Goal: Task Accomplishment & Management: Manage account settings

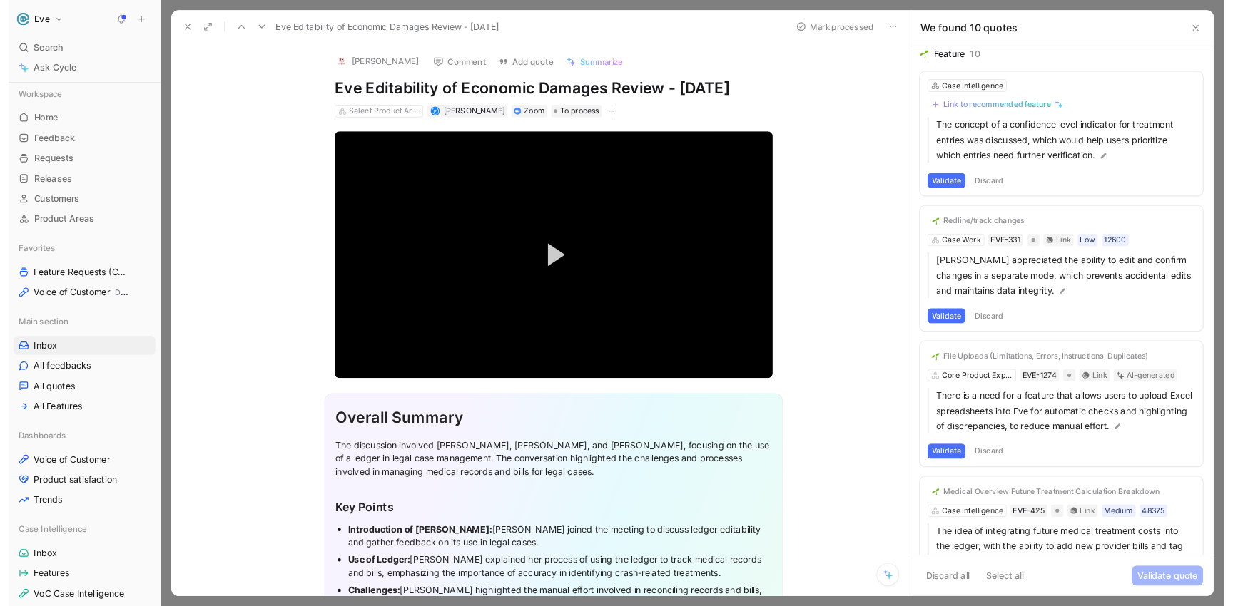
scroll to position [9, 0]
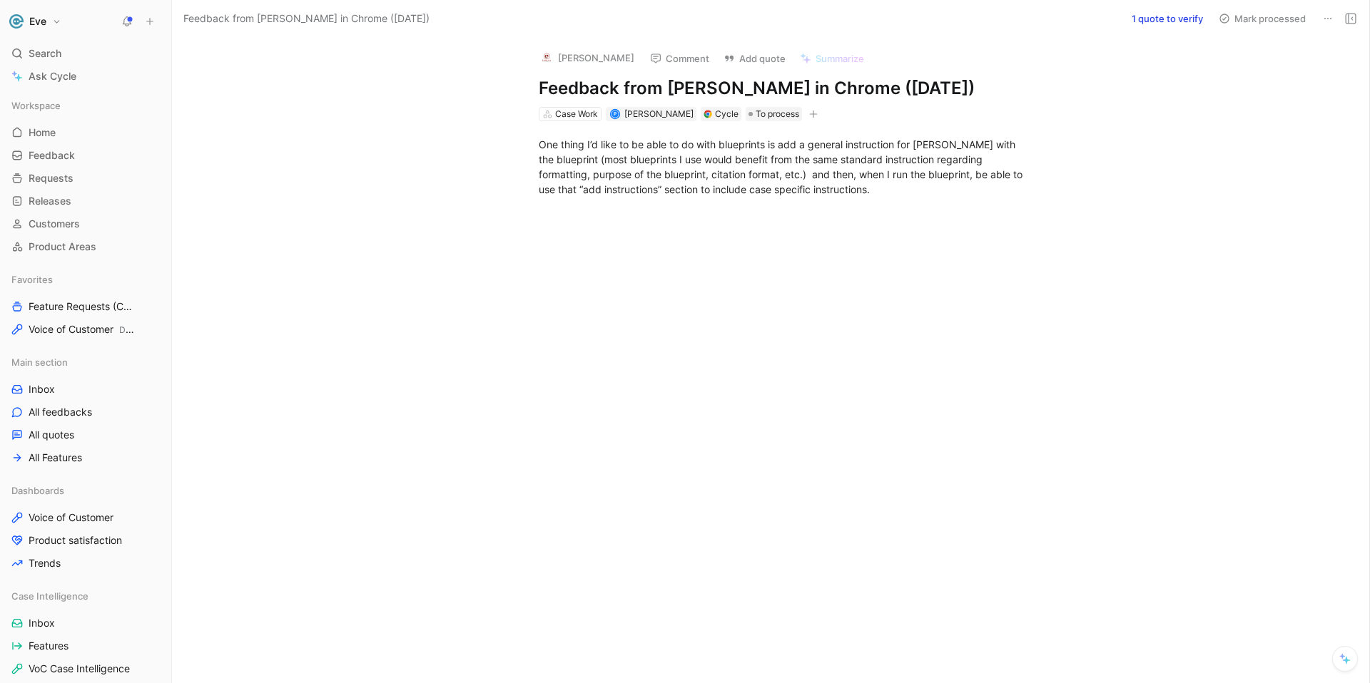
click at [1322, 20] on icon at bounding box center [1327, 18] width 11 height 11
click at [1154, 17] on button "1 quote to verify" at bounding box center [1167, 19] width 84 height 20
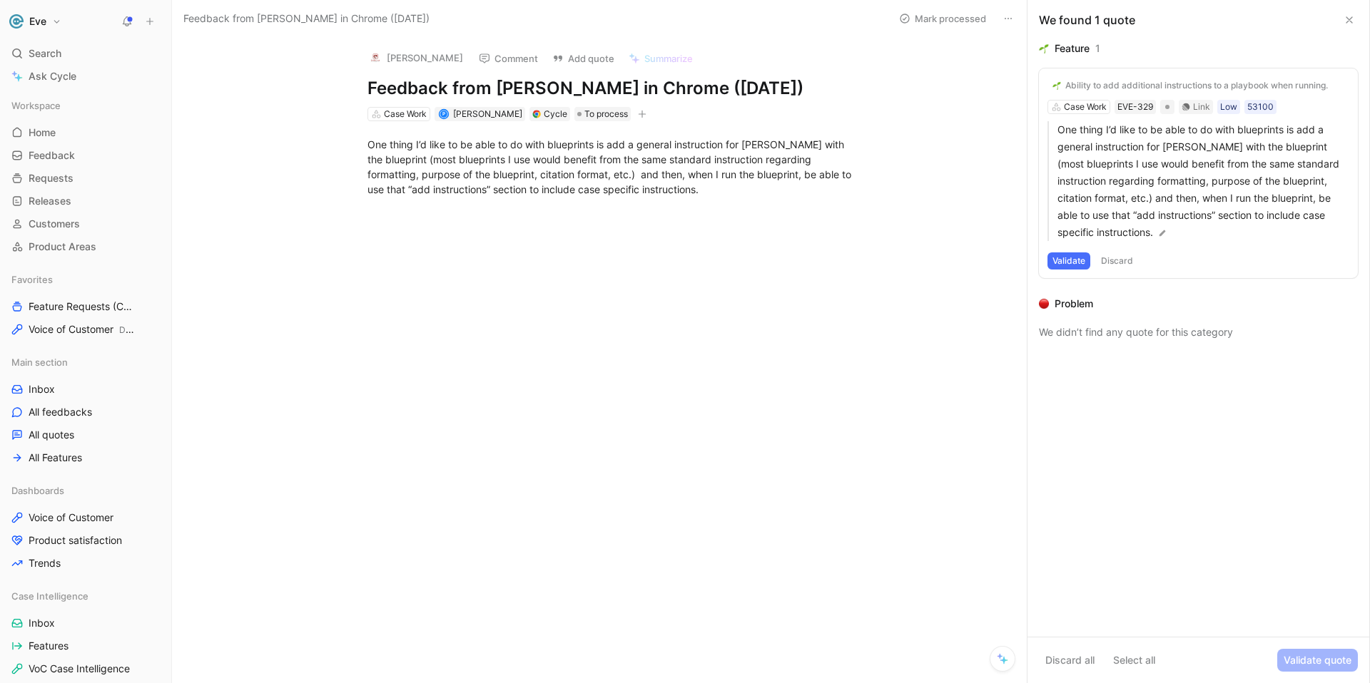
click at [1099, 108] on div "Ability to add additional instructions to a playbook when running. Case Work EV…" at bounding box center [1198, 173] width 319 height 210
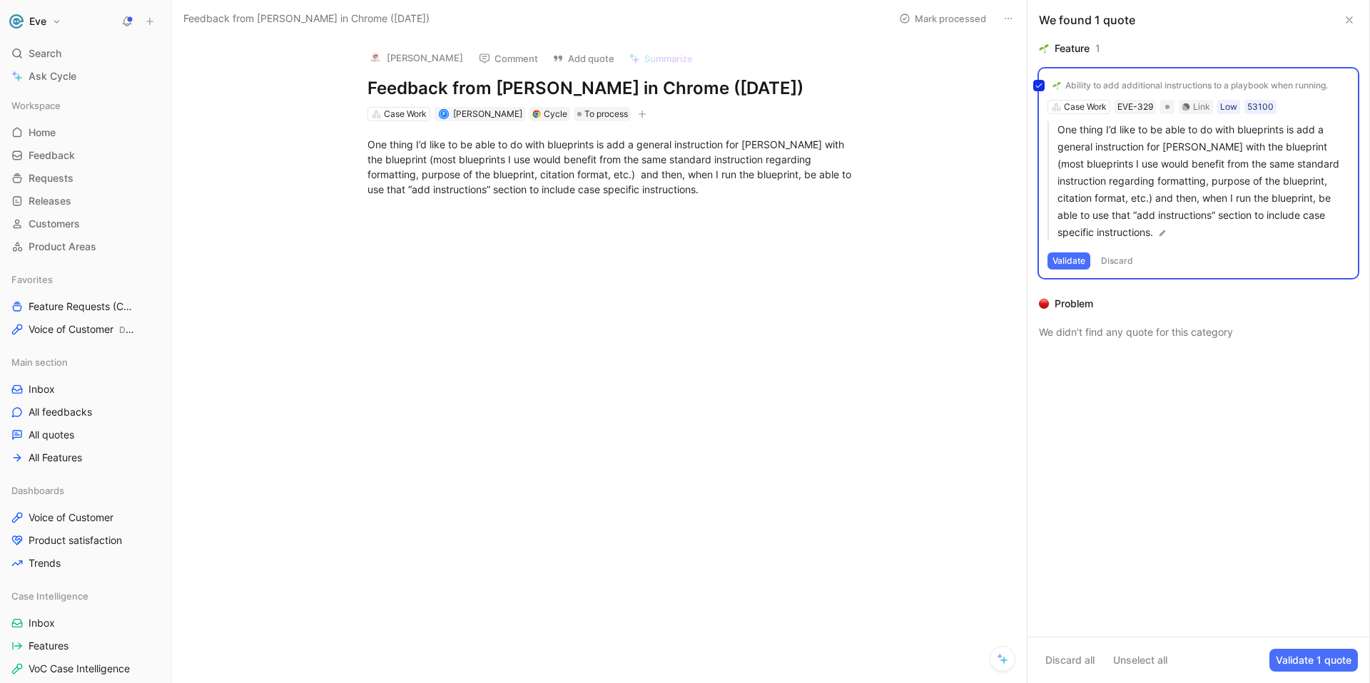
click at [1094, 108] on div "Ability to add additional instructions to a playbook when running. Case Work EV…" at bounding box center [1198, 173] width 319 height 210
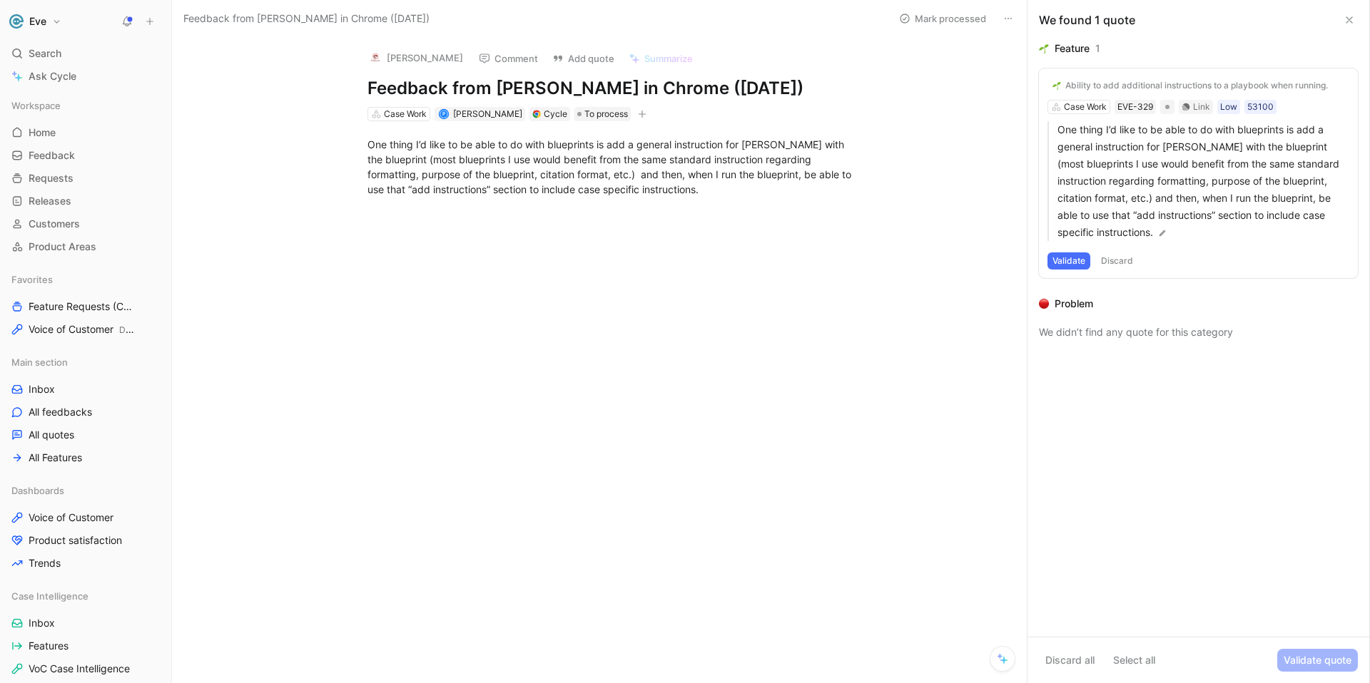
click at [1093, 88] on div "Ability to add additional instructions to a playbook when running." at bounding box center [1196, 85] width 263 height 11
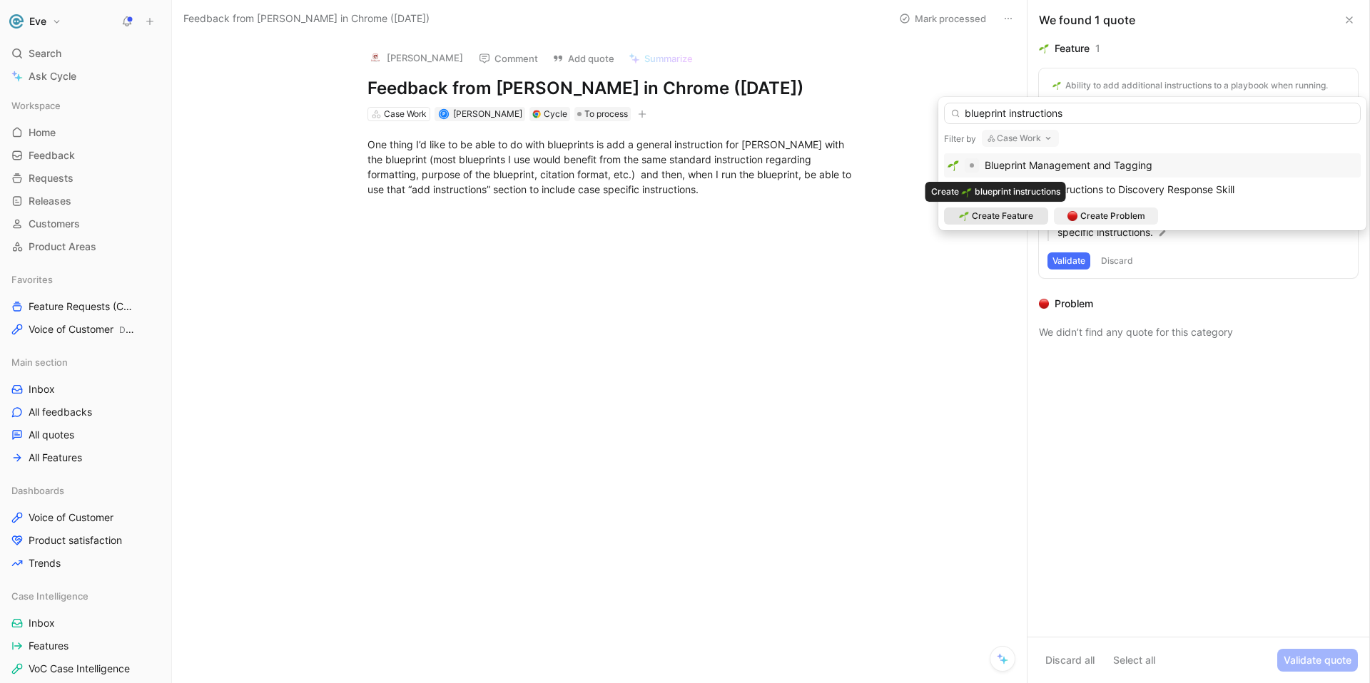
type input "blueprint instructions"
click at [1013, 213] on span "Create Feature" at bounding box center [1002, 216] width 61 height 14
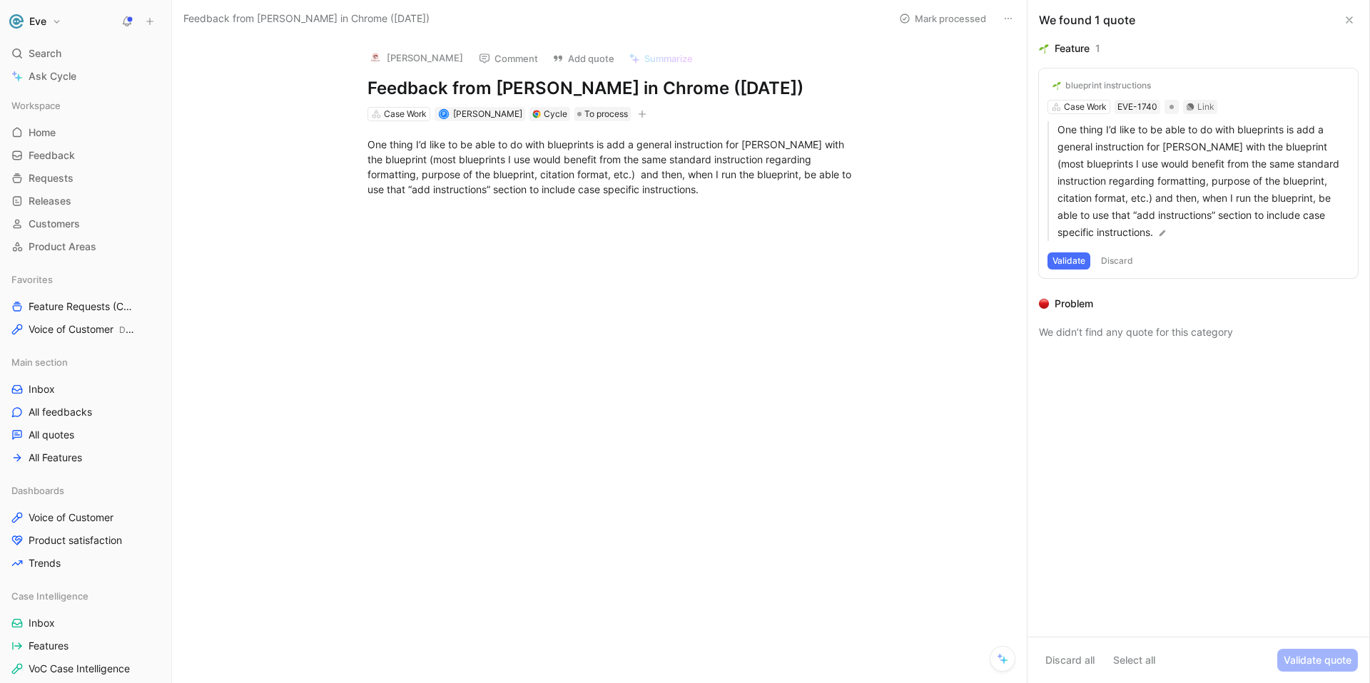
click at [1349, 21] on use at bounding box center [1349, 20] width 6 height 6
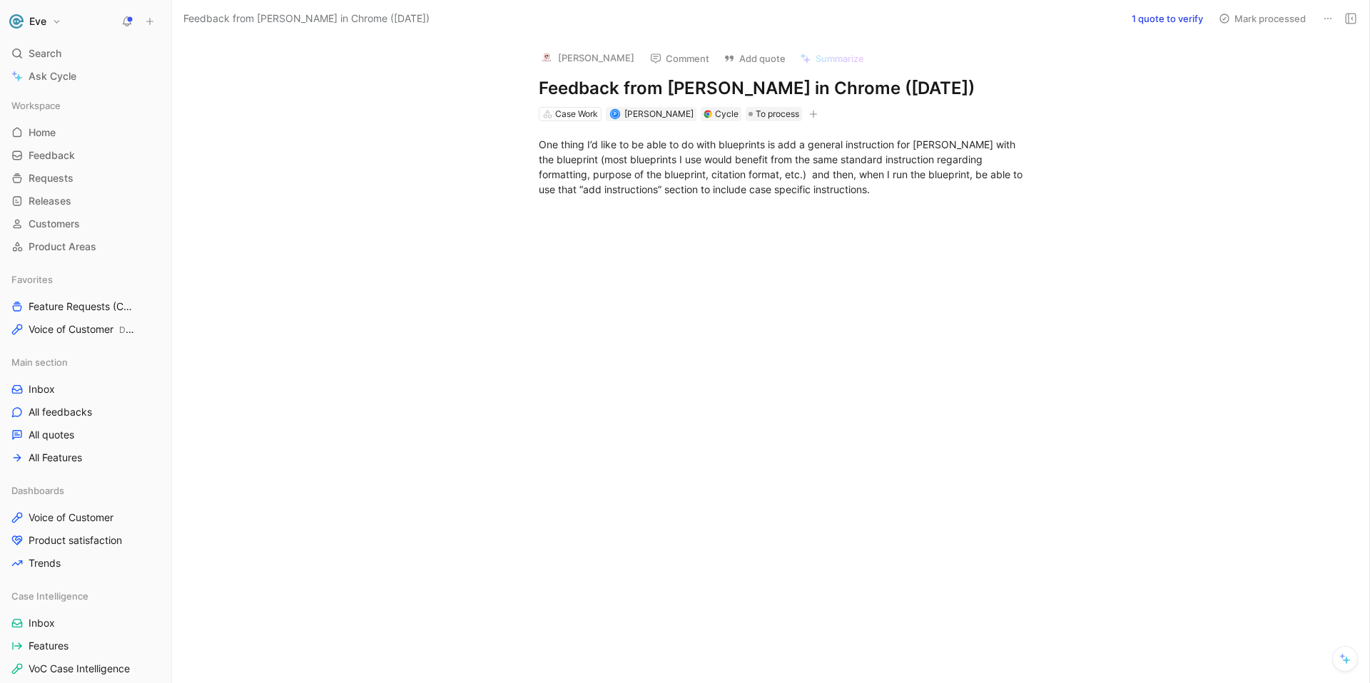
click at [1327, 18] on use at bounding box center [1327, 18] width 7 height 1
click at [1261, 76] on div "Delete" at bounding box center [1266, 69] width 130 height 17
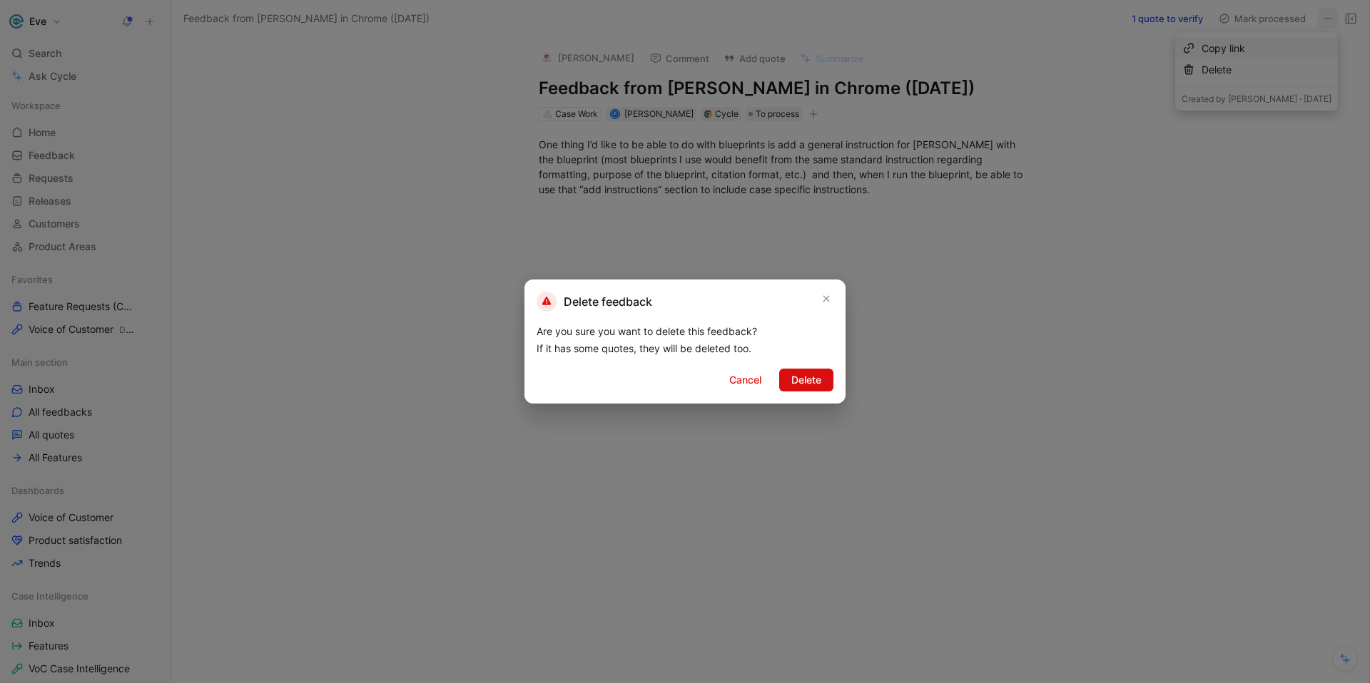
click at [798, 378] on span "Delete" at bounding box center [806, 380] width 30 height 17
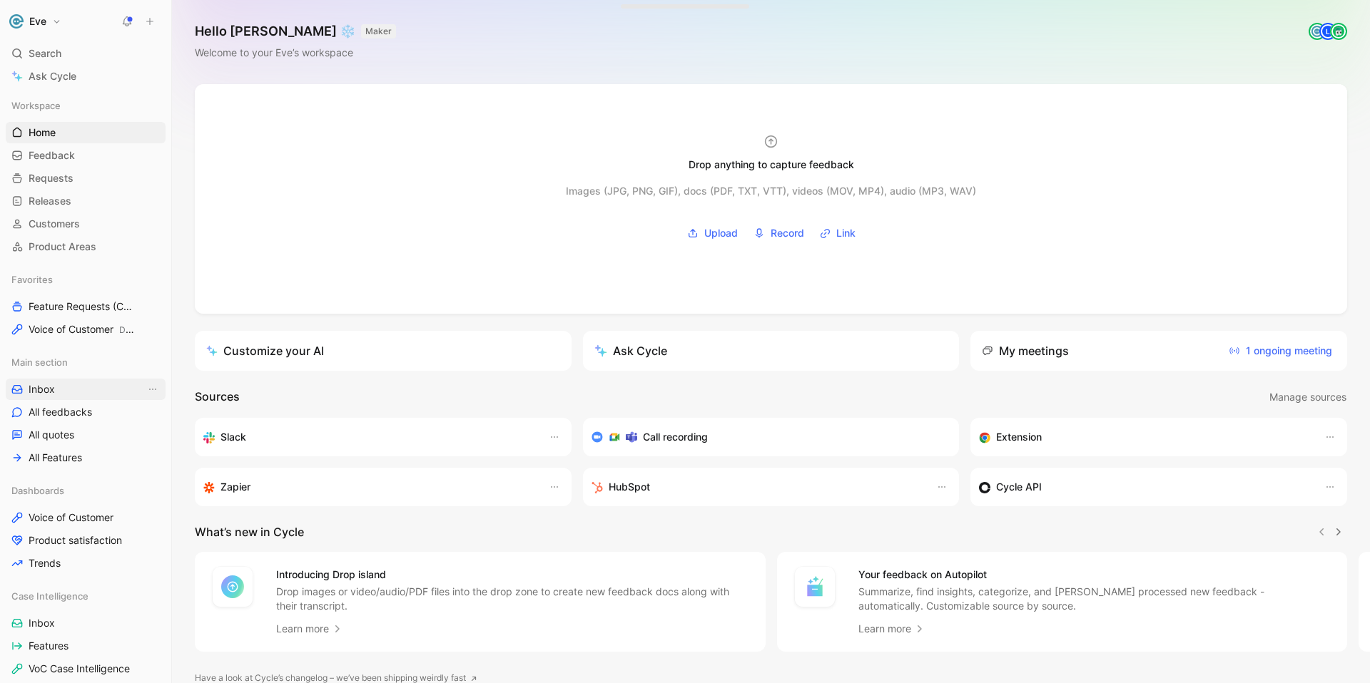
click at [48, 385] on span "Inbox" at bounding box center [42, 389] width 26 height 14
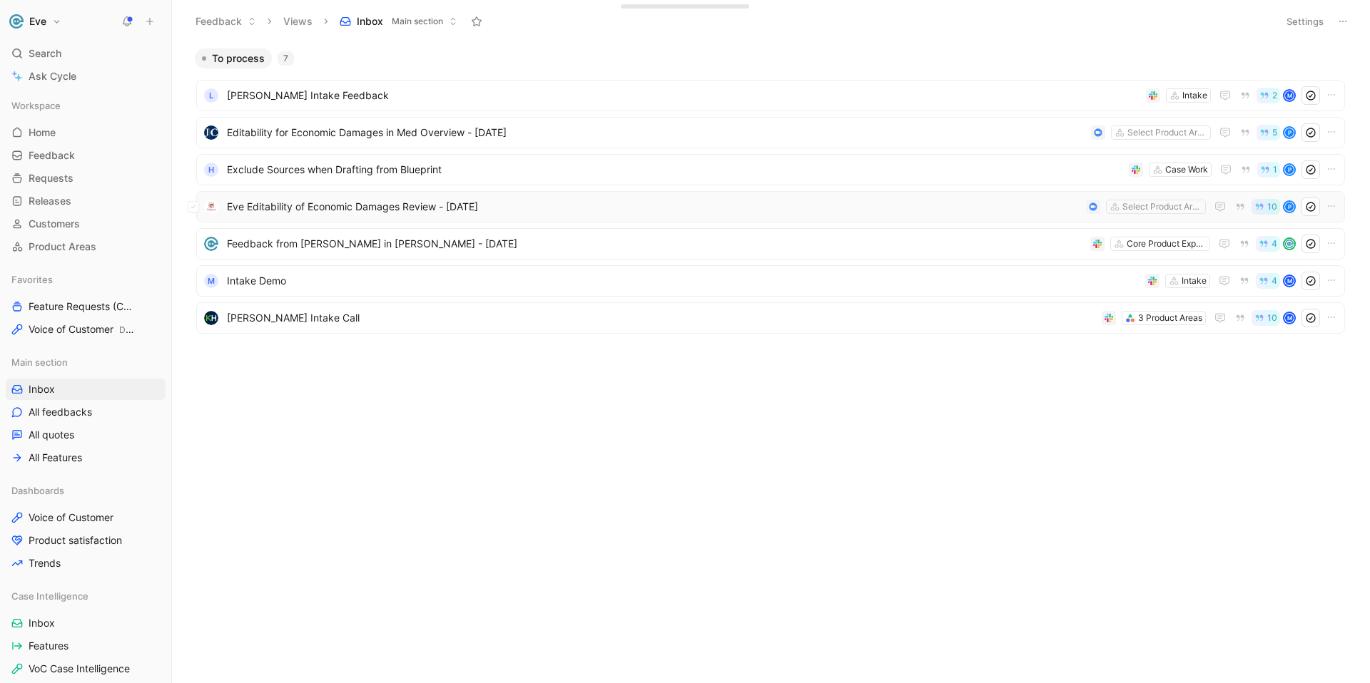
click at [337, 208] on span "Eve Editability of Economic Damages Review - [DATE]" at bounding box center [653, 206] width 853 height 17
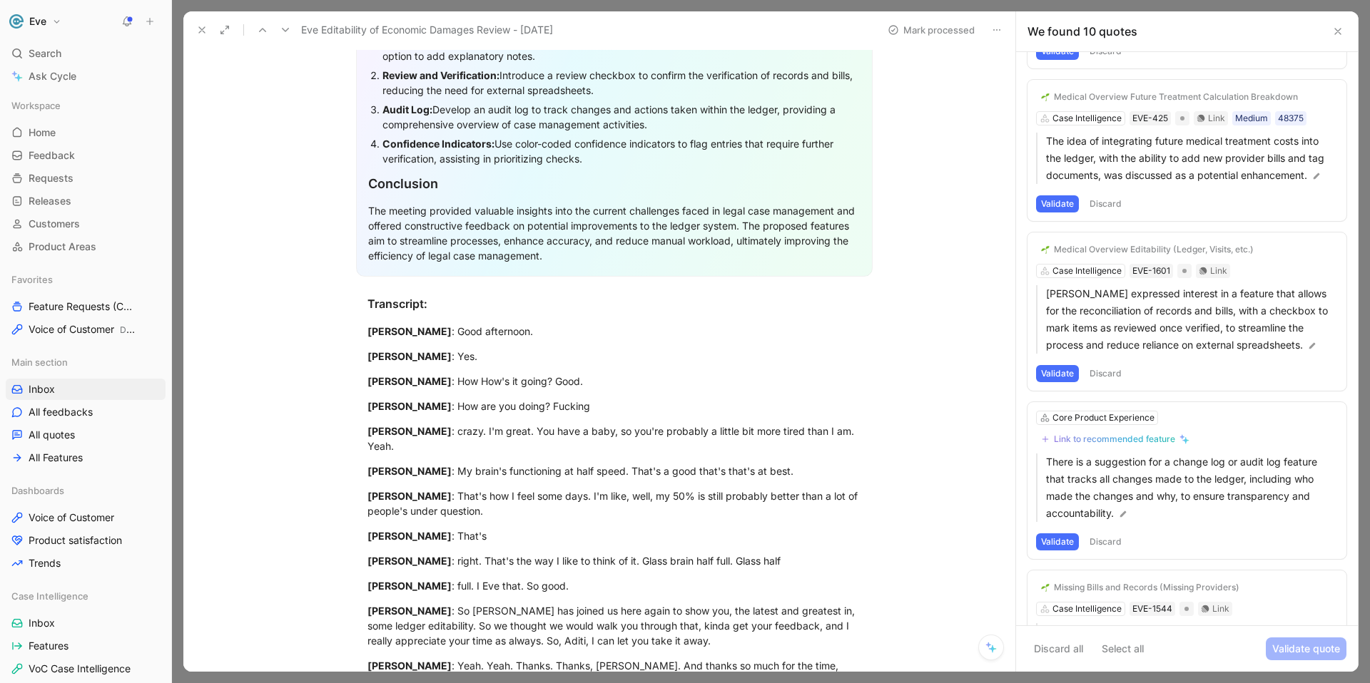
scroll to position [449, 0]
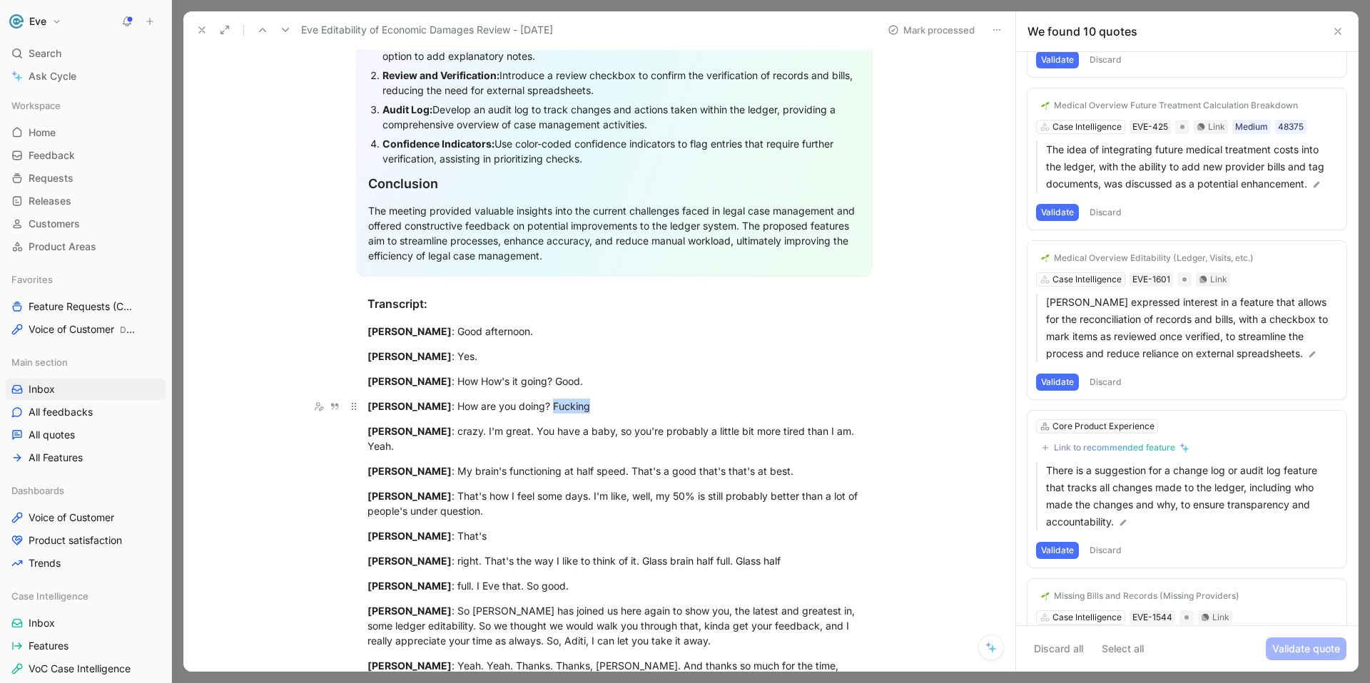
drag, startPoint x: 522, startPoint y: 404, endPoint x: 566, endPoint y: 406, distance: 43.6
click at [566, 406] on div "Peter Bales : How are you doing? Fucking" at bounding box center [614, 406] width 494 height 15
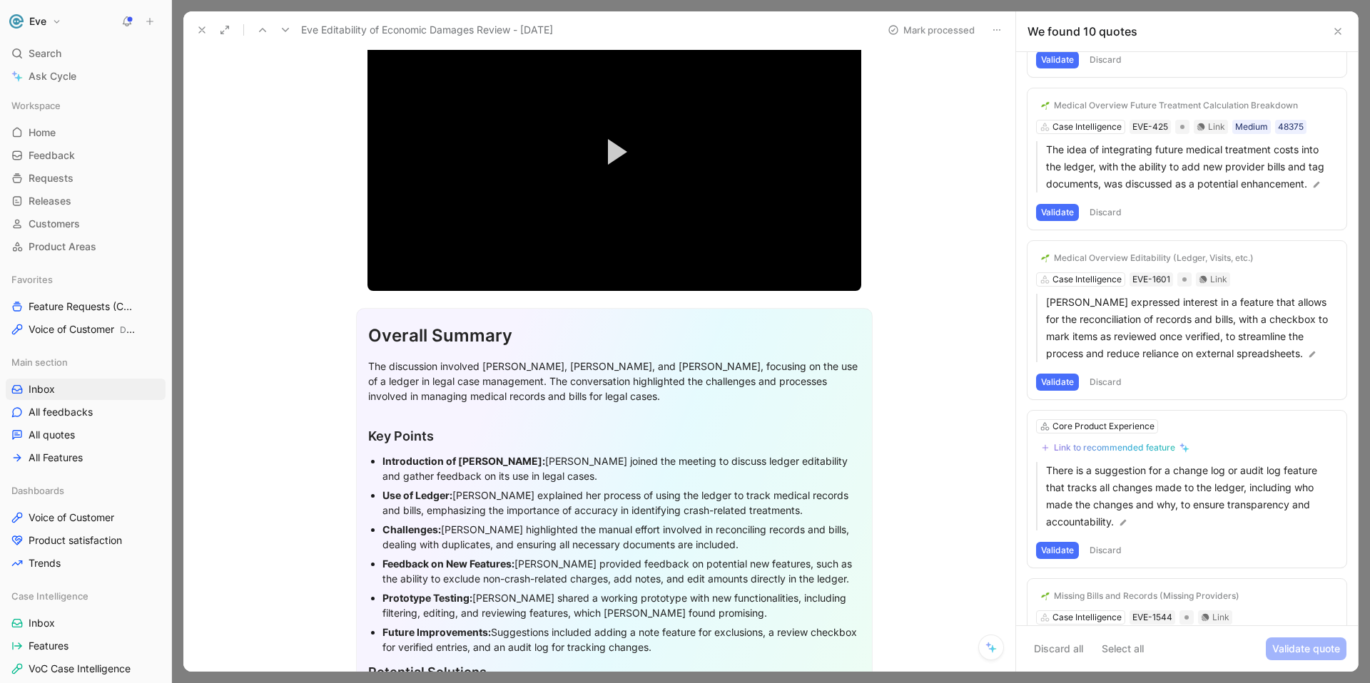
scroll to position [0, 0]
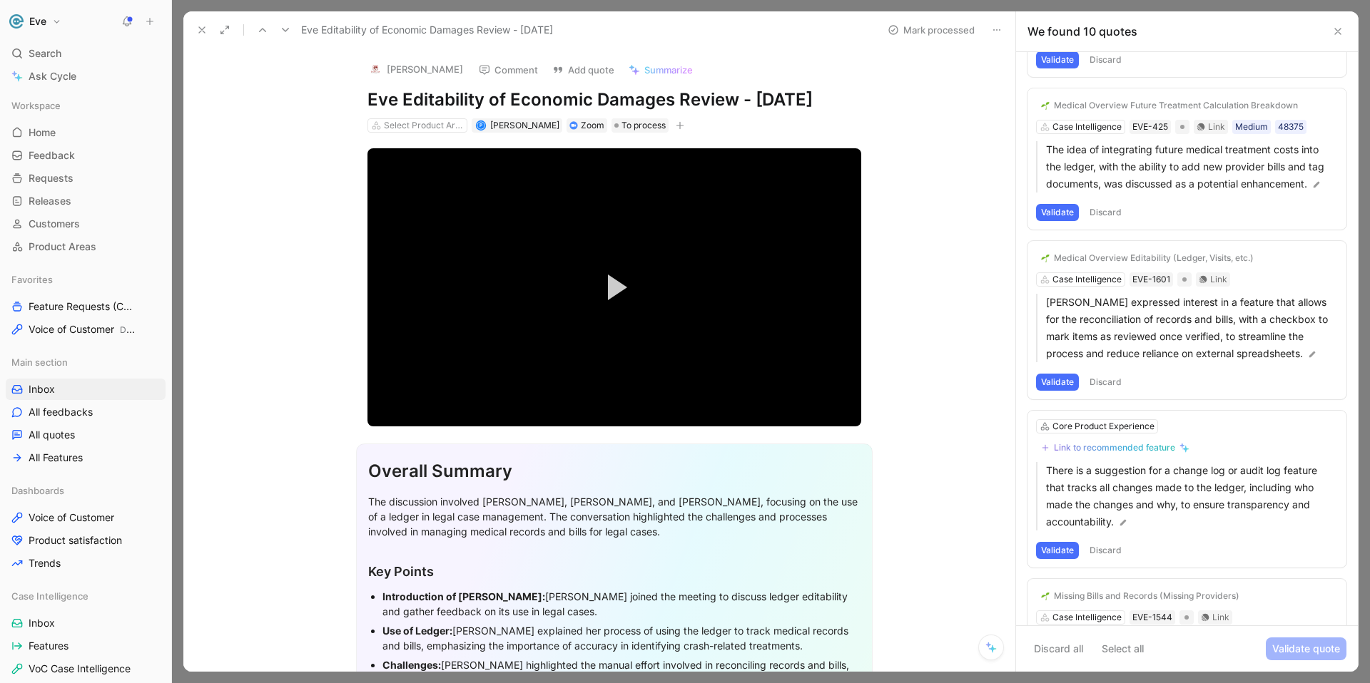
click at [200, 32] on icon at bounding box center [201, 29] width 11 height 11
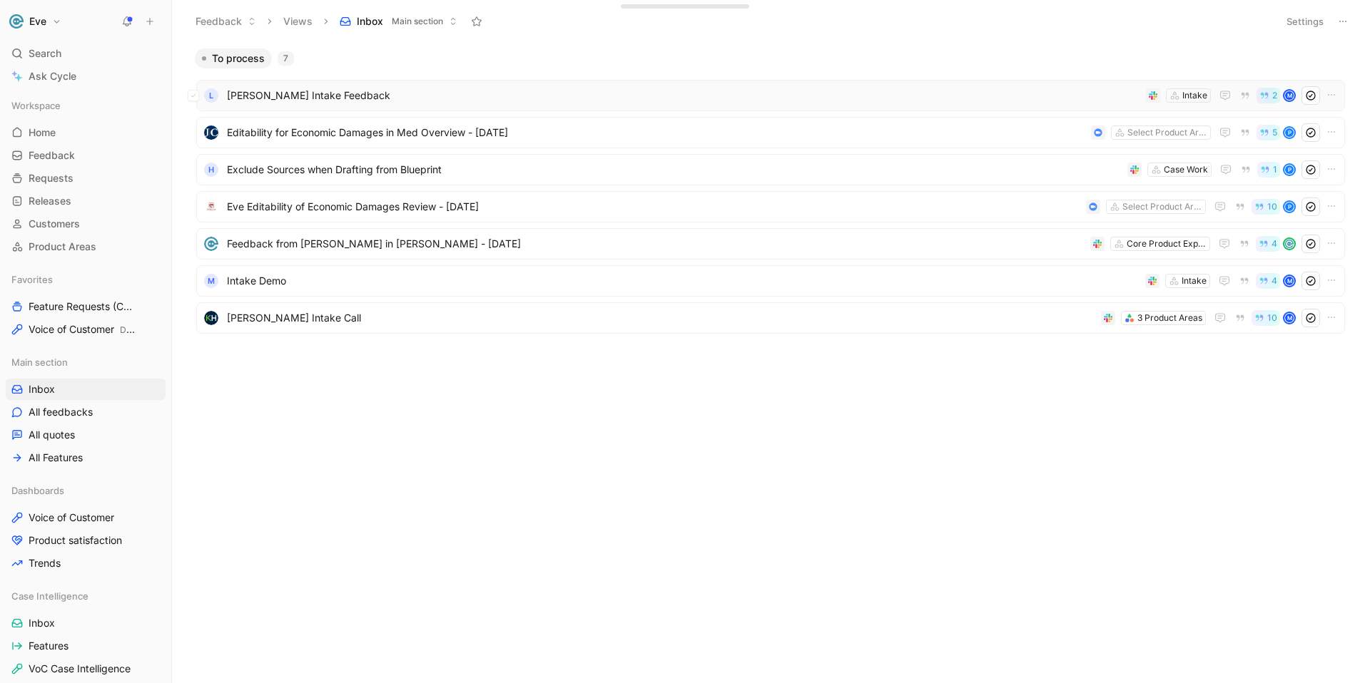
click at [305, 91] on span "[PERSON_NAME] Intake Feedback" at bounding box center [683, 95] width 913 height 17
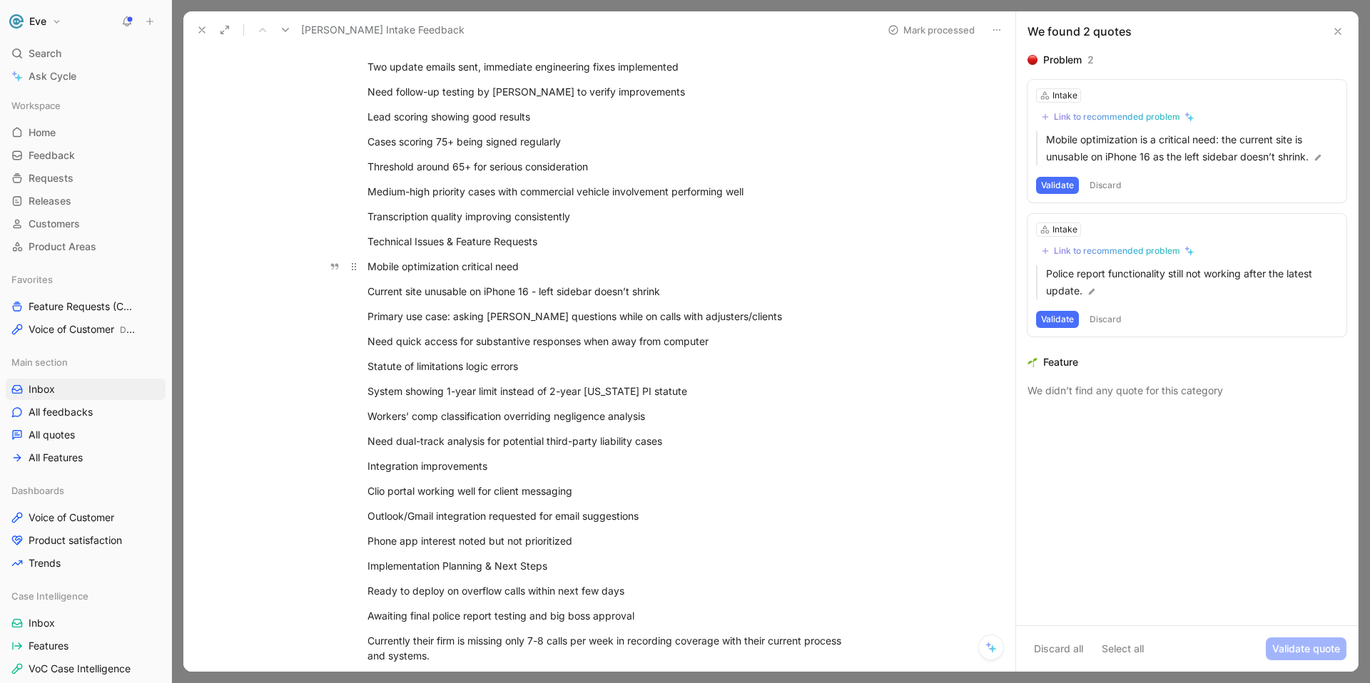
scroll to position [197, 0]
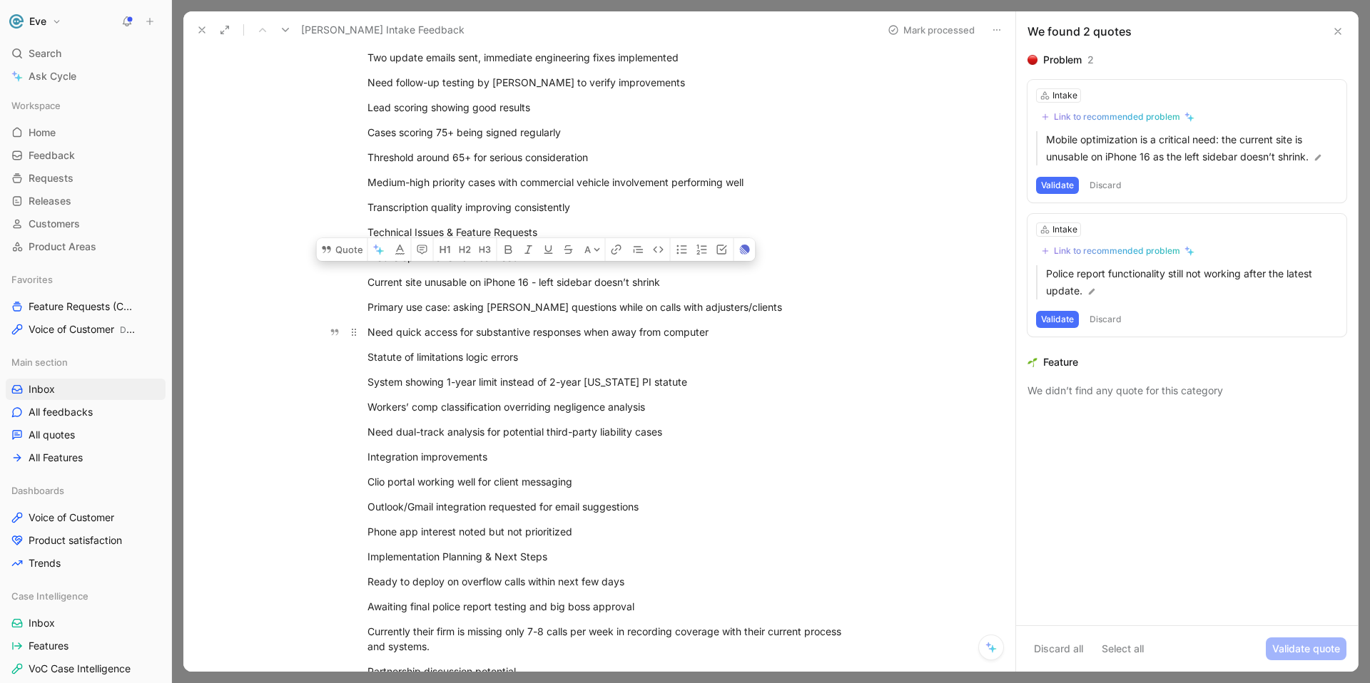
drag, startPoint x: 363, startPoint y: 258, endPoint x: 734, endPoint y: 332, distance: 378.2
click at [734, 332] on div "Current System Performance & Testing One week into testing phase - generally po…" at bounding box center [614, 611] width 802 height 1355
click at [335, 238] on button "Quote" at bounding box center [342, 249] width 51 height 23
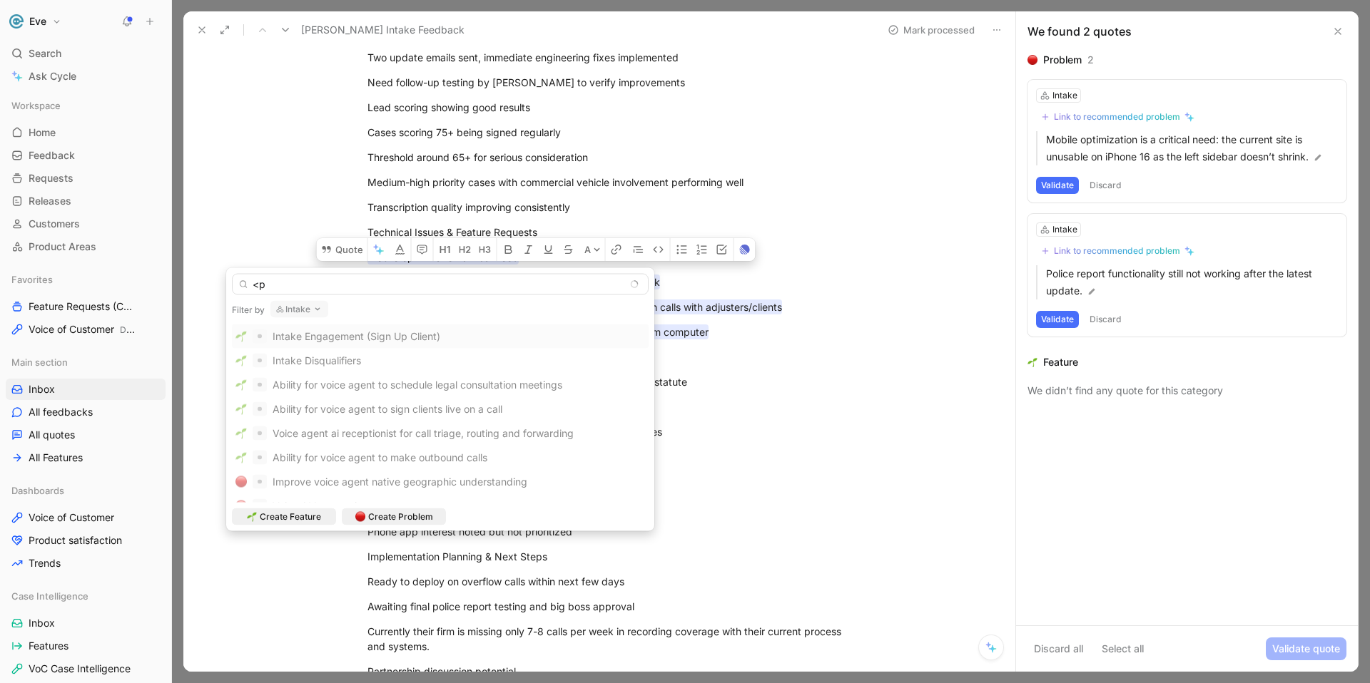
type input "<"
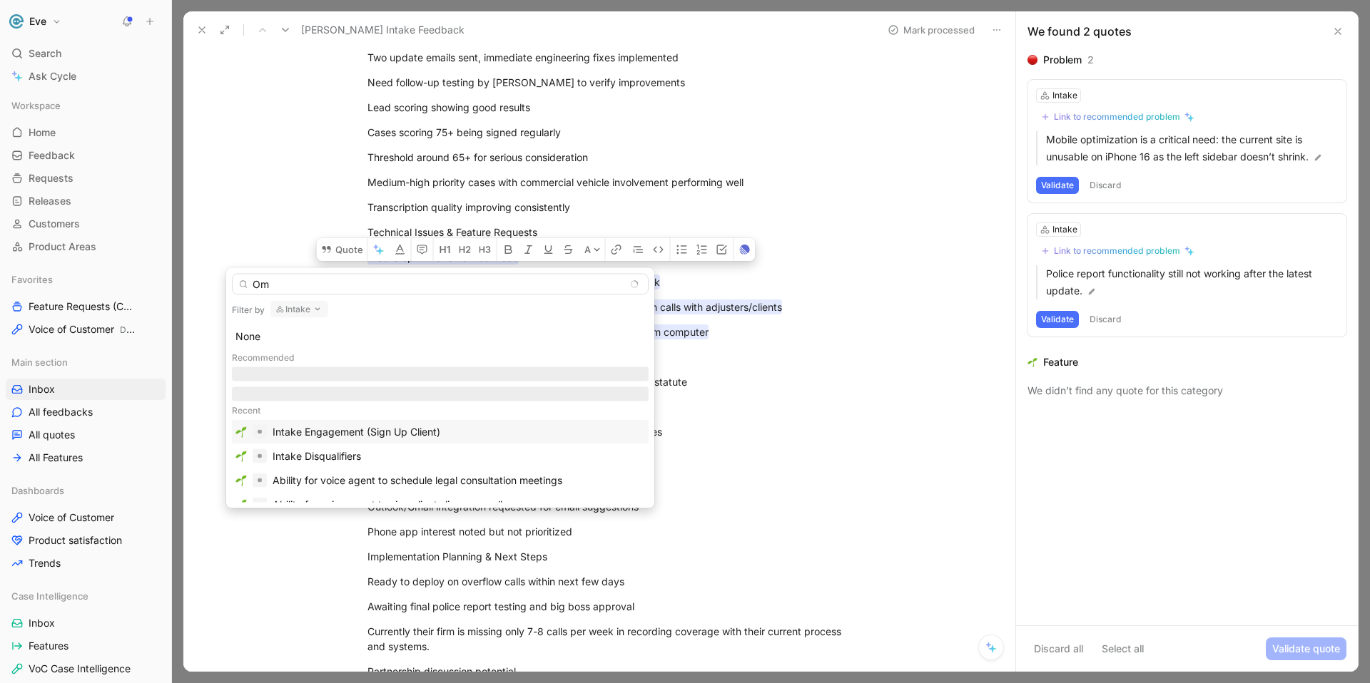
type input "O"
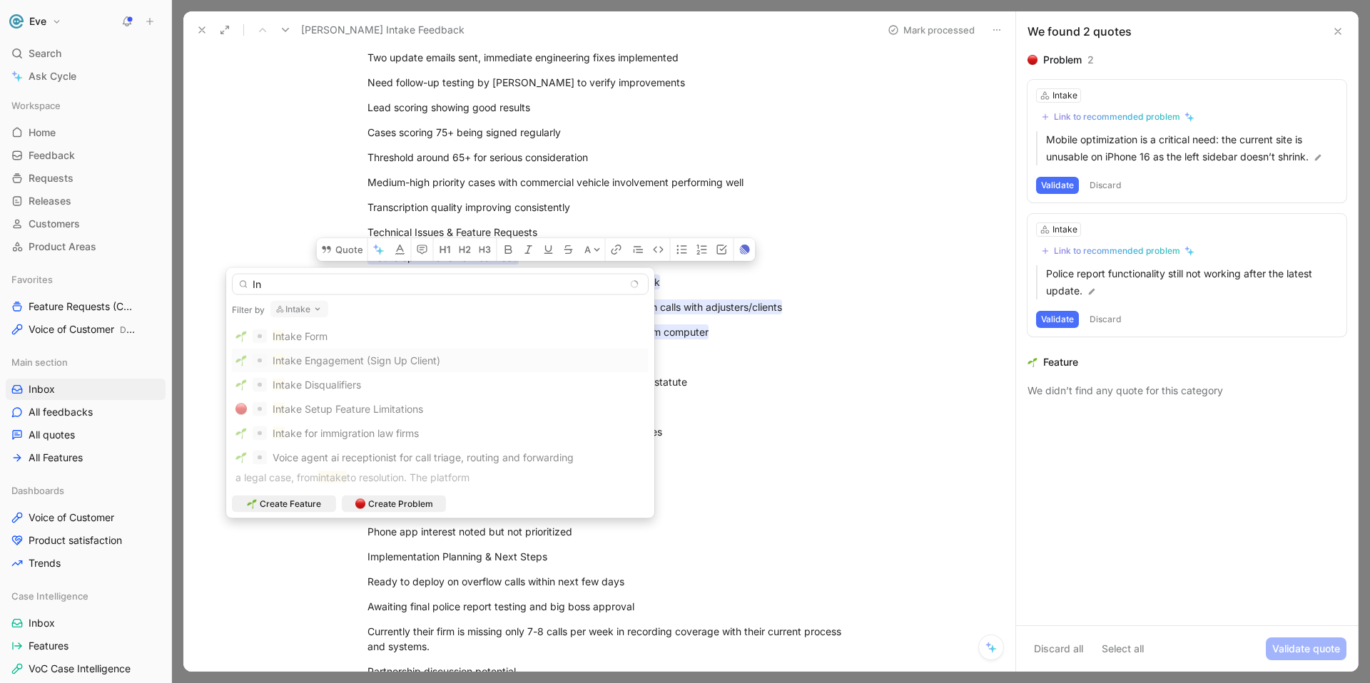
type input "I"
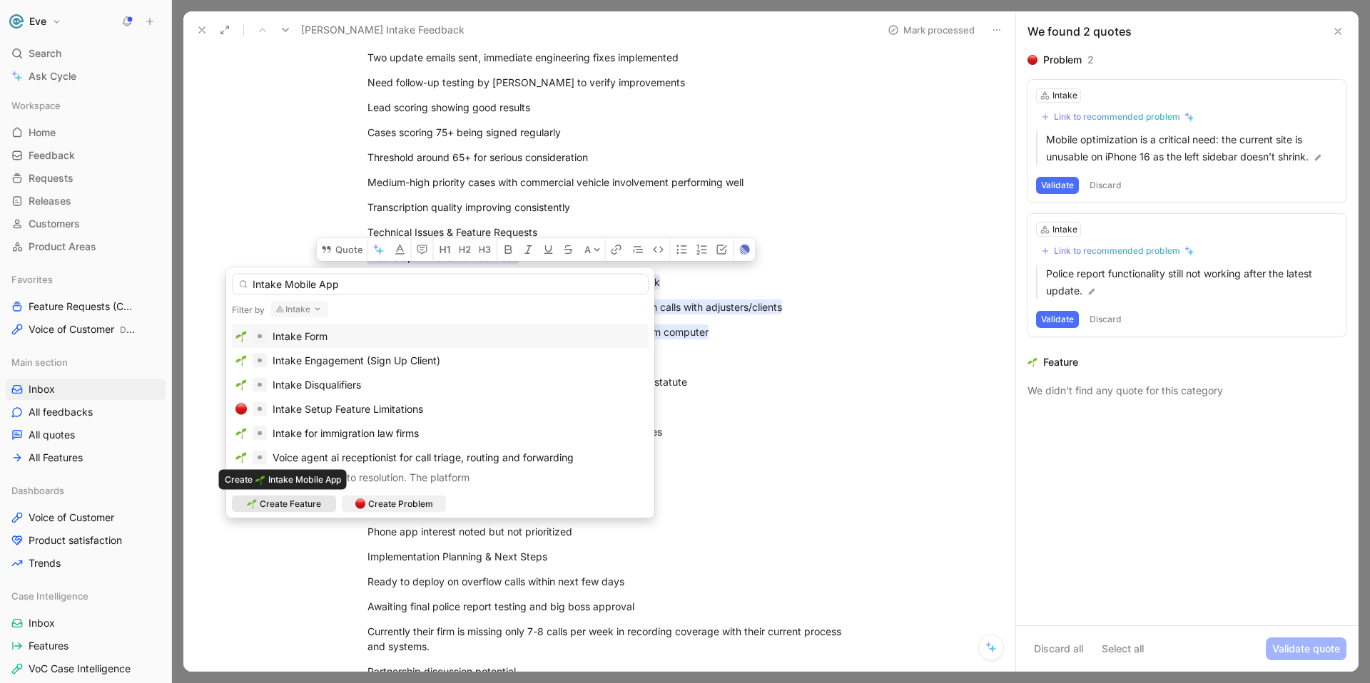
type input "Intake Mobile App"
click at [296, 506] on span "Create Feature" at bounding box center [290, 504] width 61 height 14
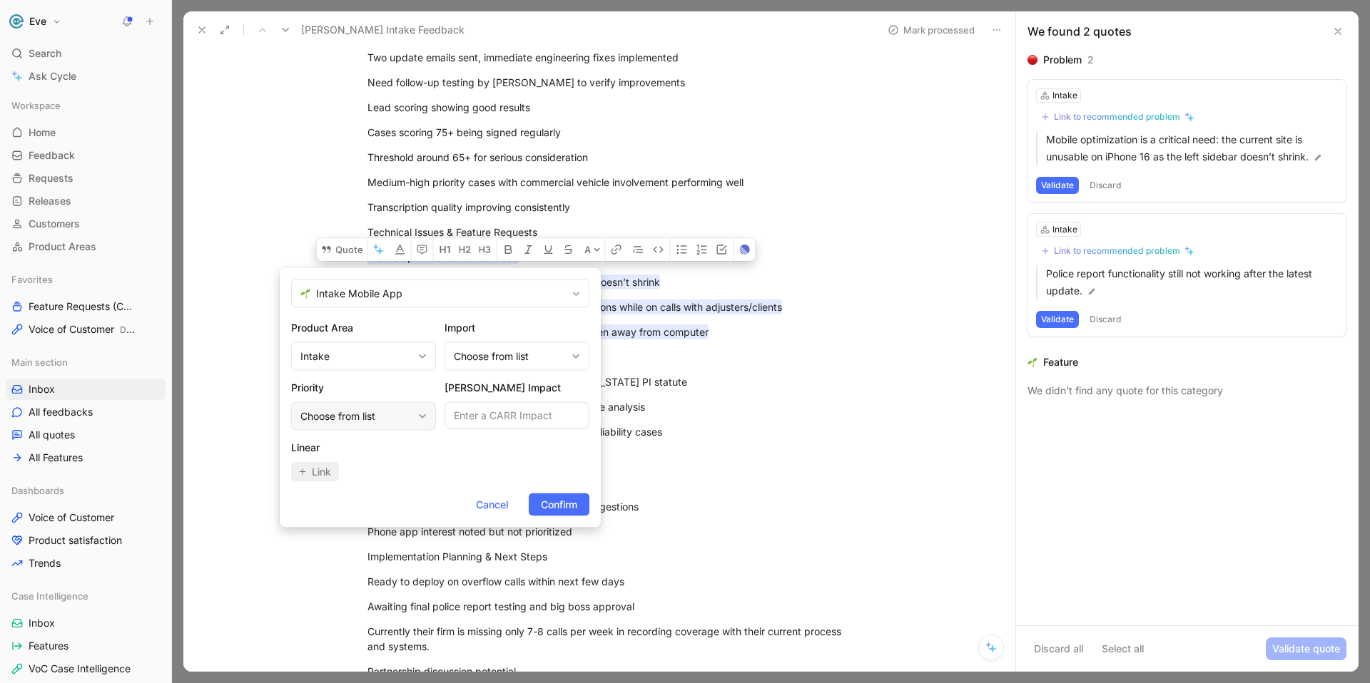
click at [408, 421] on div "Choose from list" at bounding box center [356, 416] width 112 height 17
click at [353, 531] on div "Low" at bounding box center [386, 541] width 191 height 21
click at [559, 507] on span "Confirm" at bounding box center [559, 504] width 36 height 17
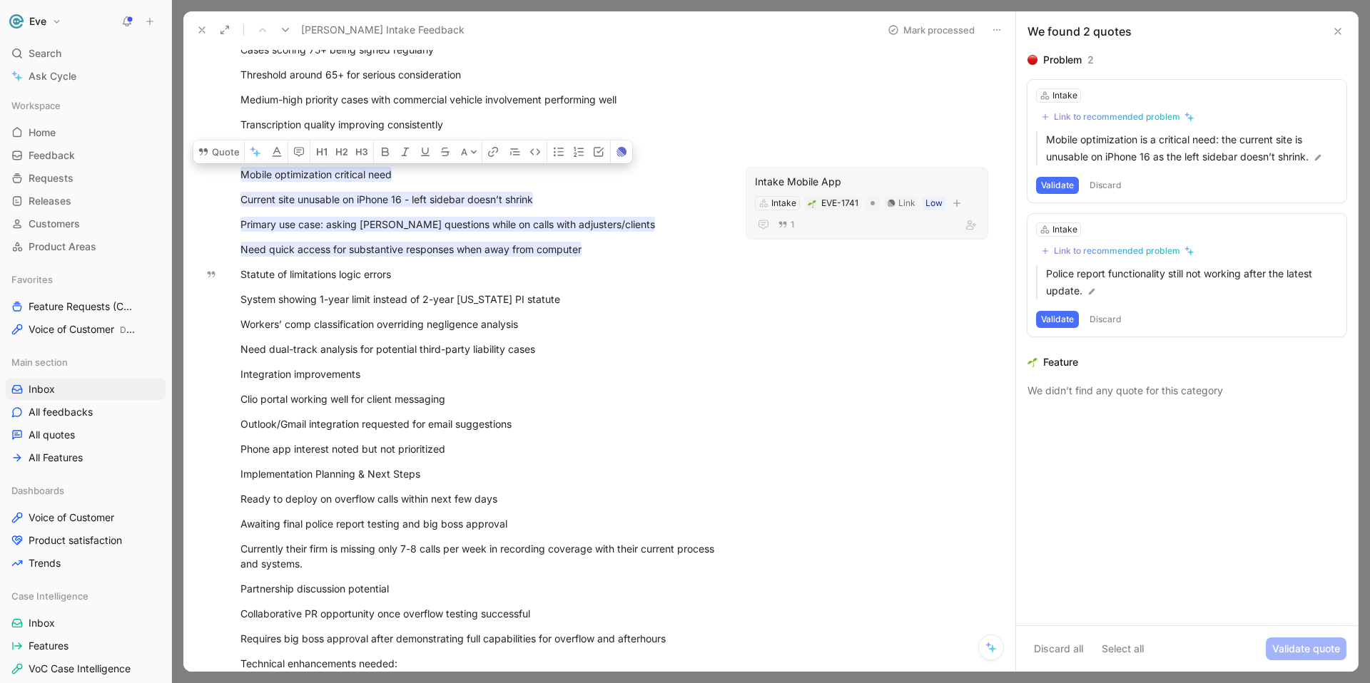
scroll to position [271, 0]
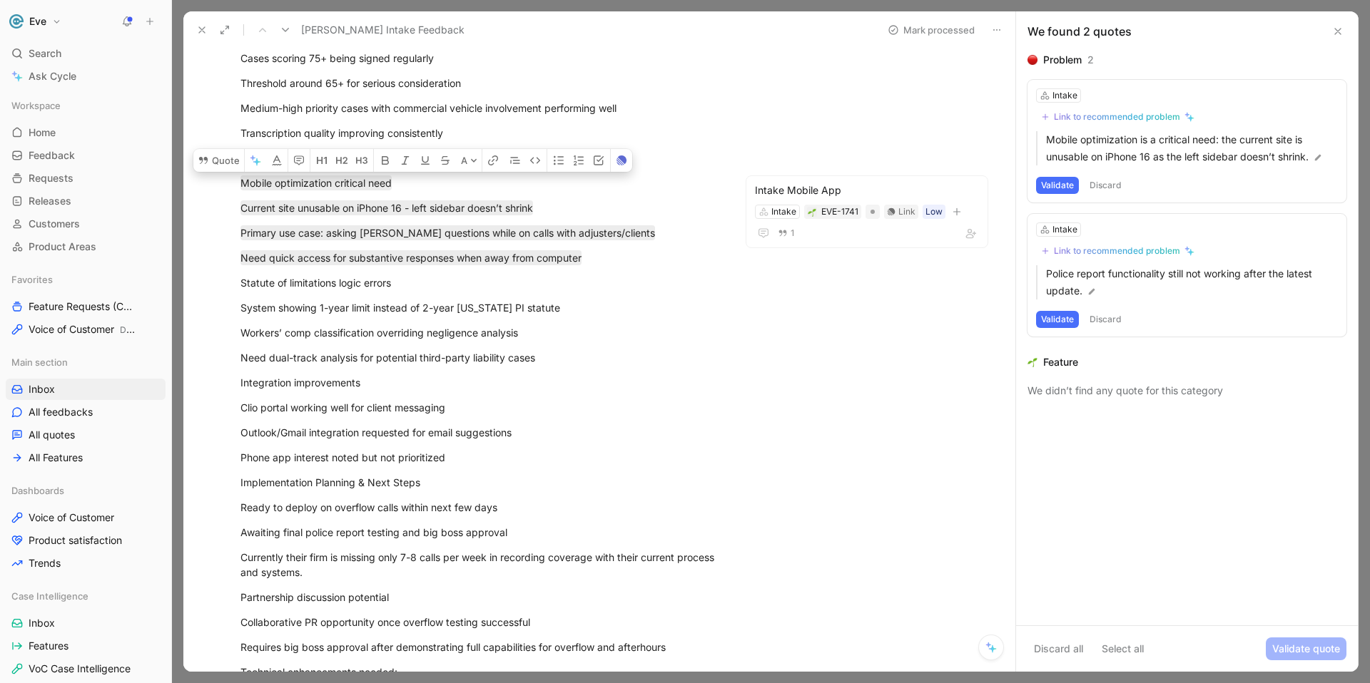
click at [1106, 182] on button "Discard" at bounding box center [1105, 185] width 42 height 17
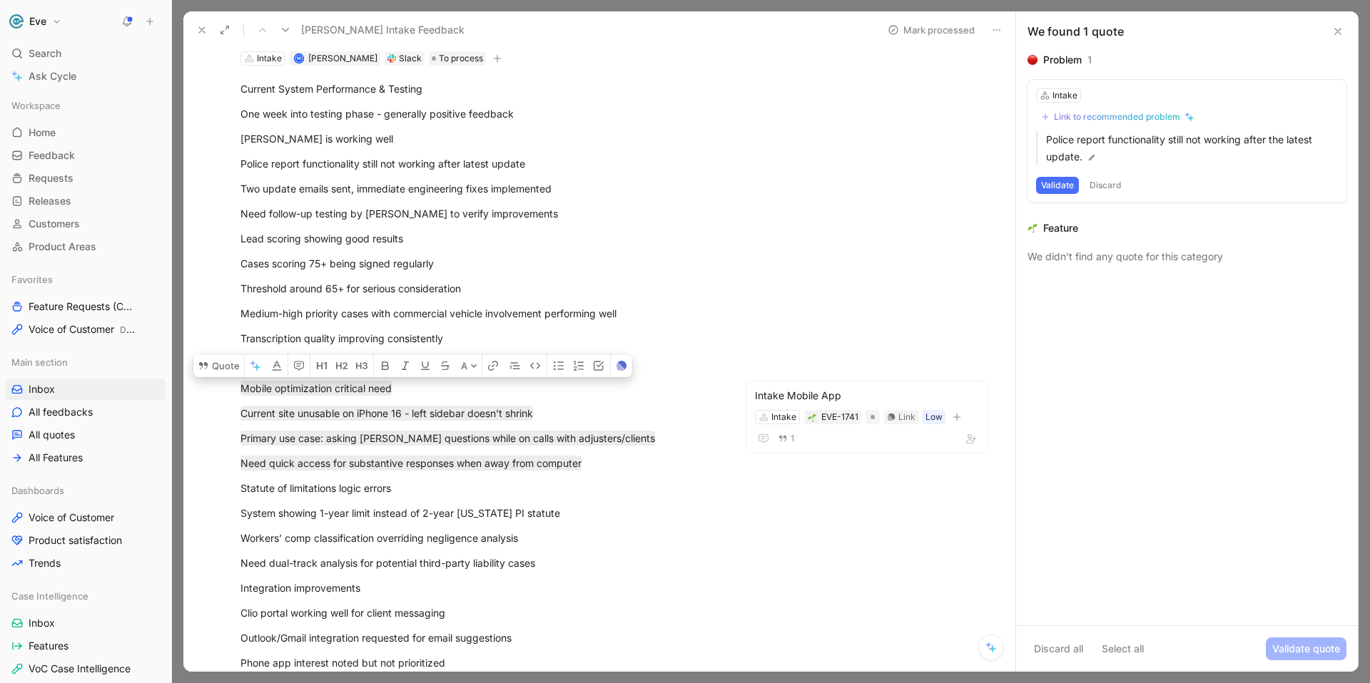
scroll to position [75, 0]
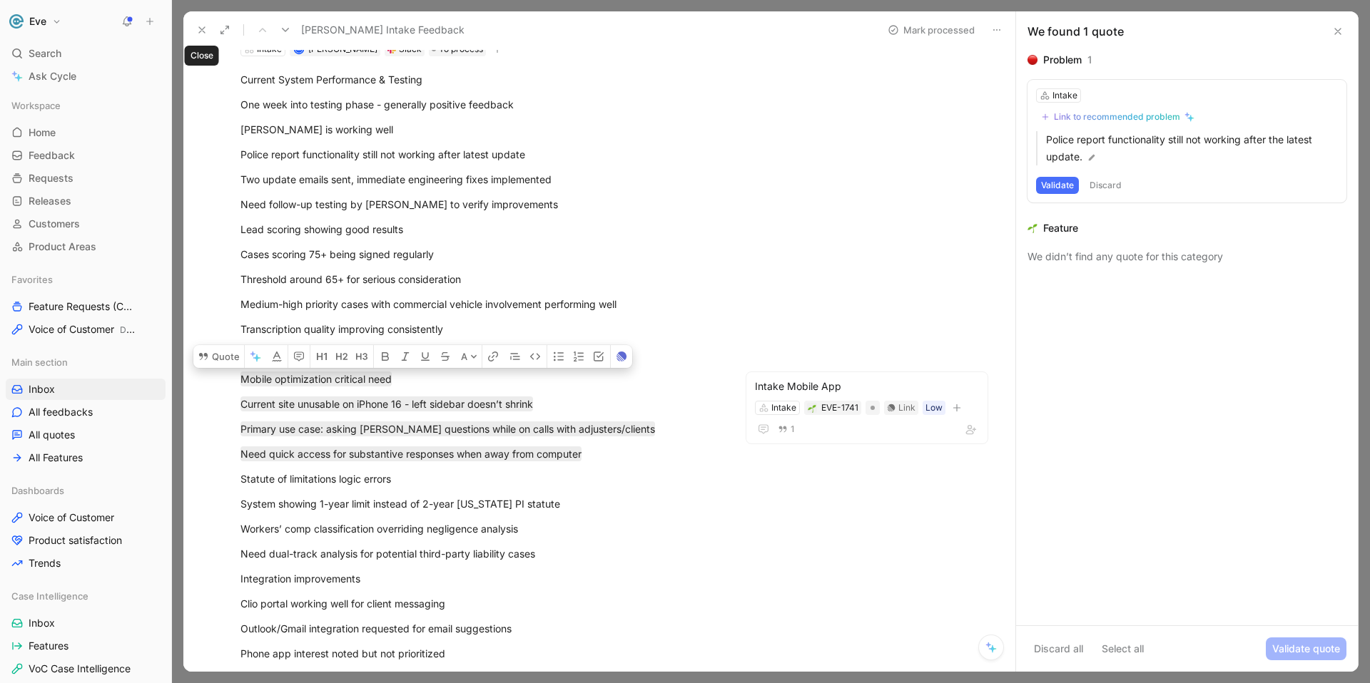
click at [200, 31] on icon at bounding box center [201, 29] width 11 height 11
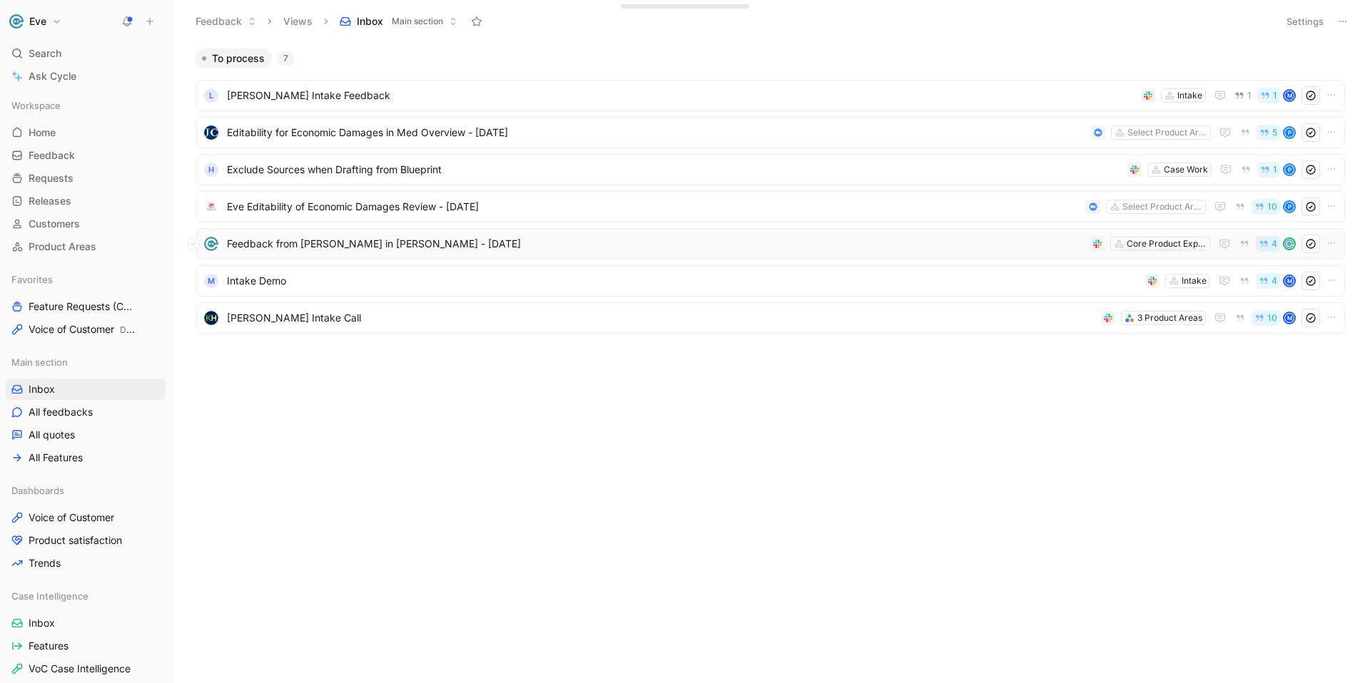
click at [303, 239] on span "Feedback from [PERSON_NAME] in [PERSON_NAME] - [DATE]" at bounding box center [655, 243] width 857 height 17
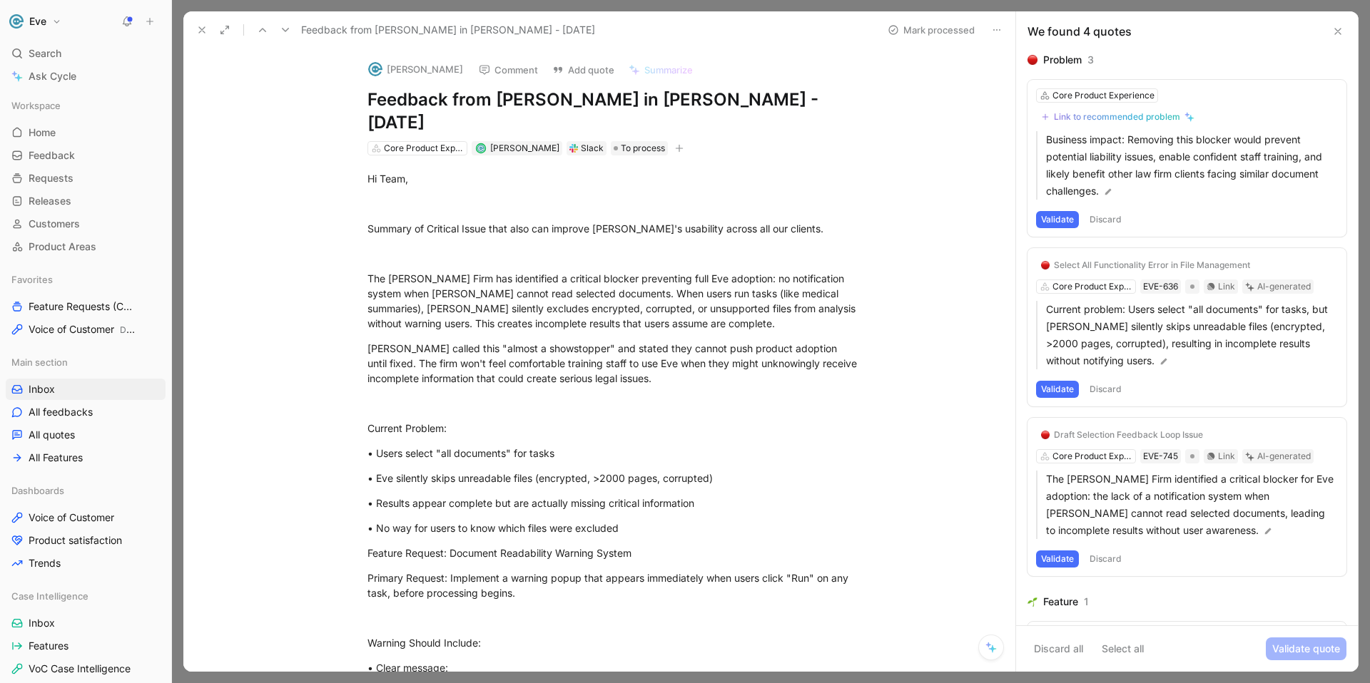
scroll to position [9, 0]
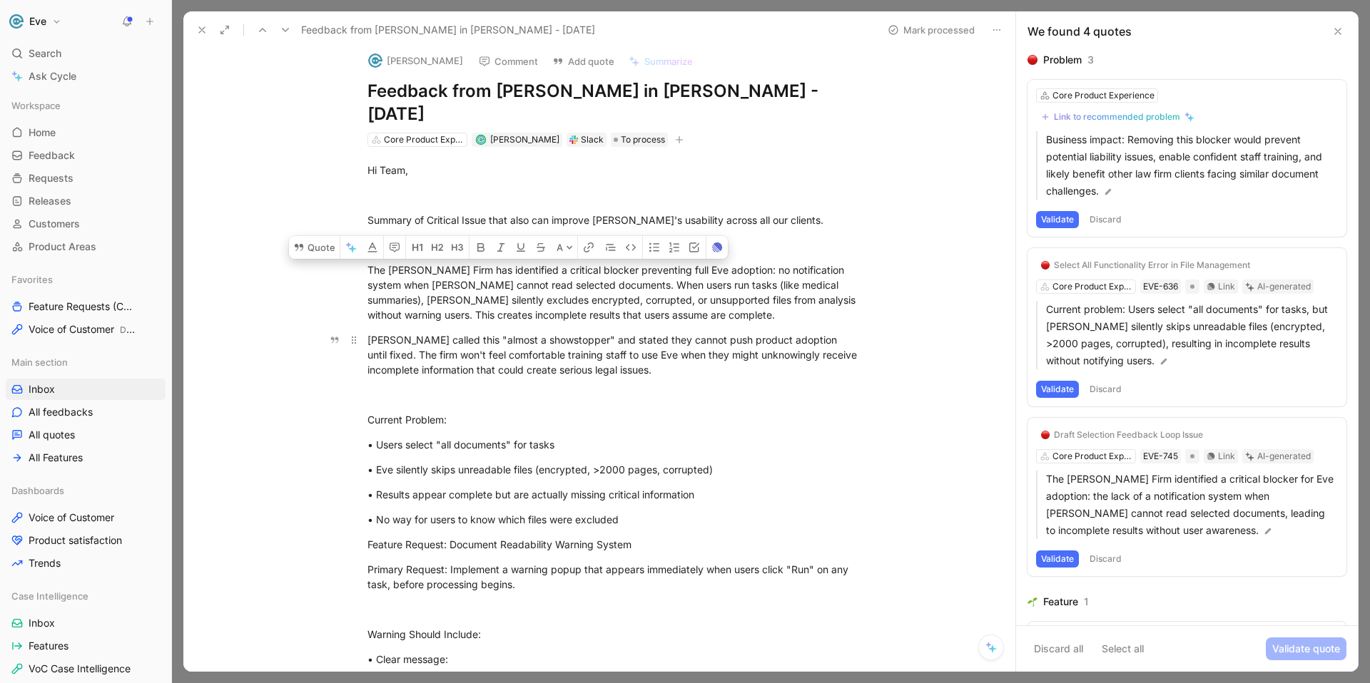
drag, startPoint x: 411, startPoint y: 247, endPoint x: 668, endPoint y: 344, distance: 275.2
click at [668, 344] on div "Hi Team, Summary of Critical Issue that also can improve Eve's usability across…" at bounding box center [614, 659] width 802 height 1025
click at [317, 236] on button "Quote" at bounding box center [314, 247] width 51 height 23
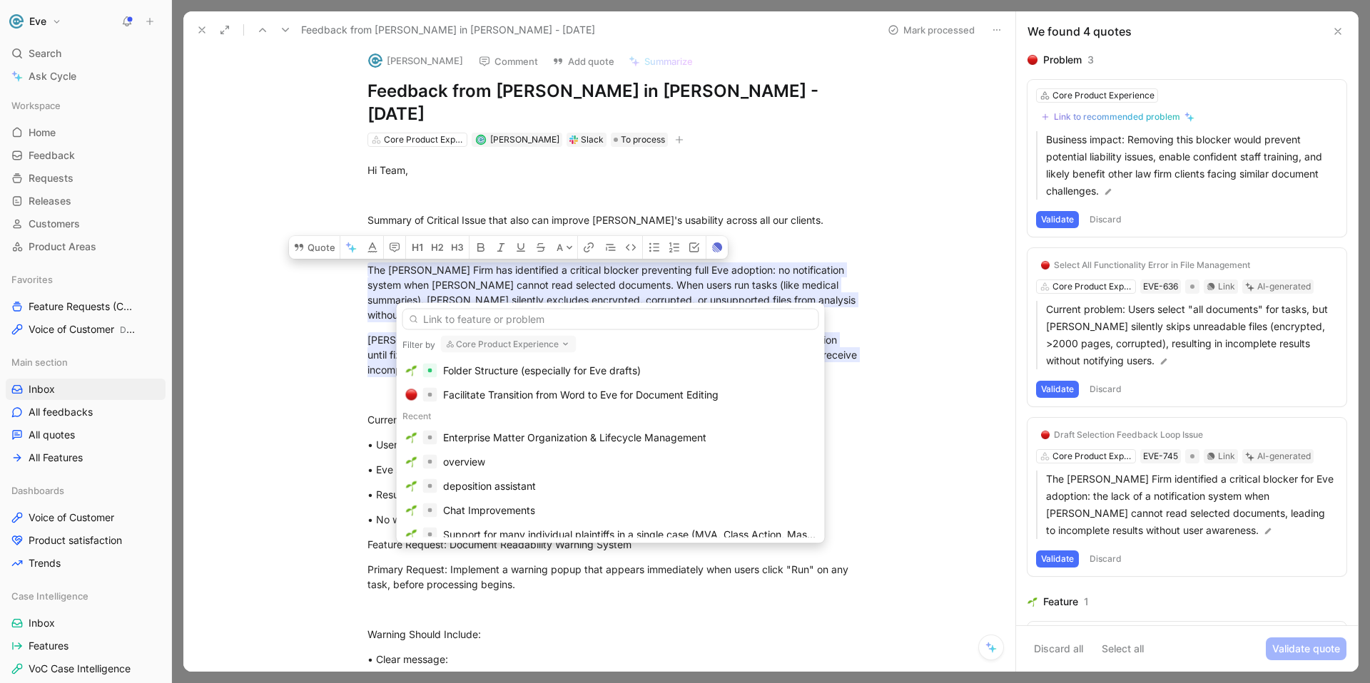
scroll to position [0, 0]
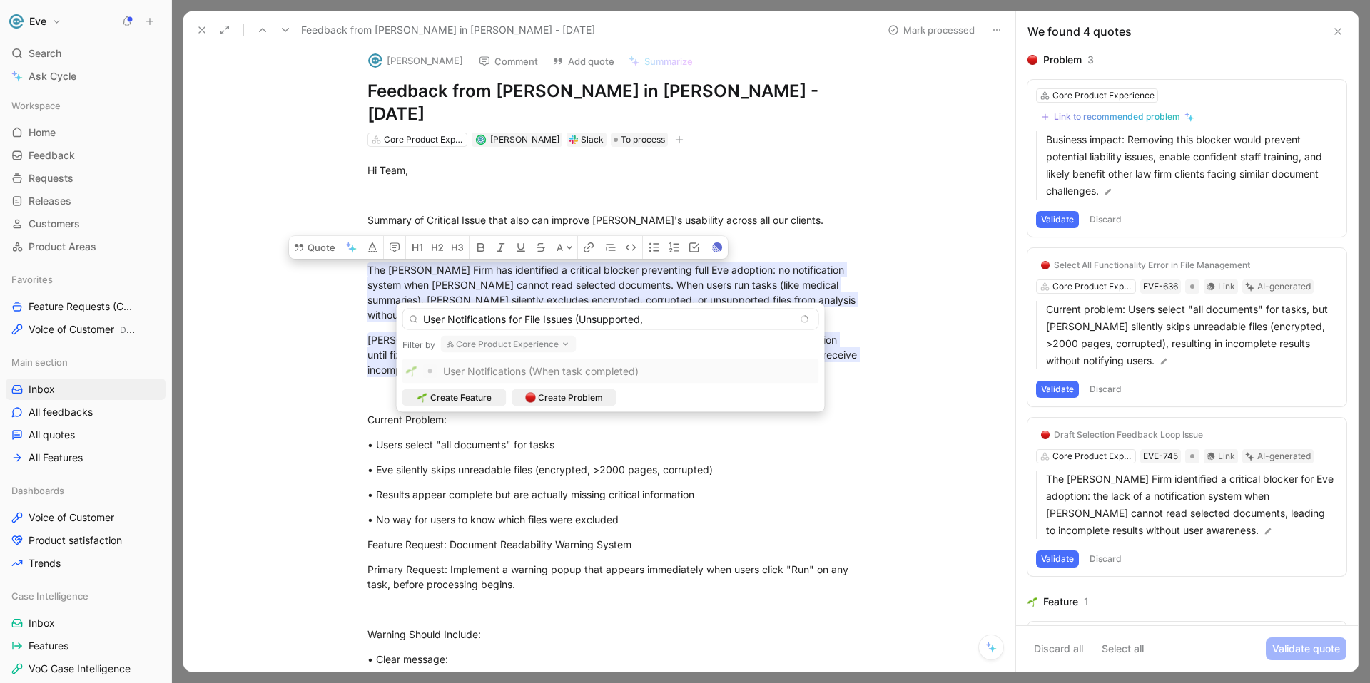
click at [673, 317] on input "User Notifications for File Issues (Unsupported," at bounding box center [610, 319] width 417 height 21
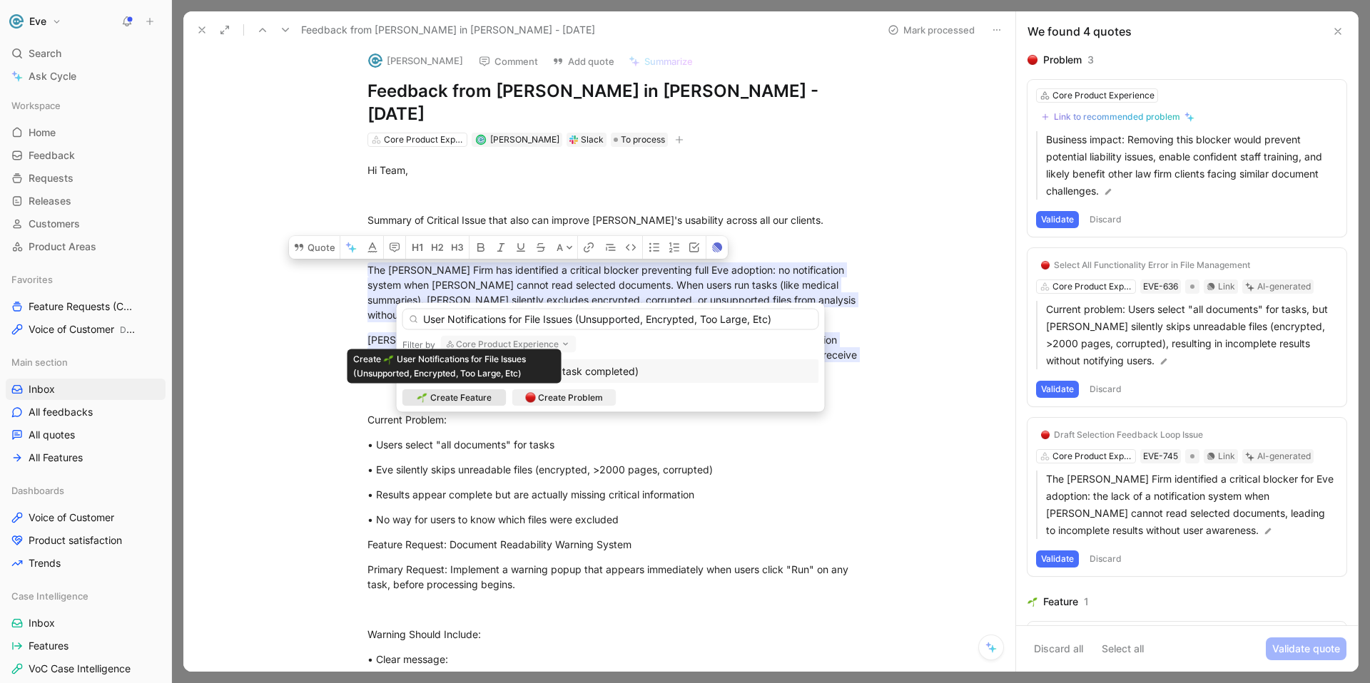
type input "User Notifications for File Issues (Unsupported, Encrypted, Too Large, Etc)"
click at [462, 402] on span "Create Feature" at bounding box center [460, 398] width 61 height 14
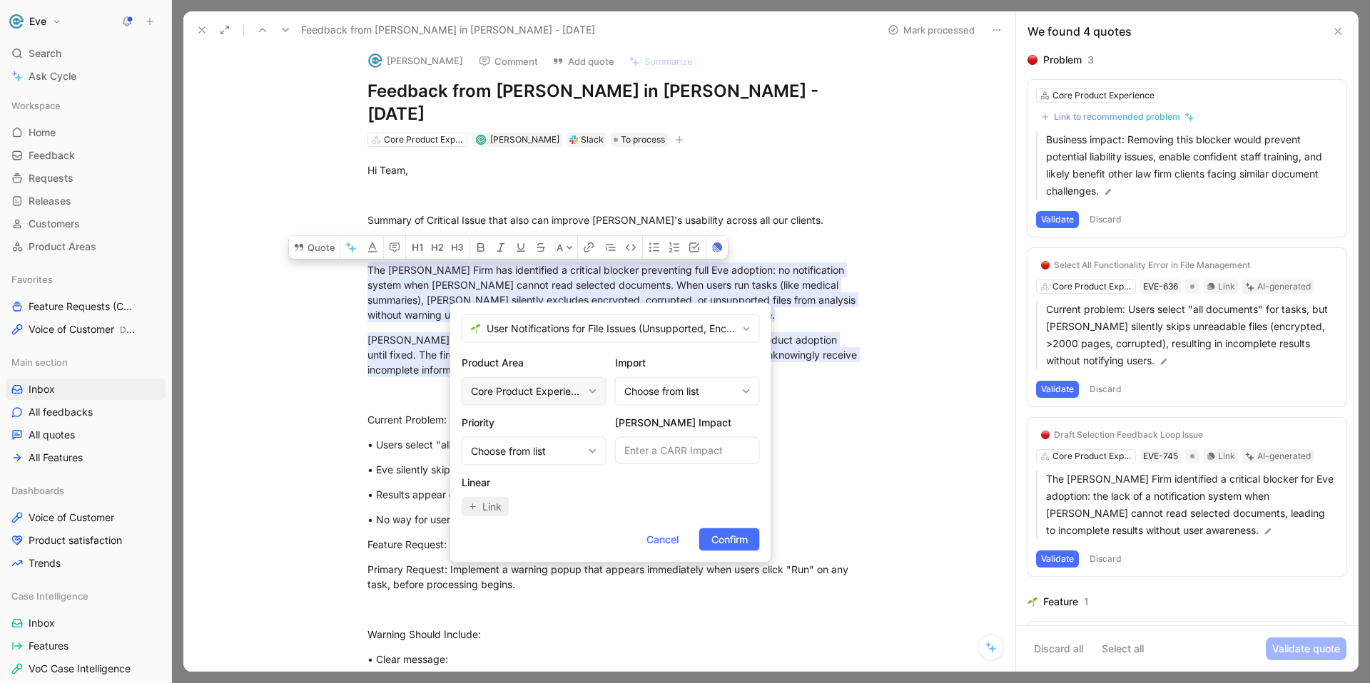
click at [560, 392] on div "Core Product Experience" at bounding box center [527, 391] width 112 height 17
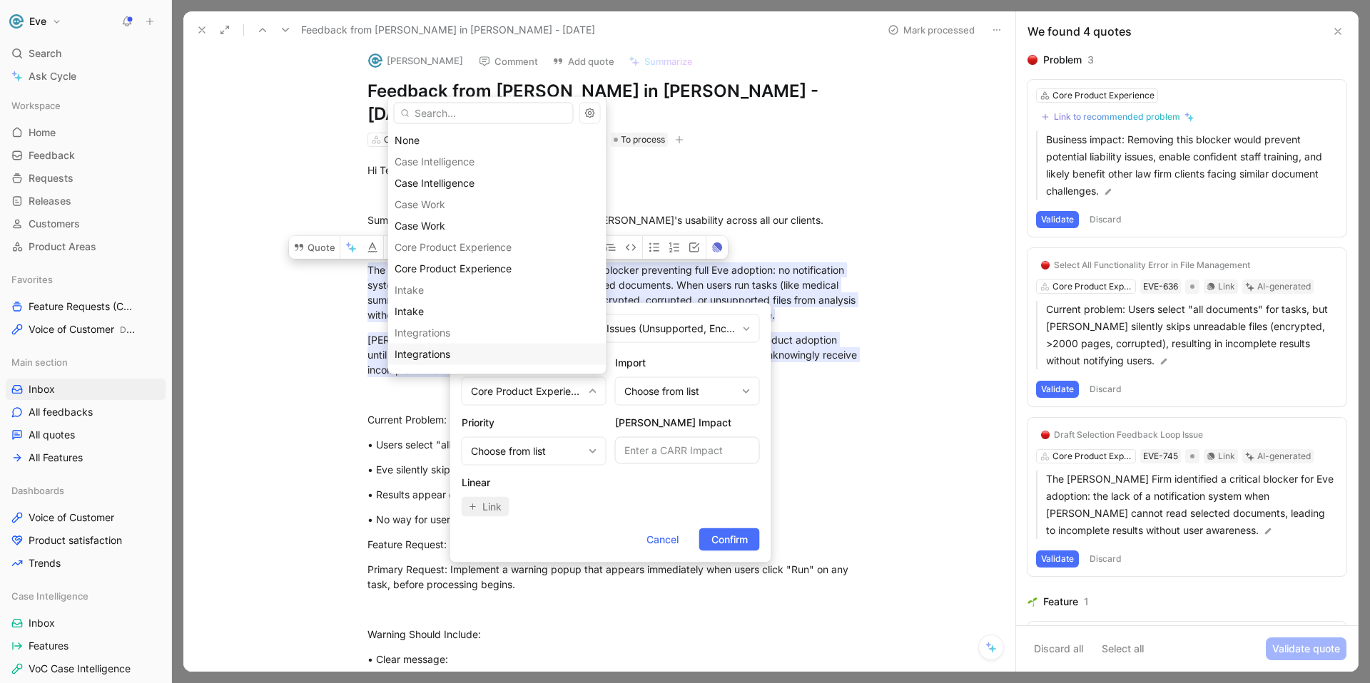
click at [487, 349] on div "Integrations" at bounding box center [496, 353] width 205 height 17
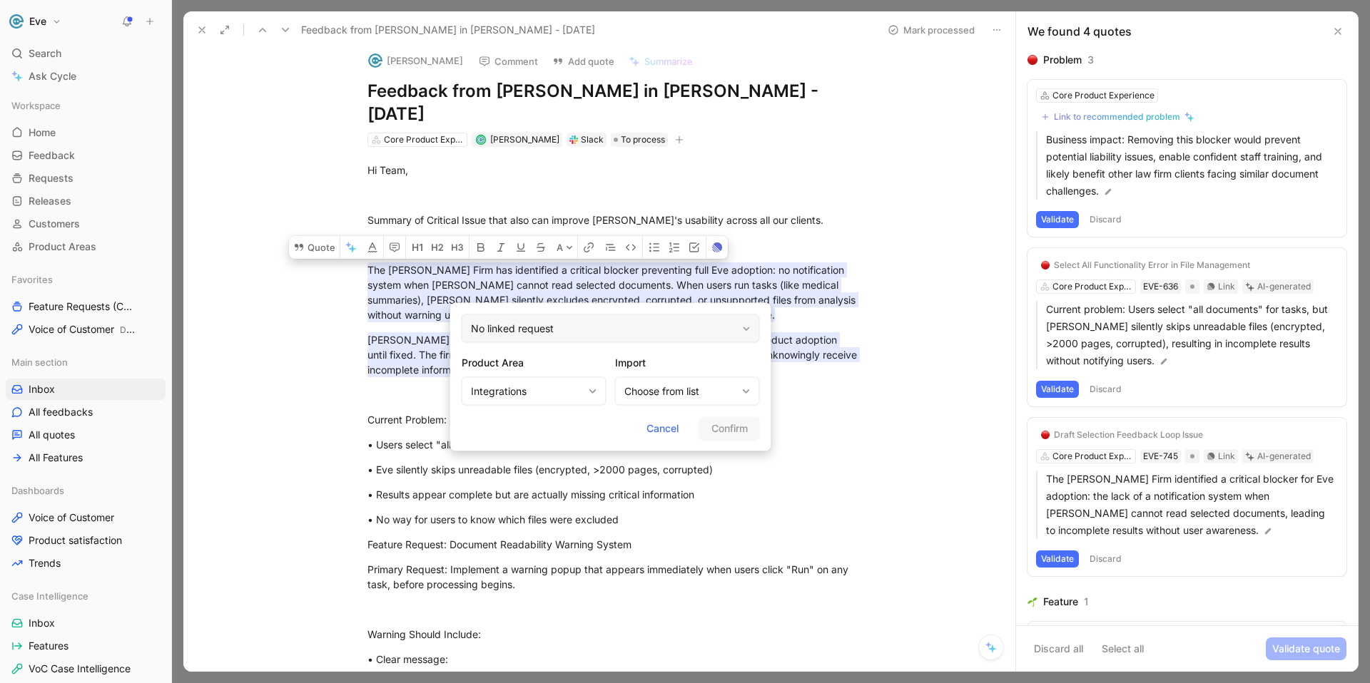
click at [580, 330] on div "No linked request" at bounding box center [611, 329] width 298 height 29
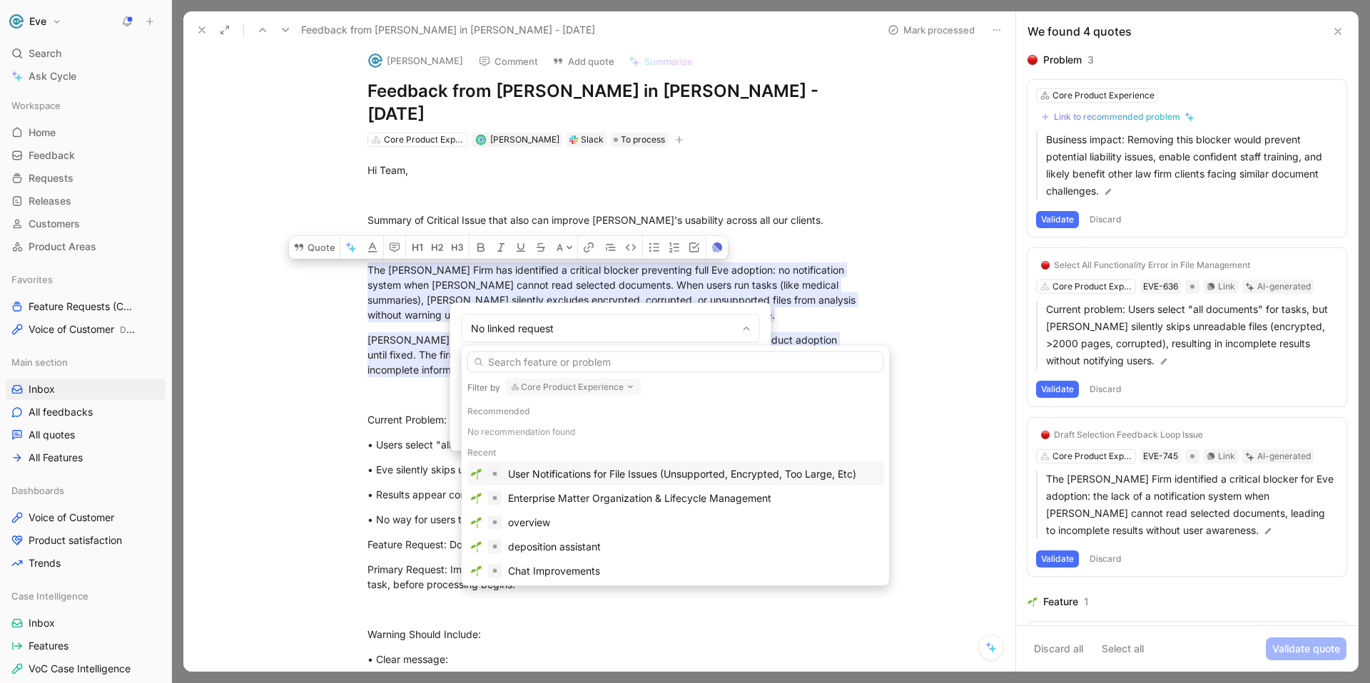
click at [586, 475] on div "User Notifications for File Issues (Unsupported, Encrypted, Too Large, Etc)" at bounding box center [682, 474] width 348 height 17
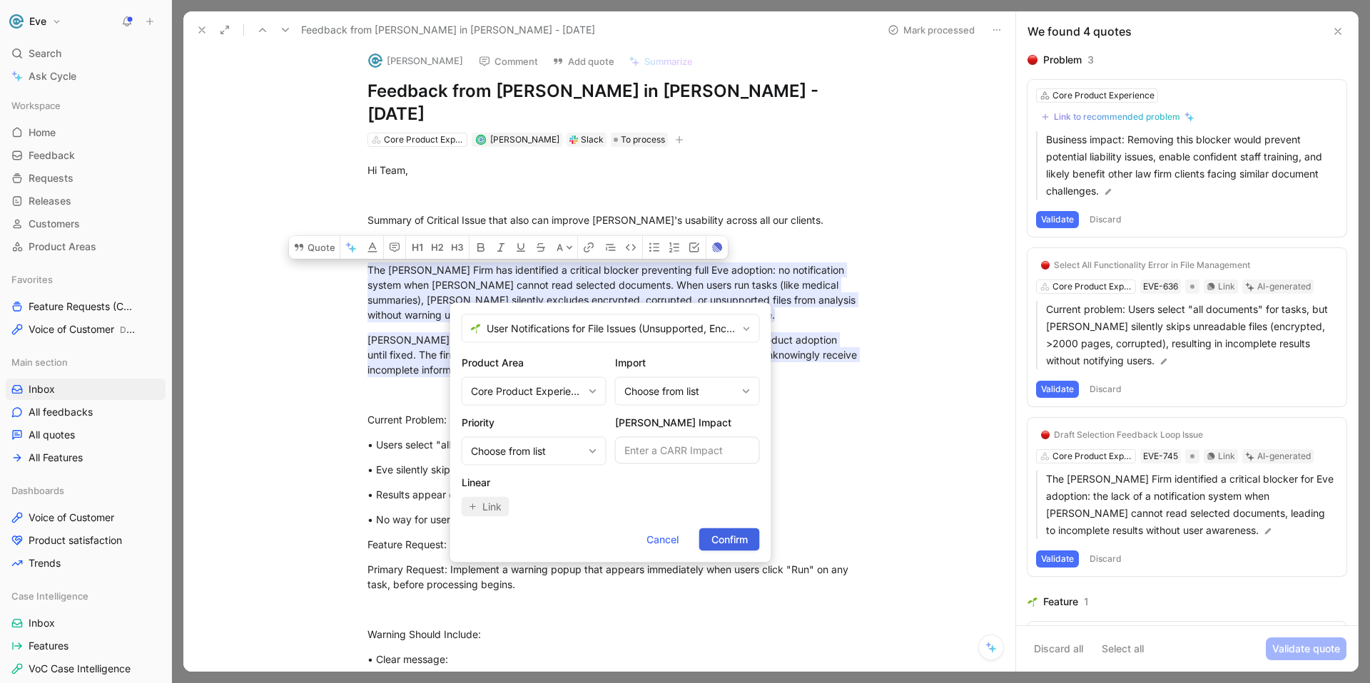
click at [719, 544] on span "Confirm" at bounding box center [729, 539] width 36 height 17
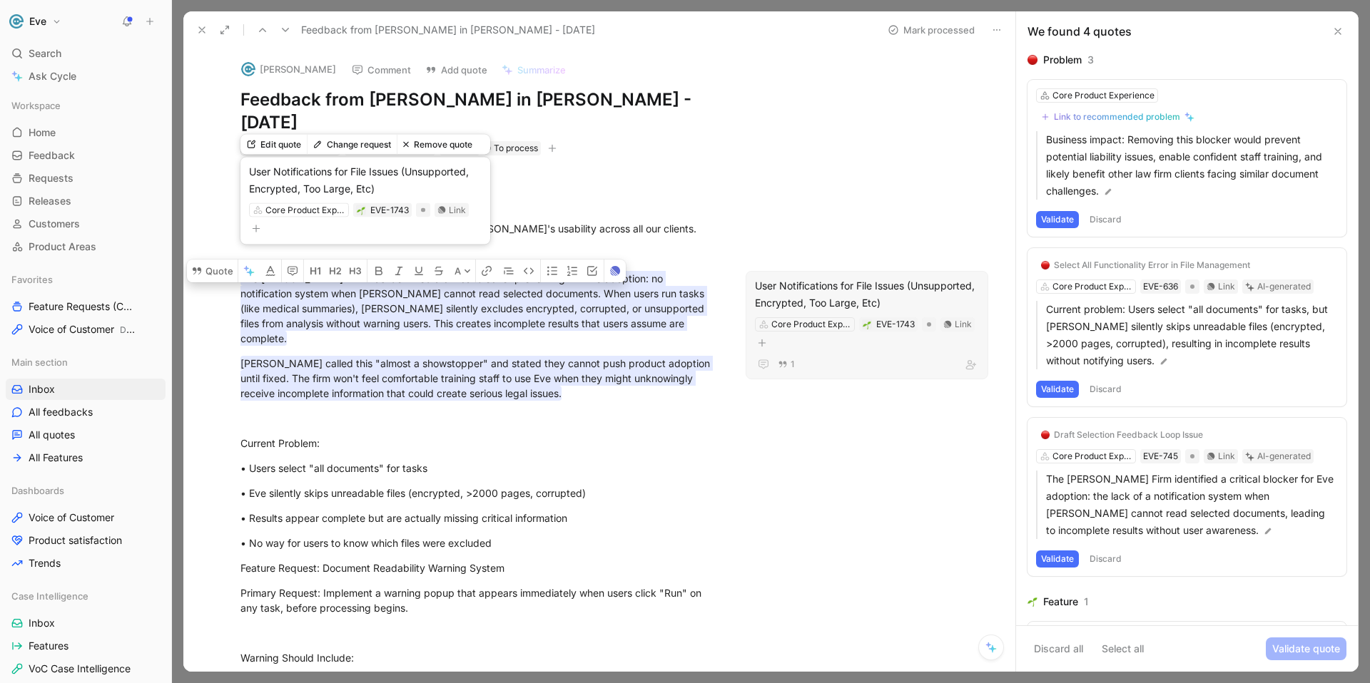
click at [380, 306] on mark "The Barnes Firm has identified a critical blocker preventing full Eve adoption:…" at bounding box center [473, 308] width 467 height 75
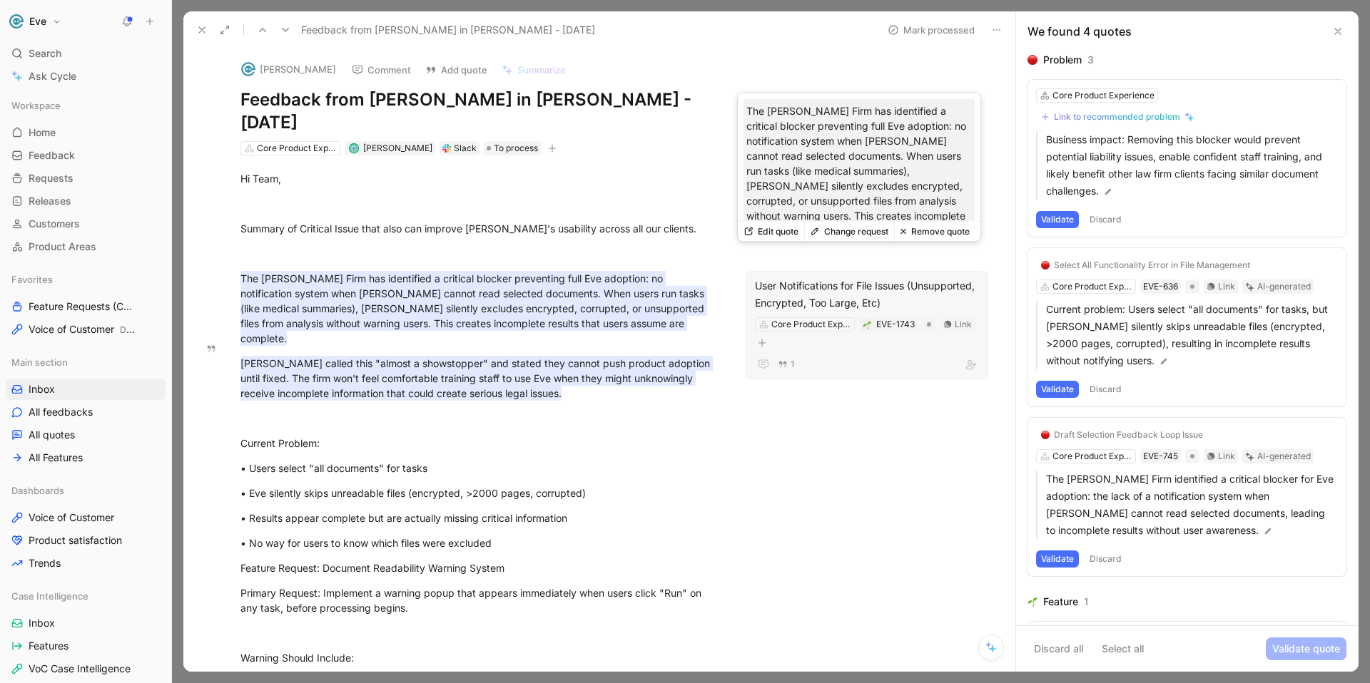
click at [790, 233] on button "Edit quote" at bounding box center [771, 232] width 66 height 20
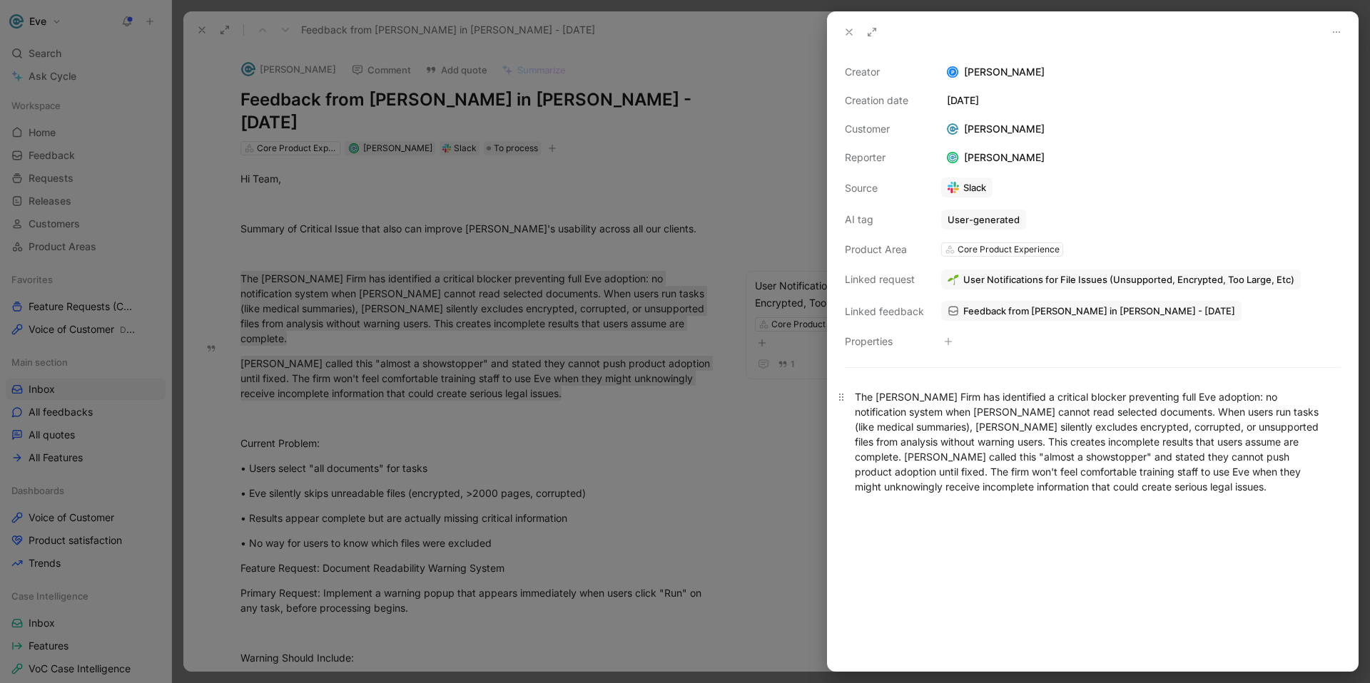
click at [880, 399] on div "The Barnes Firm has identified a critical blocker preventing full Eve adoption:…" at bounding box center [1093, 441] width 476 height 105
click at [575, 388] on div at bounding box center [685, 341] width 1370 height 683
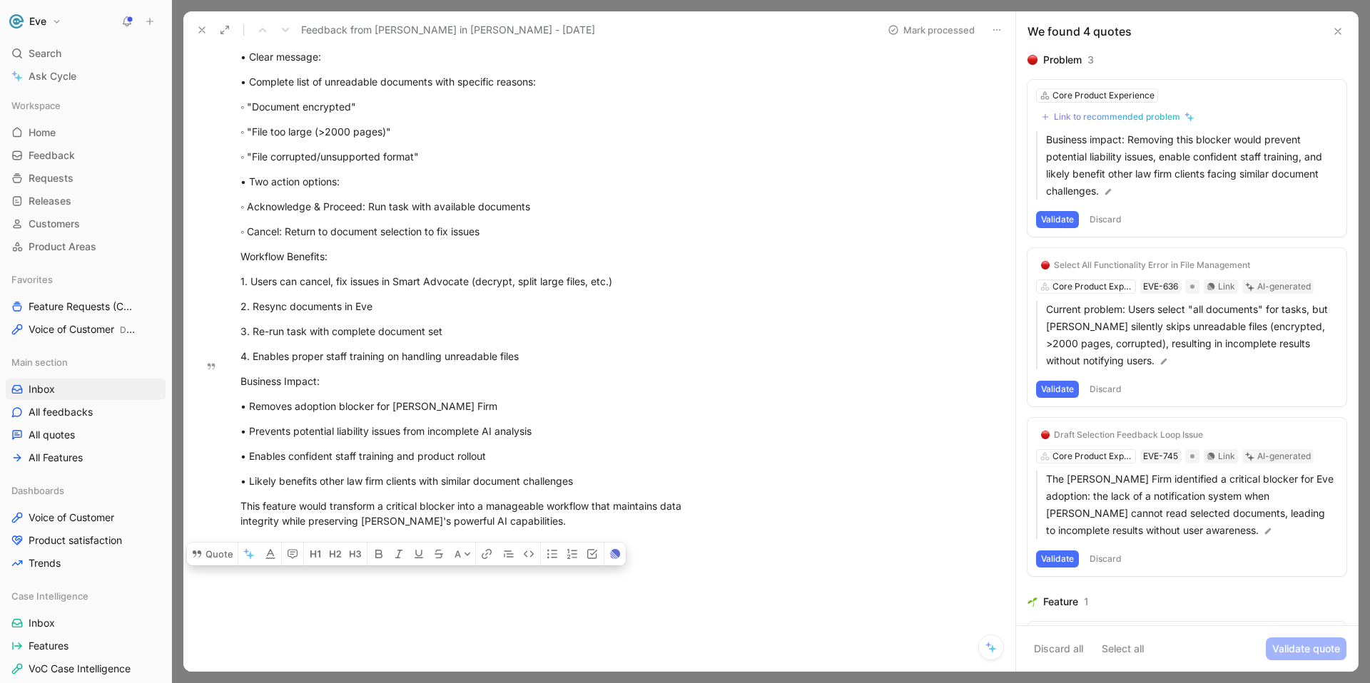
scroll to position [636, 0]
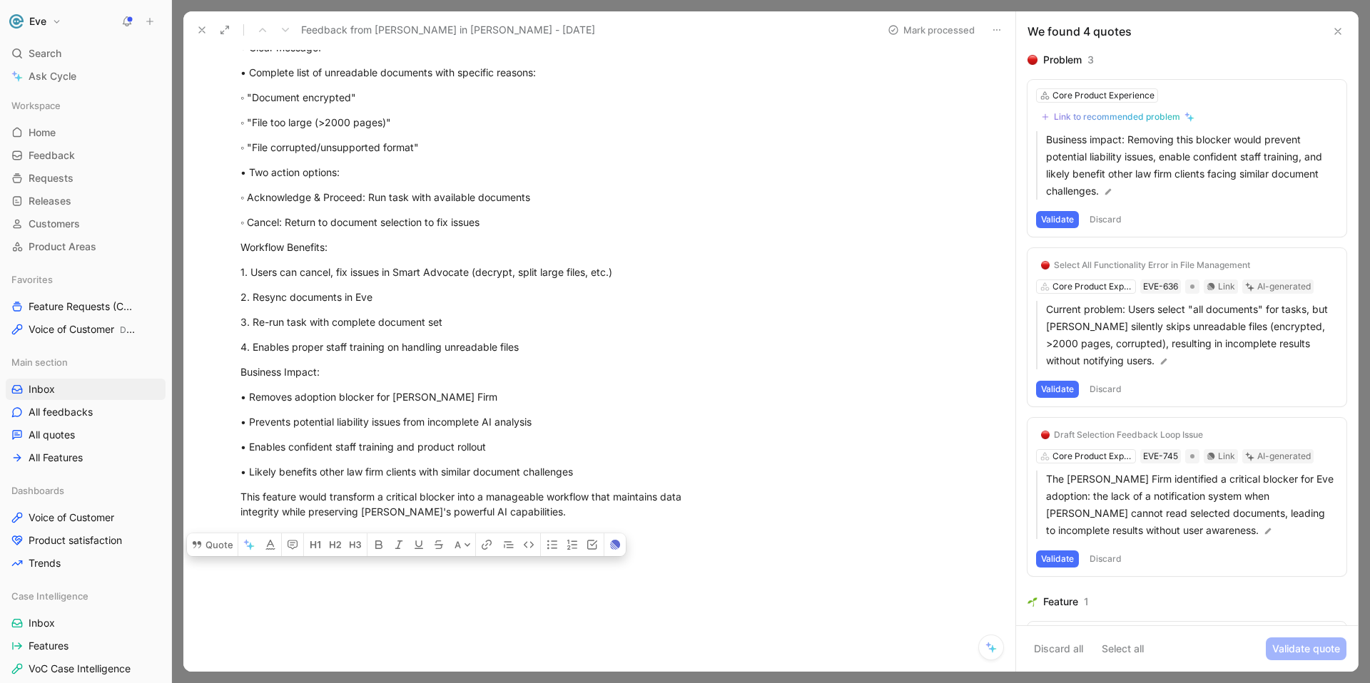
drag, startPoint x: 243, startPoint y: 405, endPoint x: 572, endPoint y: 478, distance: 337.5
click at [572, 478] on div "Hi Team, Summary of Critical Issue that also can improve Eve's usability across…" at bounding box center [479, 40] width 532 height 1040
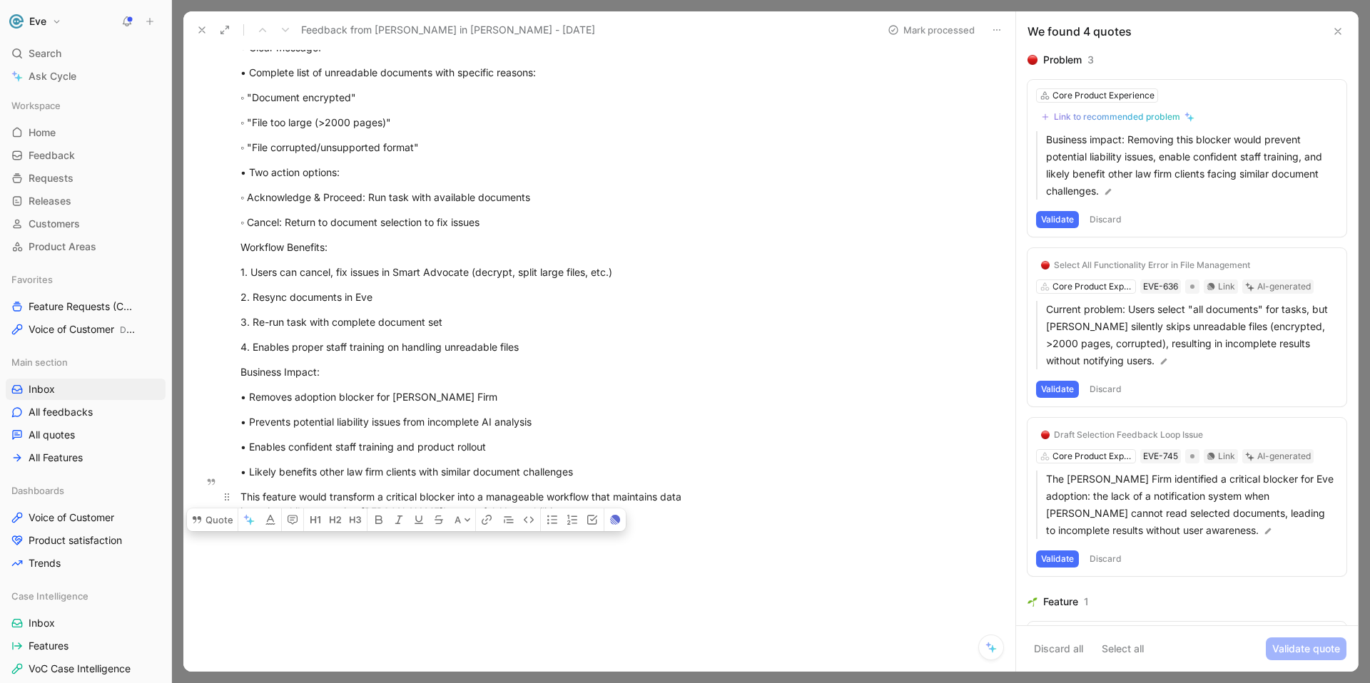
copy div "Current Problem: • Users select "all documents" for tasks • Eve silently skips …"
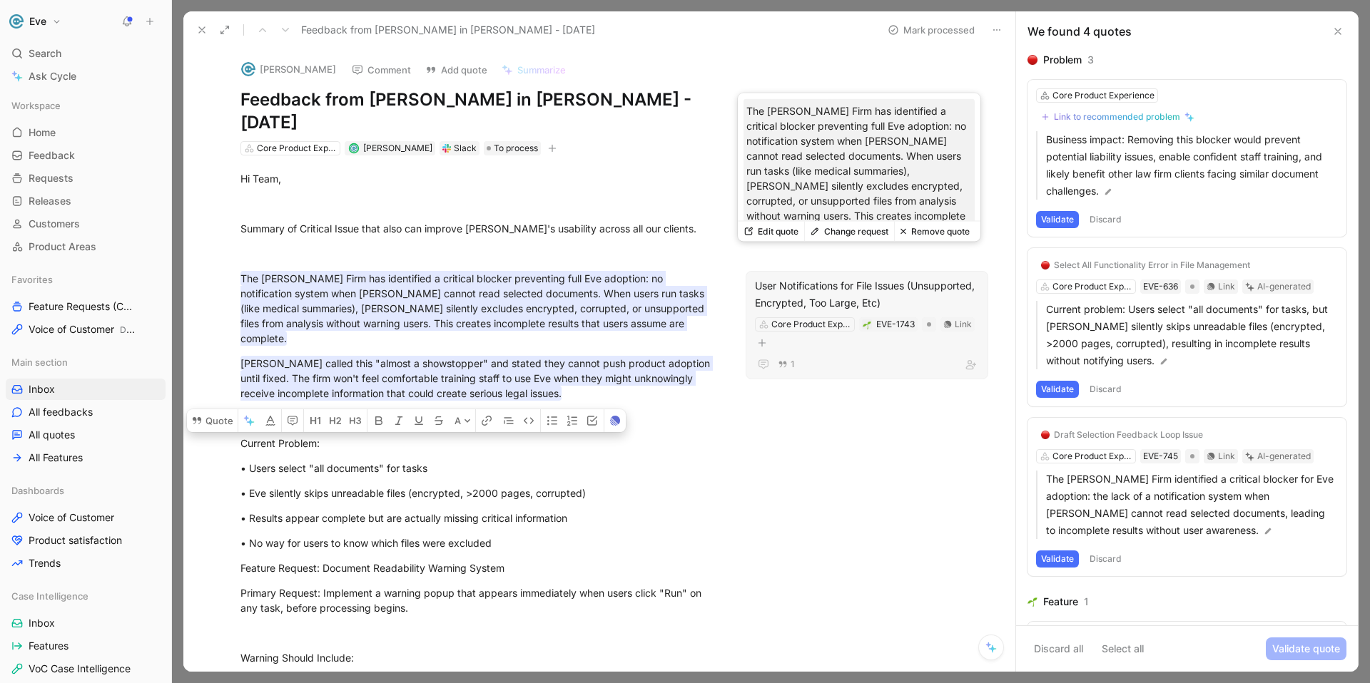
click at [775, 232] on button "Edit quote" at bounding box center [771, 232] width 66 height 20
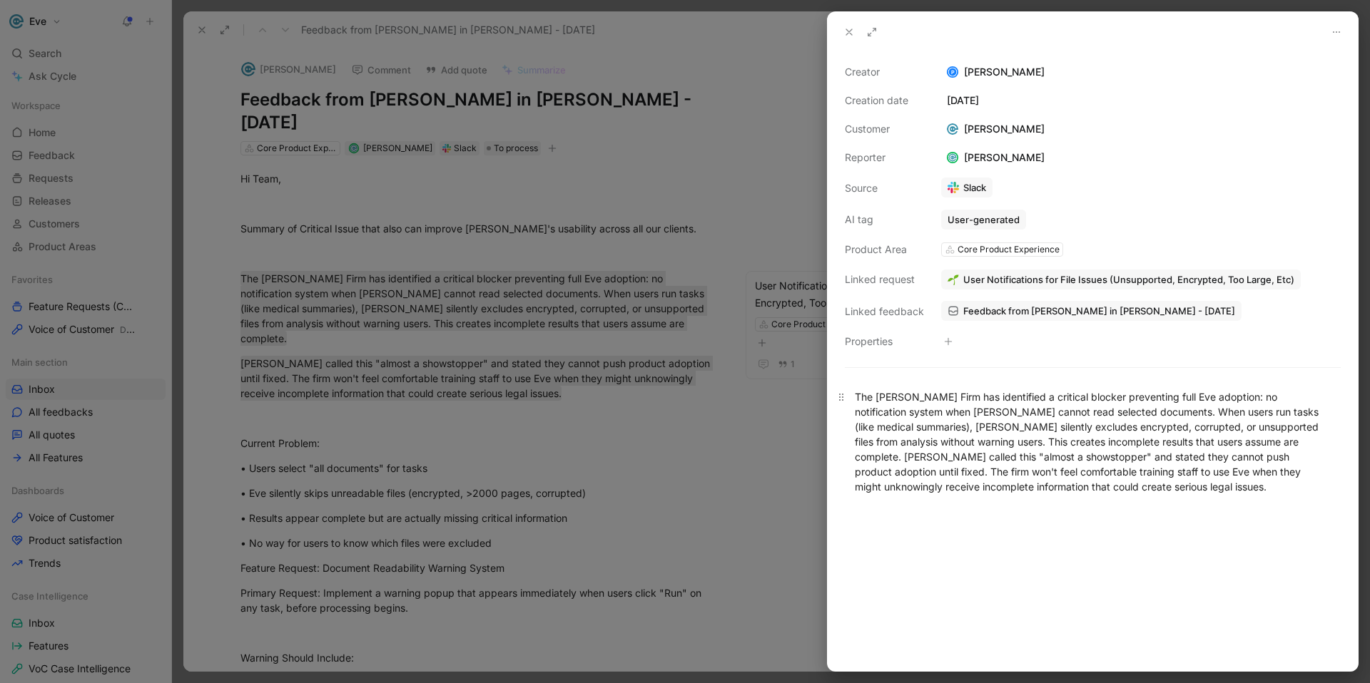
click at [1046, 484] on div "The Barnes Firm has identified a critical blocker preventing full Eve adoption:…" at bounding box center [1093, 441] width 476 height 105
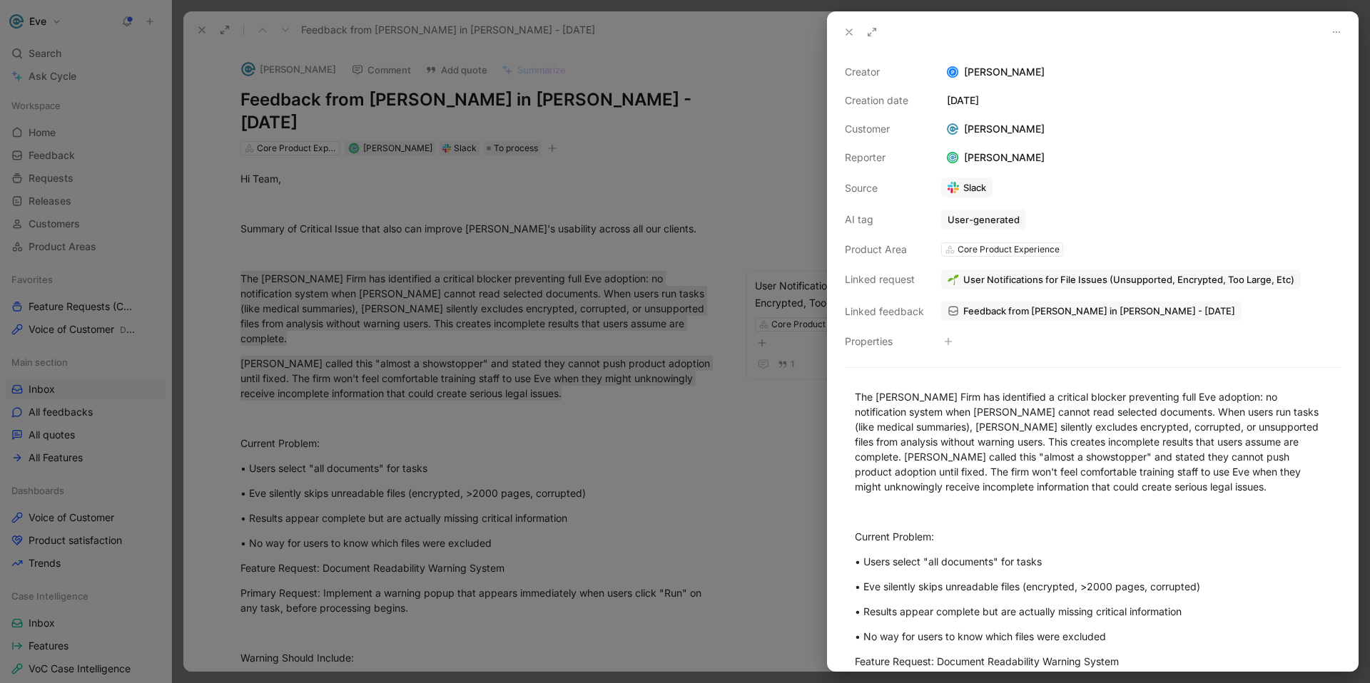
drag, startPoint x: 843, startPoint y: 29, endPoint x: 843, endPoint y: 44, distance: 15.7
click at [843, 29] on icon at bounding box center [848, 31] width 11 height 11
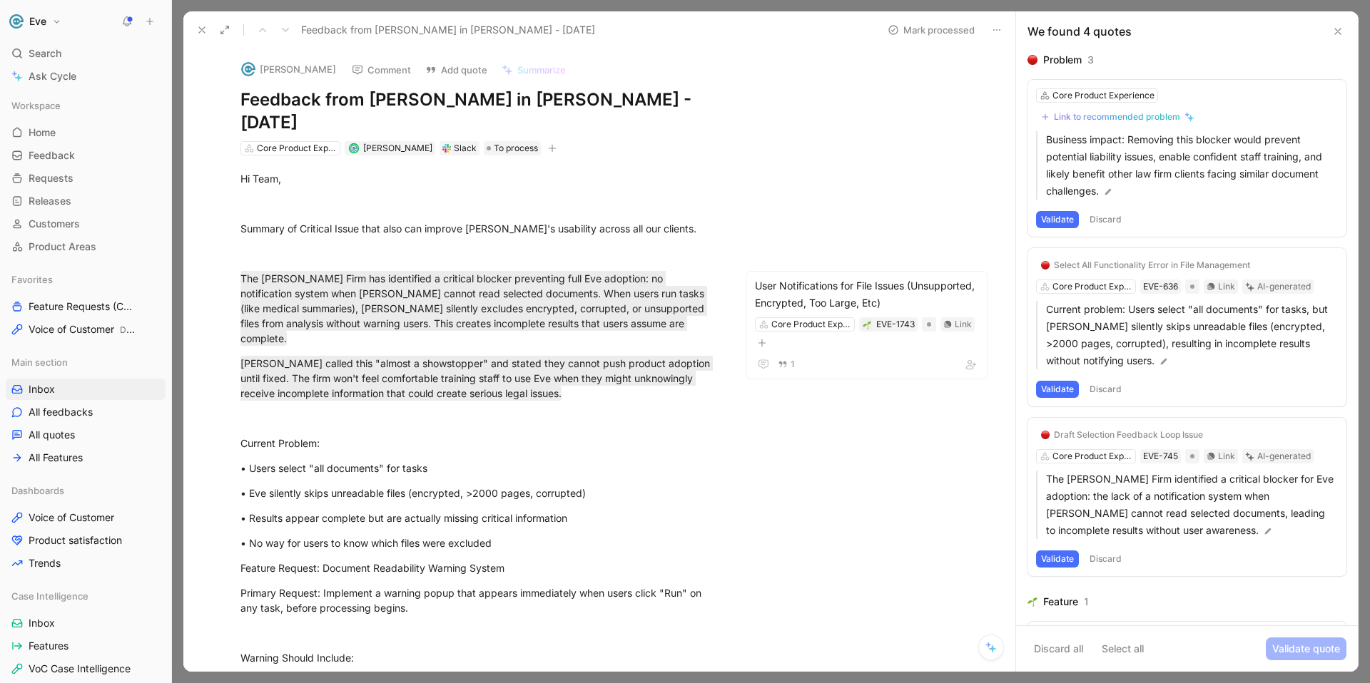
click at [918, 389] on div "Keith Wong Comment Add quote Summarize Feedback from Keith Wong in Slack - 8/27…" at bounding box center [599, 360] width 832 height 623
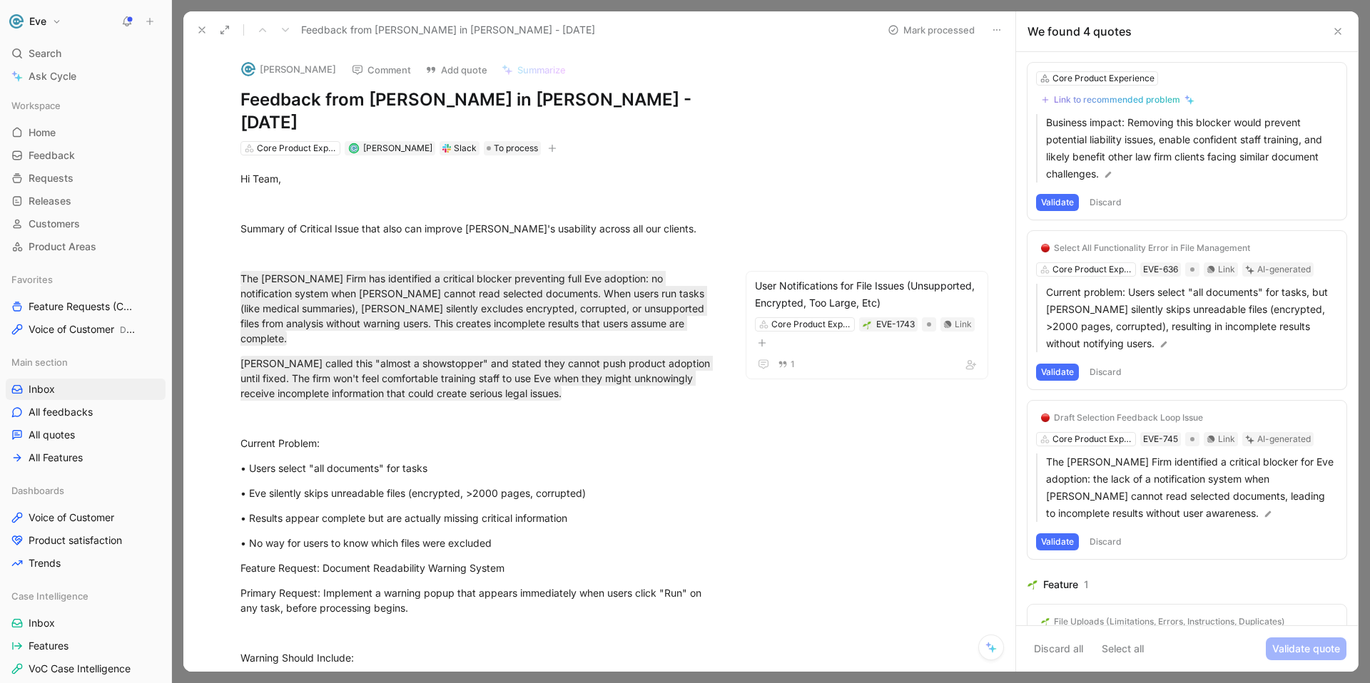
click at [1339, 30] on icon at bounding box center [1337, 31] width 11 height 11
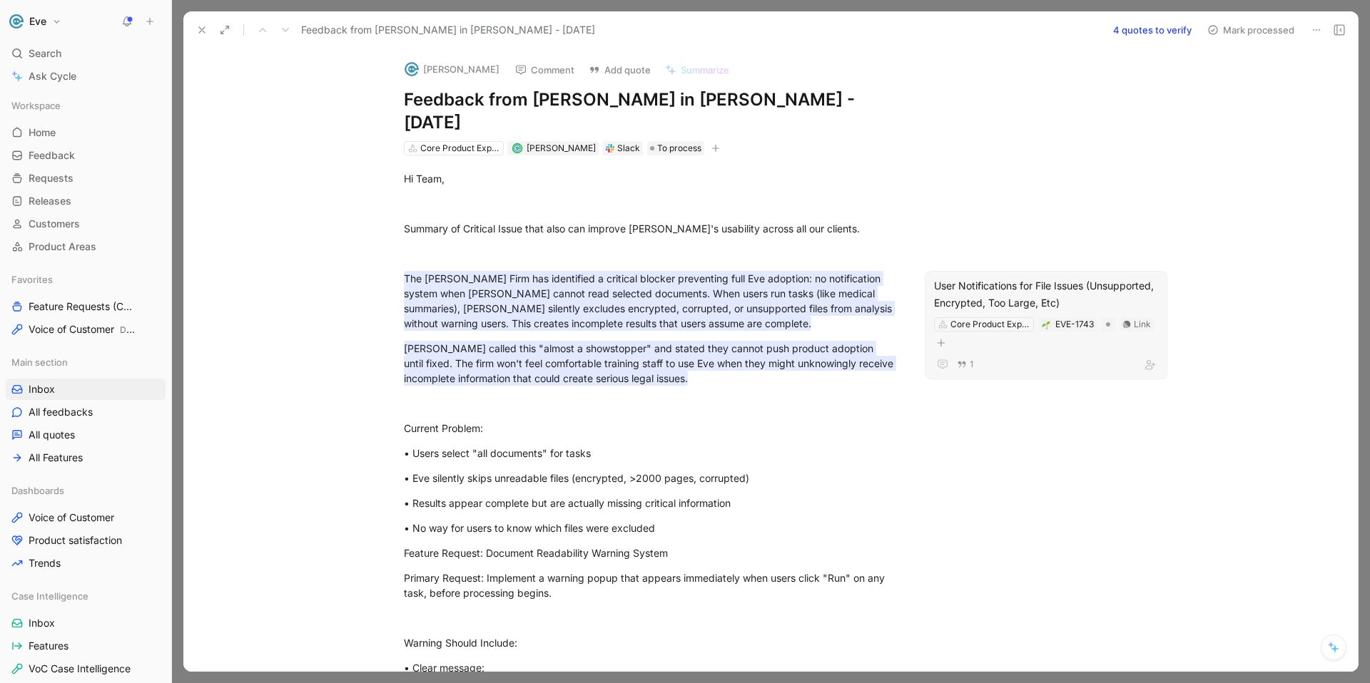
scroll to position [9, 0]
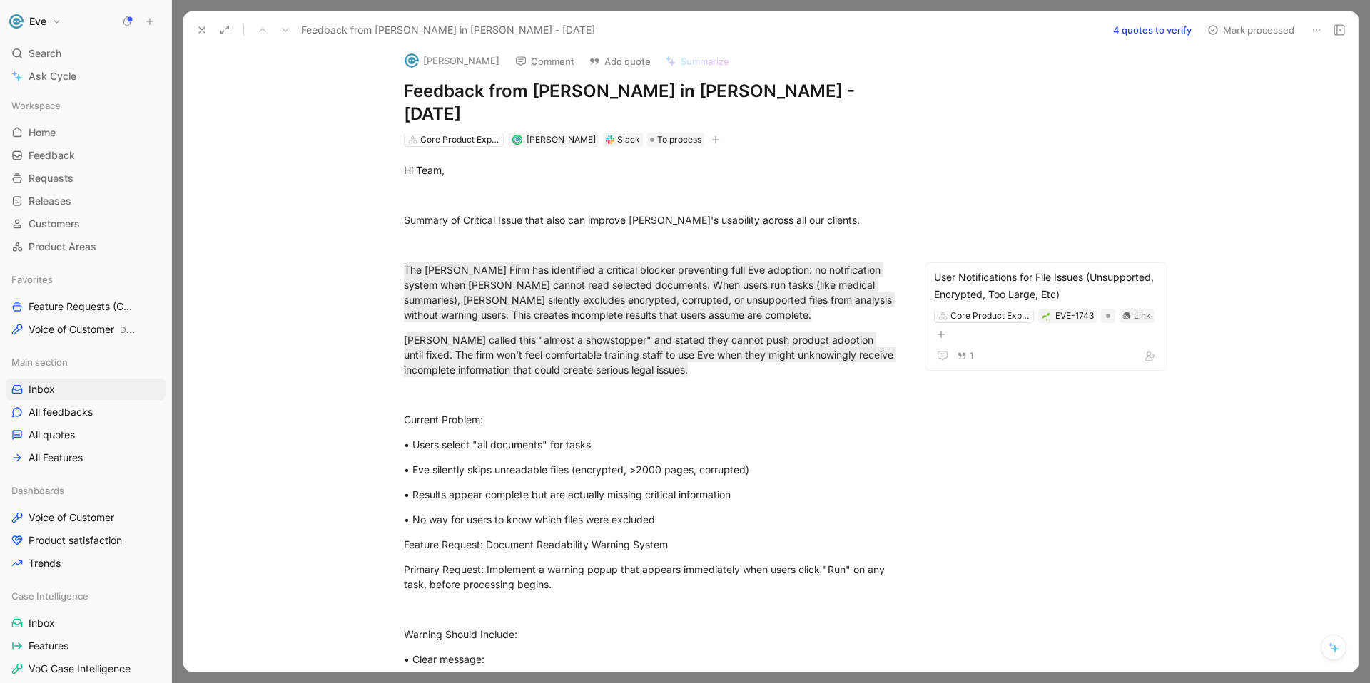
click at [1230, 28] on button "Mark processed" at bounding box center [1251, 30] width 100 height 20
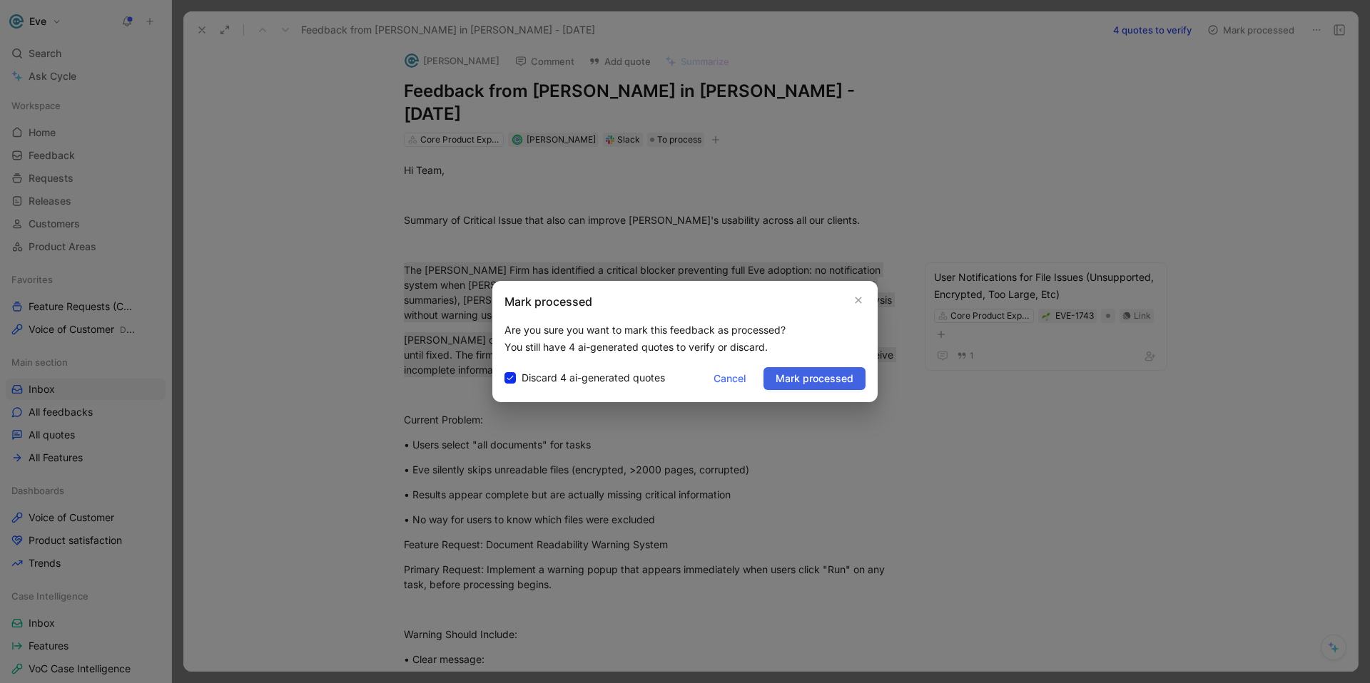
click at [816, 377] on span "Mark processed" at bounding box center [814, 378] width 78 height 17
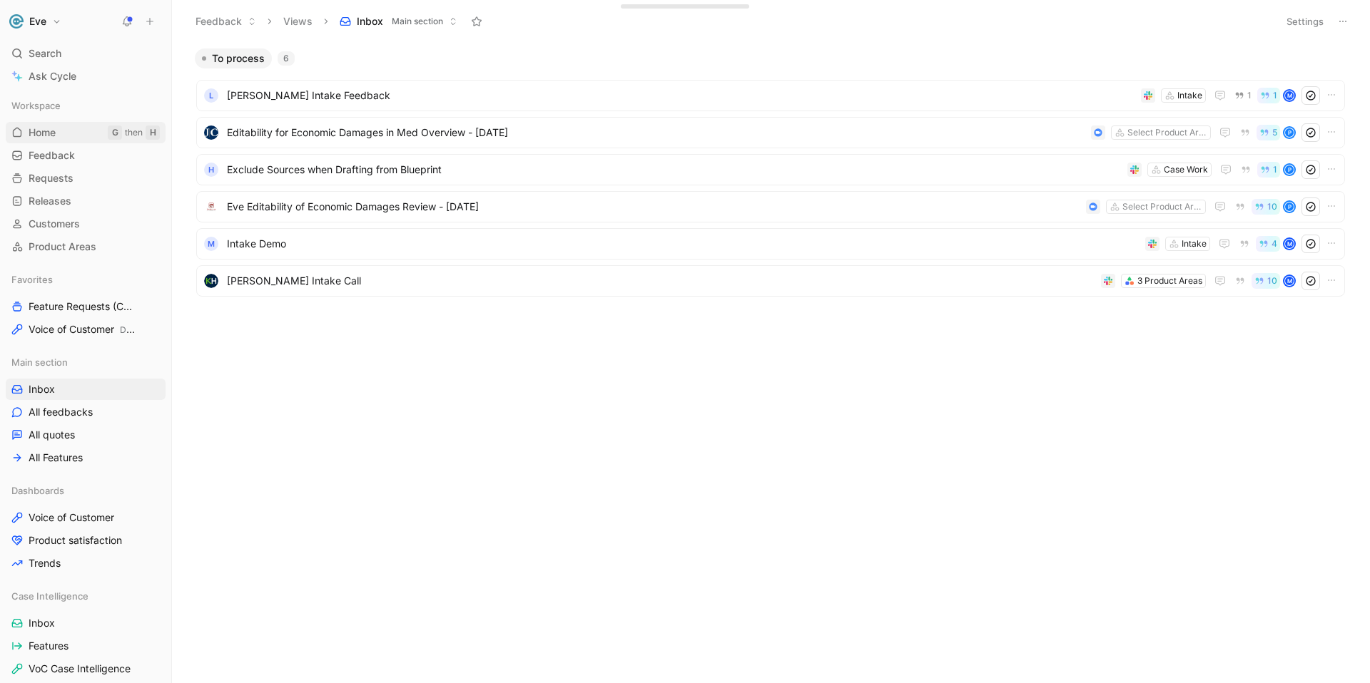
click at [44, 127] on span "Home" at bounding box center [42, 133] width 27 height 14
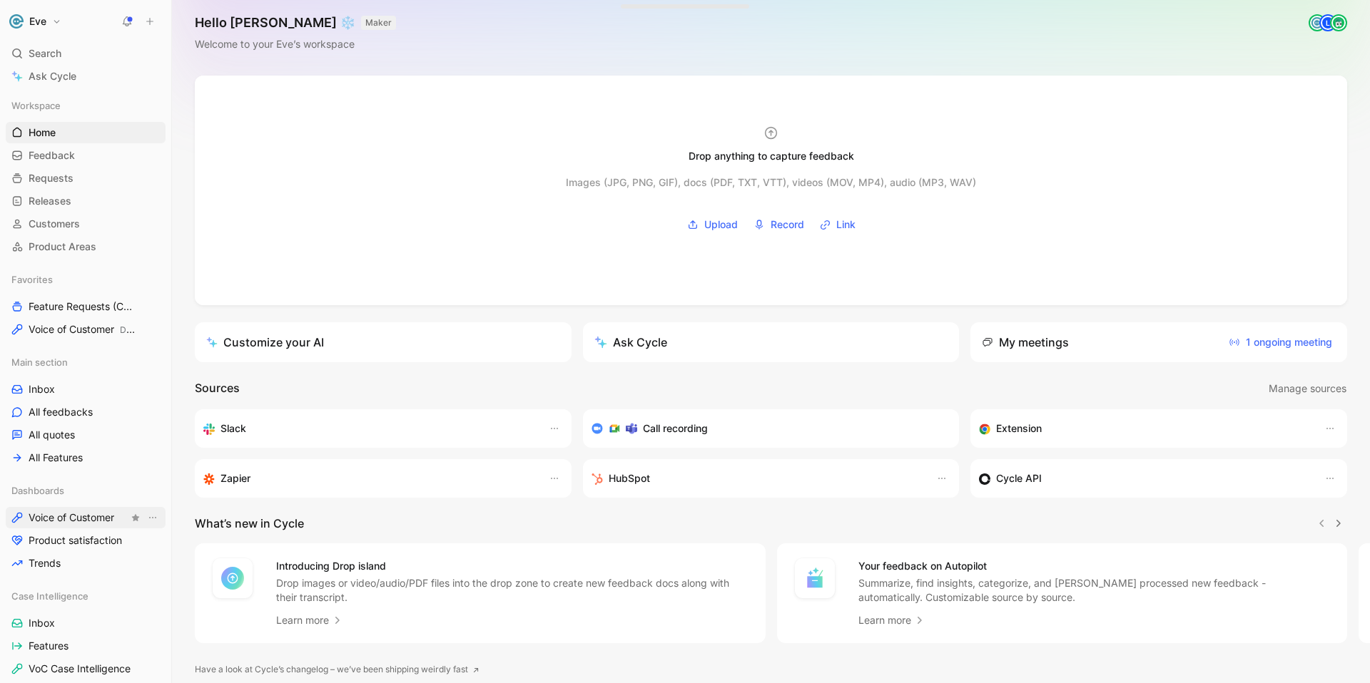
click at [73, 517] on span "Voice of Customer" at bounding box center [72, 518] width 86 height 14
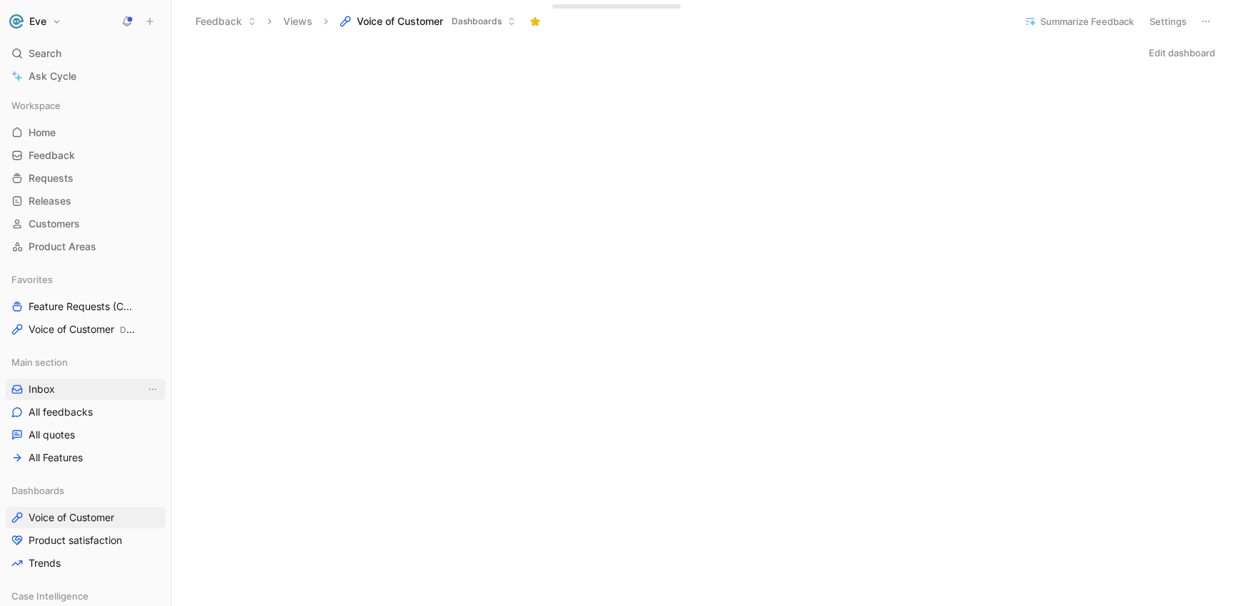
click at [54, 388] on link "Inbox" at bounding box center [86, 389] width 160 height 21
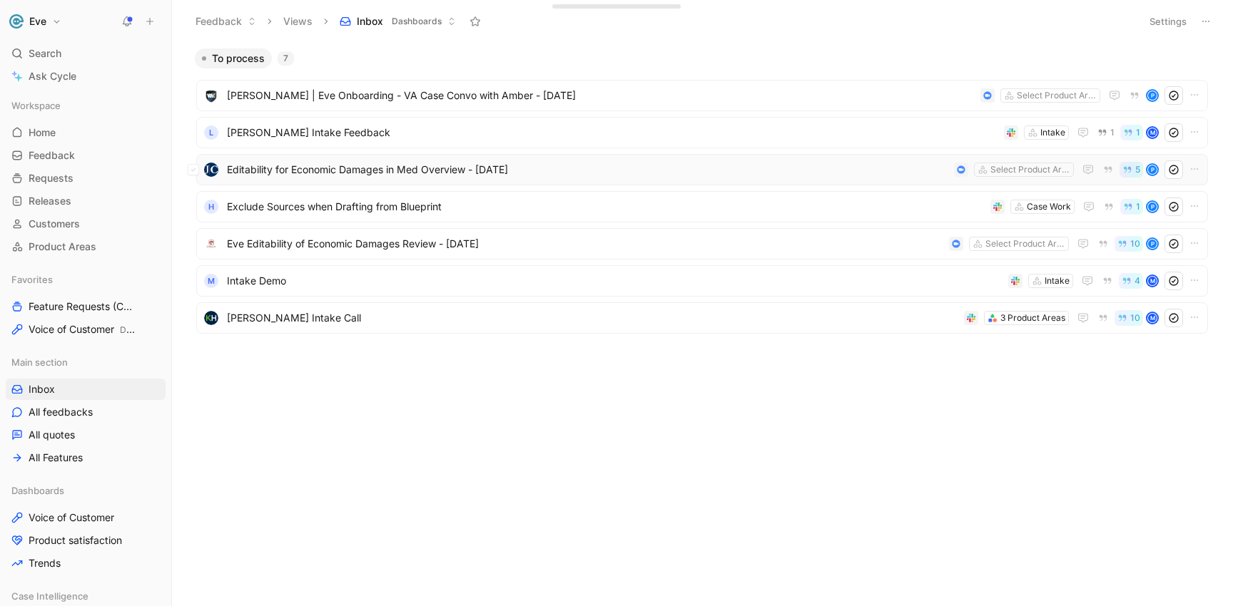
click at [306, 166] on span "Editability for Economic Damages in Med Overview - [DATE]" at bounding box center [587, 169] width 721 height 17
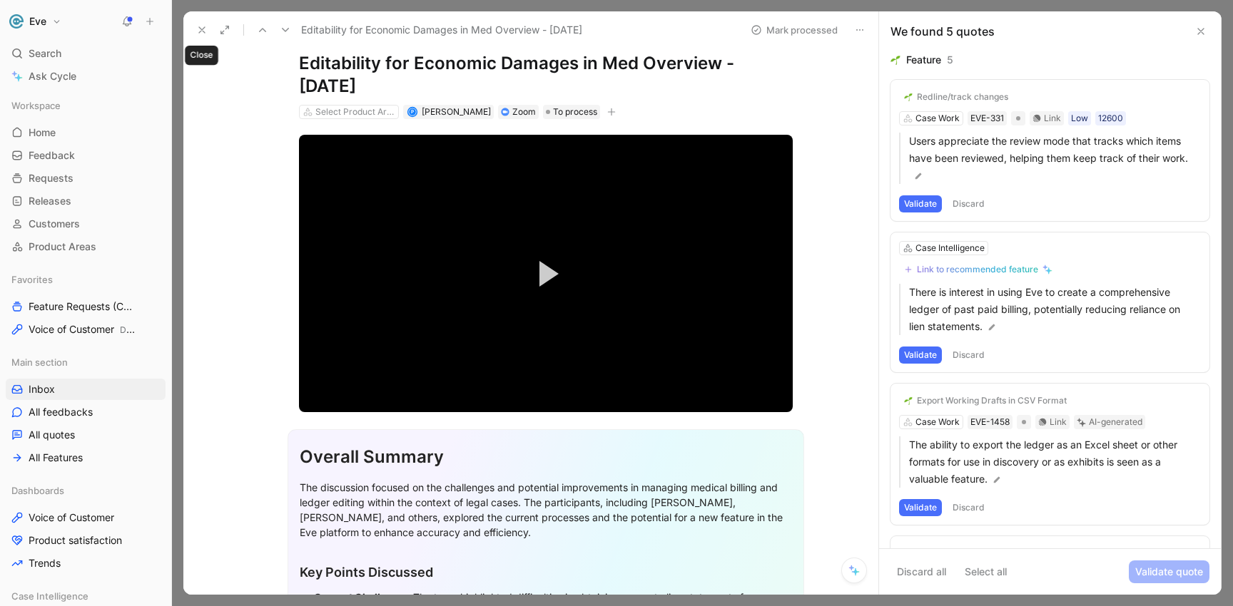
click at [200, 25] on icon at bounding box center [201, 29] width 11 height 11
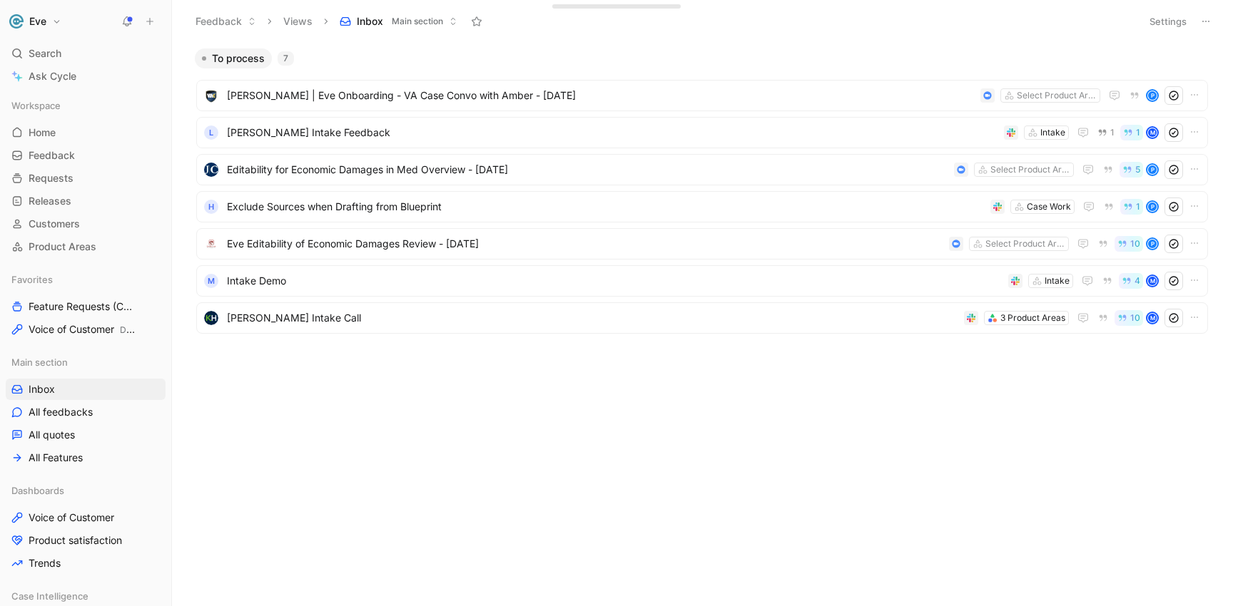
click at [41, 16] on h1 "Eve" at bounding box center [37, 21] width 17 height 13
click at [210, 35] on div at bounding box center [616, 303] width 1233 height 606
click at [50, 391] on span "Inbox" at bounding box center [42, 389] width 26 height 14
click at [64, 510] on link "Voice of Customer" at bounding box center [86, 517] width 160 height 21
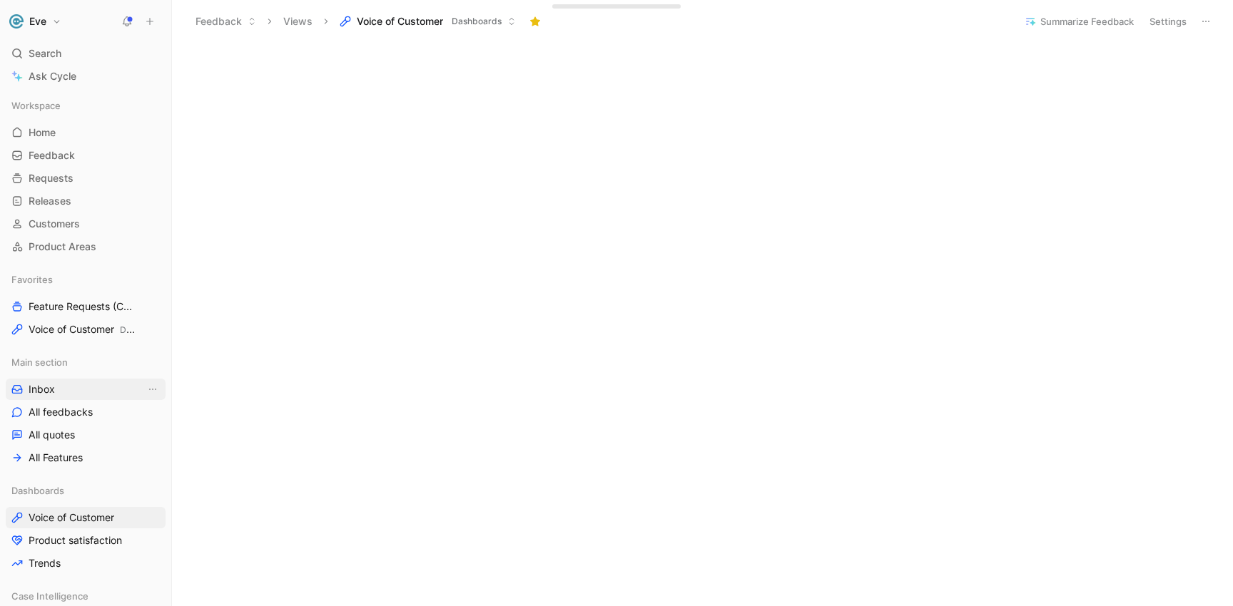
scroll to position [9, 0]
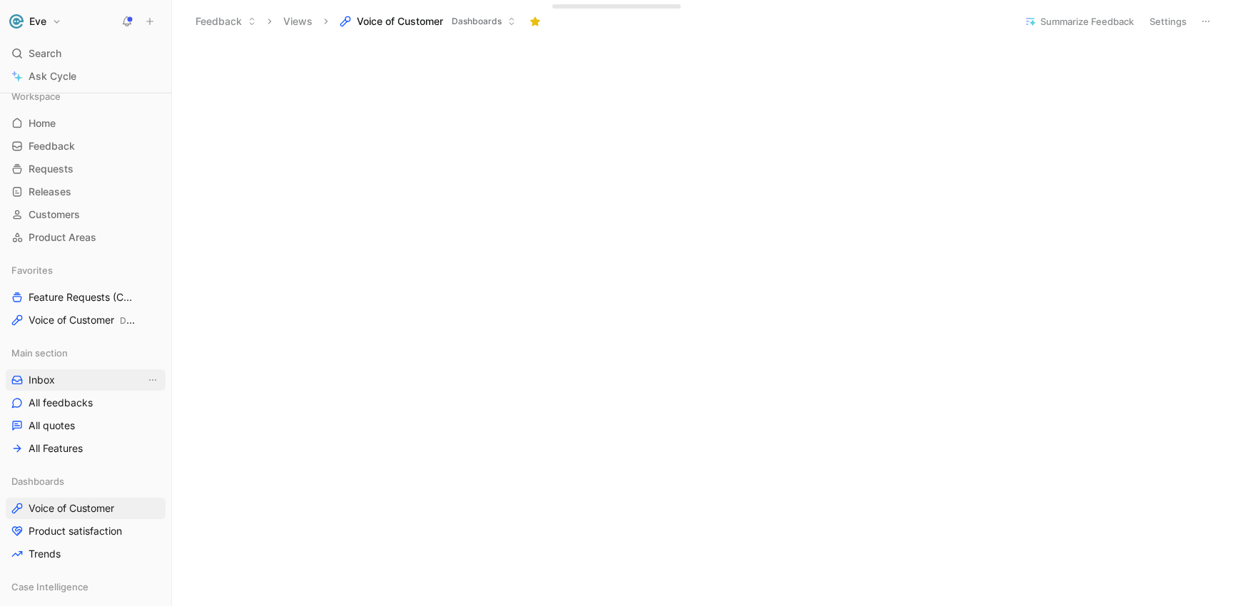
click at [46, 374] on span "Inbox" at bounding box center [42, 380] width 26 height 14
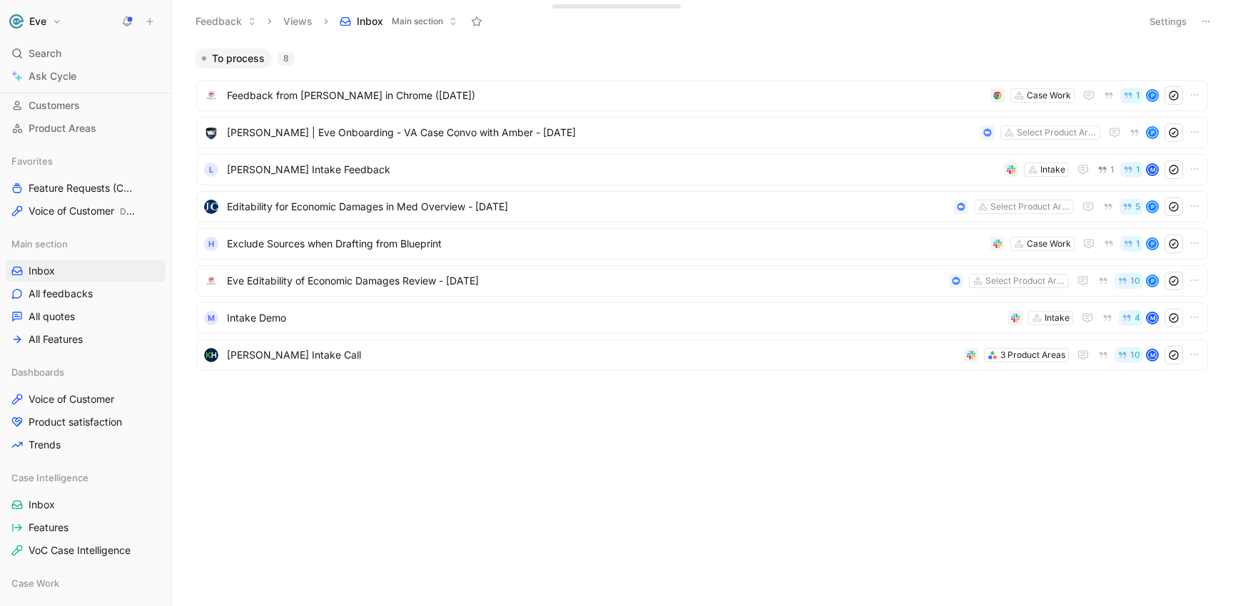
scroll to position [127, 0]
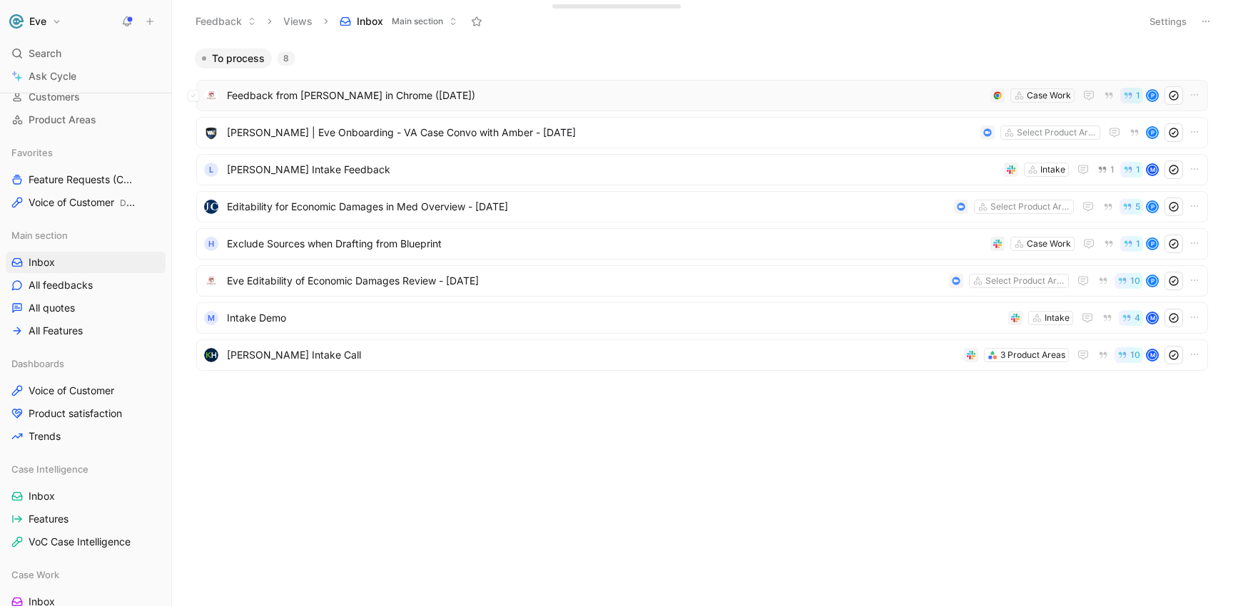
click at [428, 100] on span "Feedback from [PERSON_NAME] in Chrome ([DATE])" at bounding box center [606, 95] width 758 height 17
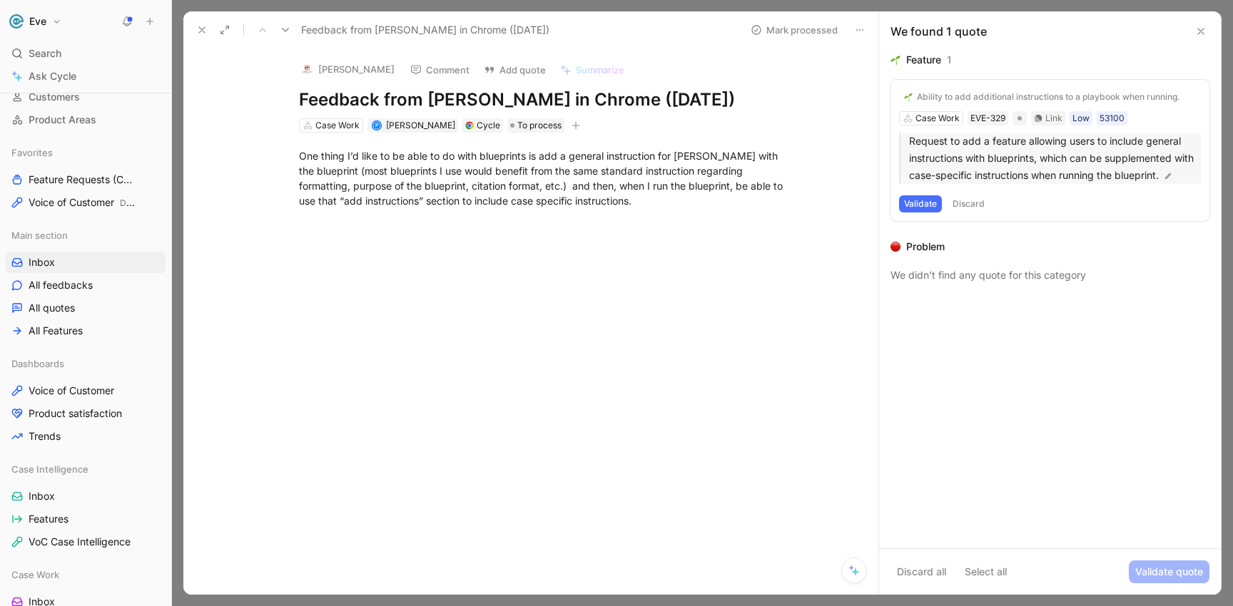
click at [1000, 157] on p "Request to add a feature allowing users to include general instructions with bl…" at bounding box center [1055, 158] width 292 height 51
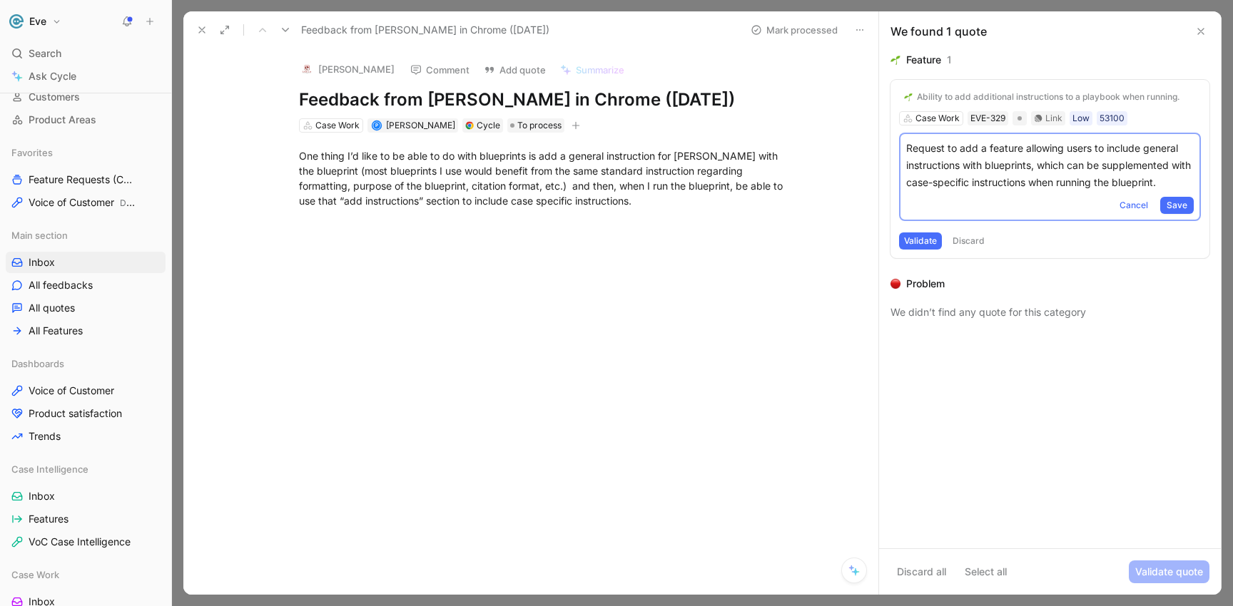
click at [957, 98] on div "Ability to add additional instructions to a playbook when running." at bounding box center [1048, 96] width 263 height 11
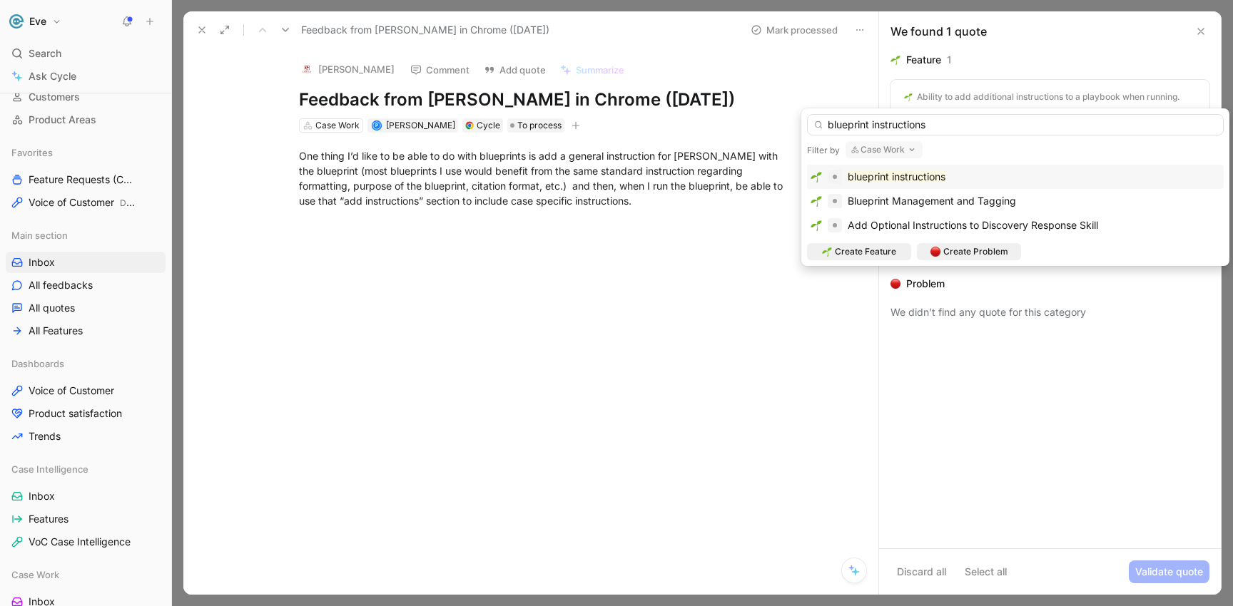
type input "blueprint instructions"
click at [890, 177] on mark "blueprint instructions" at bounding box center [896, 176] width 98 height 12
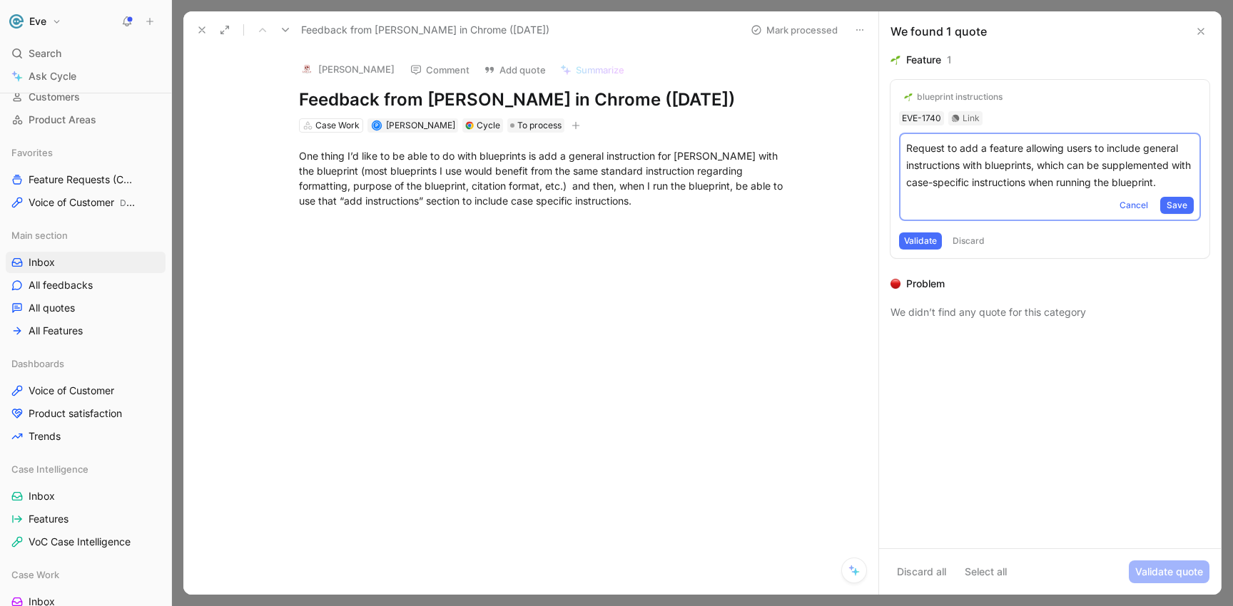
click at [917, 241] on button "Validate" at bounding box center [920, 241] width 43 height 17
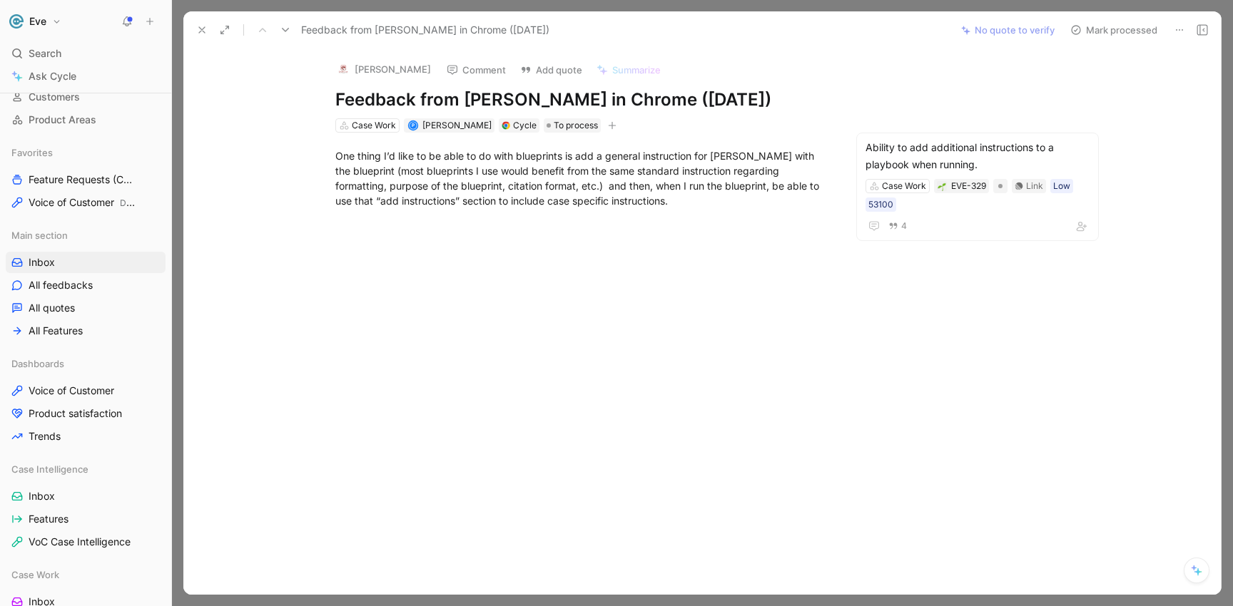
click at [1118, 29] on button "Mark processed" at bounding box center [1114, 30] width 100 height 20
click at [1116, 33] on button "Mark processed" at bounding box center [1114, 30] width 100 height 20
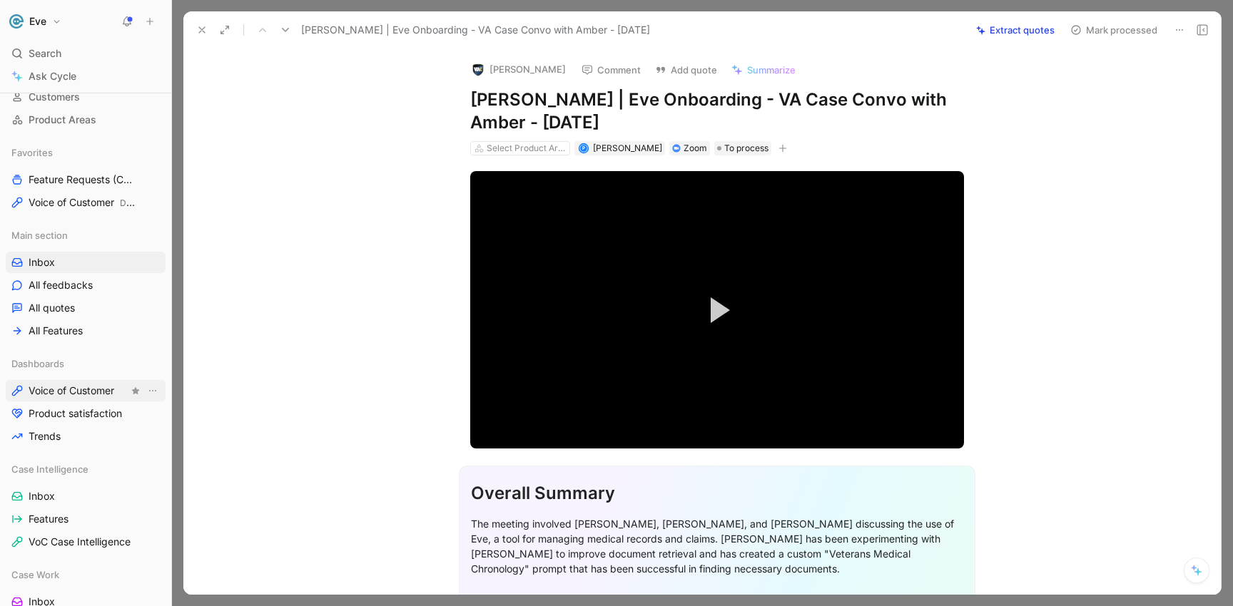
click at [77, 397] on span "Voice of Customer" at bounding box center [72, 391] width 86 height 14
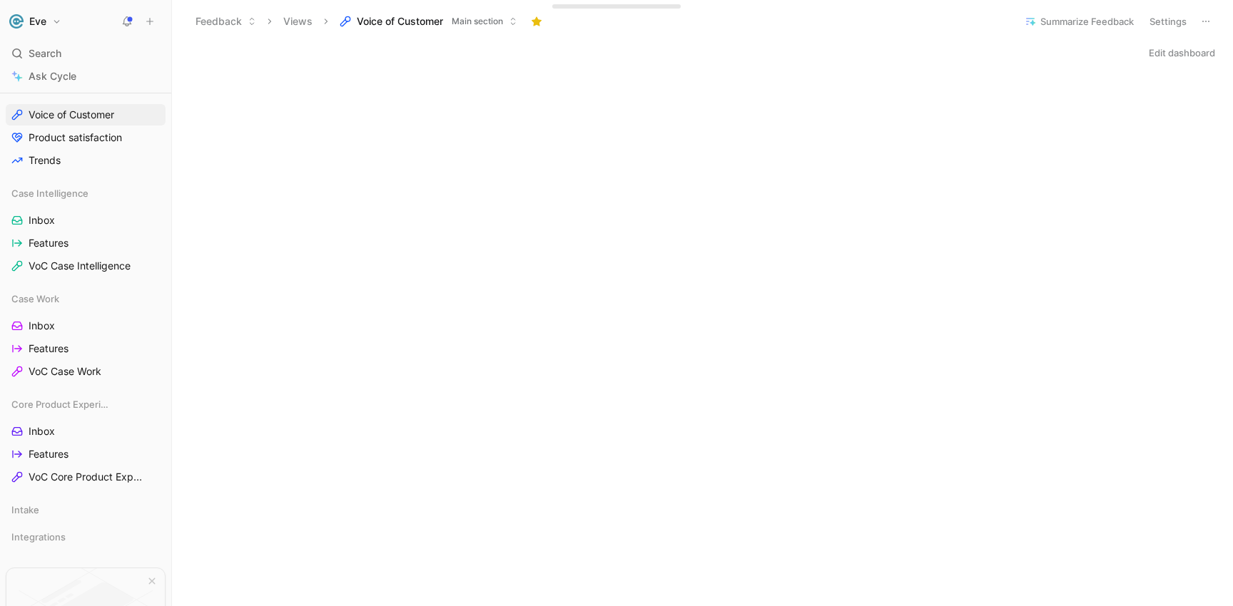
scroll to position [412, 0]
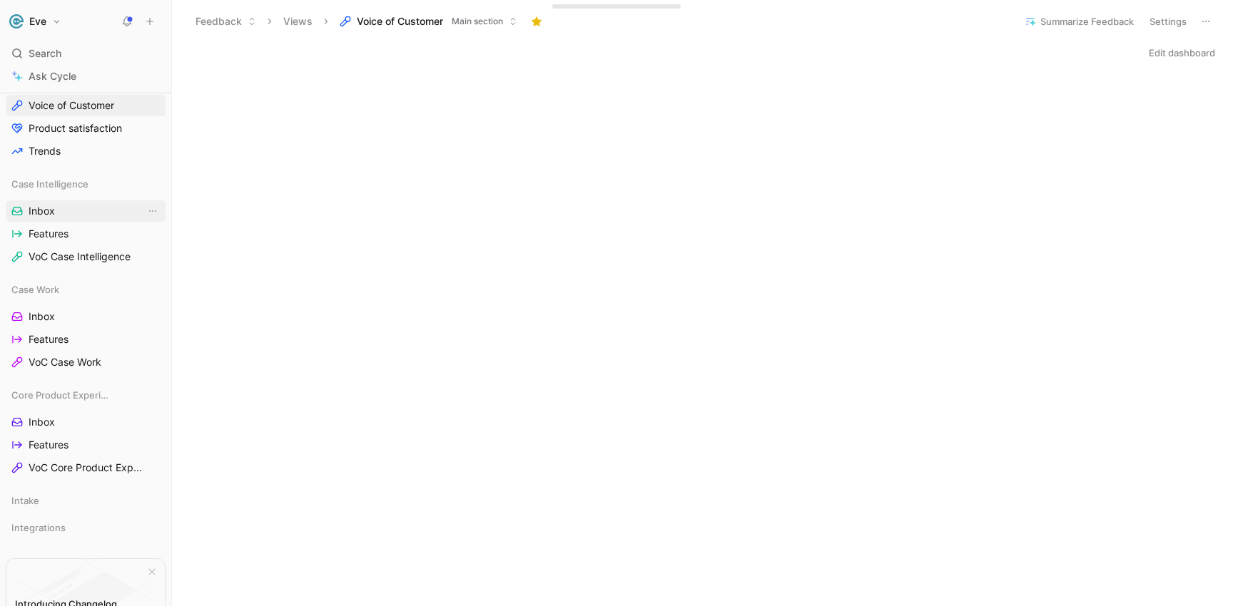
click at [49, 210] on span "Inbox" at bounding box center [42, 211] width 26 height 14
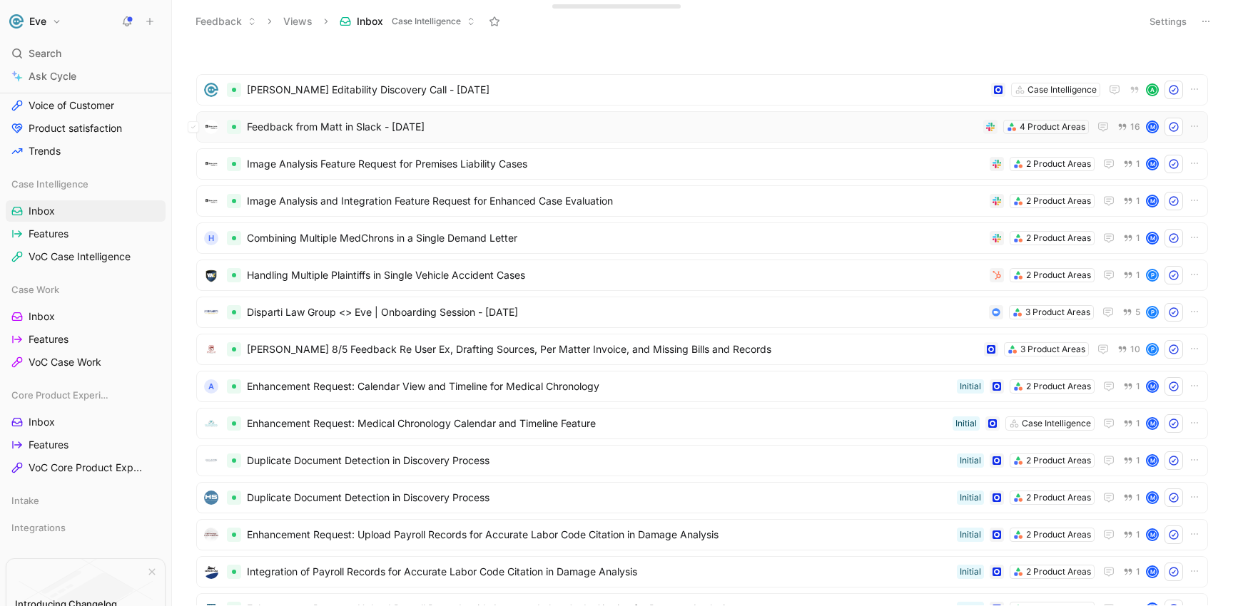
click at [370, 130] on span "Feedback from Matt in Slack - 8/22/2025" at bounding box center [612, 126] width 730 height 17
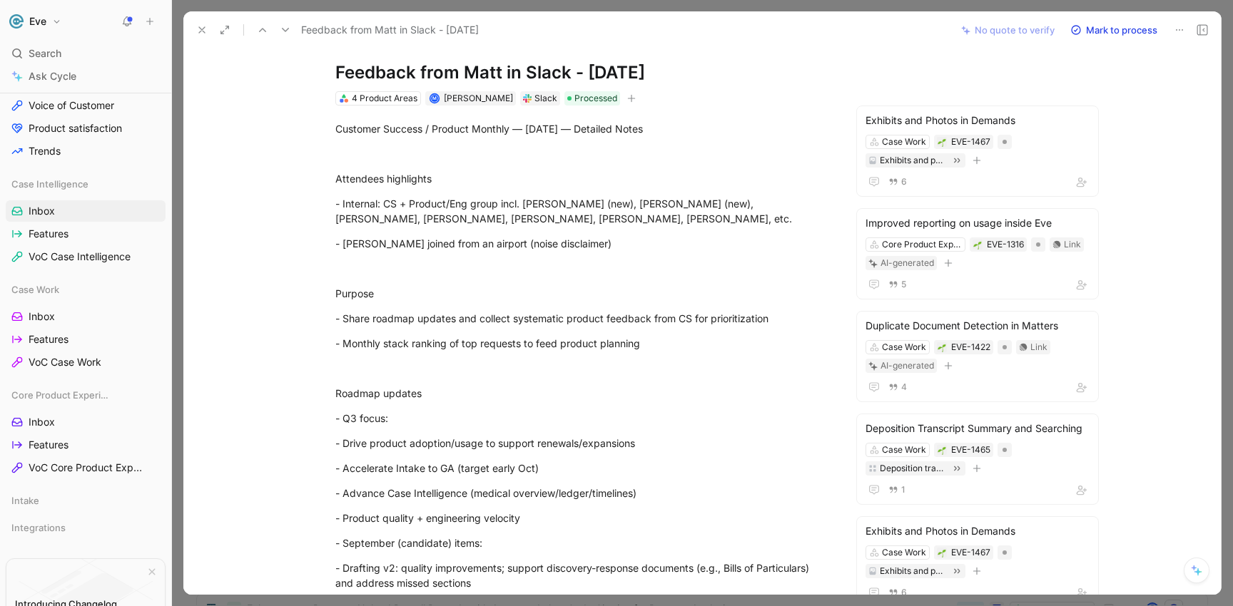
scroll to position [45, 0]
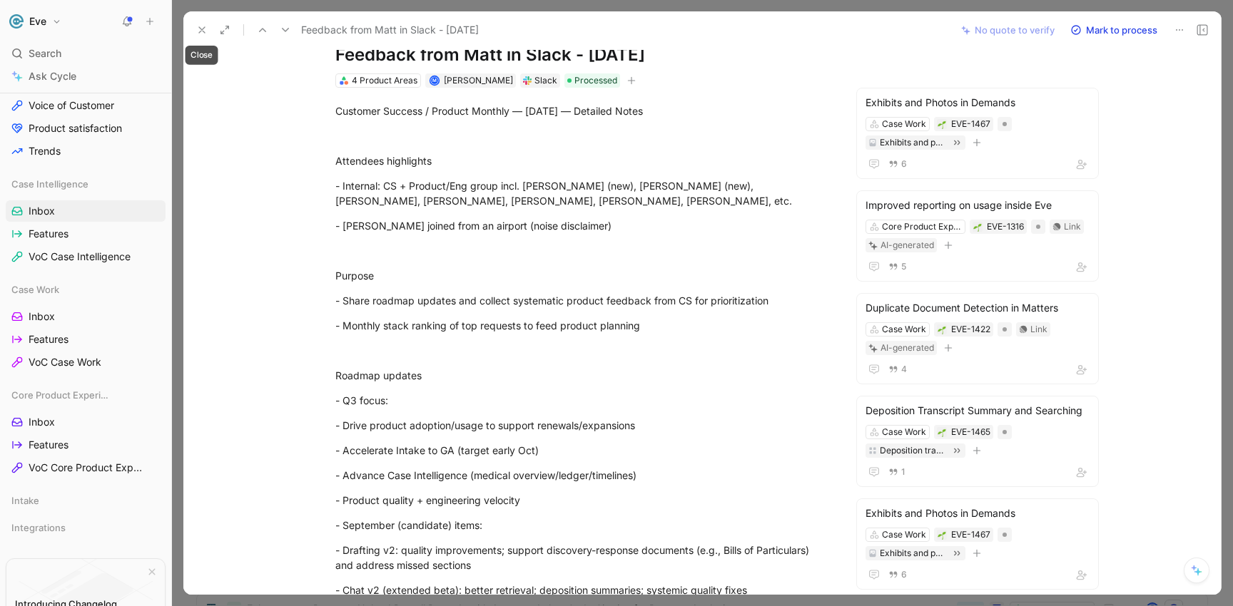
click at [201, 35] on icon at bounding box center [201, 29] width 11 height 11
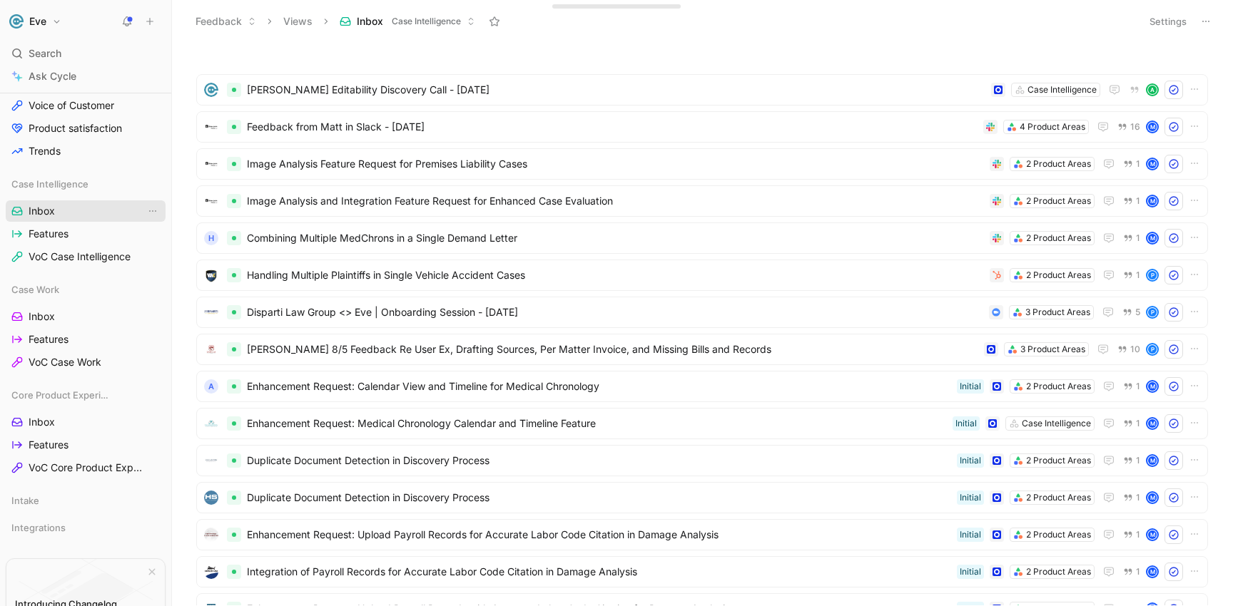
click at [73, 210] on link "Inbox" at bounding box center [86, 210] width 160 height 21
click at [53, 211] on span "Inbox" at bounding box center [42, 211] width 26 height 14
click at [53, 212] on span "Inbox" at bounding box center [42, 211] width 26 height 14
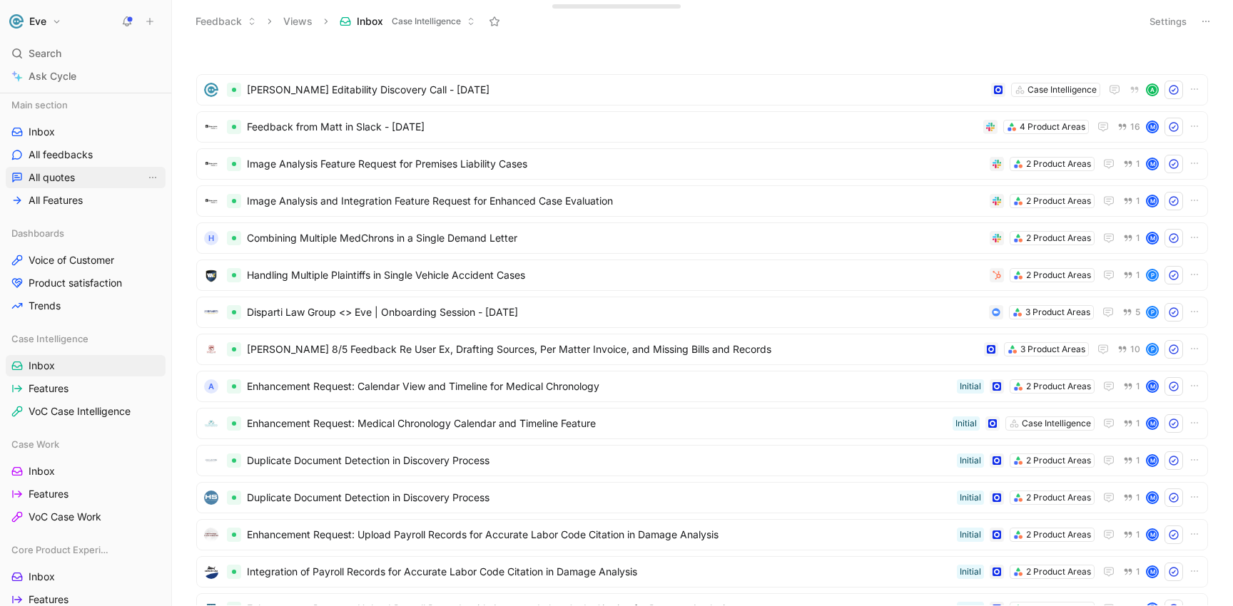
scroll to position [266, 0]
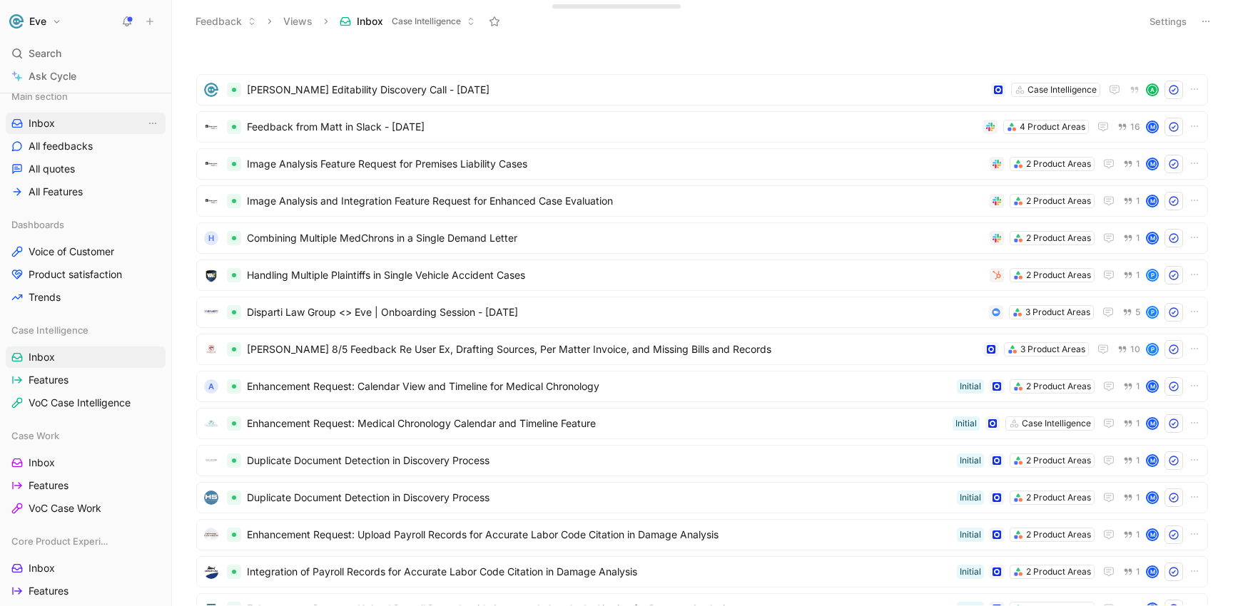
click at [59, 132] on link "Inbox" at bounding box center [86, 123] width 160 height 21
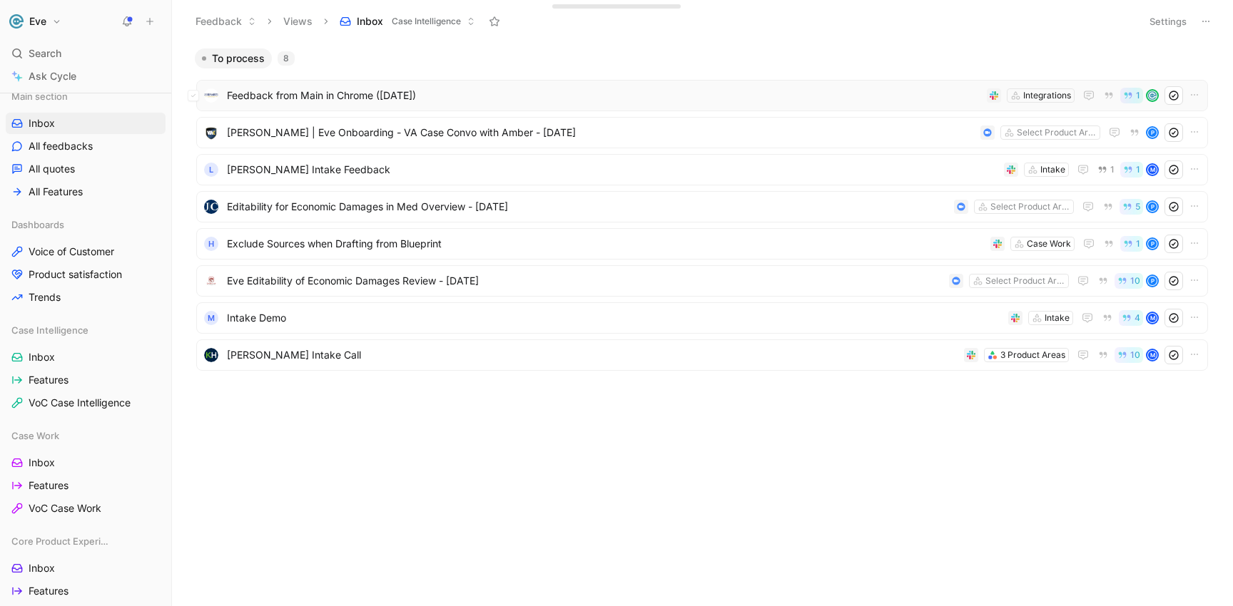
click at [403, 101] on span "Feedback from Main in Chrome (Aug 29, 2025)" at bounding box center [604, 95] width 754 height 17
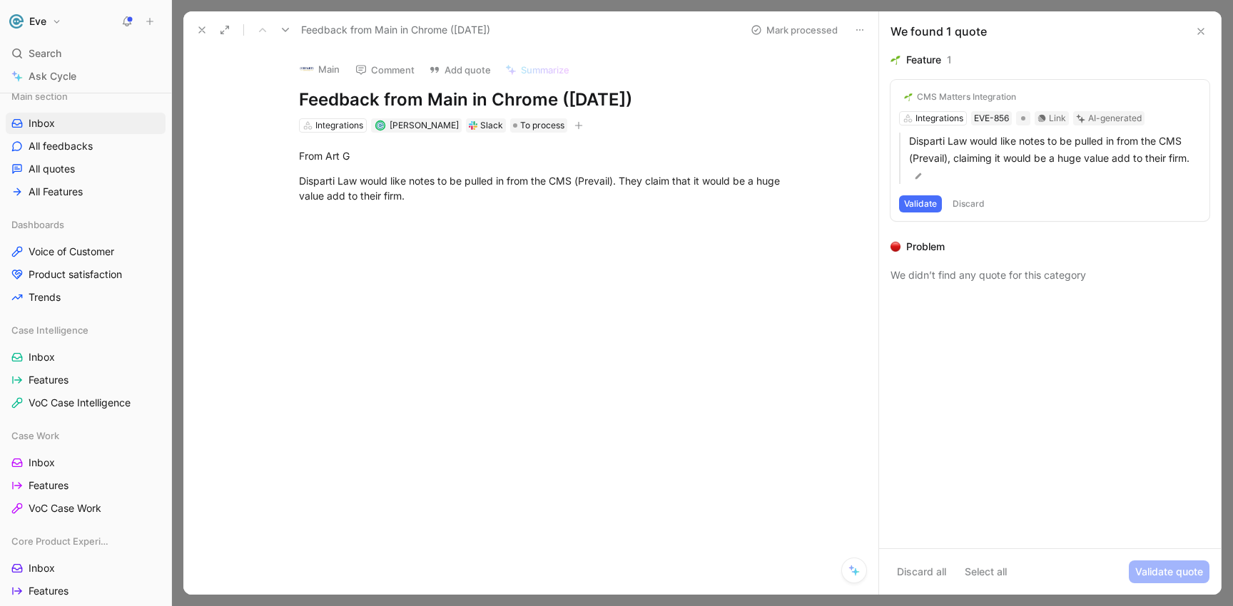
click at [207, 31] on icon at bounding box center [201, 29] width 11 height 11
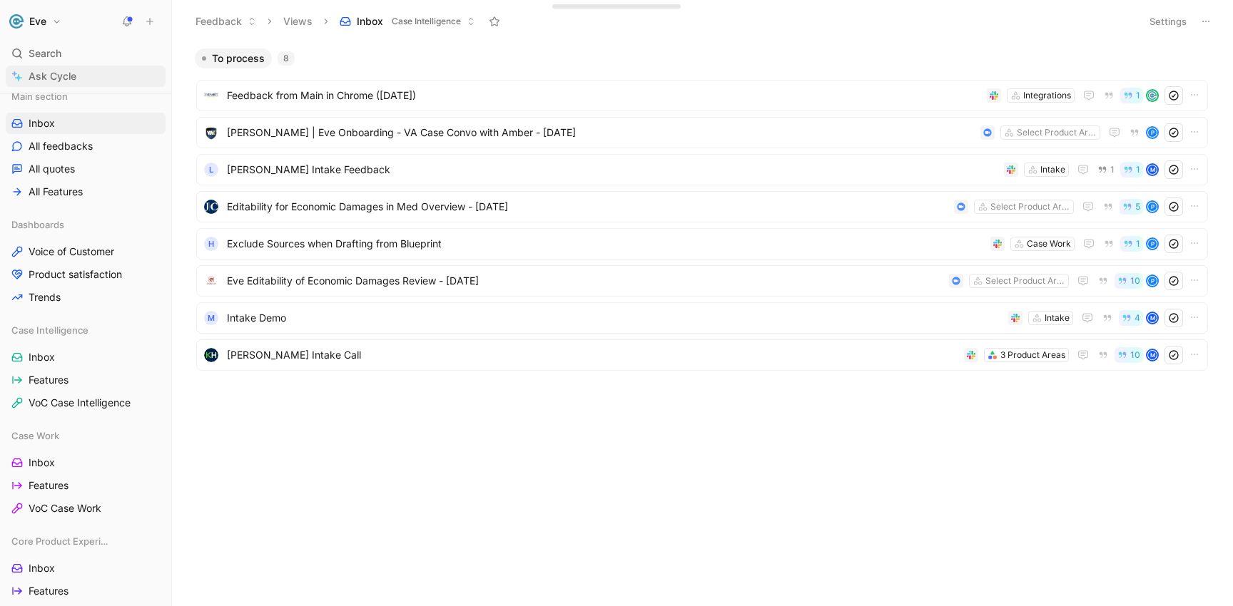
scroll to position [275, 0]
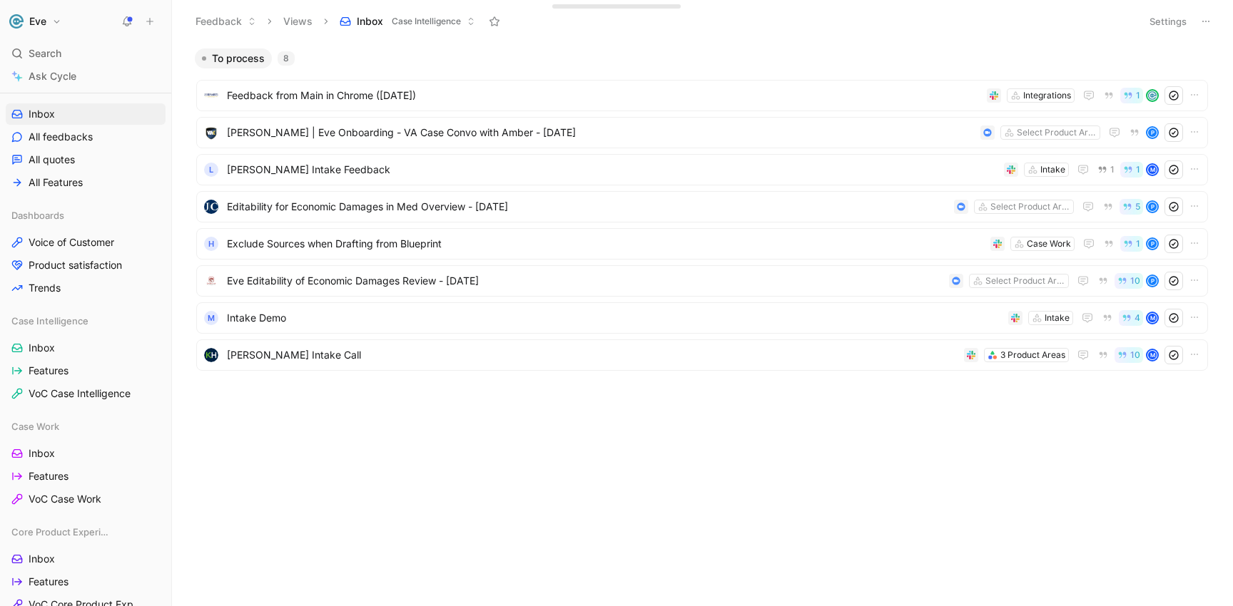
click at [59, 21] on button "Eve" at bounding box center [35, 21] width 59 height 20
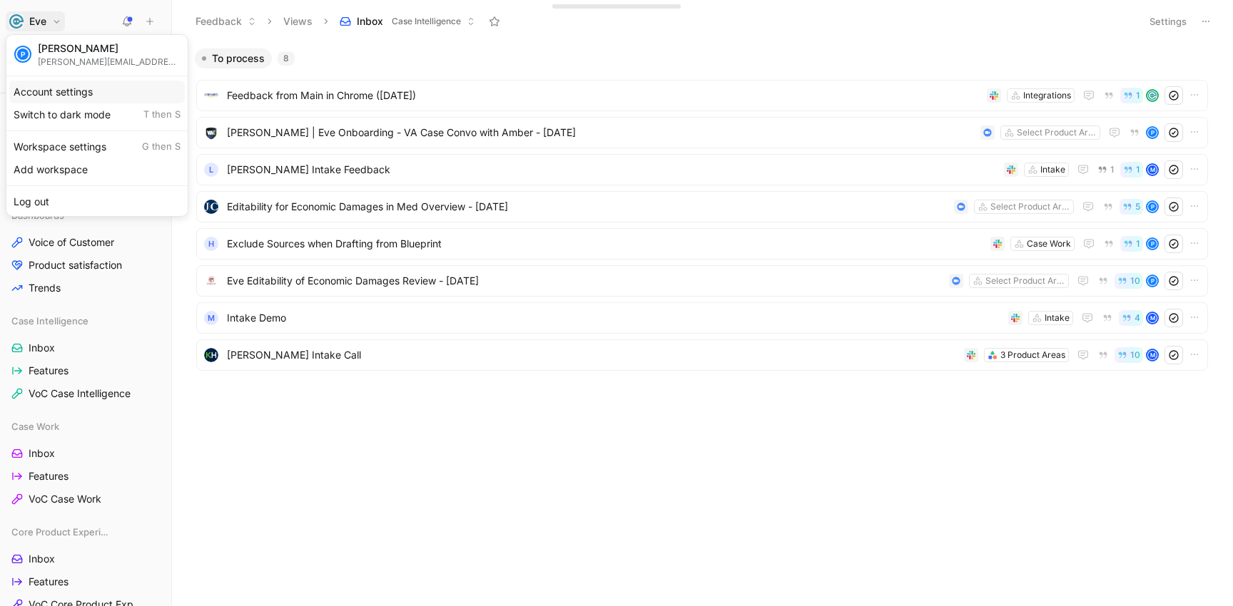
click at [56, 101] on div "Account settings" at bounding box center [96, 92] width 175 height 23
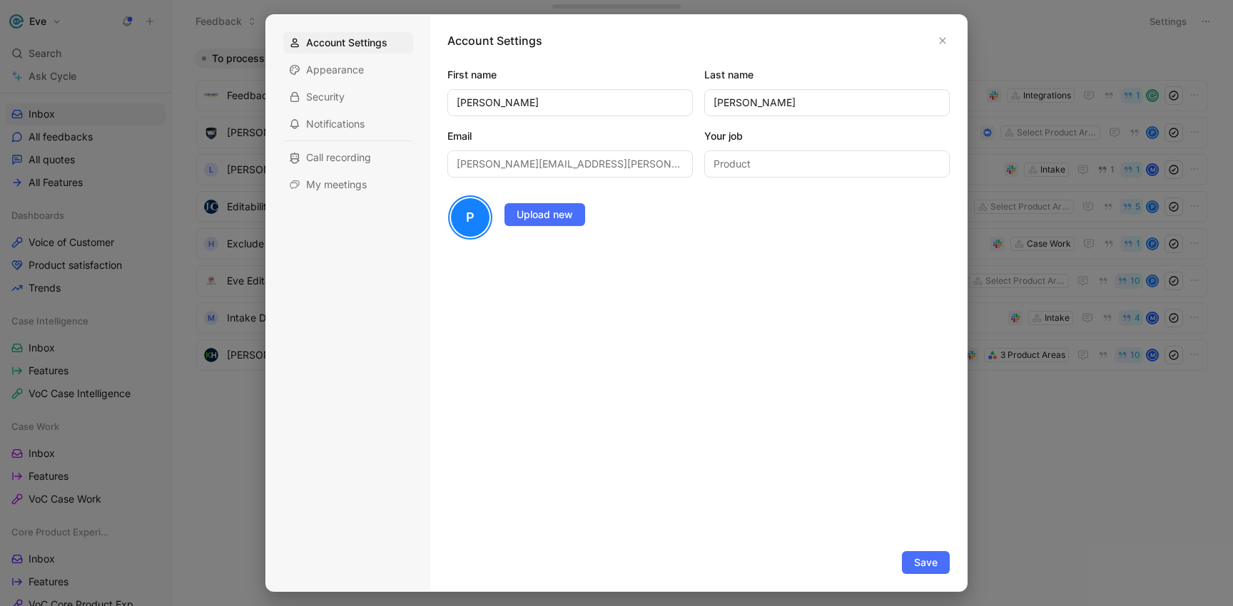
click at [73, 66] on div at bounding box center [616, 303] width 1233 height 606
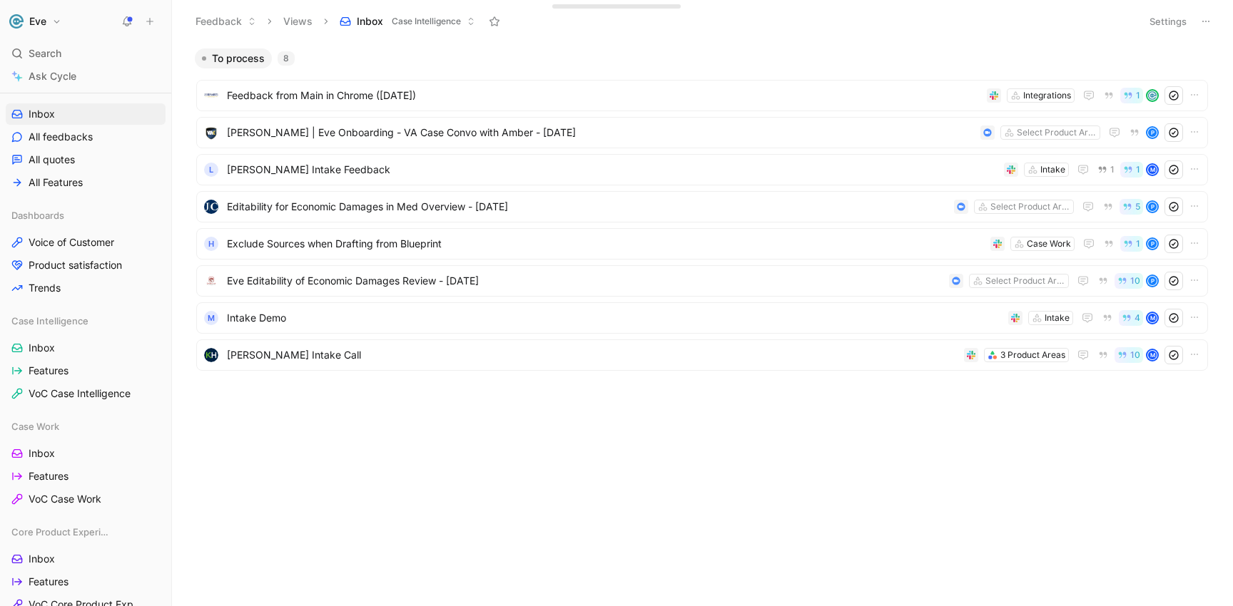
click at [54, 21] on button "Eve" at bounding box center [35, 21] width 59 height 20
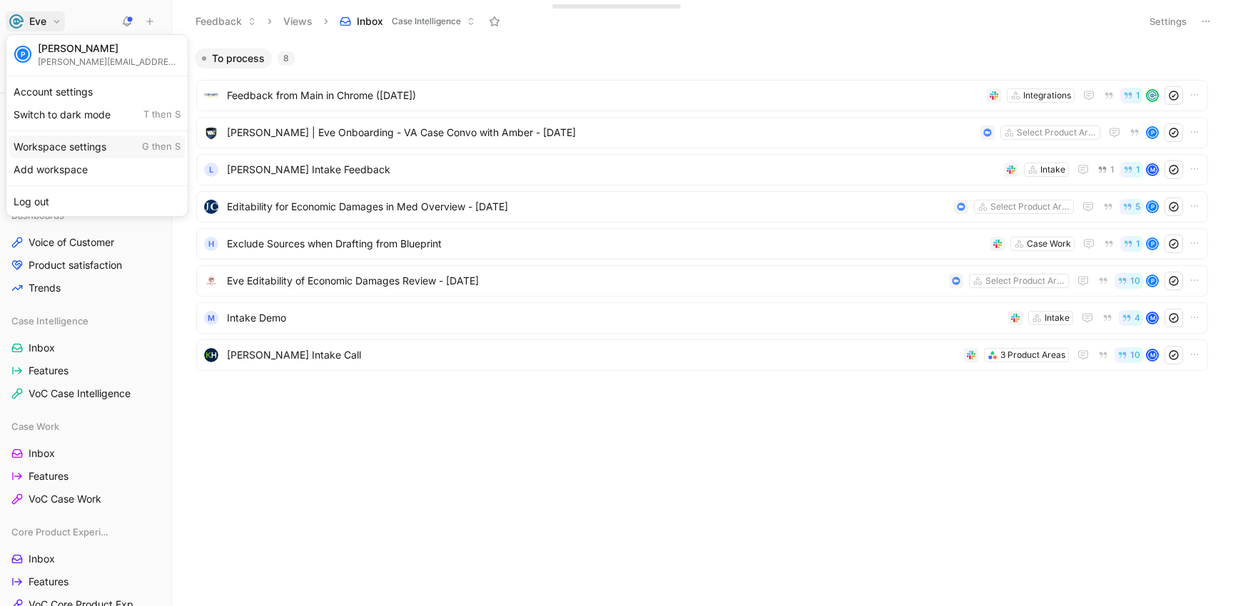
click at [55, 145] on div "Workspace settings G then S" at bounding box center [96, 147] width 175 height 23
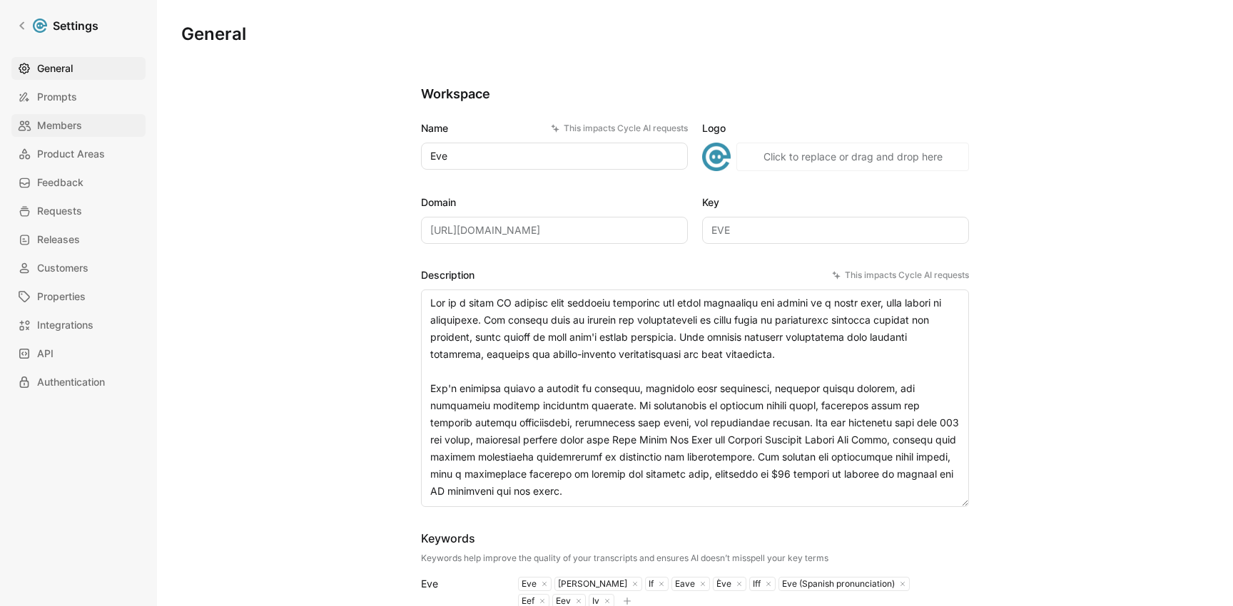
click at [76, 131] on span "Members" at bounding box center [59, 125] width 45 height 17
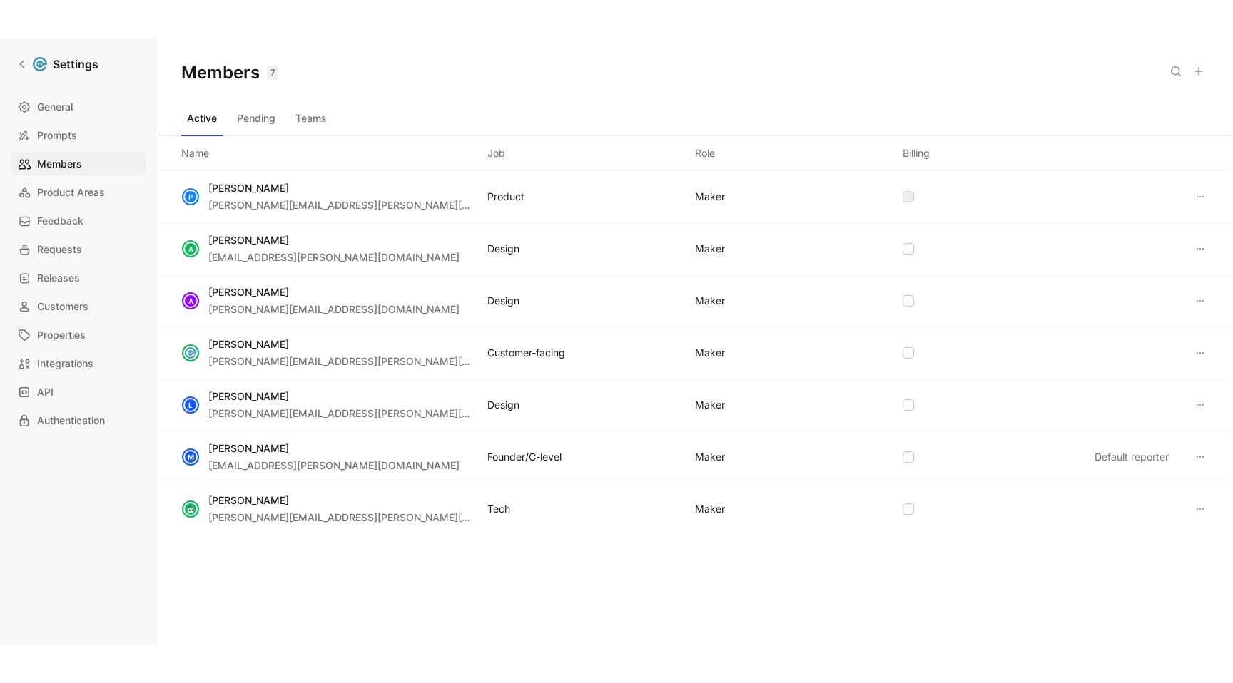
scroll to position [4, 0]
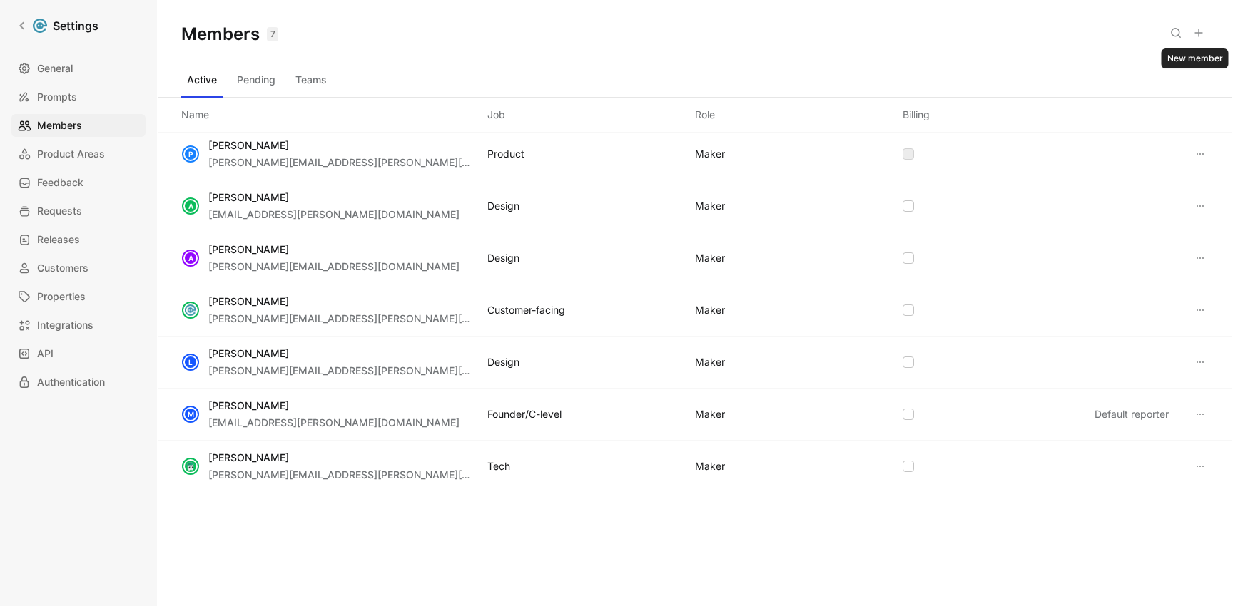
click at [1199, 31] on icon at bounding box center [1198, 32] width 11 height 11
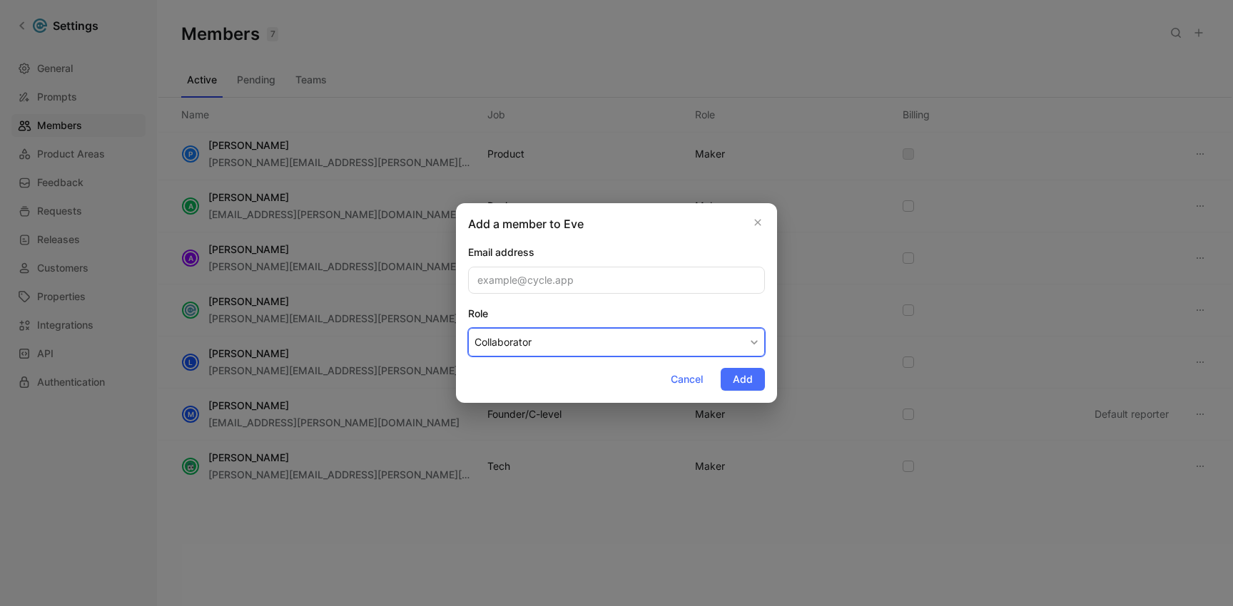
click at [567, 344] on button "Collaborator" at bounding box center [616, 342] width 297 height 29
click at [691, 384] on span "Cancel" at bounding box center [687, 379] width 32 height 17
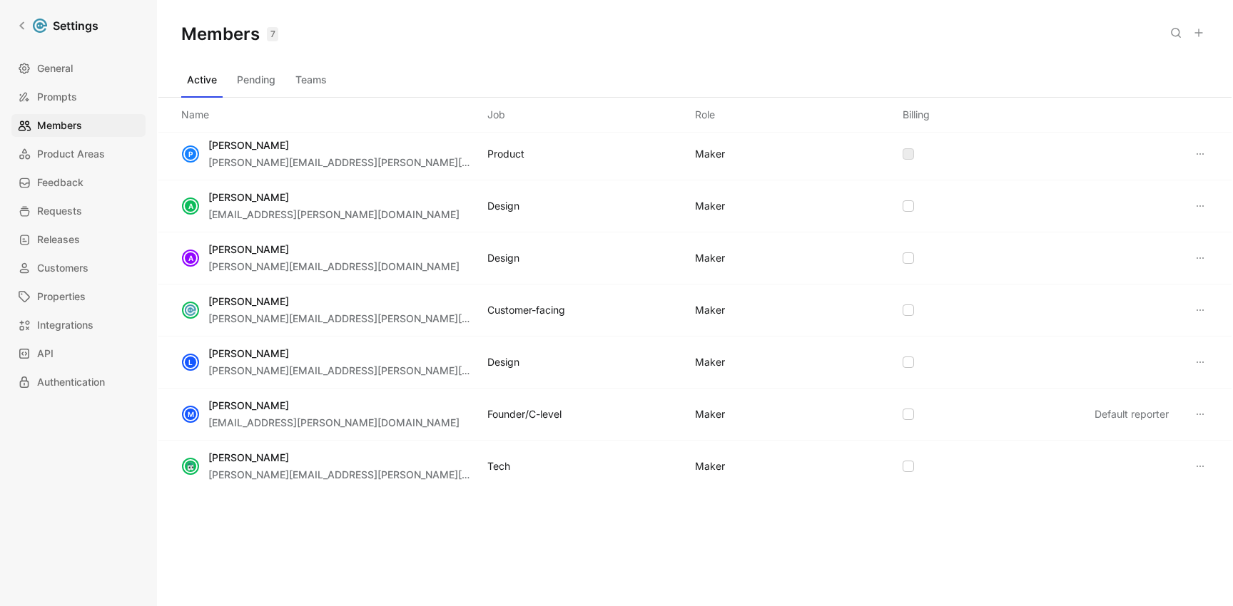
click at [302, 77] on button "Teams" at bounding box center [311, 79] width 43 height 23
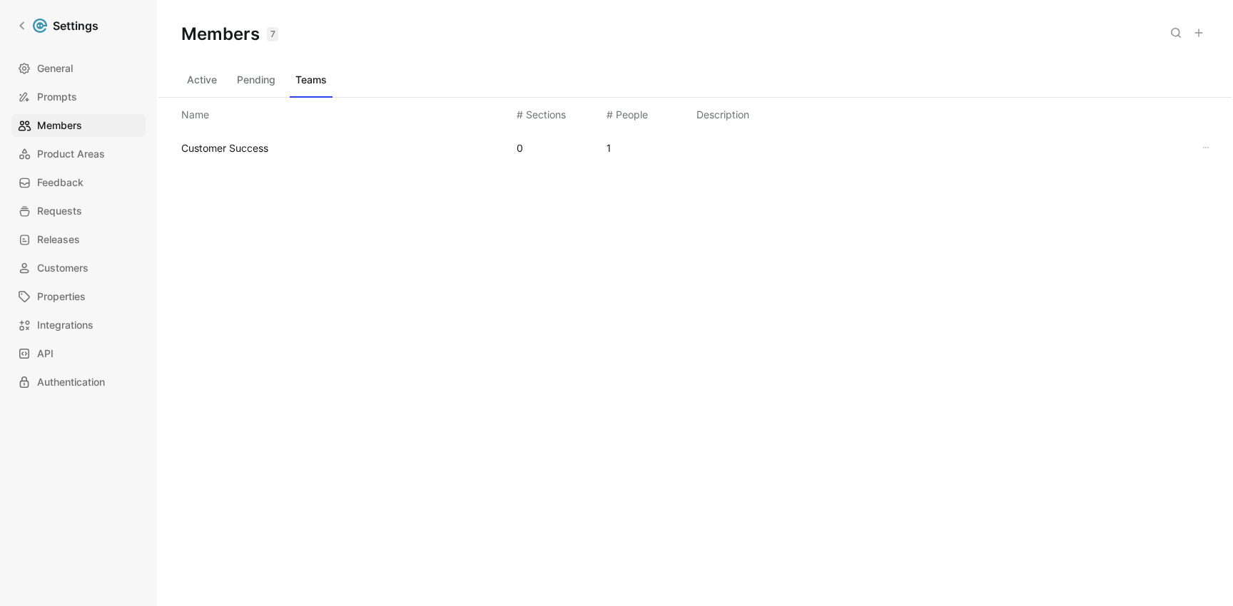
click at [1198, 34] on use at bounding box center [1198, 32] width 7 height 7
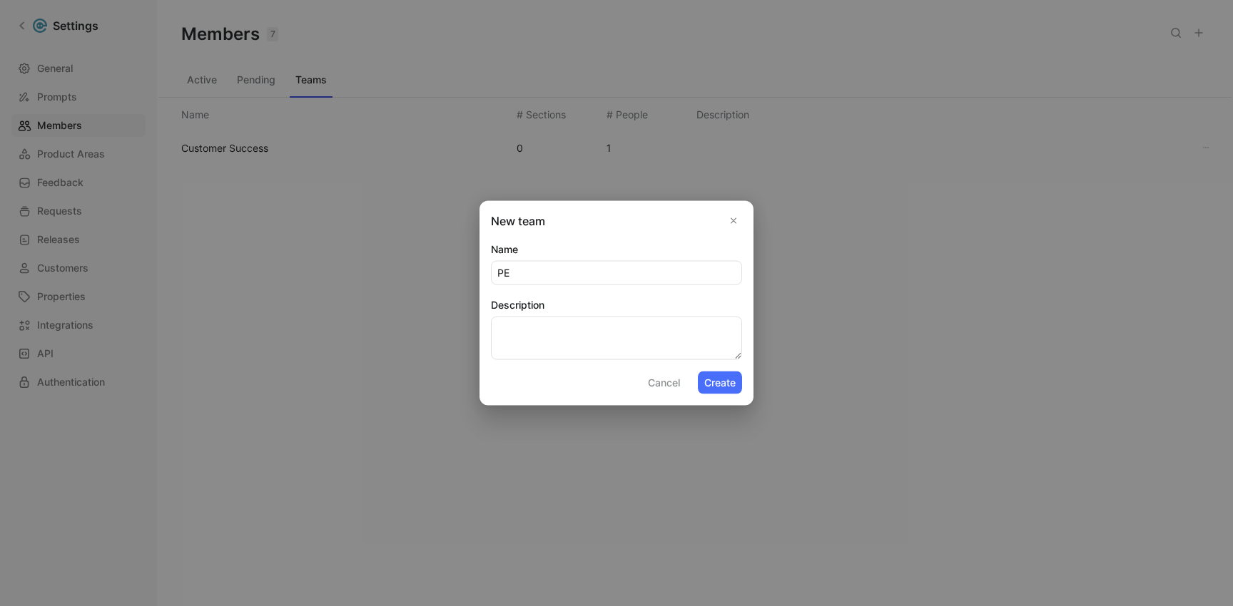
type input "P"
type input "EPD"
click at [721, 384] on button "Create" at bounding box center [720, 383] width 44 height 23
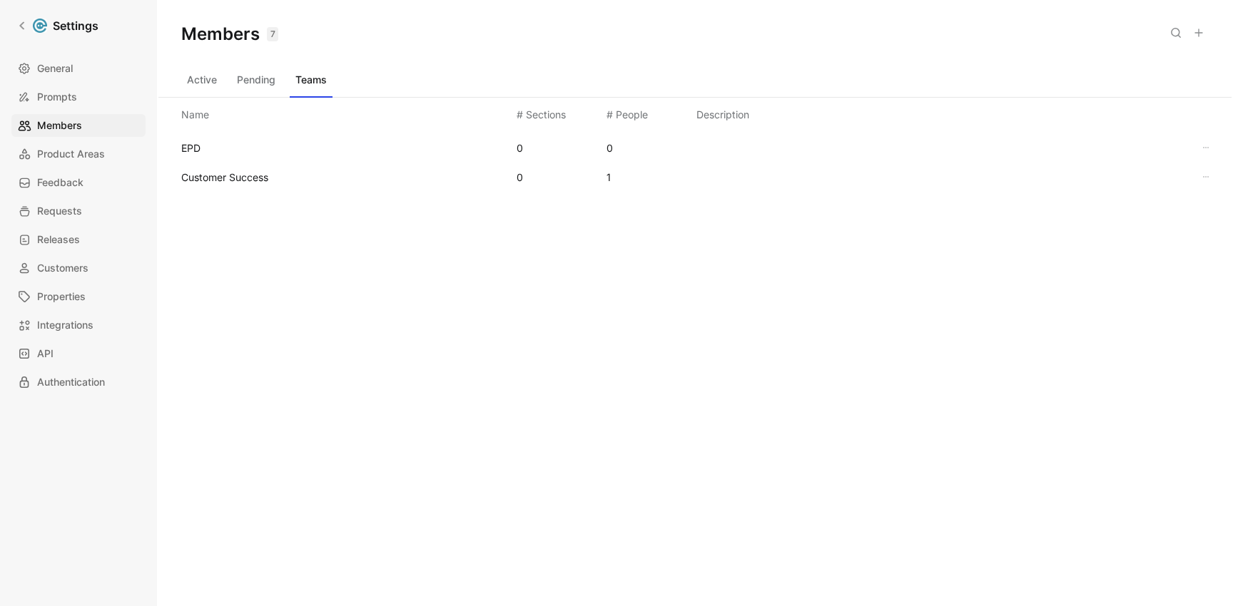
click at [608, 181] on div "1" at bounding box center [608, 177] width 4 height 17
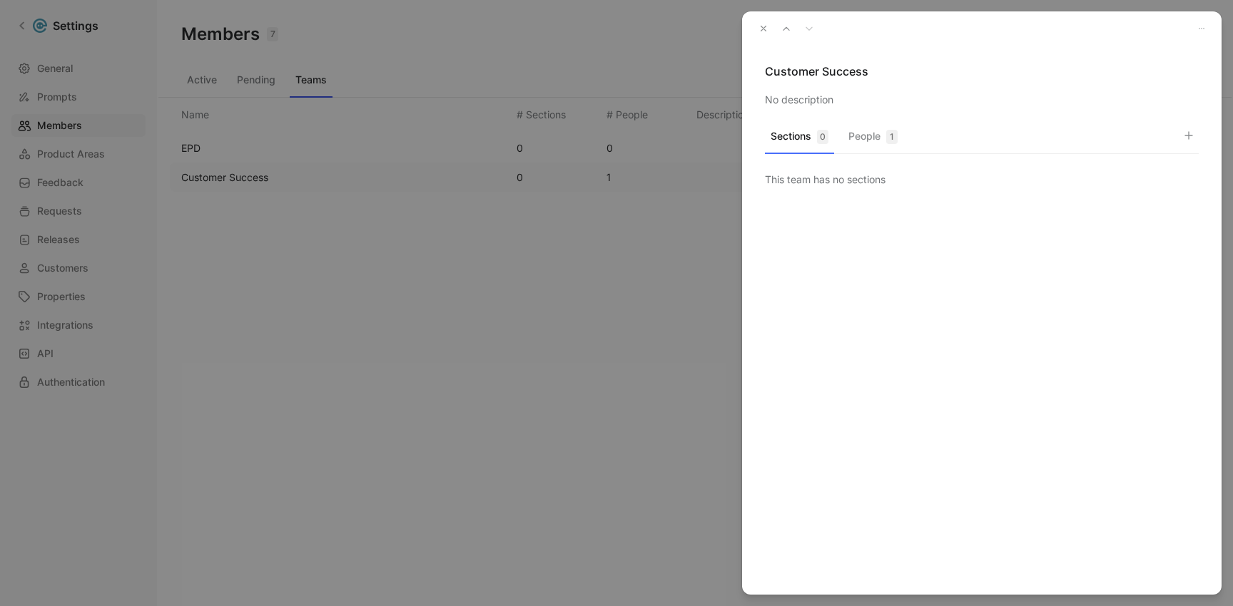
click at [890, 134] on div "1" at bounding box center [891, 137] width 11 height 14
click at [1190, 181] on icon "button" at bounding box center [1190, 179] width 9 height 9
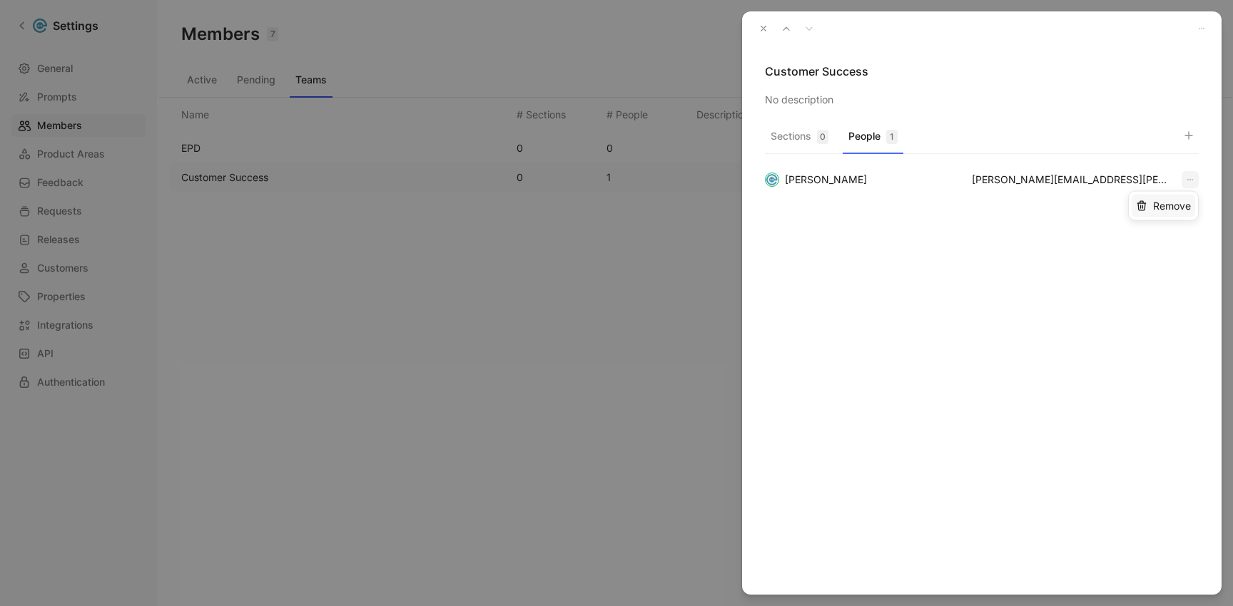
click at [1161, 204] on span "Remove" at bounding box center [1172, 206] width 38 height 14
click at [1181, 136] on button "button" at bounding box center [1188, 136] width 20 height 20
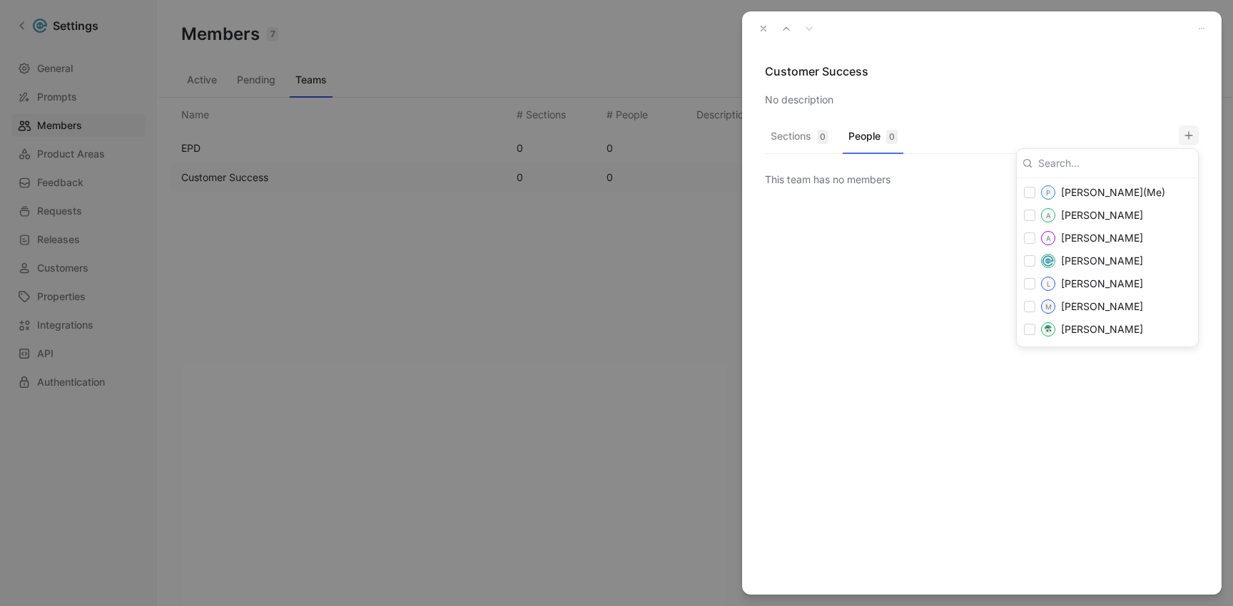
click at [597, 247] on div at bounding box center [616, 303] width 1233 height 606
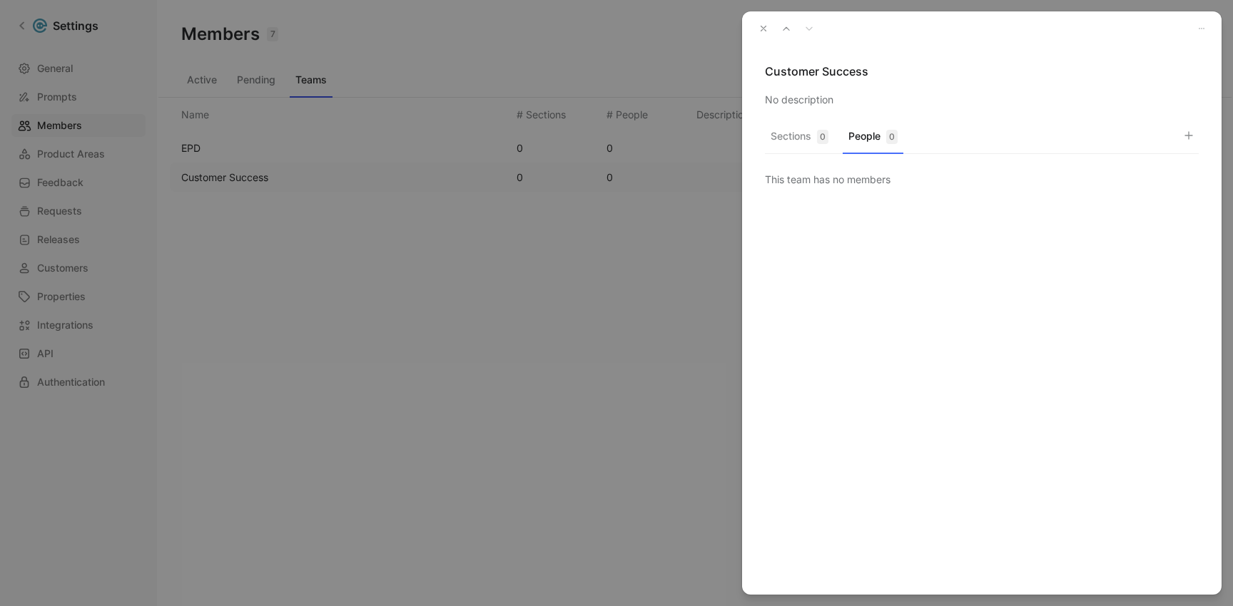
click at [454, 63] on div at bounding box center [616, 303] width 1233 height 606
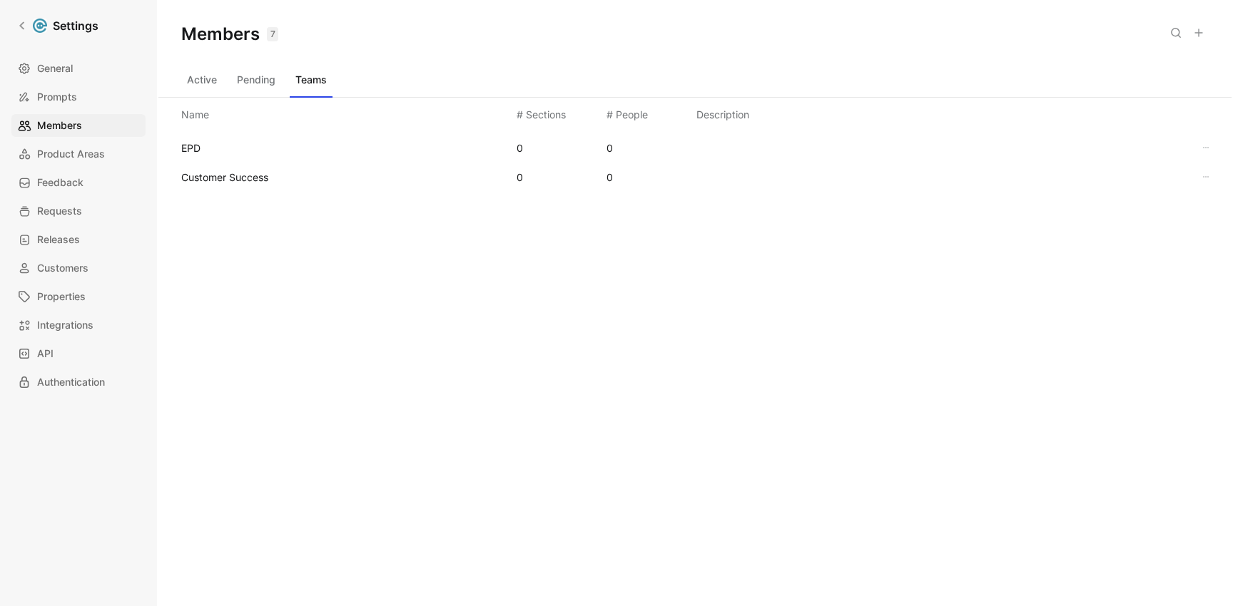
click at [1201, 173] on icon "button" at bounding box center [1205, 177] width 9 height 9
click at [1183, 205] on span "Edit" at bounding box center [1177, 203] width 18 height 14
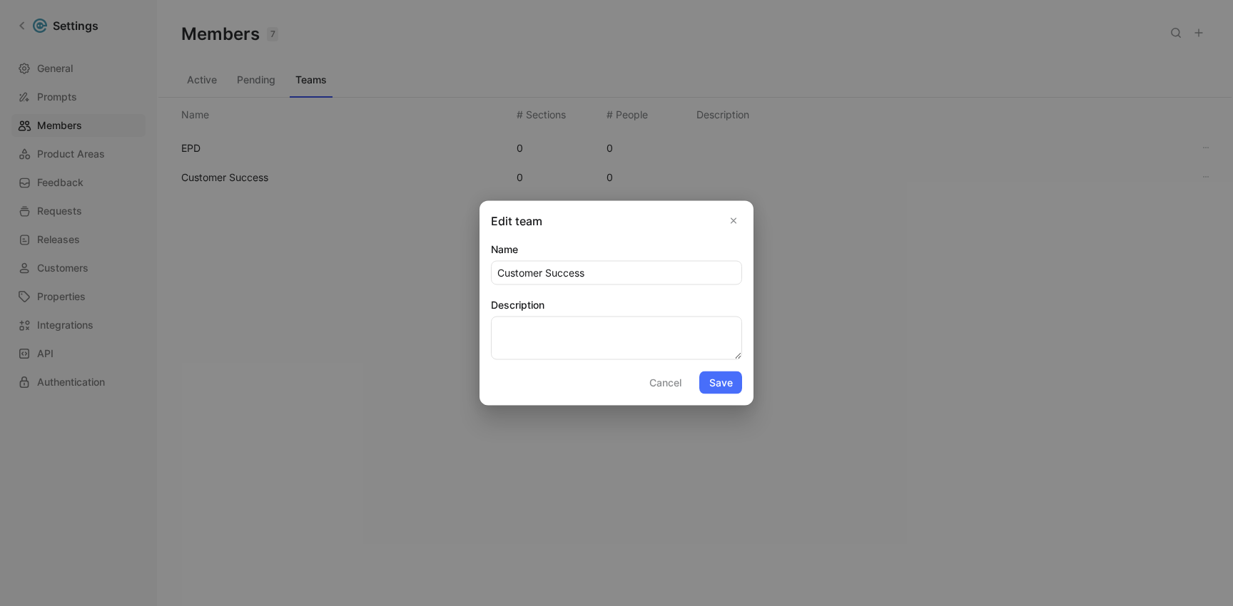
click at [749, 216] on div "Edit team Name Customer Success Description Cancel Save" at bounding box center [616, 303] width 274 height 205
click at [730, 222] on icon "Close" at bounding box center [733, 221] width 10 height 10
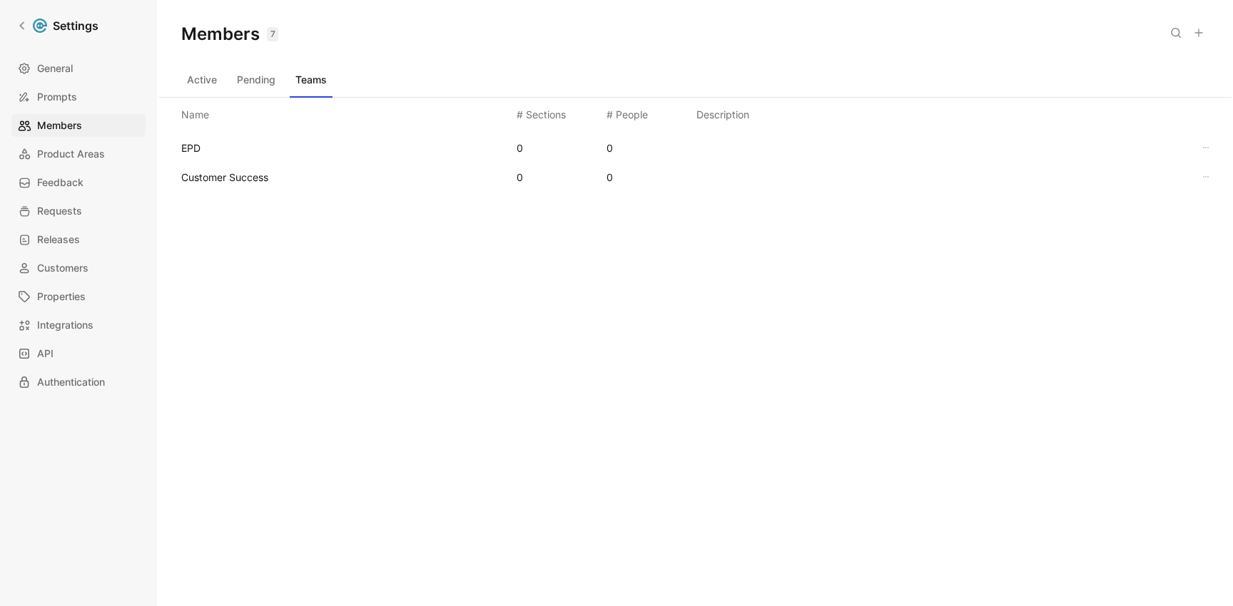
click at [1098, 194] on div "EPD 0 0 Customer Success 0 0" at bounding box center [694, 219] width 1073 height 174
click at [1076, 184] on div "Customer Success 0 0" at bounding box center [695, 177] width 1050 height 29
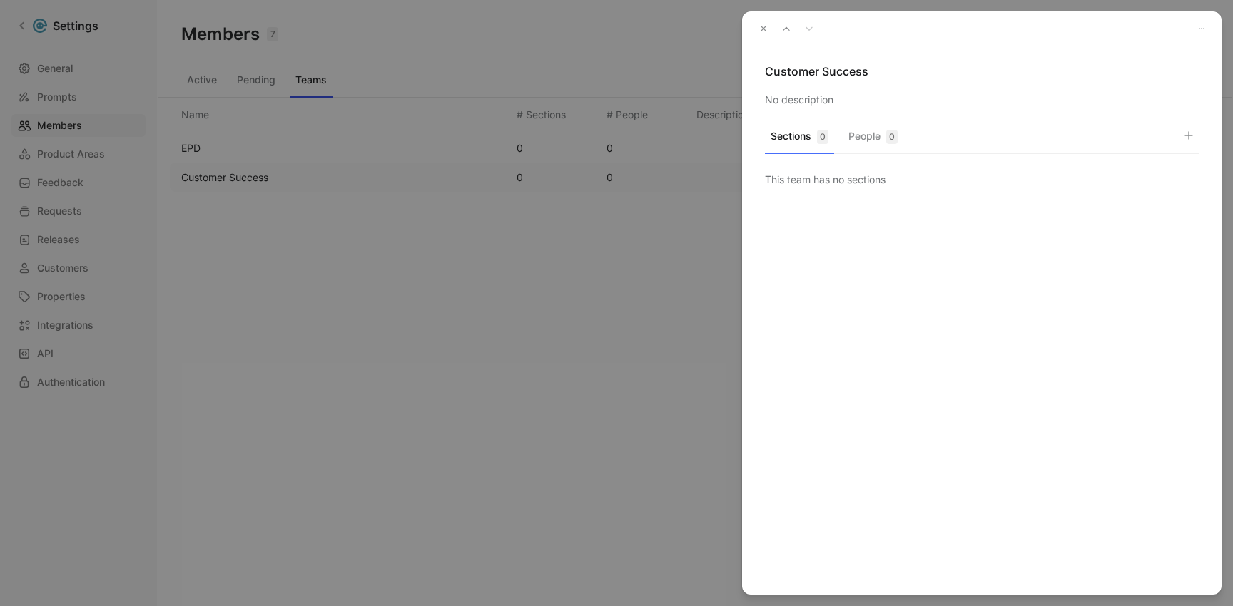
click at [880, 127] on button "People 0" at bounding box center [872, 140] width 61 height 28
click at [1188, 135] on use "button" at bounding box center [1188, 135] width 7 height 7
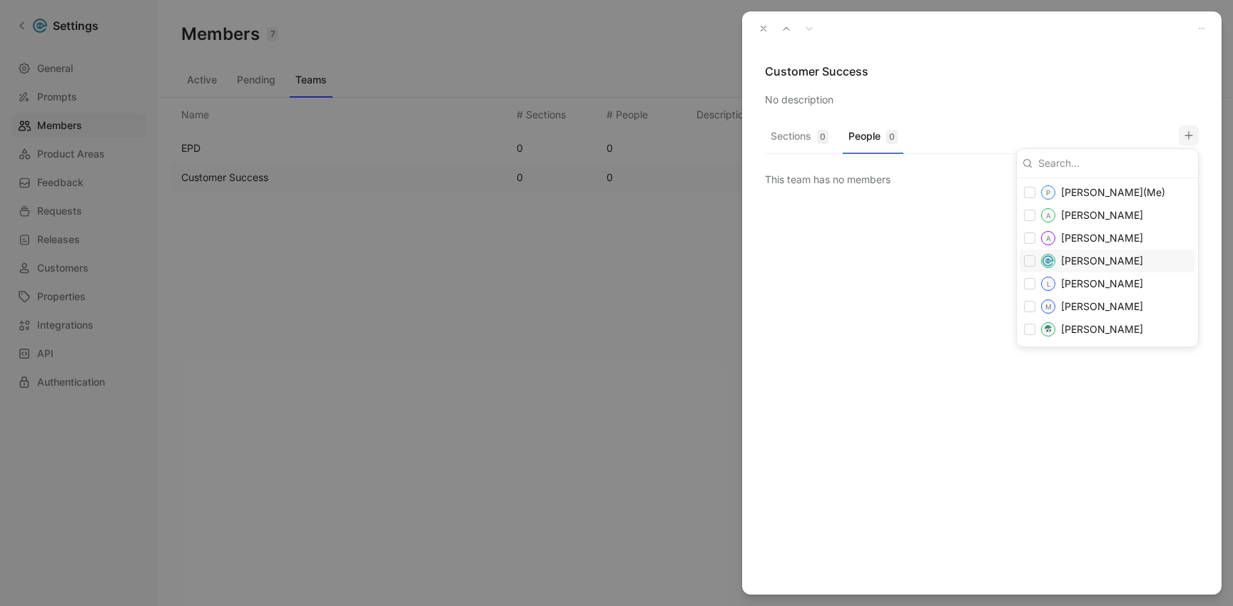
click at [1035, 255] on div "Keith Wong" at bounding box center [1106, 261] width 175 height 23
checkbox input "true"
click at [954, 92] on div at bounding box center [616, 303] width 1233 height 606
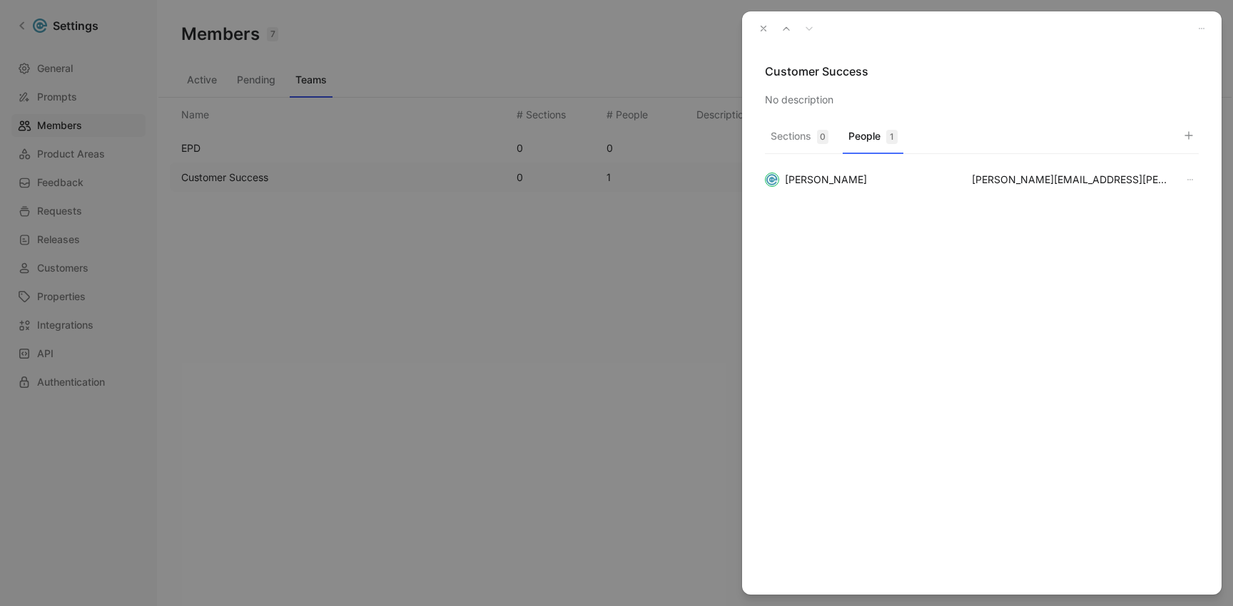
click at [762, 26] on icon "button" at bounding box center [763, 29] width 10 height 10
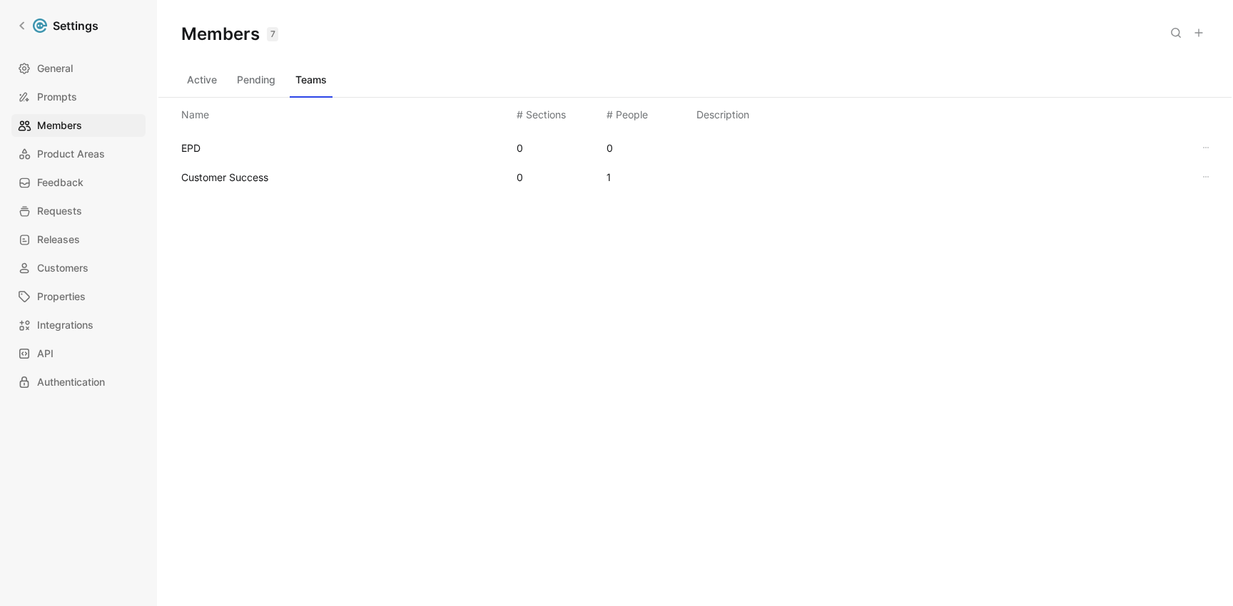
click at [208, 82] on button "Active" at bounding box center [201, 79] width 41 height 23
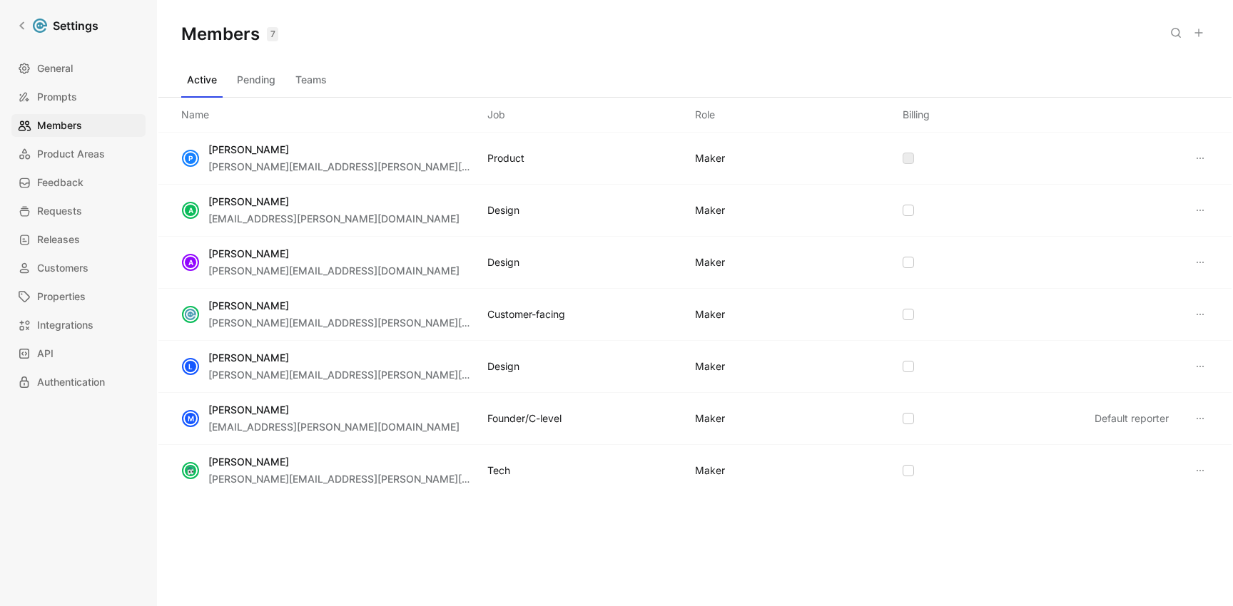
click at [1193, 34] on icon at bounding box center [1198, 32] width 11 height 11
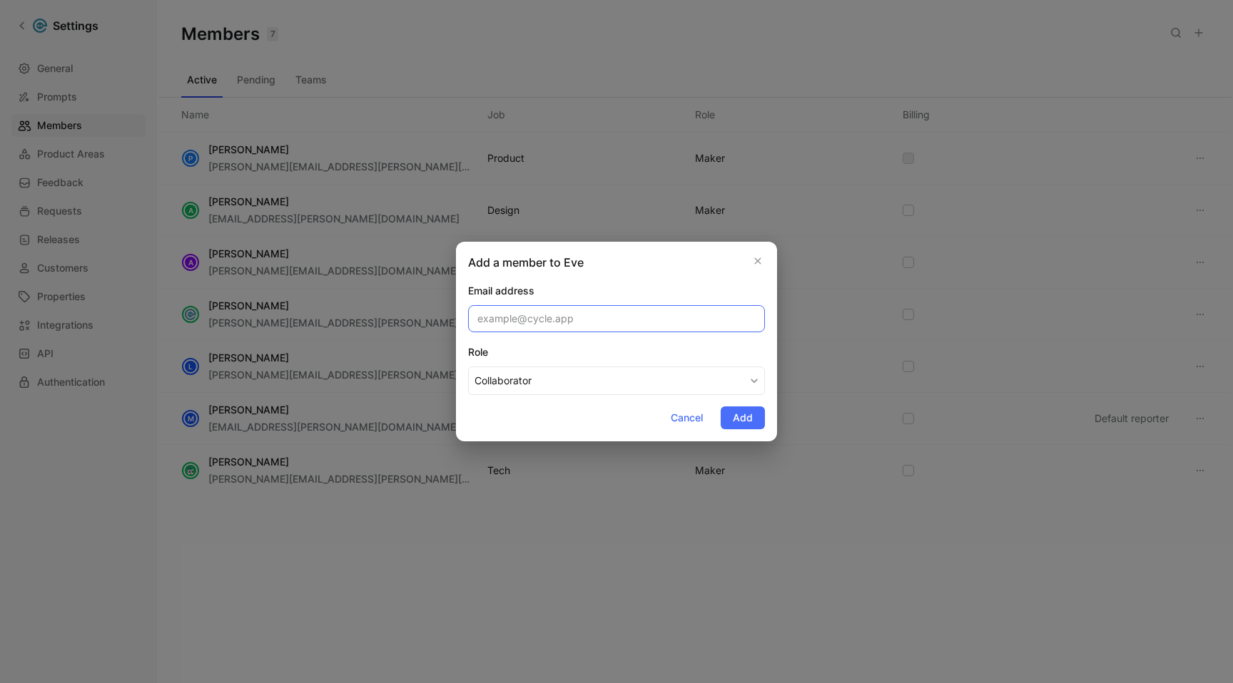
paste input "aditi.timbadia@eve.legal"
type input "aditi.timbadia@eve.legal"
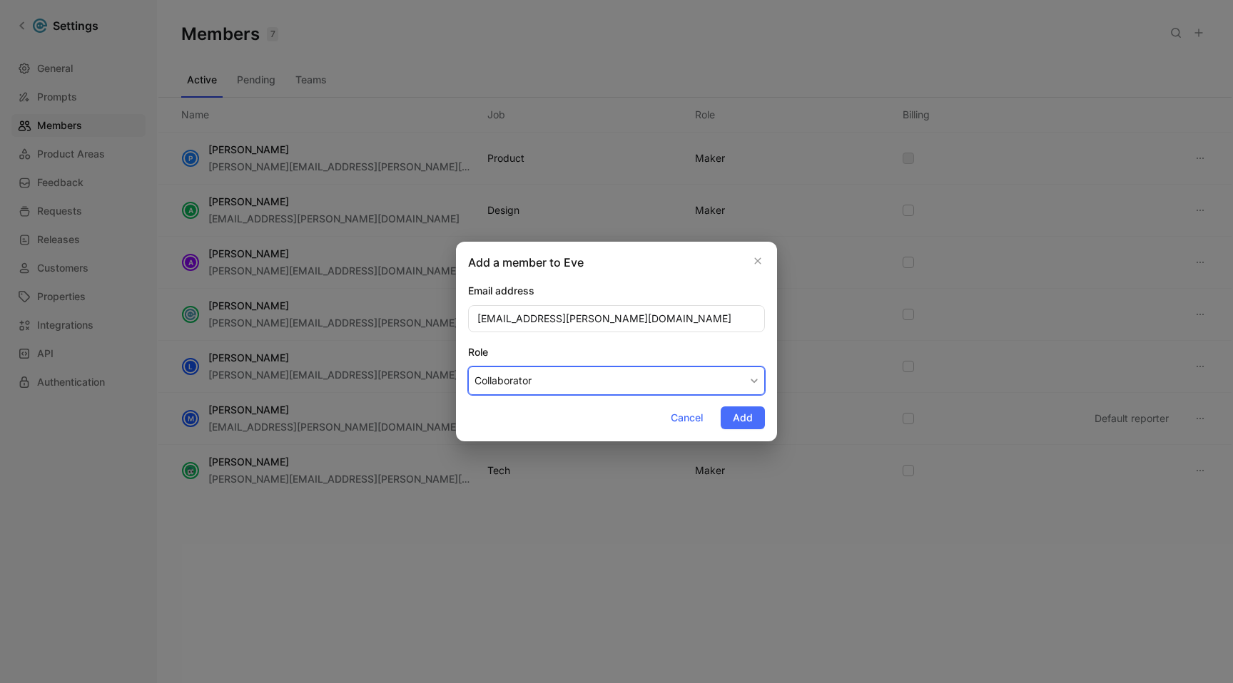
click at [585, 380] on button "Collaborator" at bounding box center [616, 381] width 297 height 29
click at [530, 419] on div "Maker" at bounding box center [516, 414] width 84 height 17
click at [739, 418] on span "Add" at bounding box center [743, 417] width 20 height 17
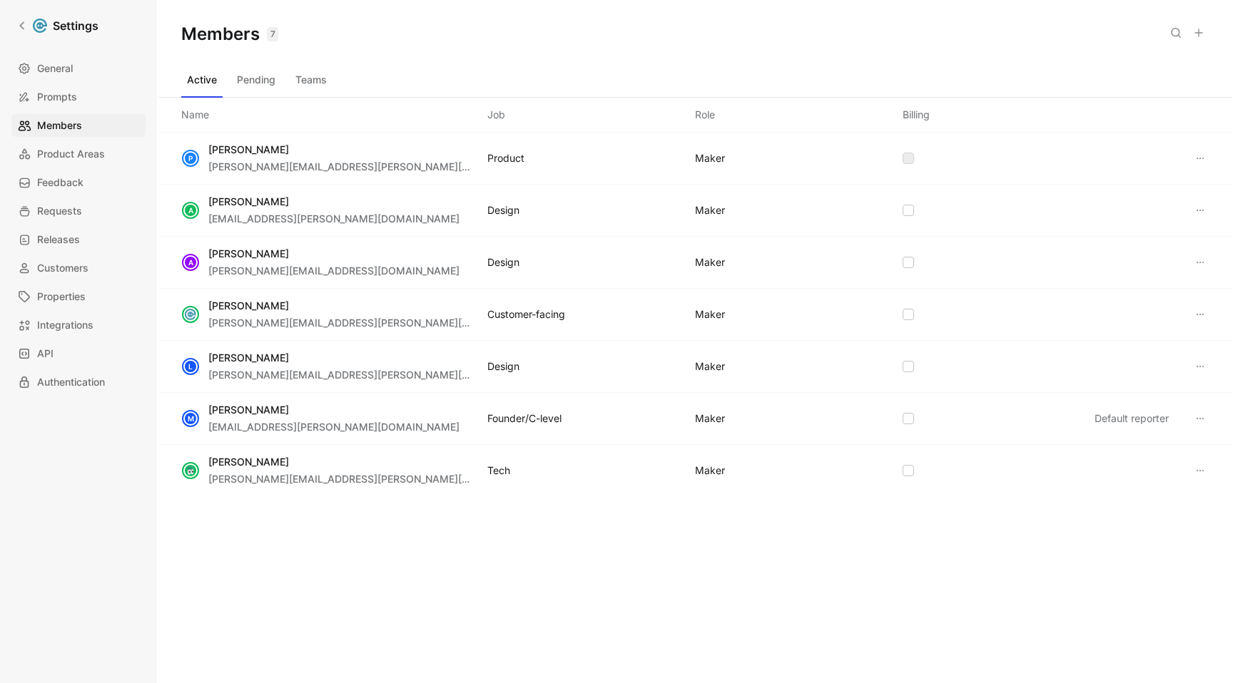
click at [1203, 34] on icon at bounding box center [1198, 32] width 11 height 11
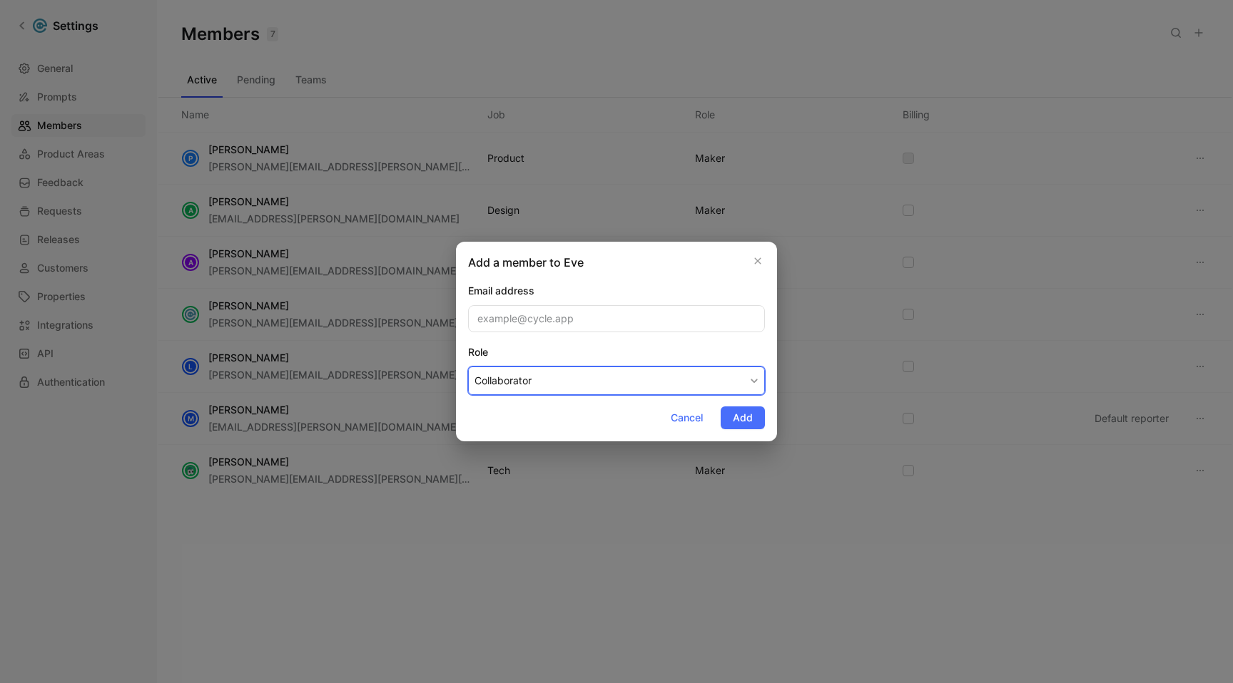
click at [698, 381] on button "Collaborator" at bounding box center [616, 381] width 297 height 29
click at [528, 420] on div "Maker" at bounding box center [516, 414] width 84 height 17
paste input "xuxin.deng@eve.legal"
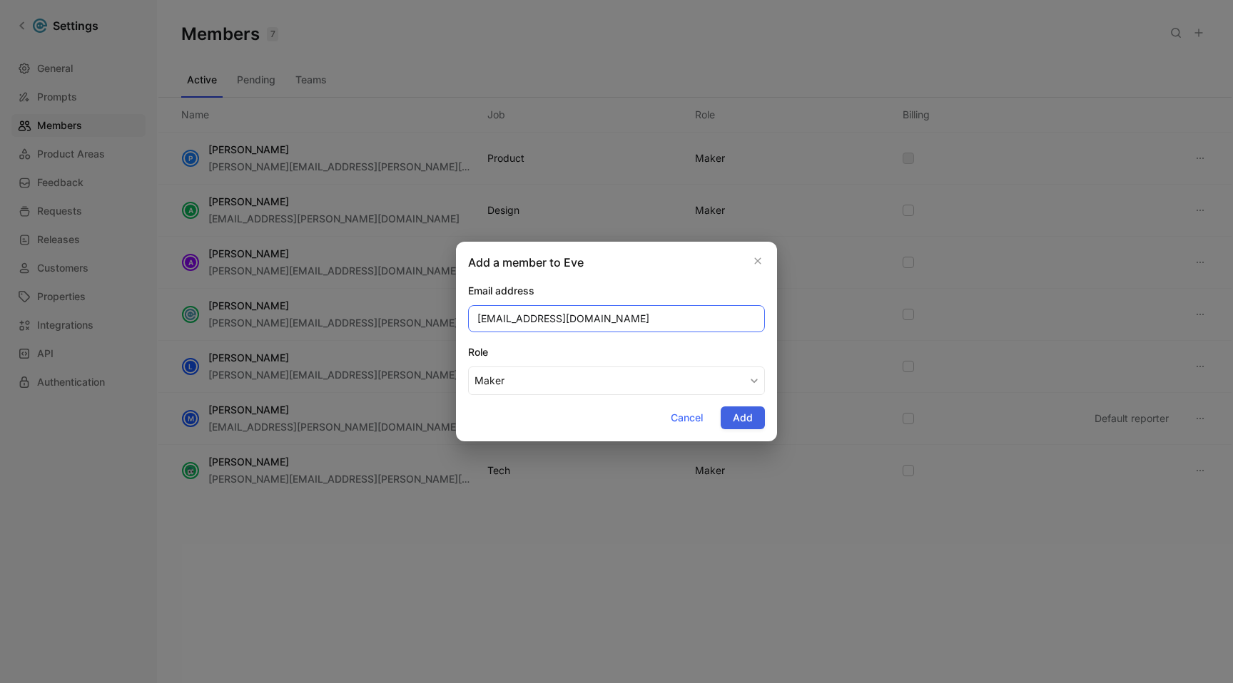
type input "xuxin.deng@eve.legal"
click at [738, 421] on span "Add" at bounding box center [743, 417] width 20 height 17
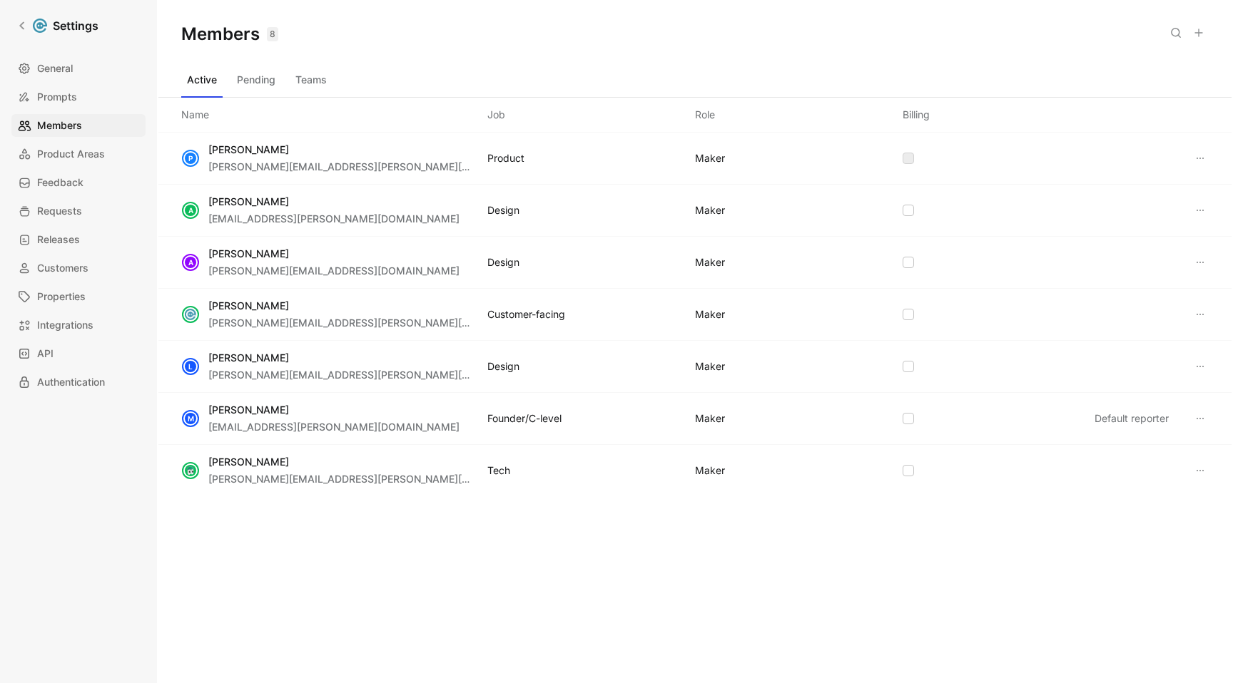
click at [1203, 33] on icon at bounding box center [1198, 32] width 11 height 11
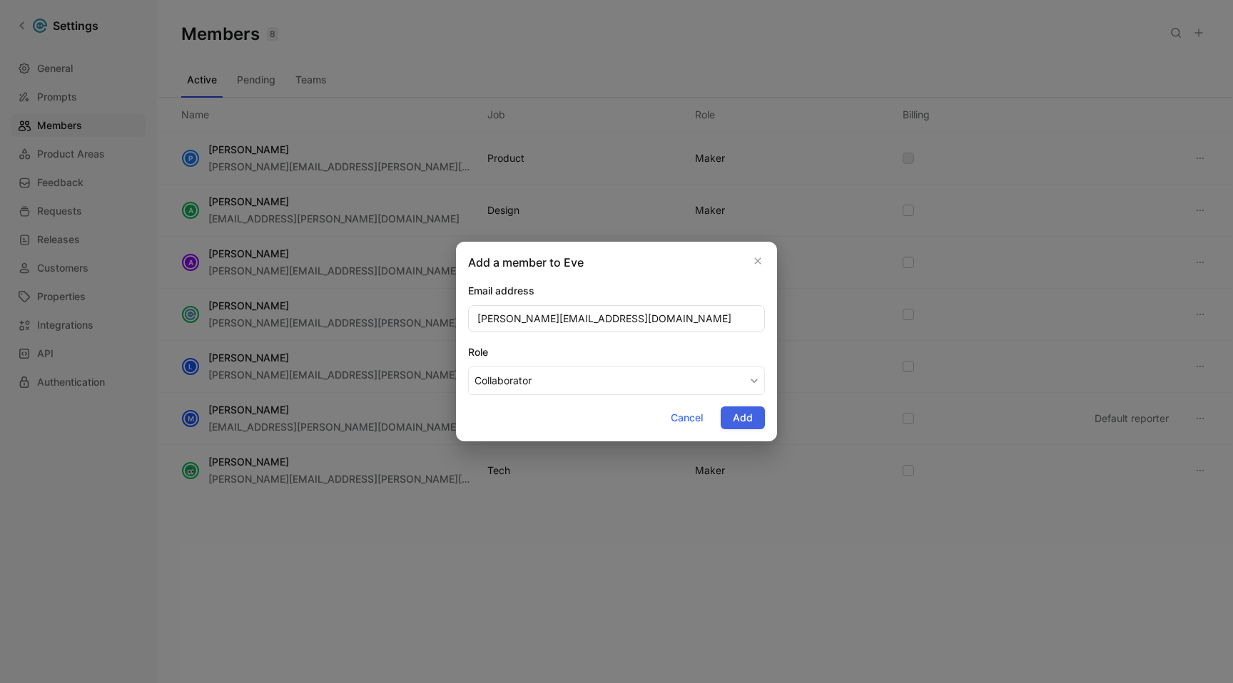
type input "anikesh@eve.legal"
click at [750, 414] on span "Add" at bounding box center [743, 417] width 20 height 17
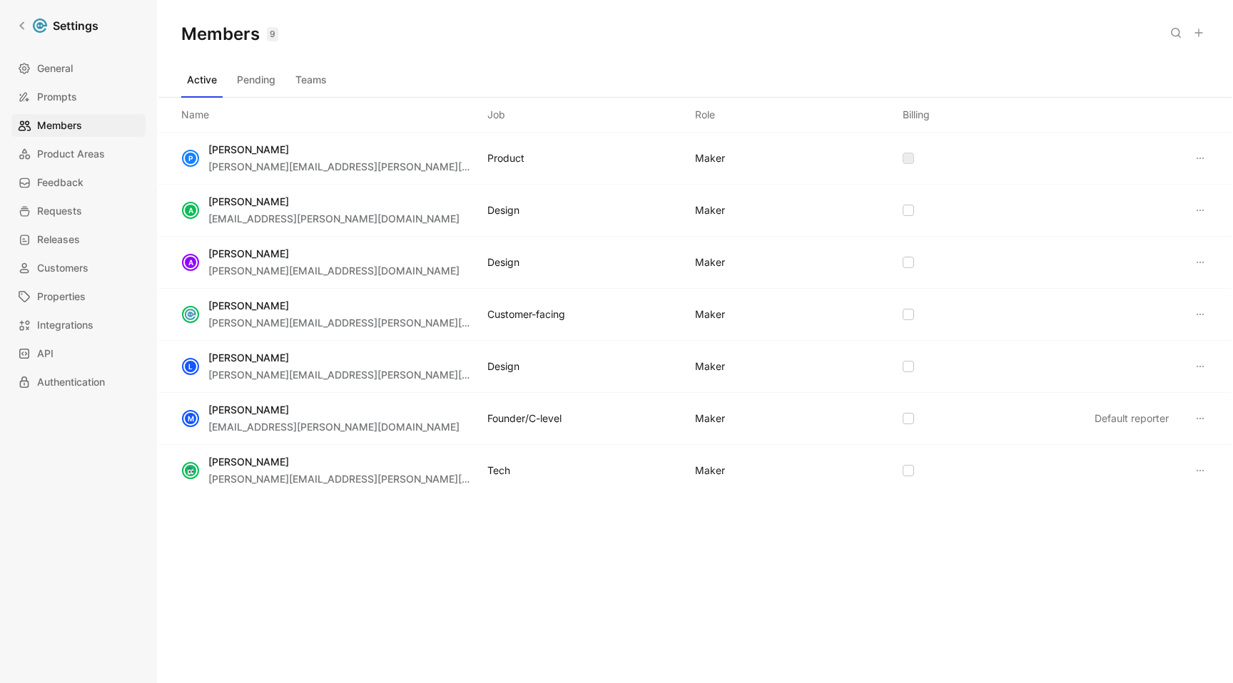
click at [1196, 31] on icon at bounding box center [1198, 32] width 11 height 11
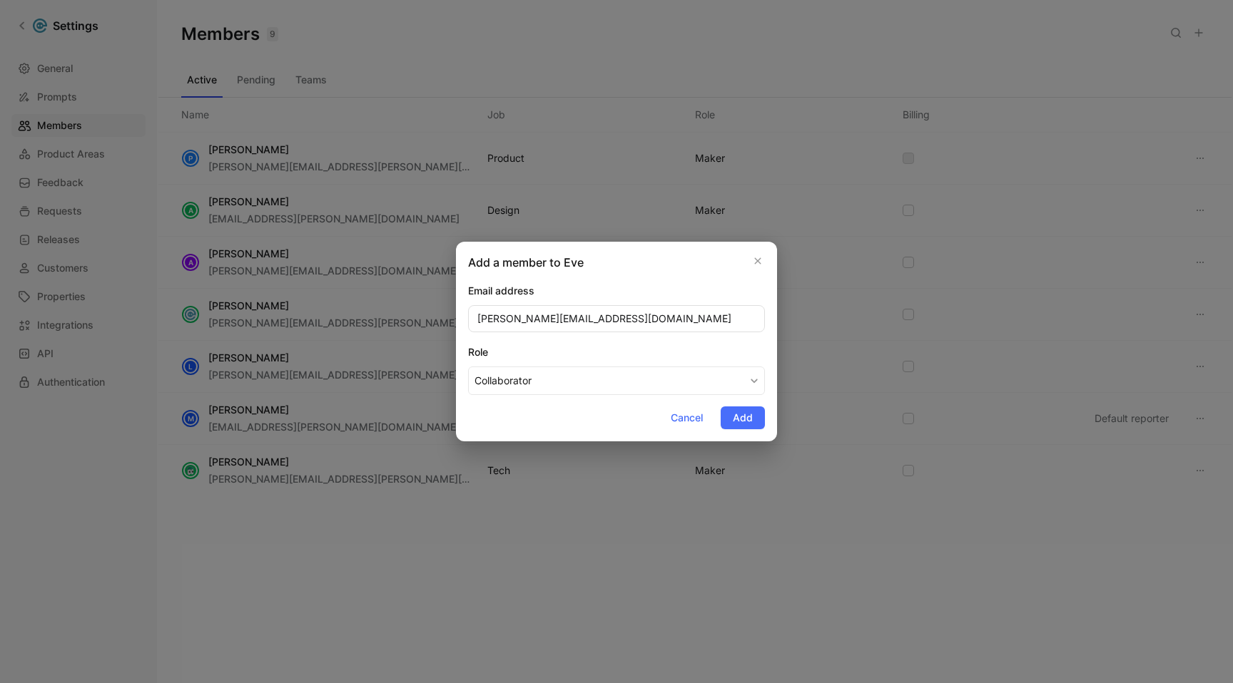
type input "anuraj.pandey@eve.legal"
click at [723, 375] on button "Collaborator" at bounding box center [616, 381] width 297 height 29
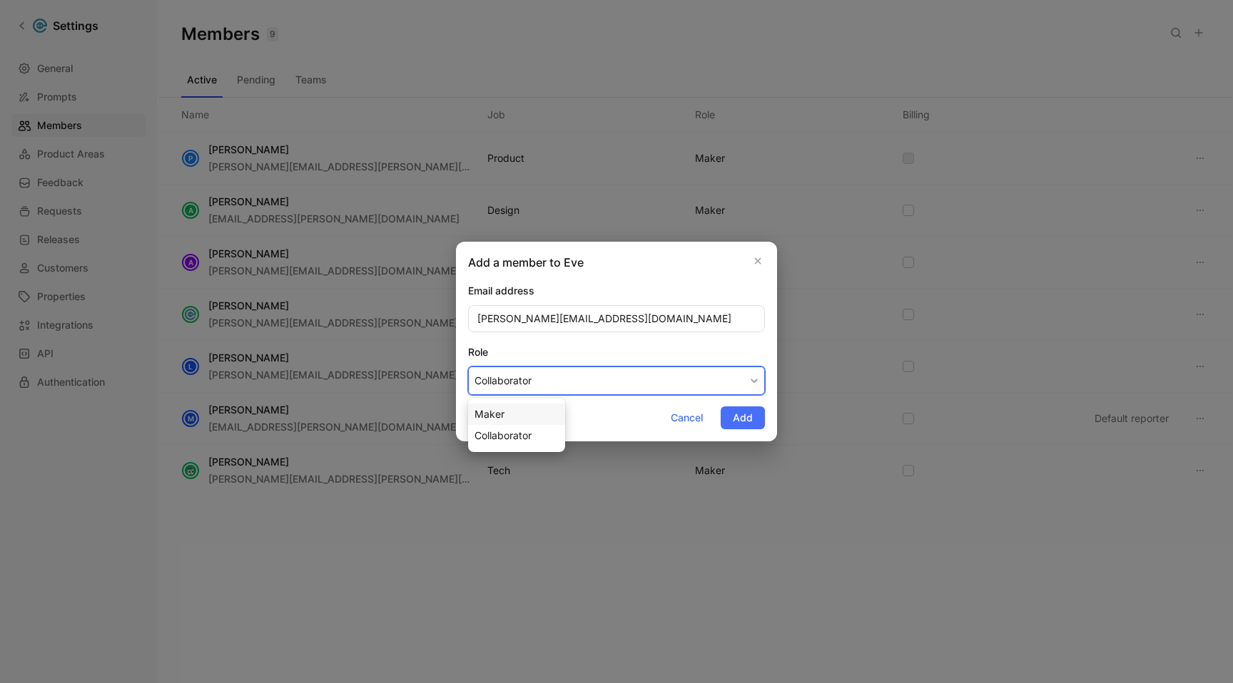
click at [545, 411] on div "Maker" at bounding box center [516, 414] width 84 height 17
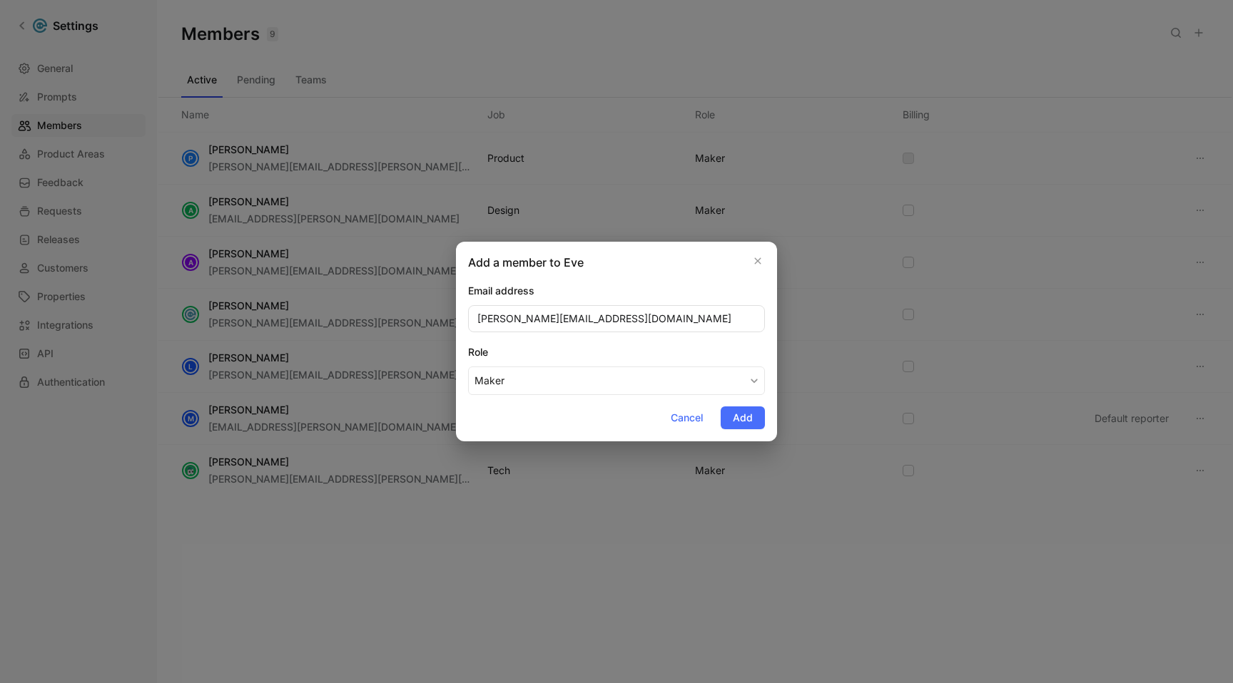
click at [750, 422] on span "Add" at bounding box center [743, 417] width 20 height 17
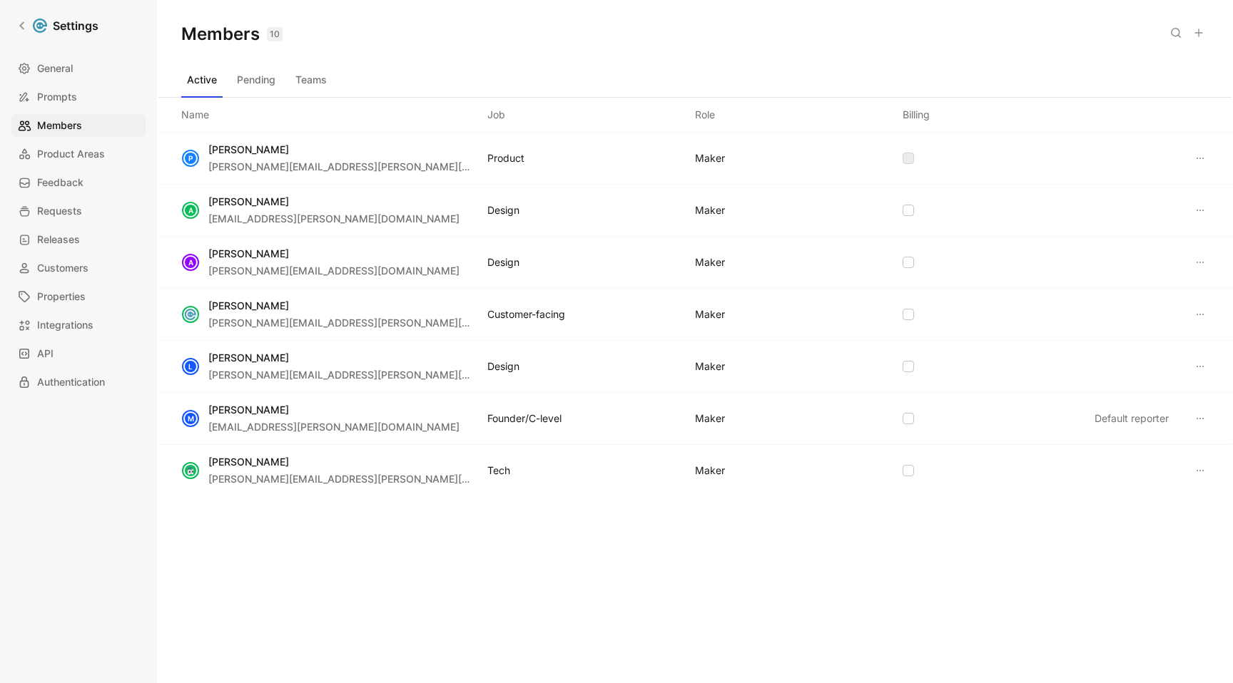
click at [1204, 32] on button at bounding box center [1198, 33] width 20 height 20
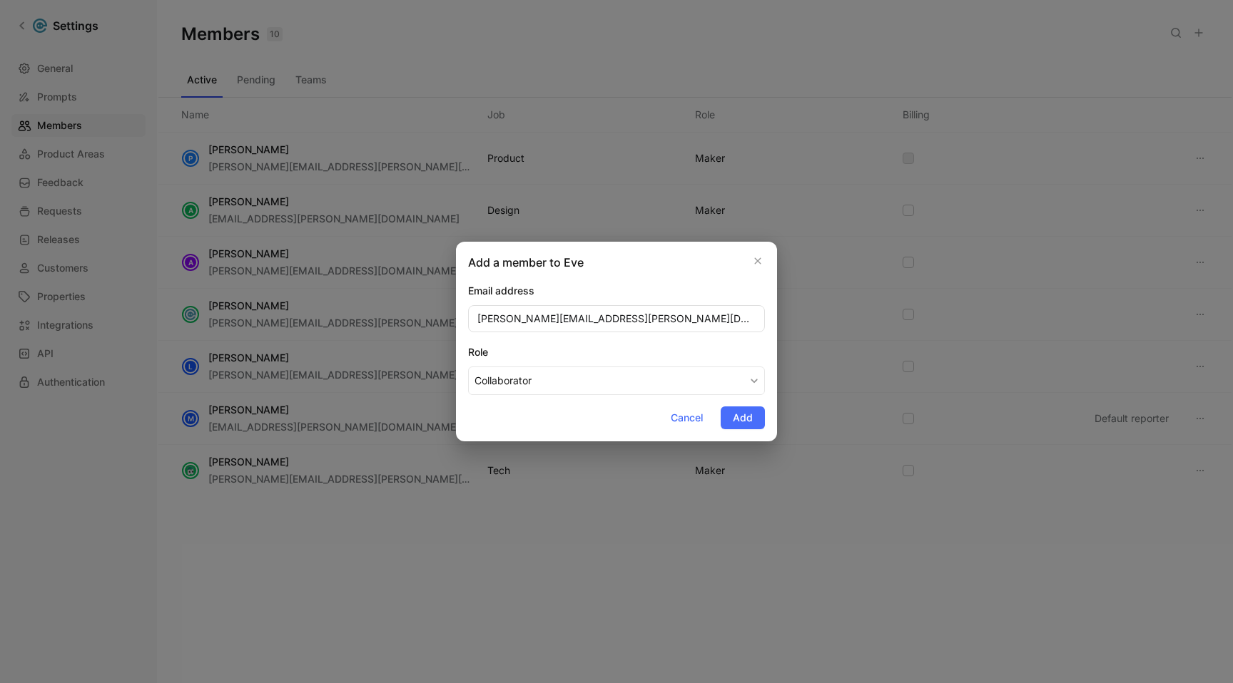
type input "brian.falldin@eve.legal"
click at [723, 389] on button "Collaborator" at bounding box center [616, 381] width 297 height 29
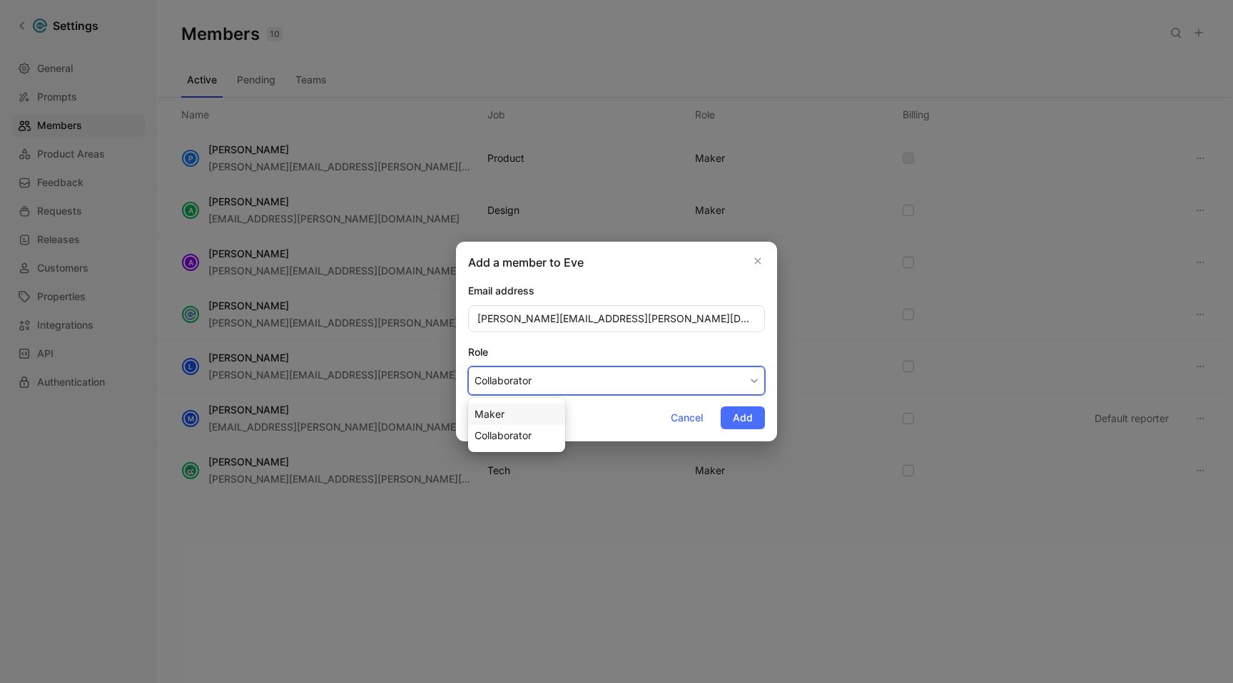
click at [535, 417] on div "Maker" at bounding box center [516, 414] width 84 height 17
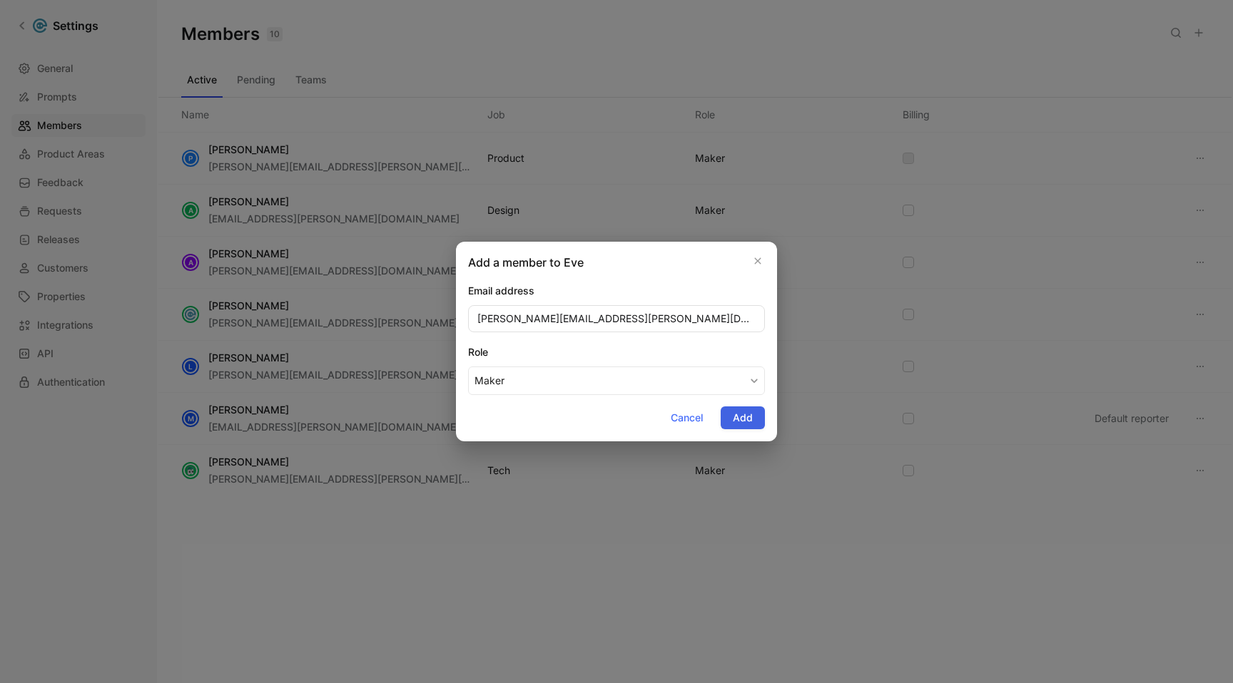
click at [739, 422] on span "Add" at bounding box center [743, 417] width 20 height 17
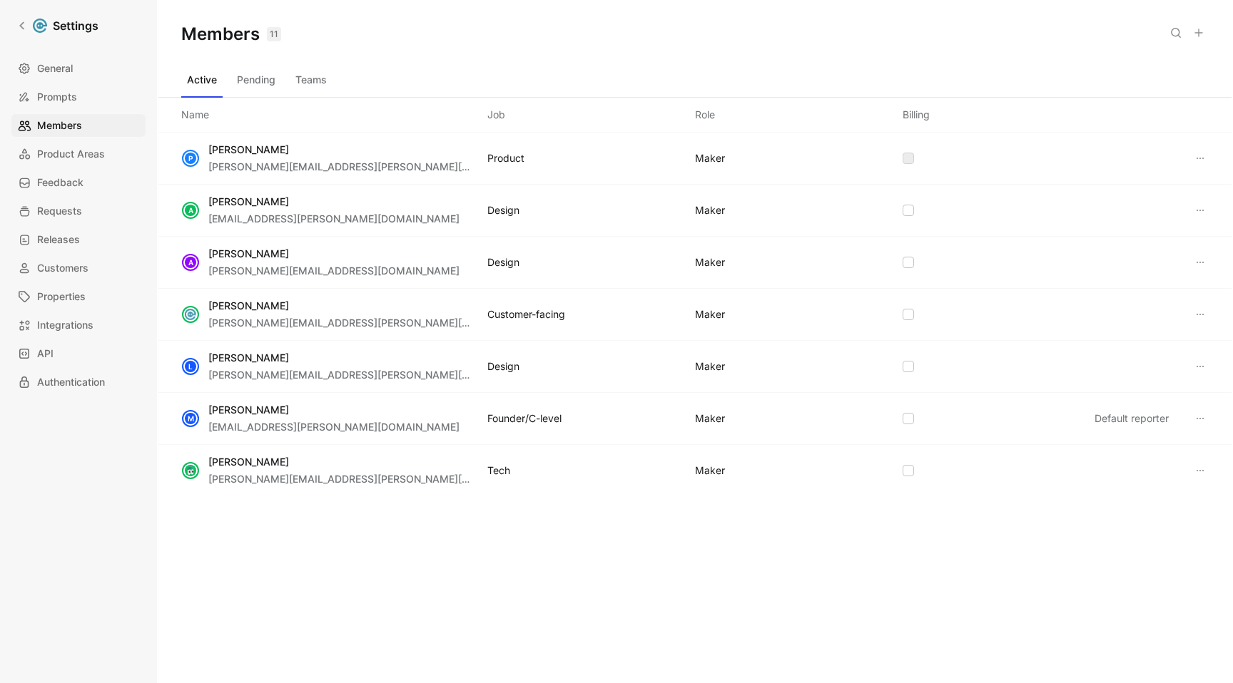
click at [1195, 31] on icon at bounding box center [1198, 32] width 11 height 11
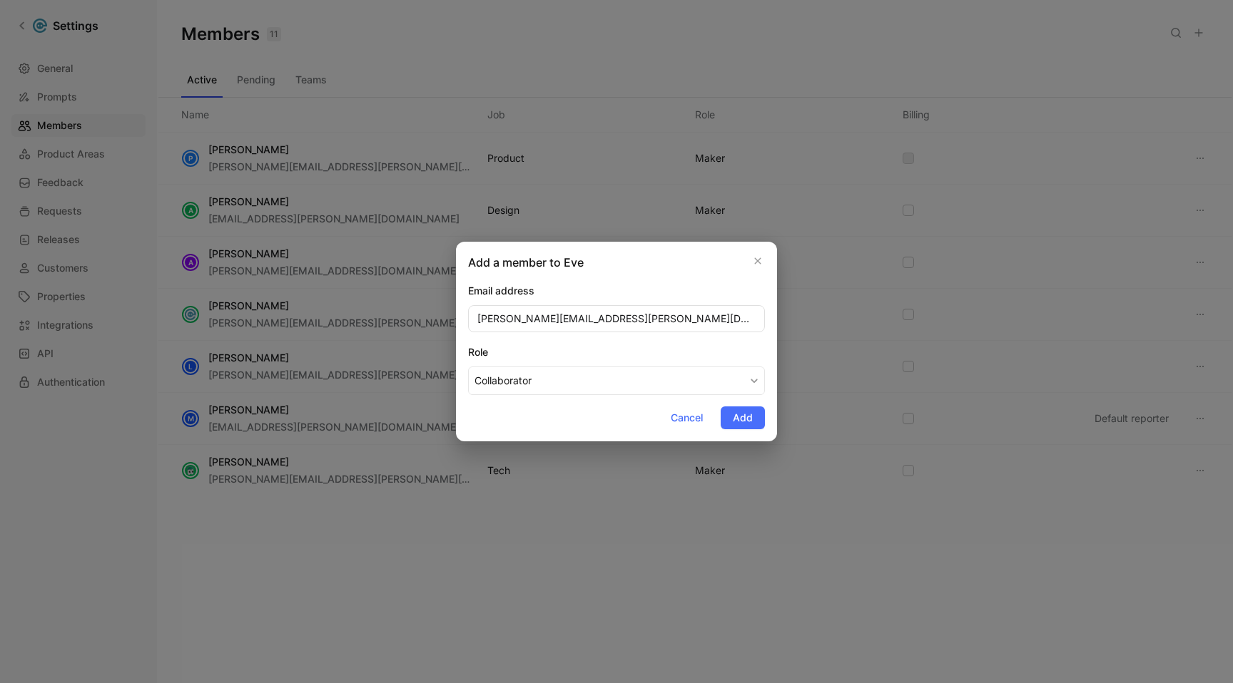
type input "david.zeng@eve.legal"
click at [714, 387] on button "Collaborator" at bounding box center [616, 381] width 297 height 29
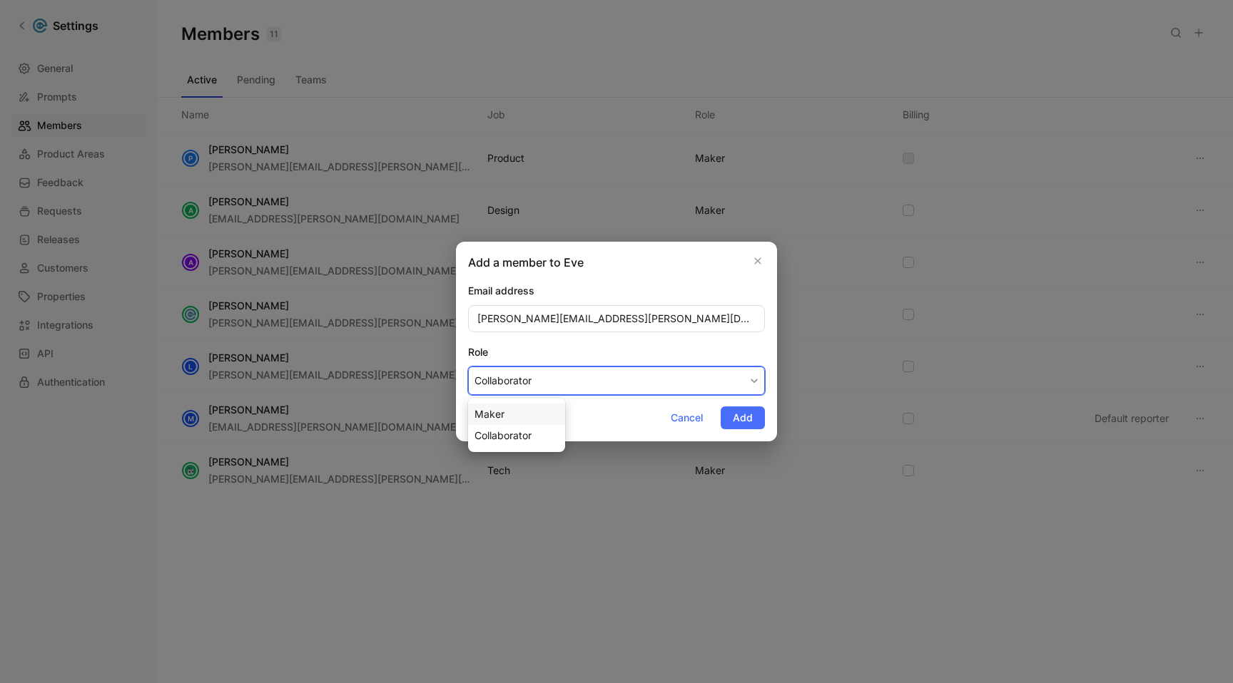
click at [539, 416] on div "Maker" at bounding box center [516, 414] width 84 height 17
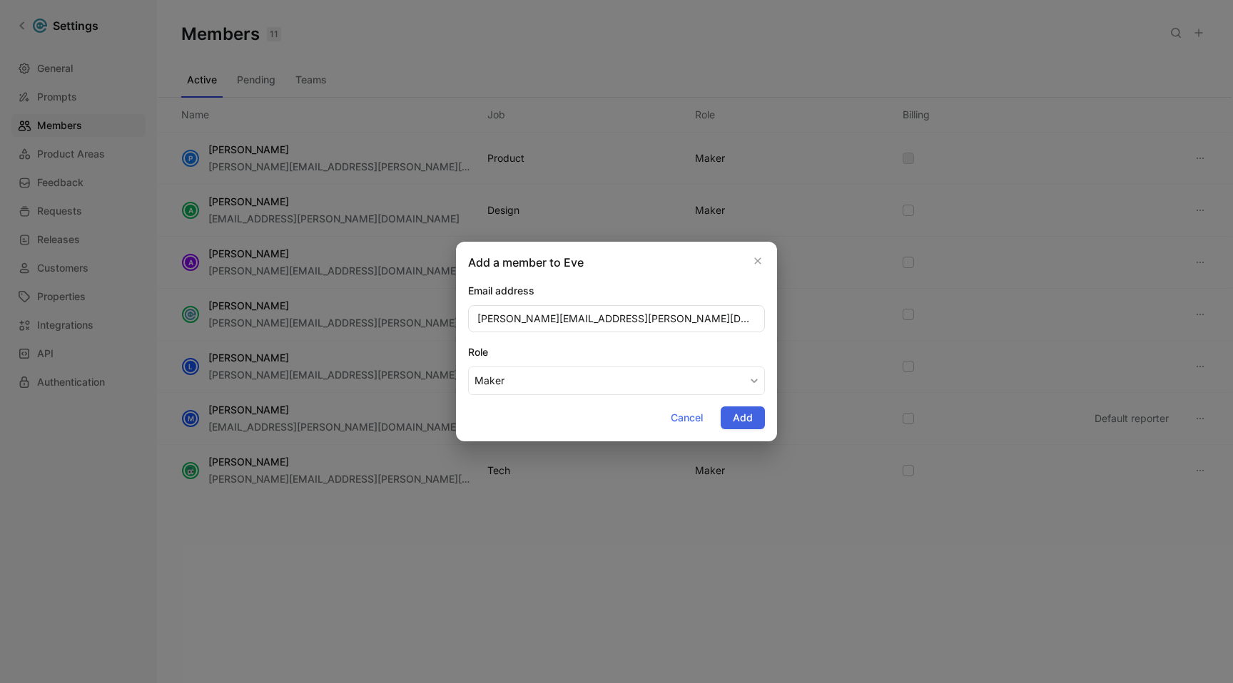
click at [746, 417] on span "Add" at bounding box center [743, 417] width 20 height 17
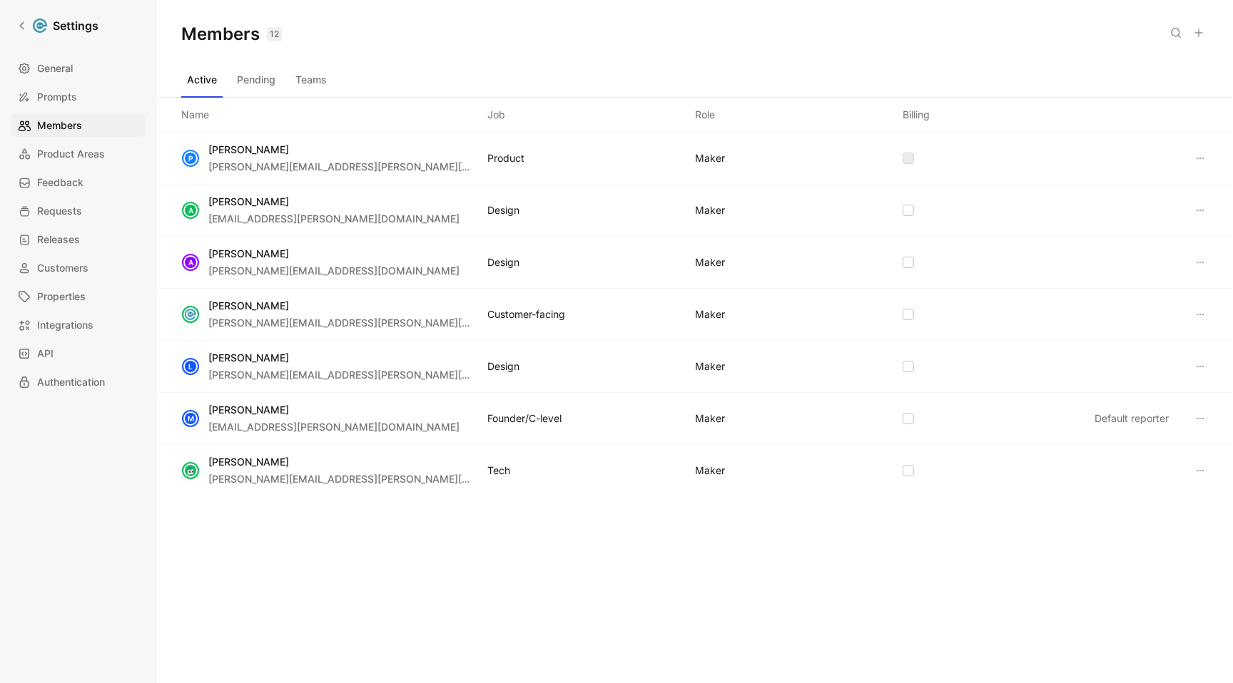
click at [1203, 29] on icon at bounding box center [1198, 32] width 11 height 11
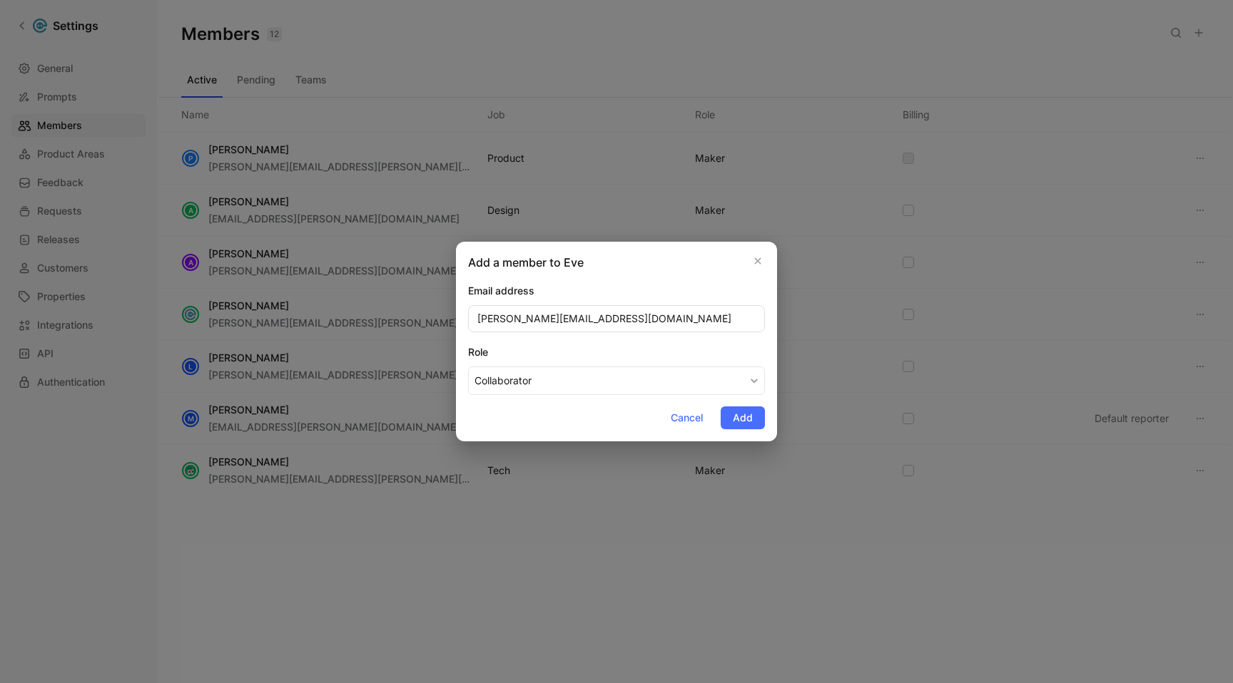
type input "hamza.shaikh@eve.legal"
click at [721, 370] on button "Collaborator" at bounding box center [616, 381] width 297 height 29
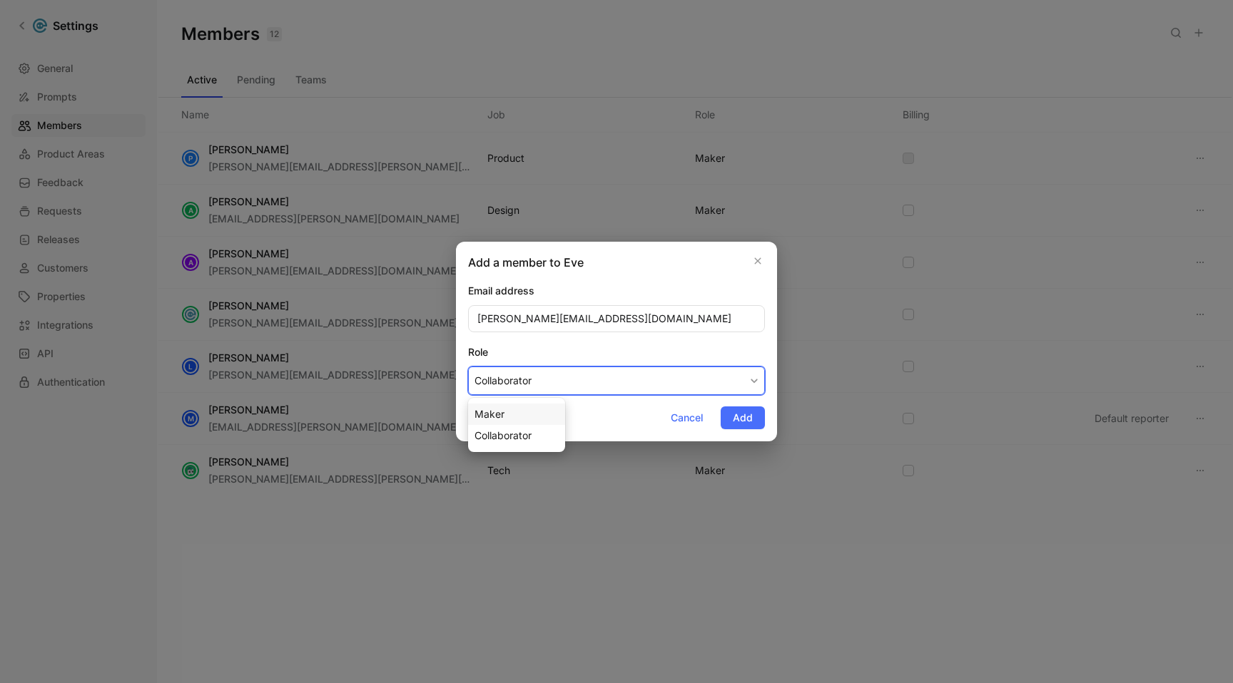
click at [548, 414] on div "Maker" at bounding box center [516, 414] width 84 height 17
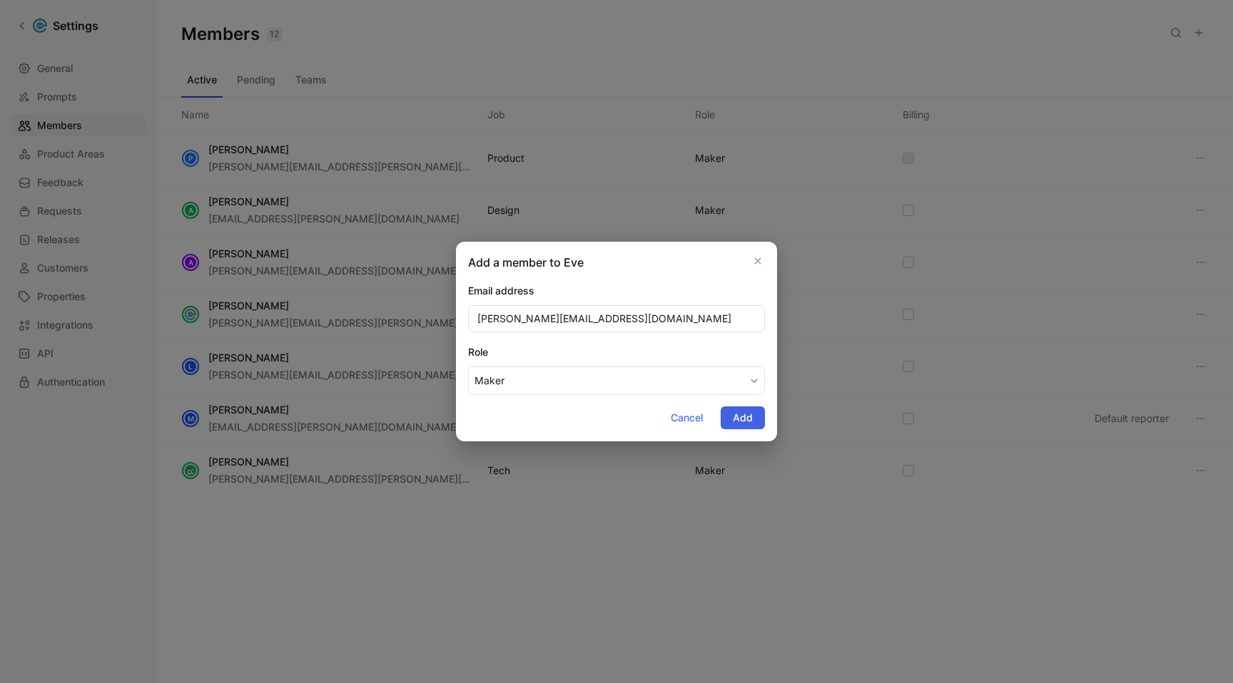
click at [738, 416] on span "Add" at bounding box center [743, 417] width 20 height 17
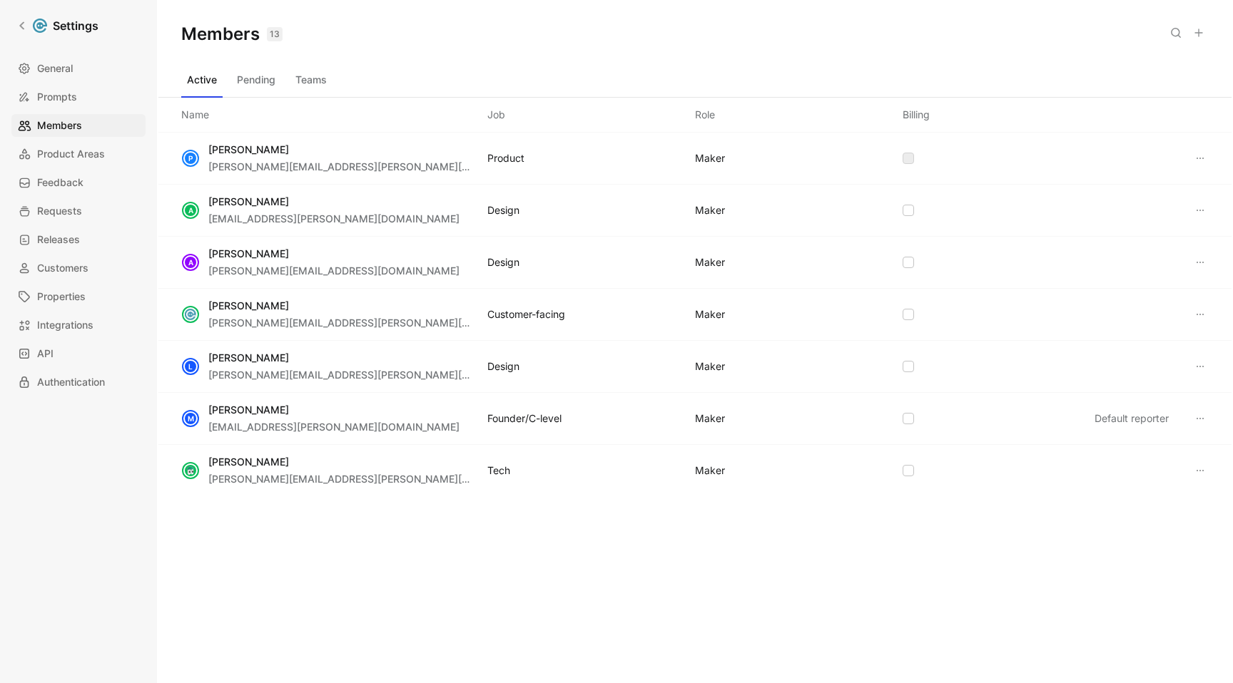
click at [1206, 34] on button at bounding box center [1198, 33] width 20 height 20
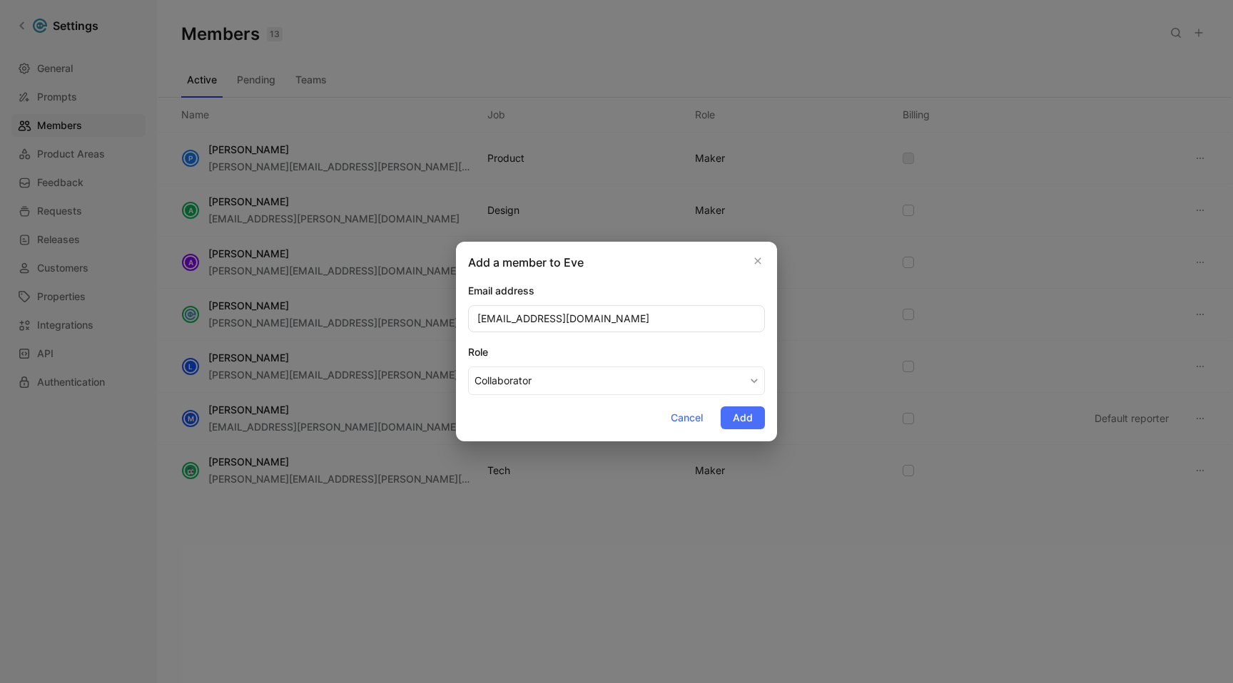
type input "jack.burns@eve.legal"
click at [569, 371] on button "Collaborator" at bounding box center [616, 381] width 297 height 29
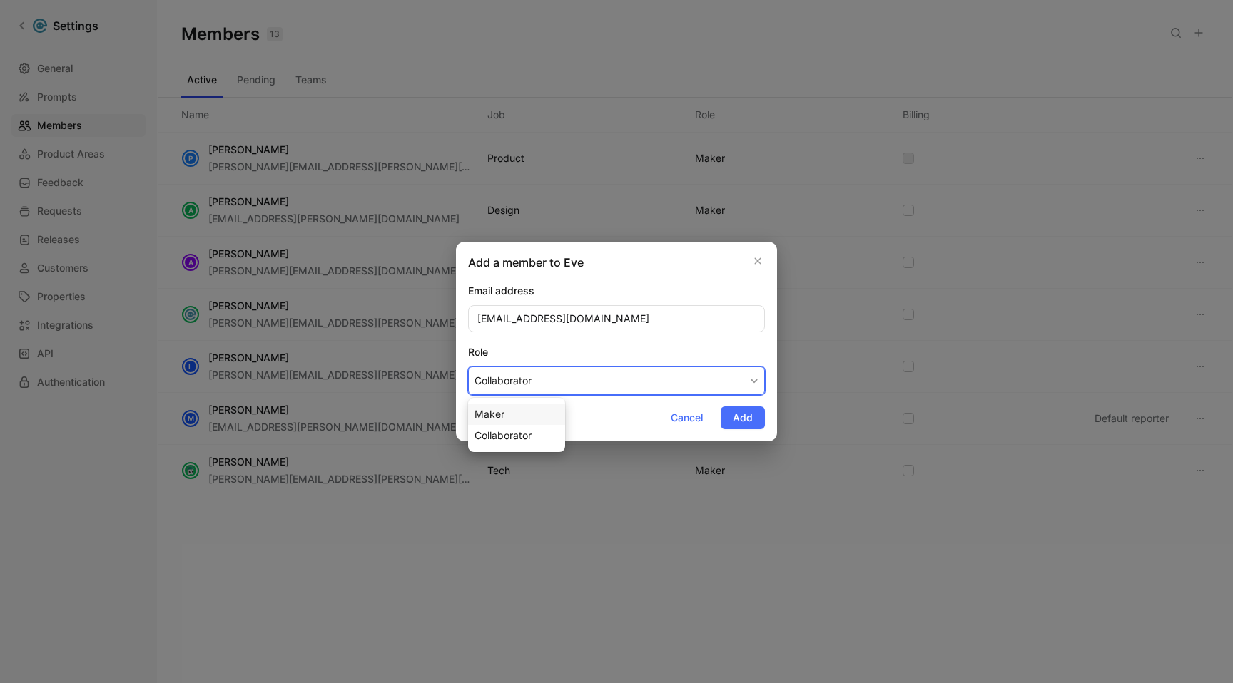
click at [517, 411] on div "Maker" at bounding box center [516, 414] width 84 height 17
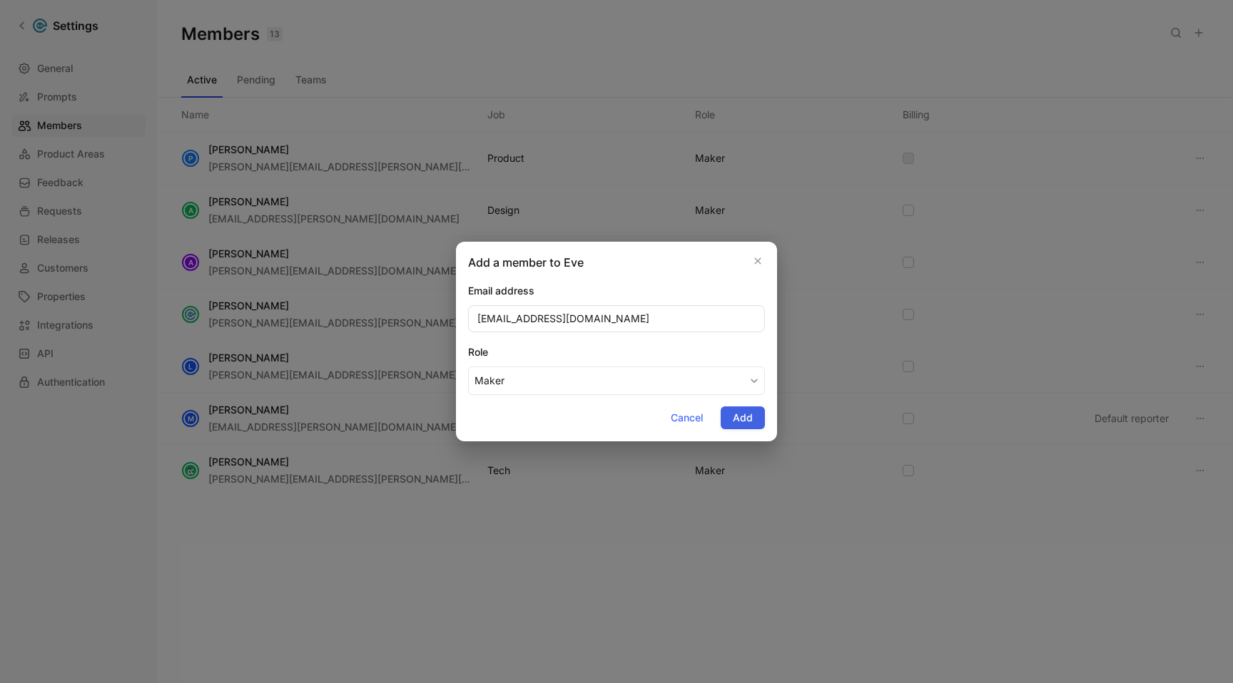
click at [753, 422] on button "Add" at bounding box center [742, 418] width 44 height 23
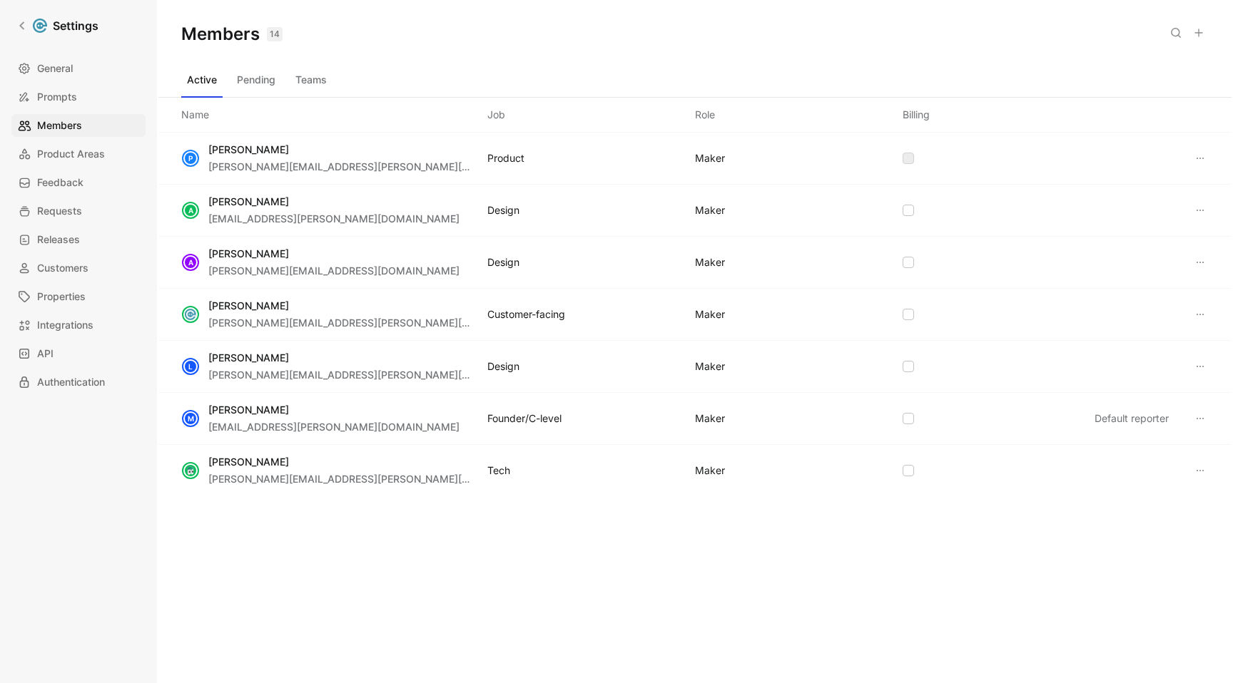
click at [1202, 36] on icon at bounding box center [1198, 32] width 11 height 11
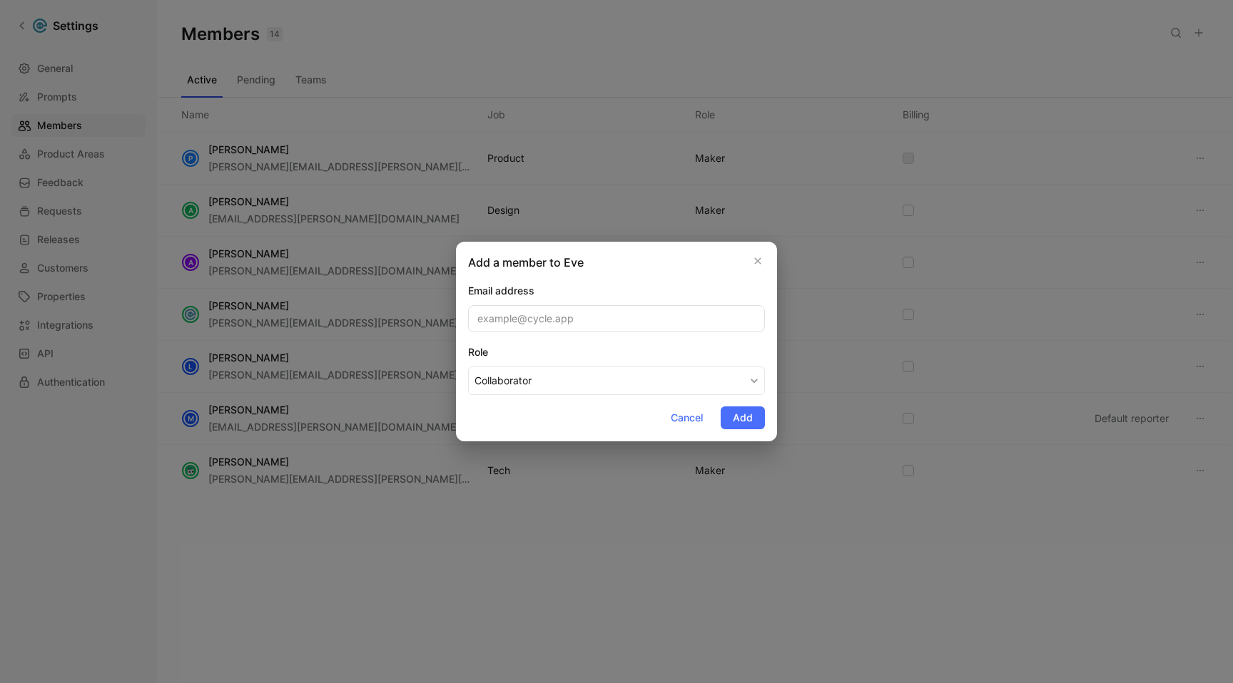
click at [595, 316] on input "email" at bounding box center [616, 318] width 297 height 27
type input "joel.wang@eve.legal"
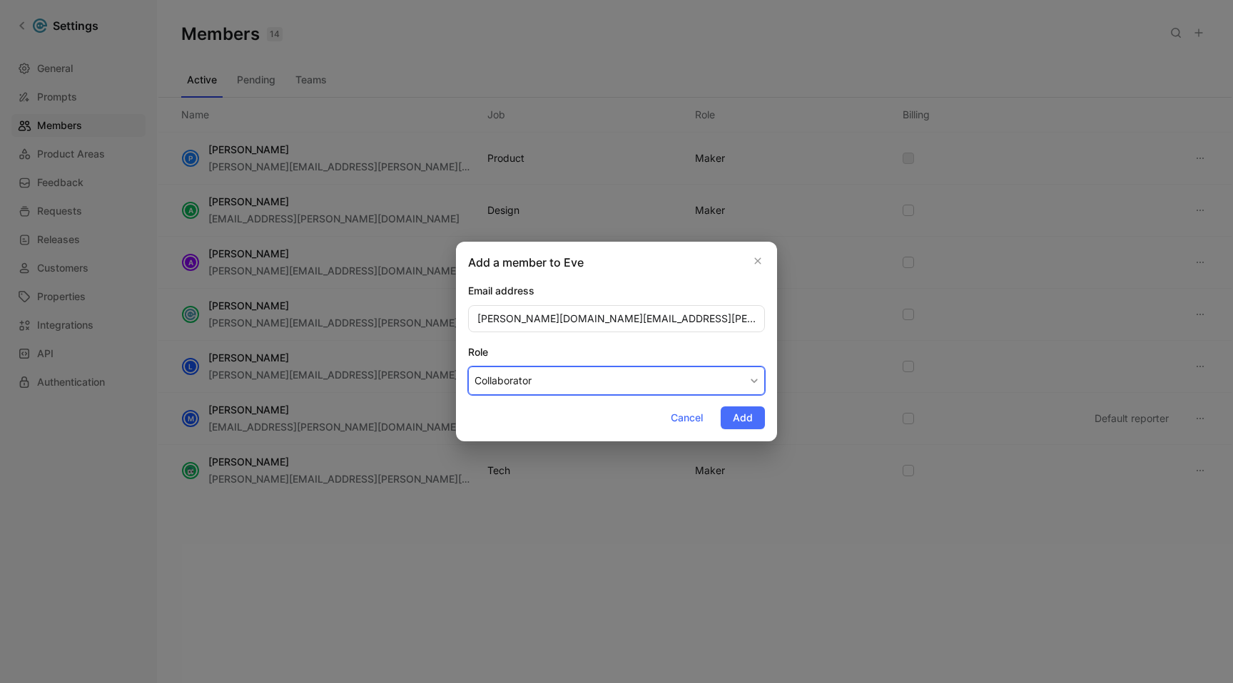
click at [722, 385] on button "Collaborator" at bounding box center [616, 381] width 297 height 29
click at [514, 417] on div "Maker" at bounding box center [516, 414] width 84 height 17
click at [735, 416] on span "Add" at bounding box center [743, 417] width 20 height 17
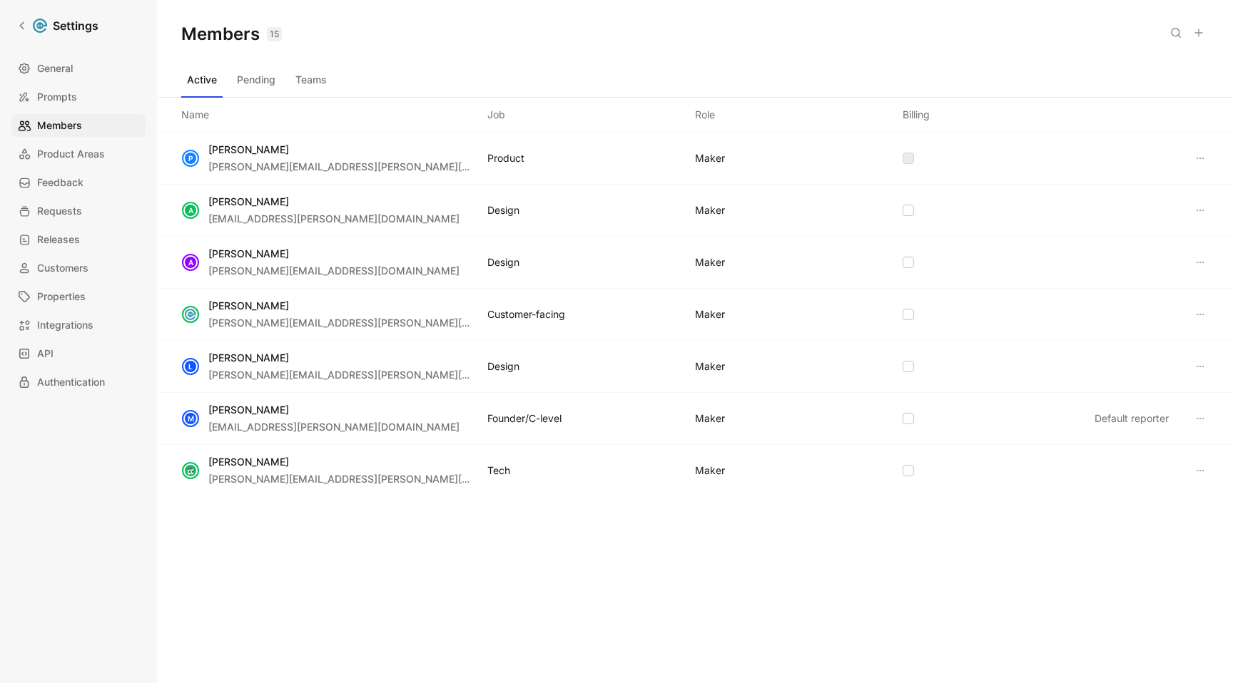
click at [1198, 27] on icon at bounding box center [1198, 32] width 11 height 11
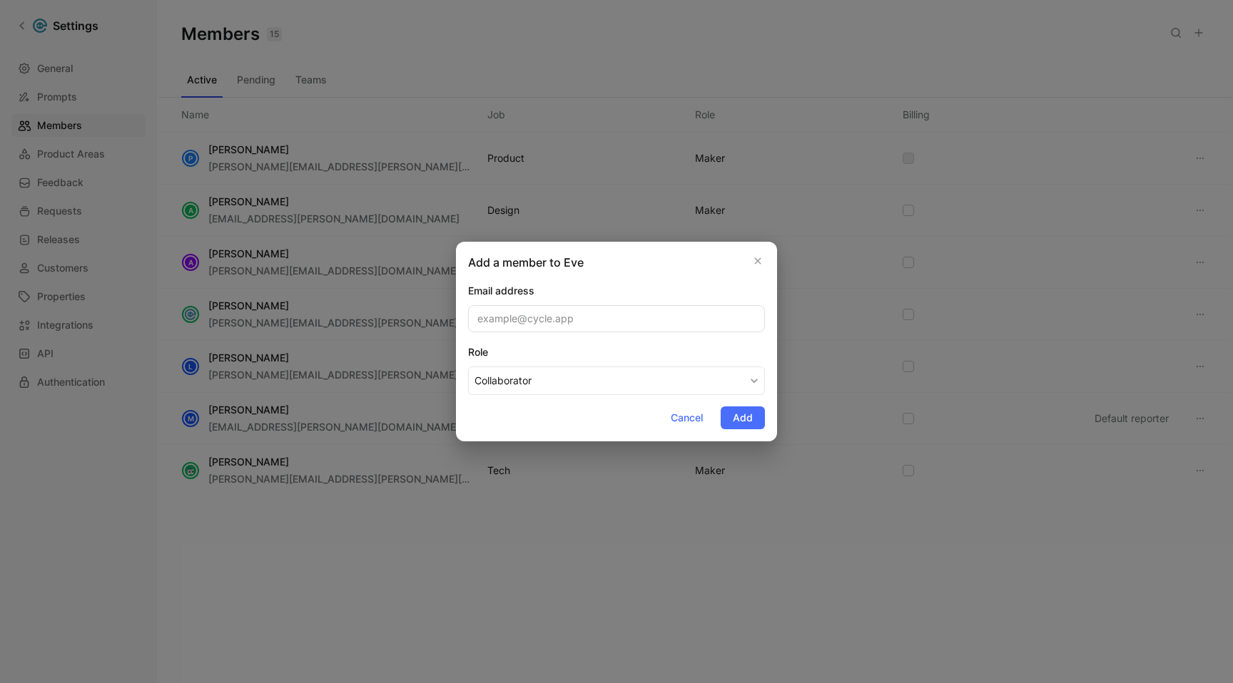
click at [621, 326] on input "email" at bounding box center [616, 318] width 297 height 27
type input "jonathan.zhang@eve.legal"
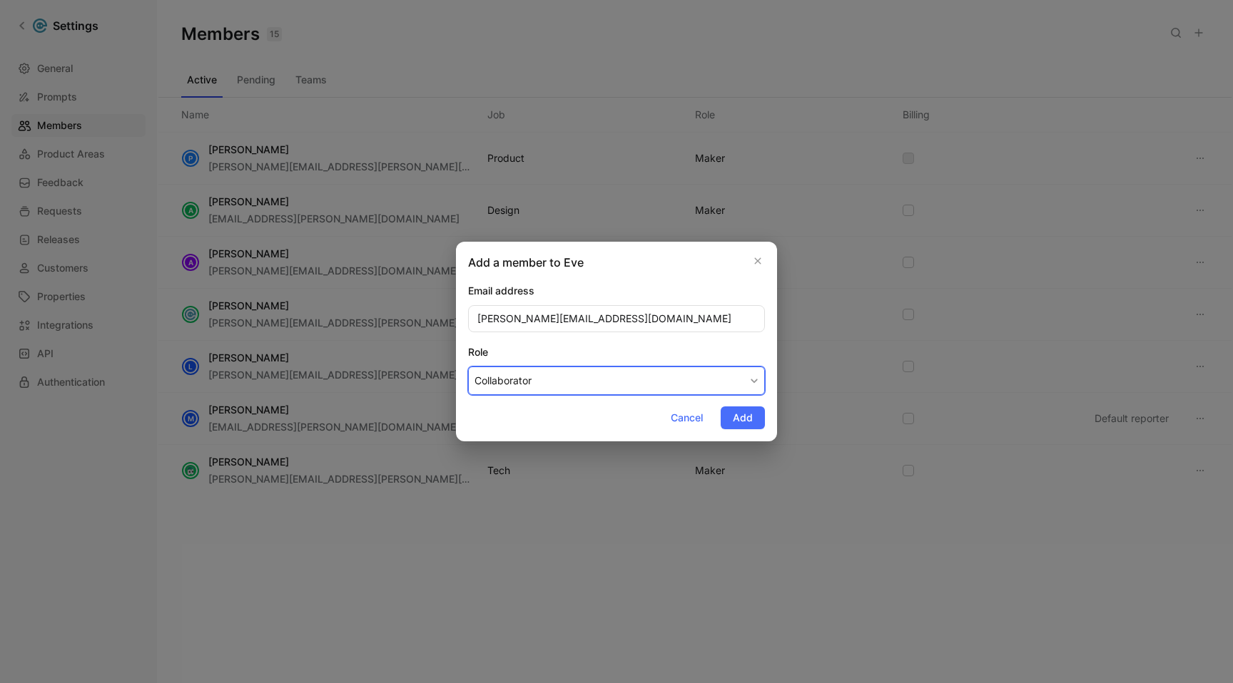
click at [717, 394] on button "Collaborator" at bounding box center [616, 381] width 297 height 29
click at [511, 409] on div "Maker" at bounding box center [516, 414] width 84 height 17
click at [744, 422] on span "Add" at bounding box center [743, 417] width 20 height 17
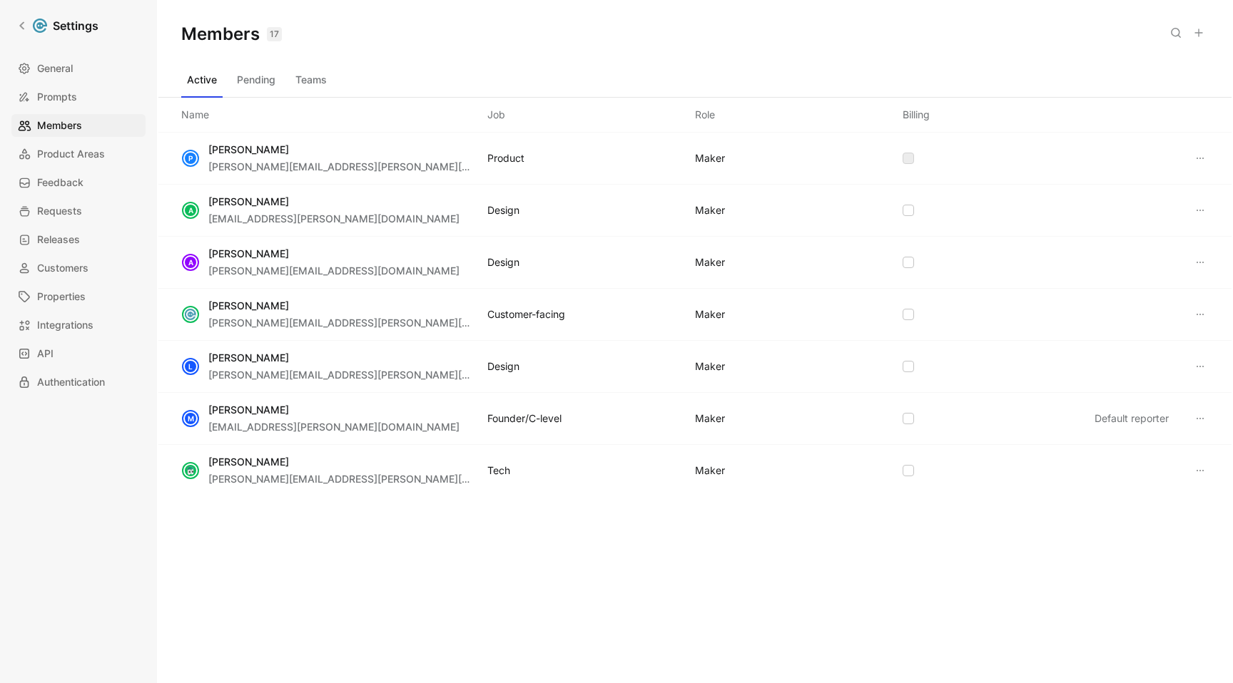
click at [1202, 33] on icon at bounding box center [1198, 32] width 11 height 11
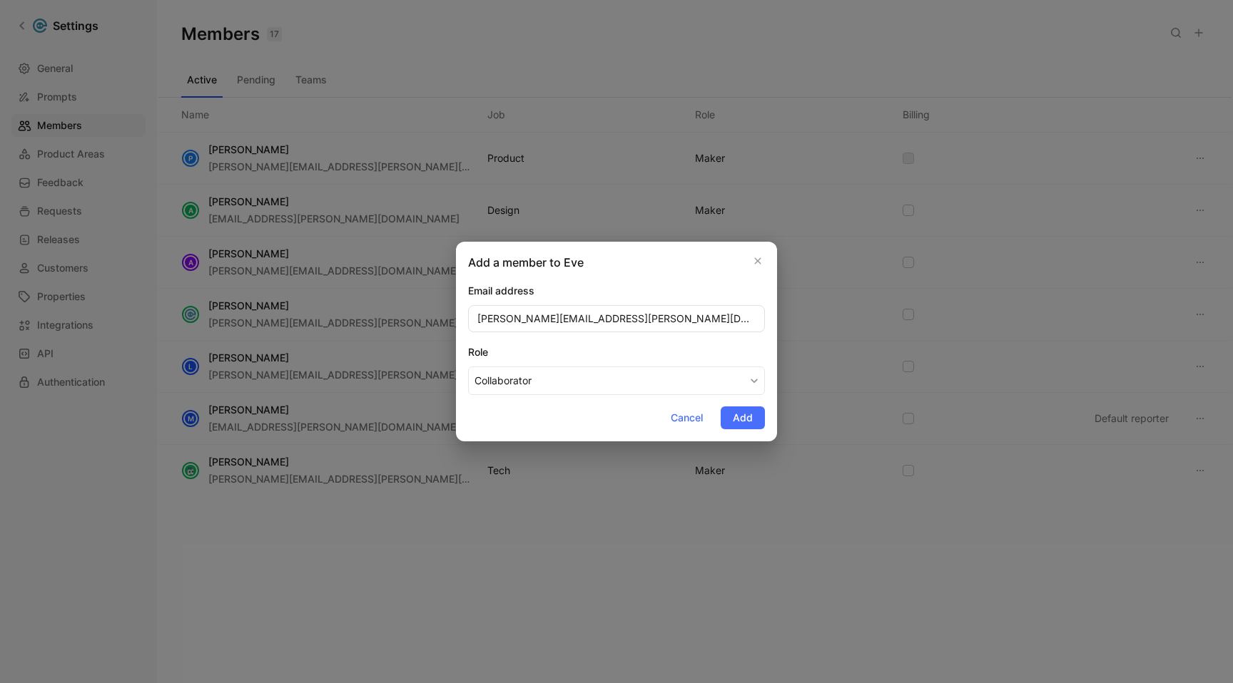
type input "kenny.williams@eve.legal"
click at [736, 387] on button "Collaborator" at bounding box center [616, 381] width 297 height 29
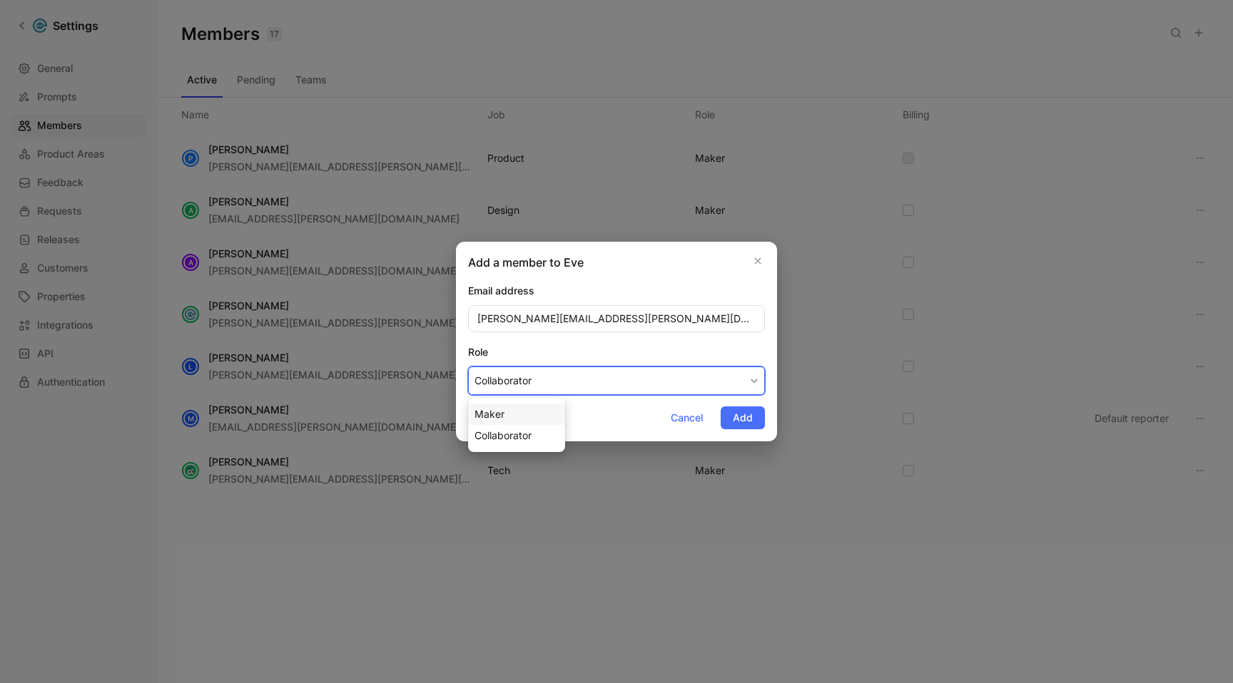
click at [509, 411] on div "Maker" at bounding box center [516, 414] width 84 height 17
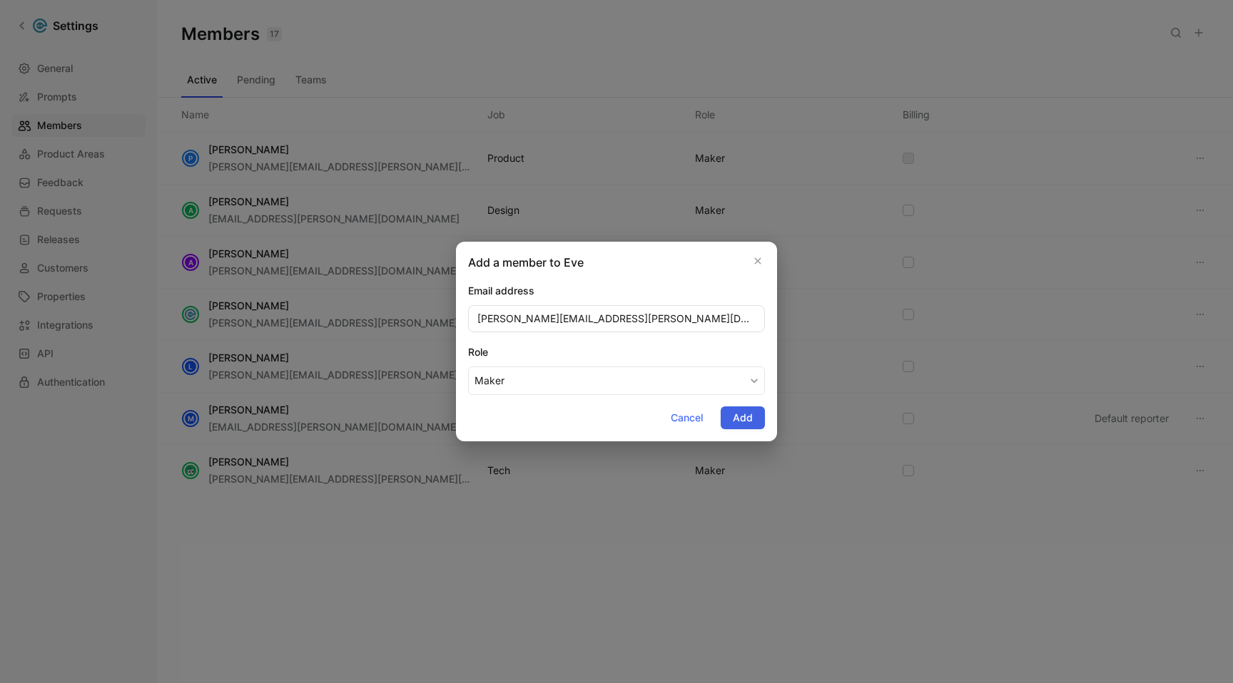
click at [743, 414] on span "Add" at bounding box center [743, 417] width 20 height 17
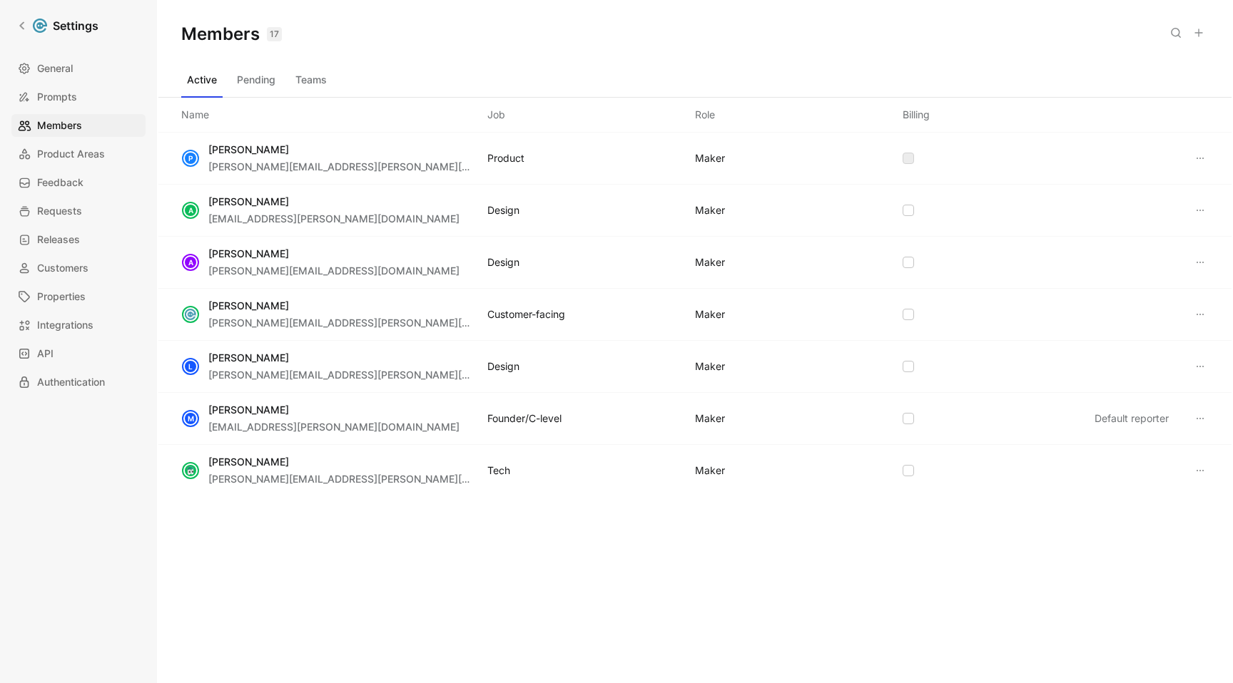
click at [1195, 36] on icon at bounding box center [1198, 32] width 11 height 11
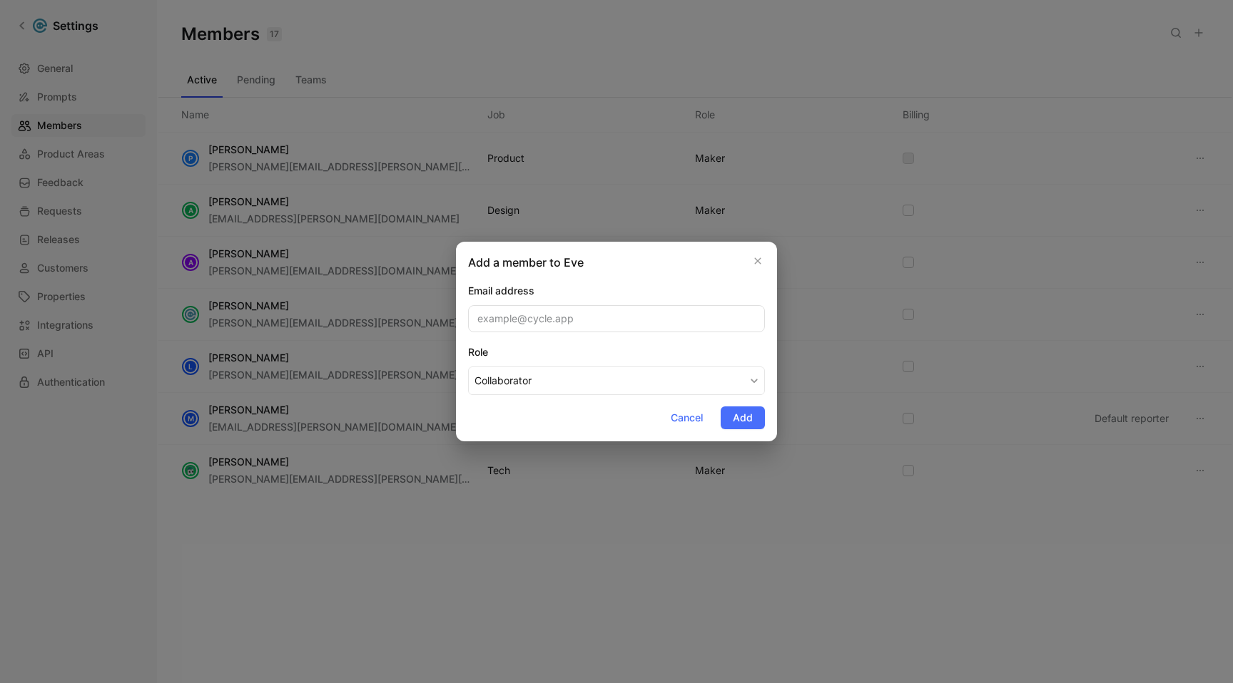
click at [588, 327] on input "email" at bounding box center [616, 318] width 297 height 27
type input "lucy.zhao@eve.legal"
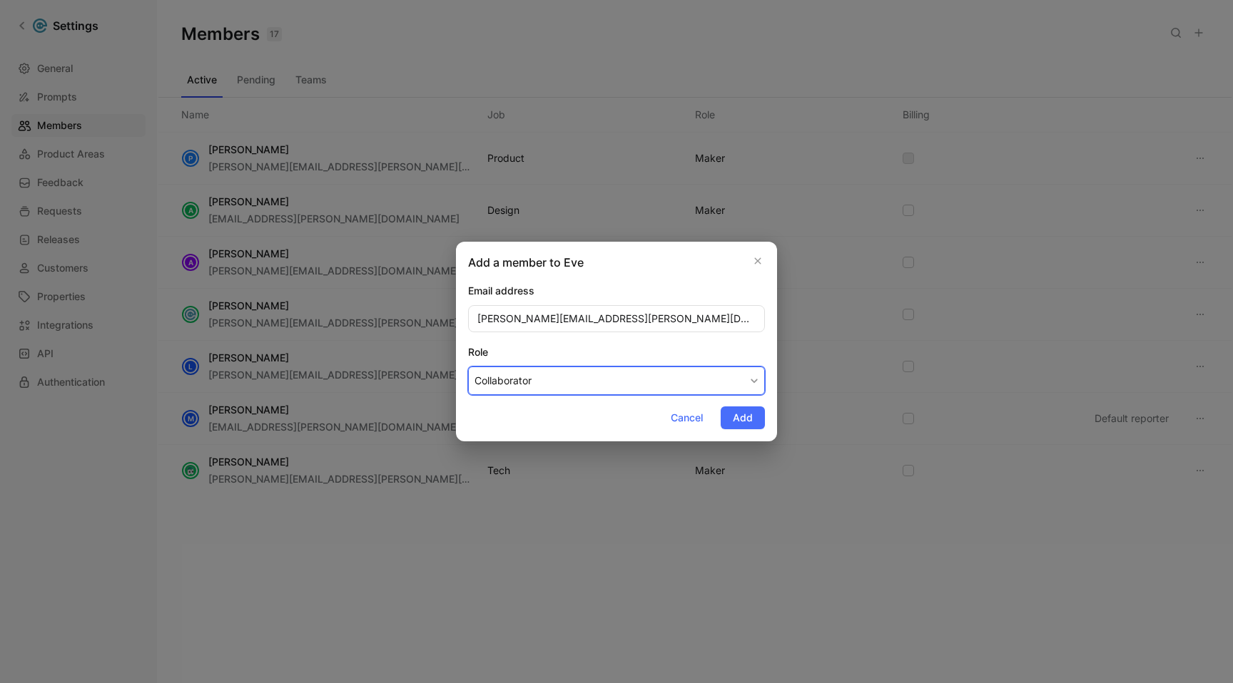
click at [633, 389] on button "Collaborator" at bounding box center [616, 381] width 297 height 29
click at [509, 407] on div "Maker" at bounding box center [516, 414] width 84 height 17
click at [744, 417] on span "Add" at bounding box center [743, 417] width 20 height 17
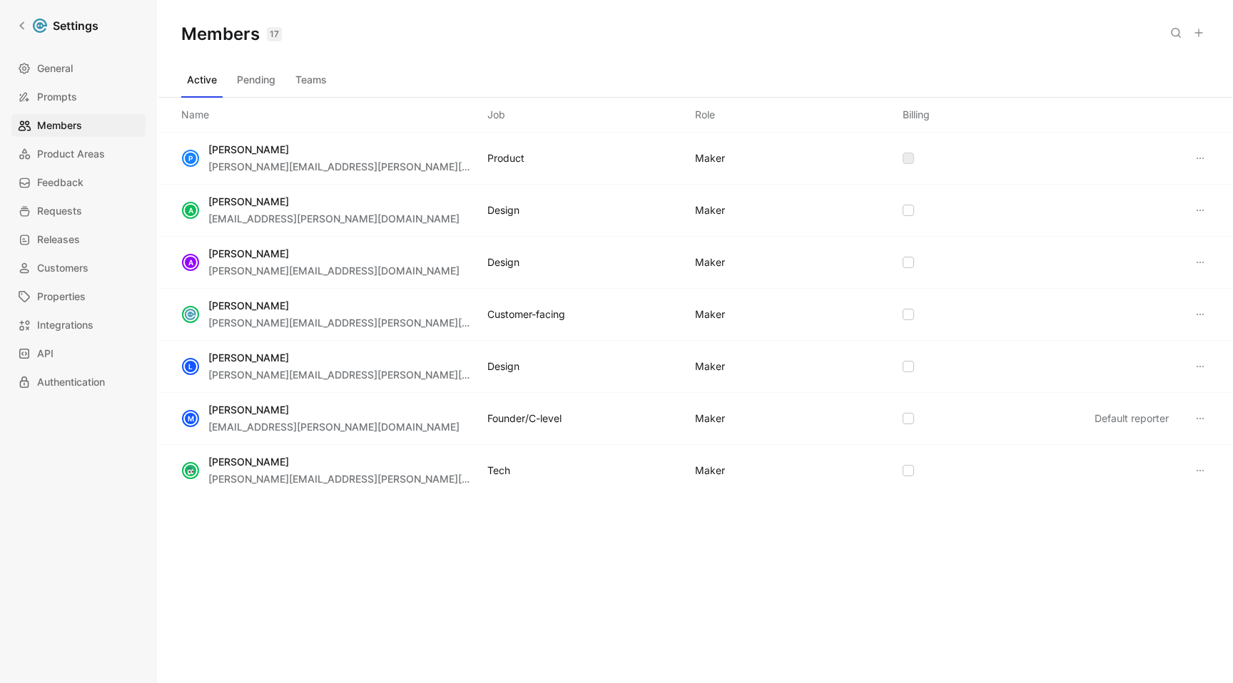
click at [1206, 31] on button at bounding box center [1198, 33] width 20 height 20
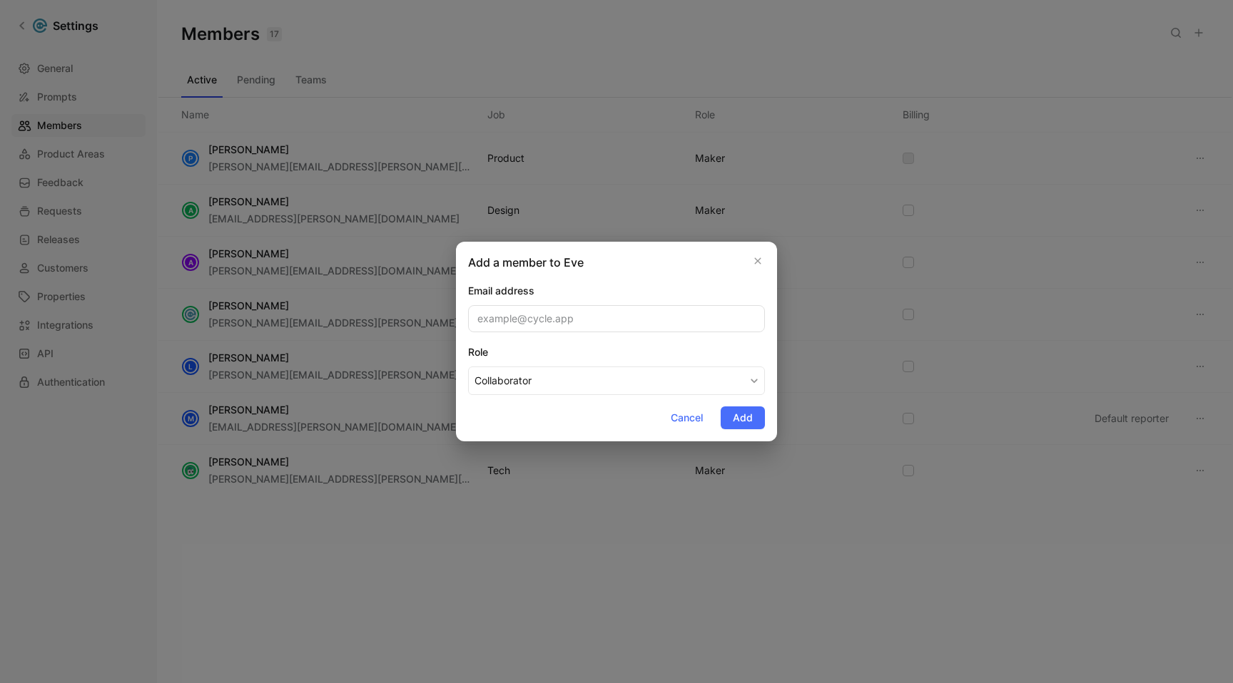
click at [588, 315] on input "email" at bounding box center [616, 318] width 297 height 27
type input "mauricio.wulfovich@eve.legal"
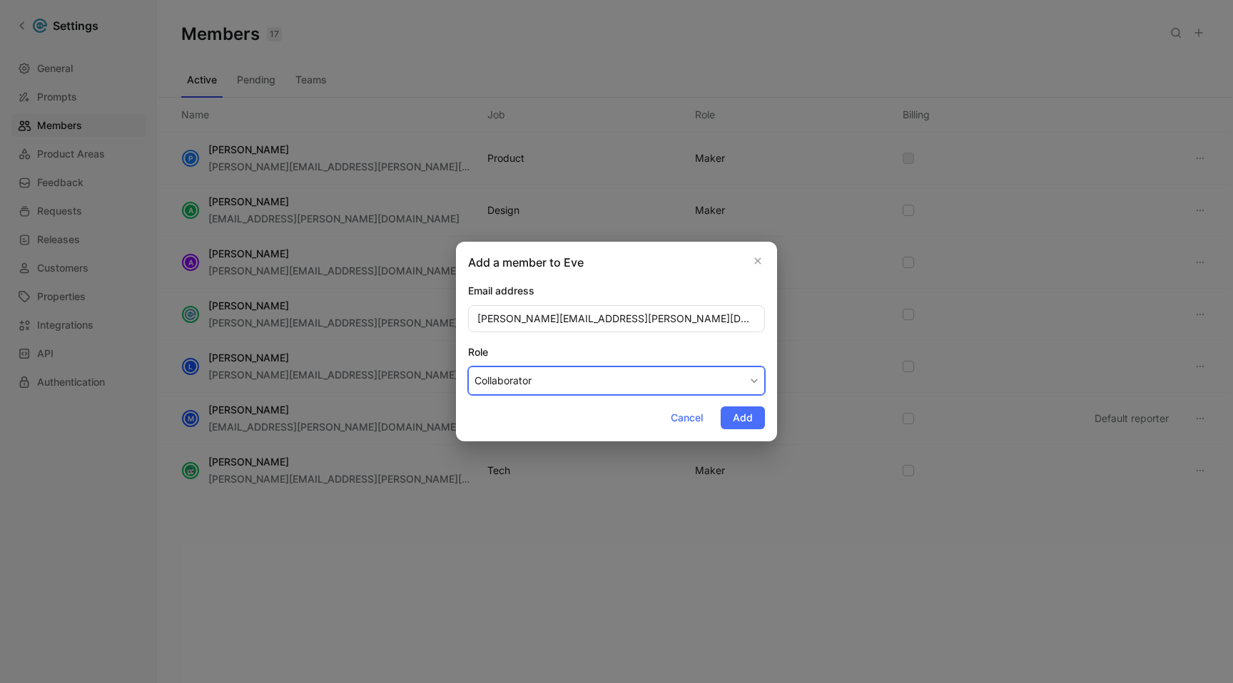
click at [569, 387] on button "Collaborator" at bounding box center [616, 381] width 297 height 29
click at [516, 409] on div "Maker" at bounding box center [516, 414] width 84 height 17
click at [732, 414] on button "Add" at bounding box center [742, 418] width 44 height 23
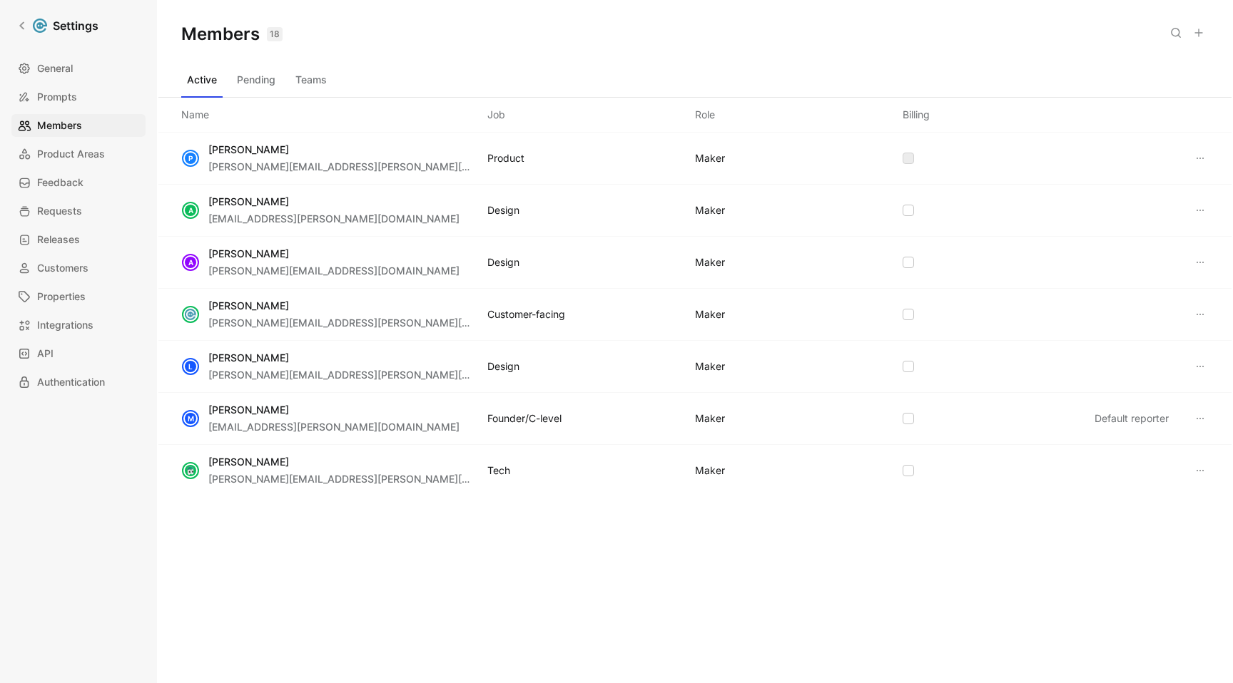
click at [1200, 33] on use at bounding box center [1198, 32] width 7 height 7
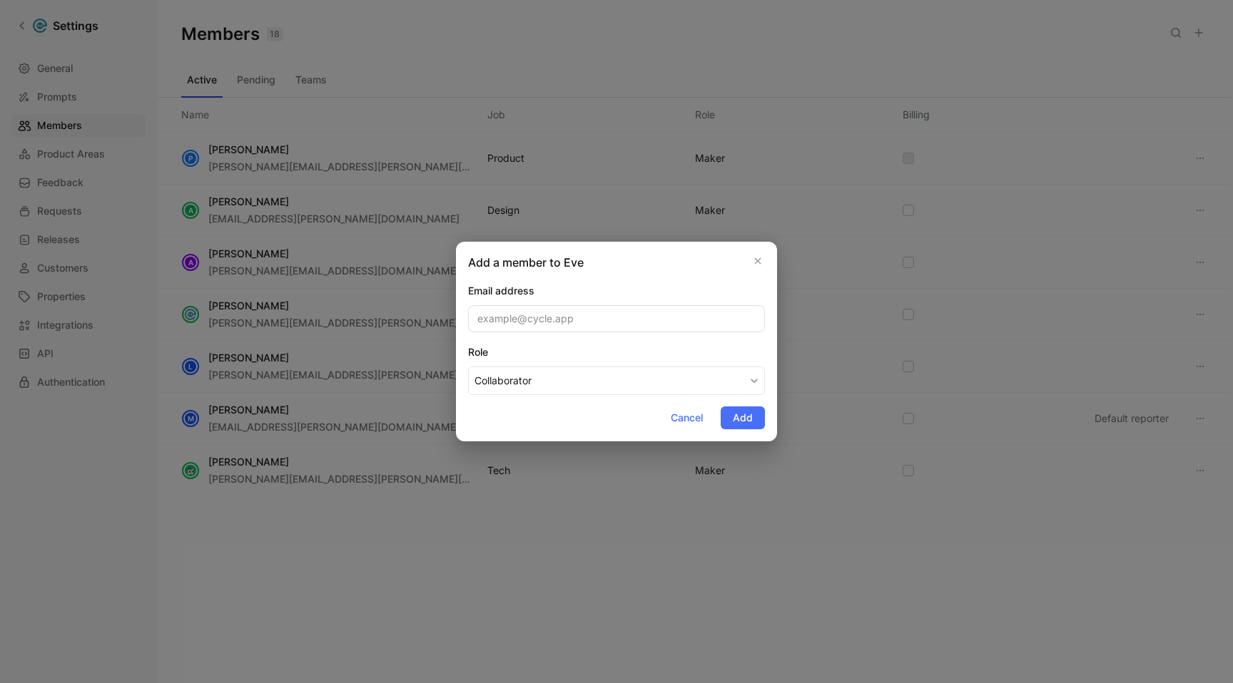
click at [561, 325] on input "email" at bounding box center [616, 318] width 297 height 27
type input "naga.vadrevu@eve.legal"
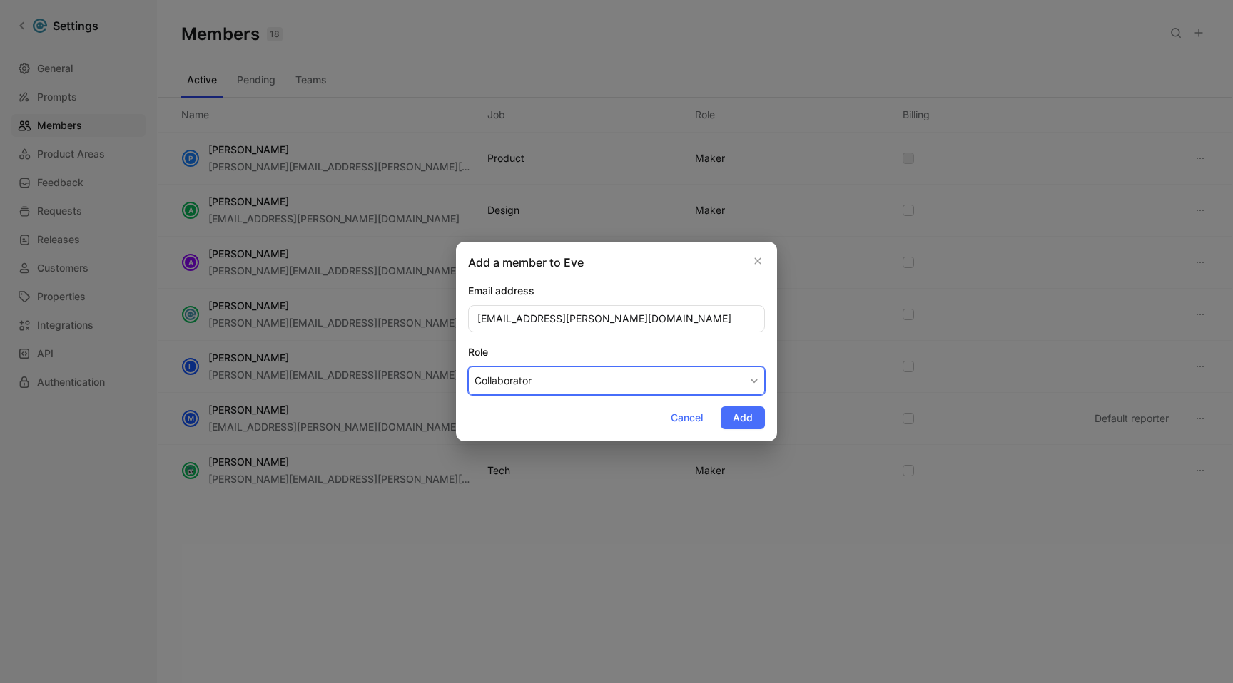
click at [708, 380] on button "Collaborator" at bounding box center [616, 381] width 297 height 29
click at [509, 407] on div "Maker" at bounding box center [516, 414] width 84 height 17
click at [741, 416] on span "Add" at bounding box center [743, 417] width 20 height 17
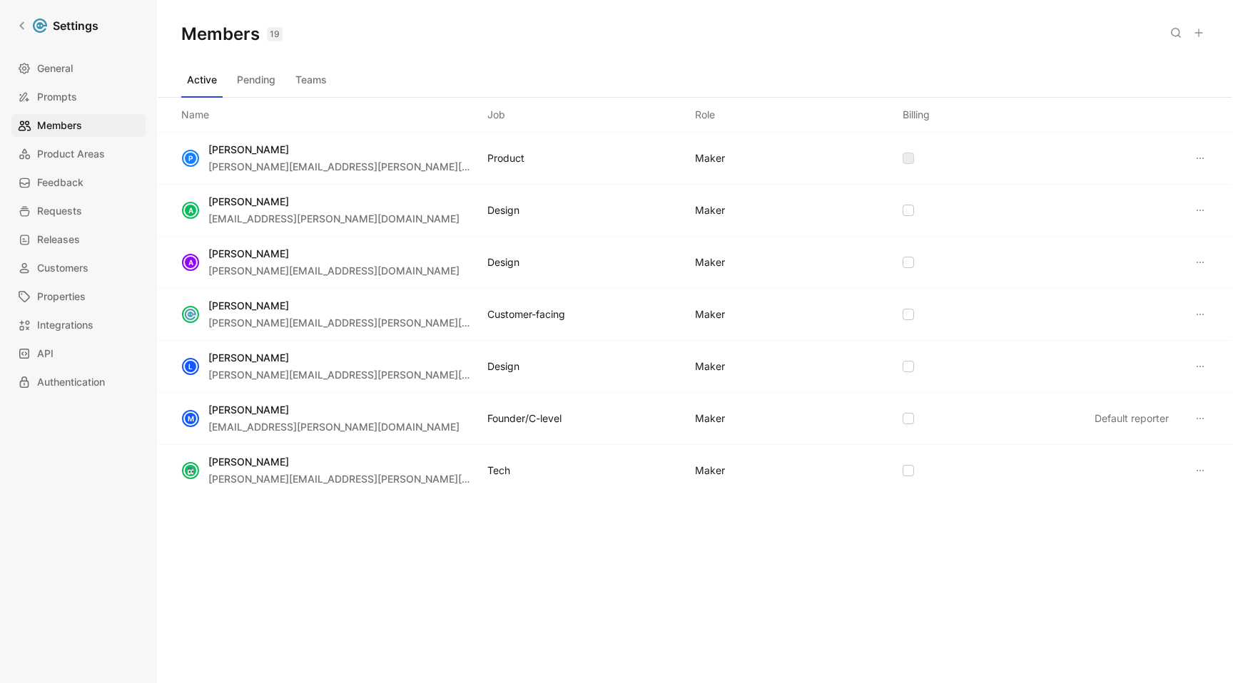
click at [1196, 33] on use at bounding box center [1198, 32] width 7 height 7
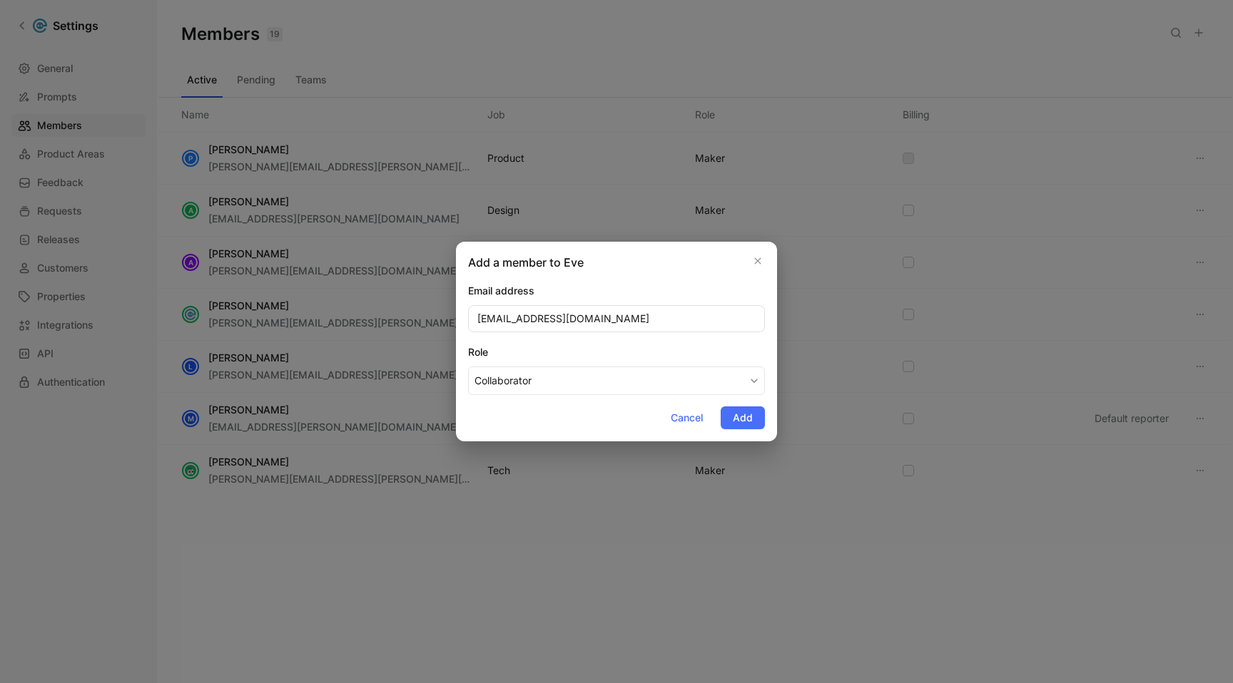
type input "shengpu.liu@eve.legal"
click at [606, 381] on button "Collaborator" at bounding box center [616, 381] width 297 height 29
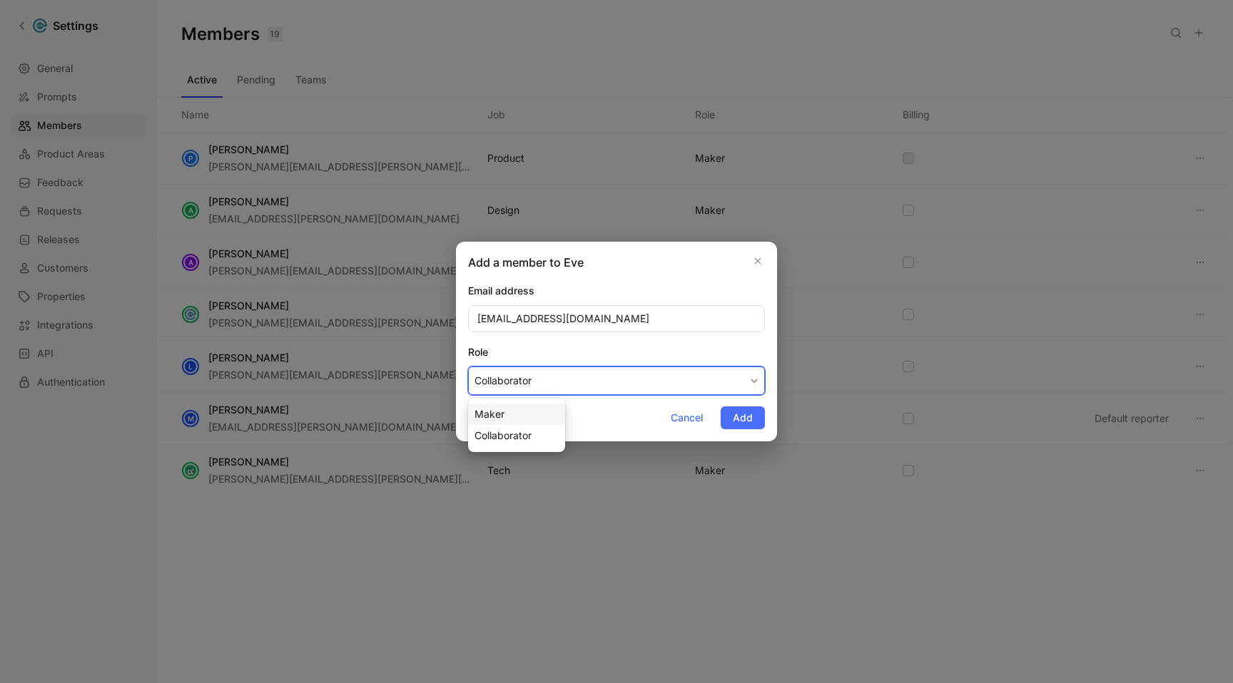
click at [514, 416] on div "Maker" at bounding box center [516, 414] width 84 height 17
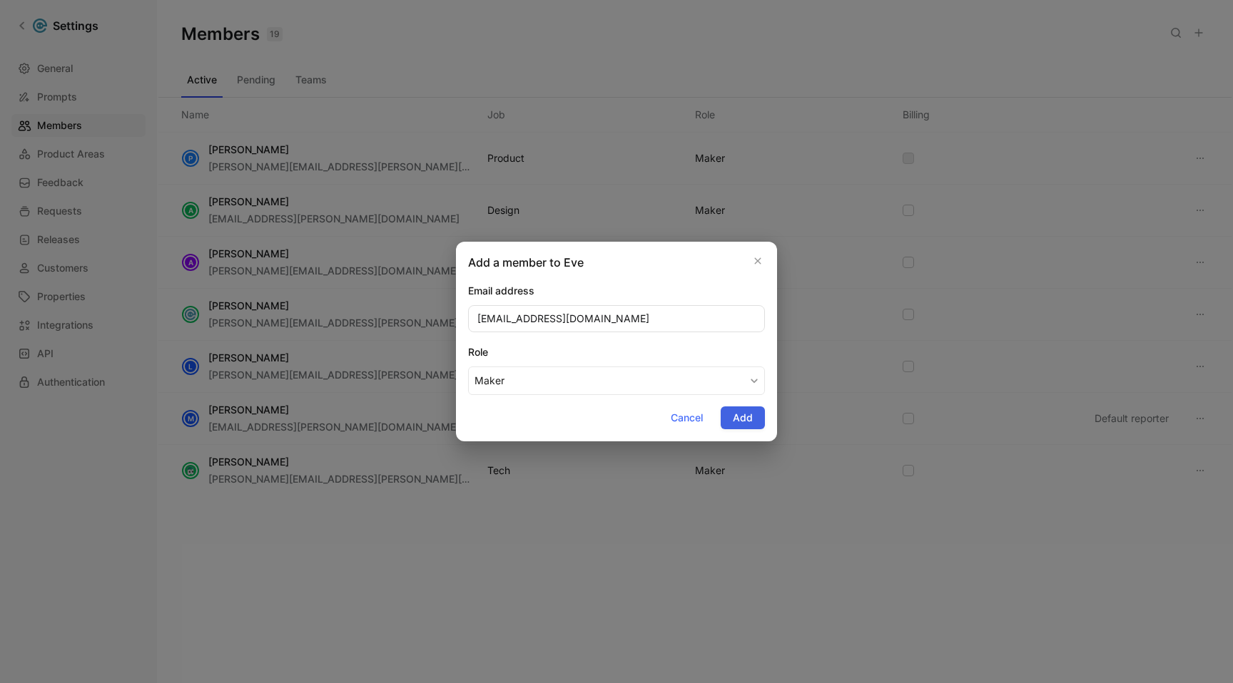
click at [734, 420] on span "Add" at bounding box center [743, 417] width 20 height 17
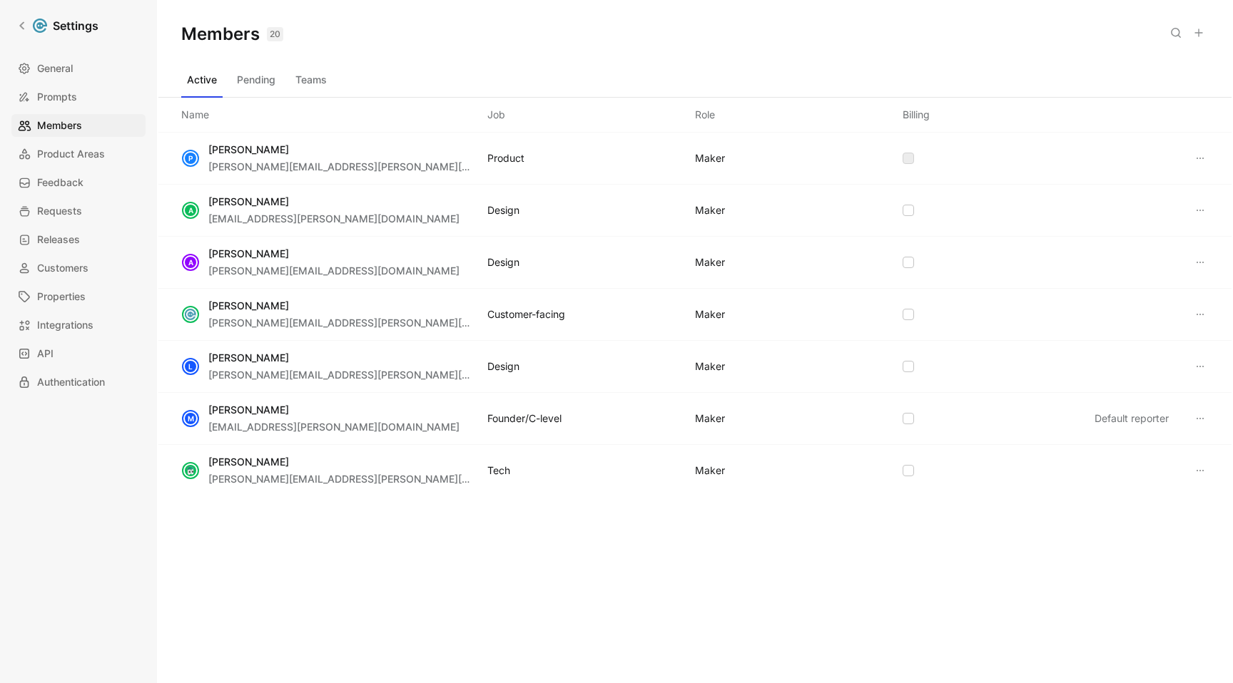
click at [1201, 37] on icon at bounding box center [1198, 32] width 11 height 11
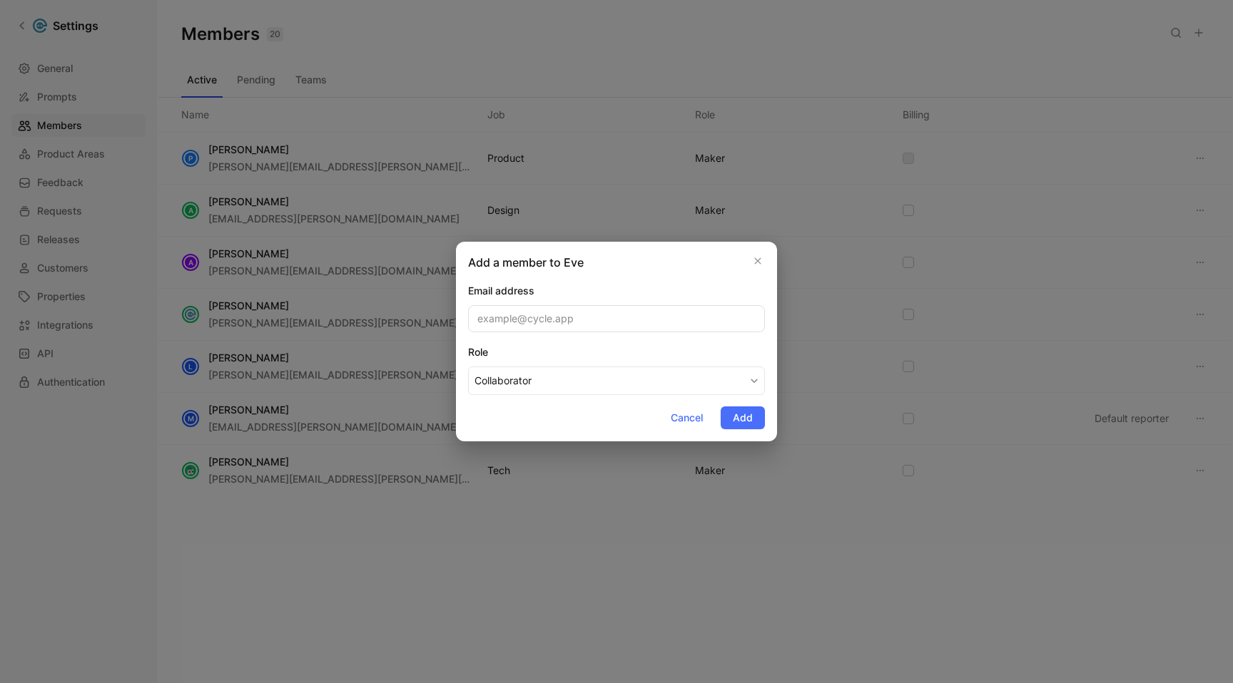
click at [571, 322] on input "email" at bounding box center [616, 318] width 297 height 27
type input "torehan.sharman@eve.legal"
click at [558, 388] on button "Collaborator" at bounding box center [616, 381] width 297 height 29
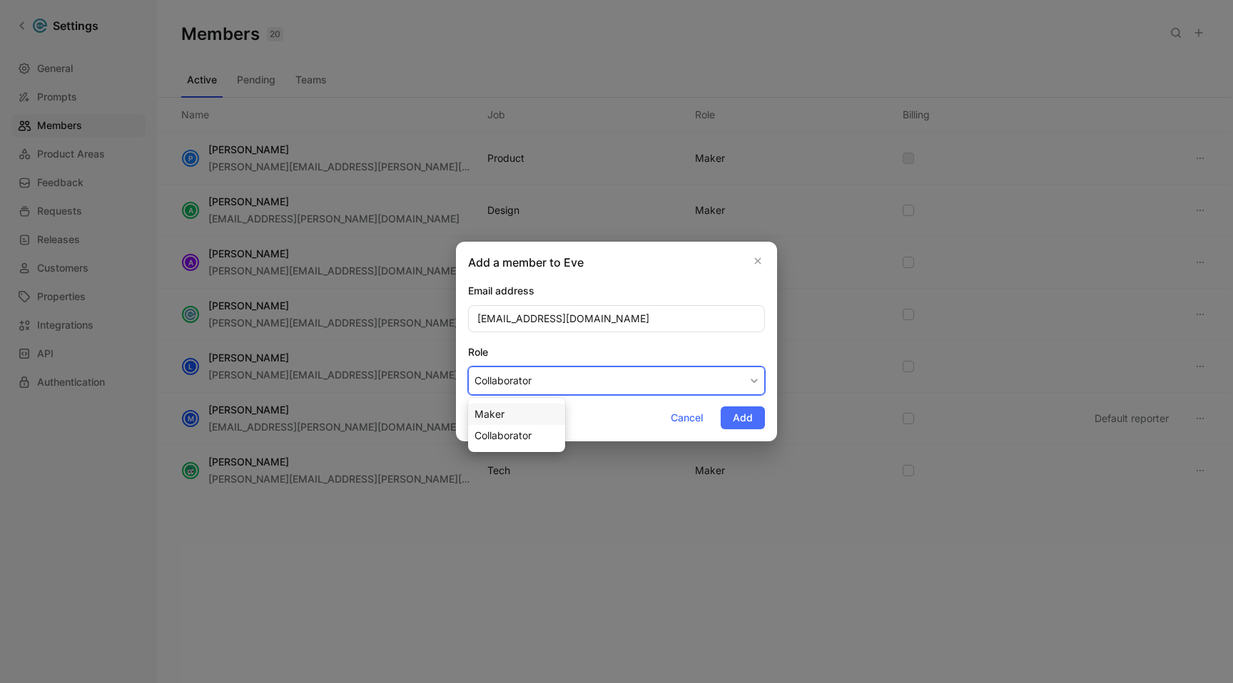
click at [499, 411] on span "Maker" at bounding box center [489, 414] width 30 height 12
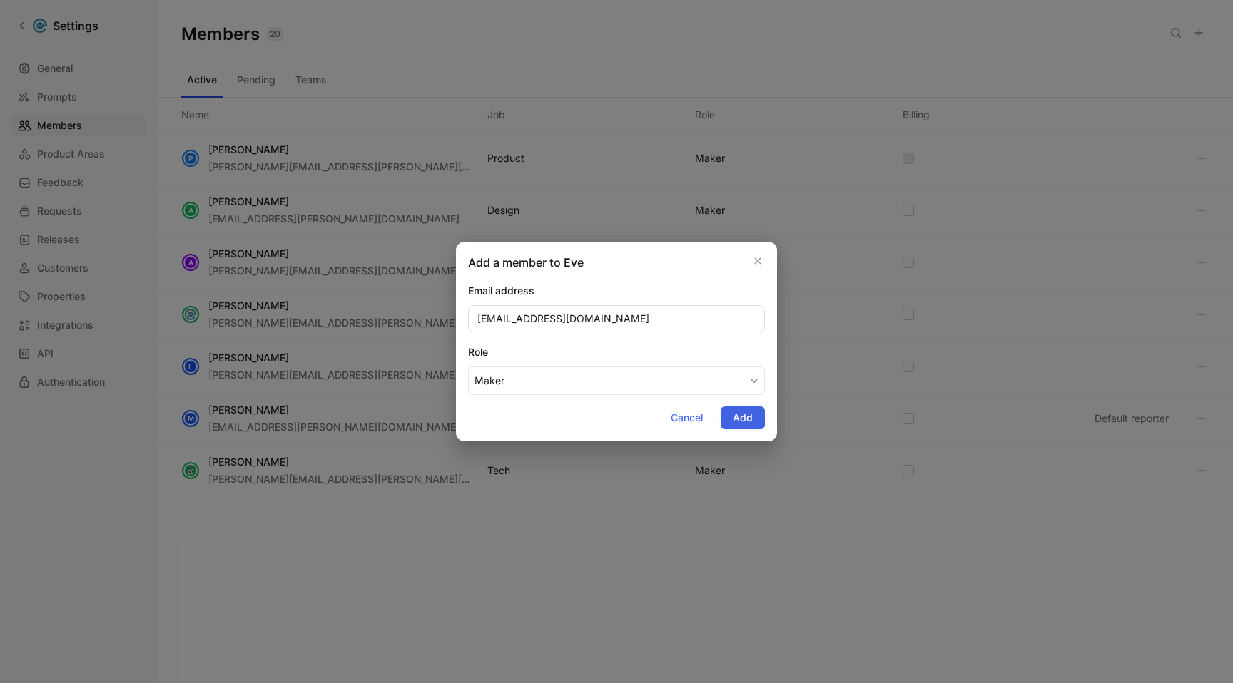
click at [738, 419] on span "Add" at bounding box center [743, 417] width 20 height 17
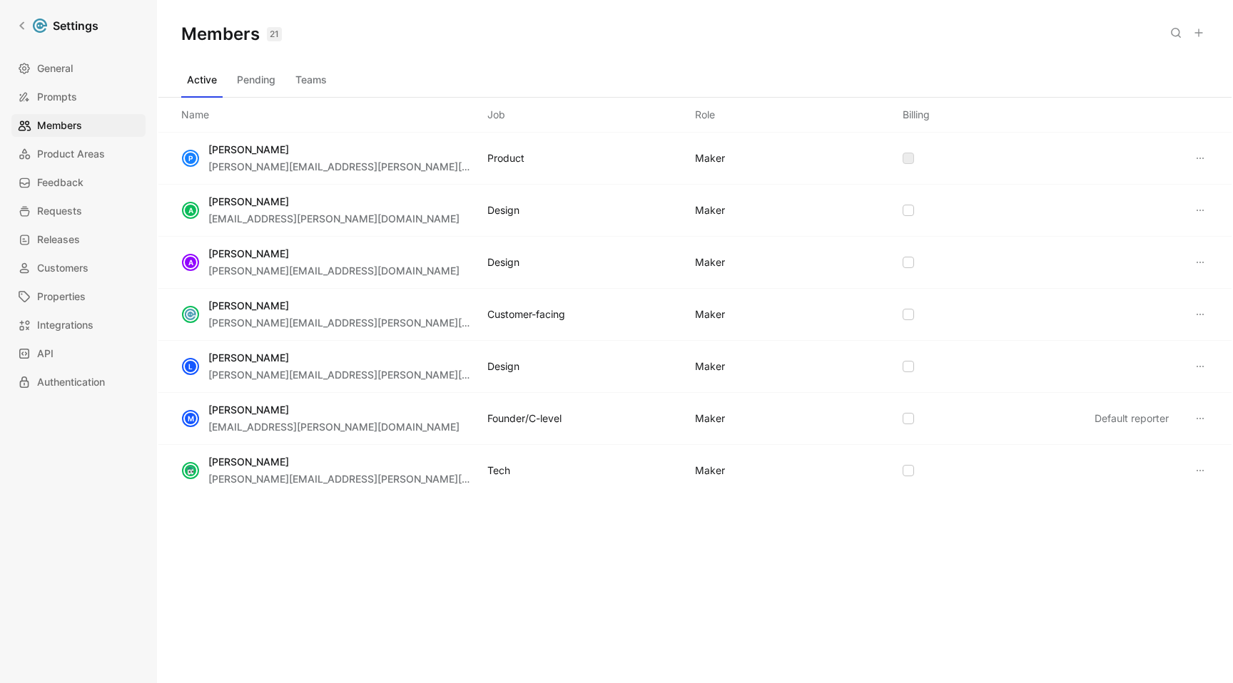
click at [1201, 36] on icon at bounding box center [1198, 32] width 11 height 11
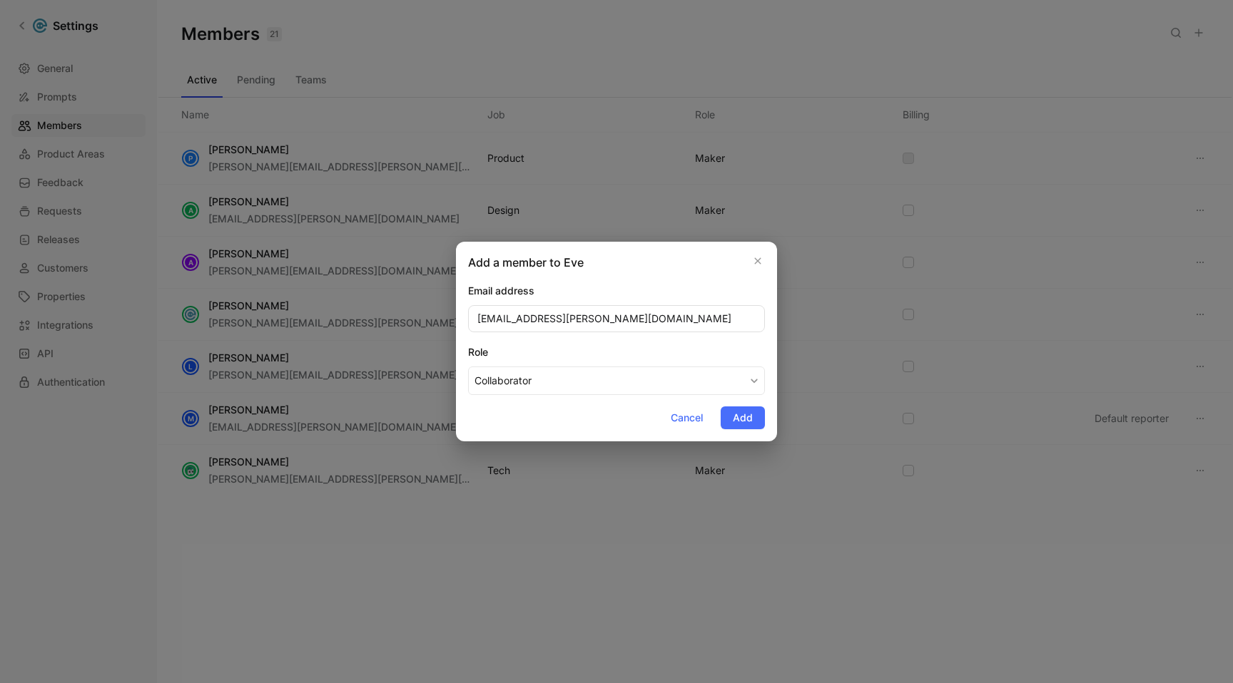
type input "will.mcdonald@eve.legal"
click at [598, 372] on button "Collaborator" at bounding box center [616, 381] width 297 height 29
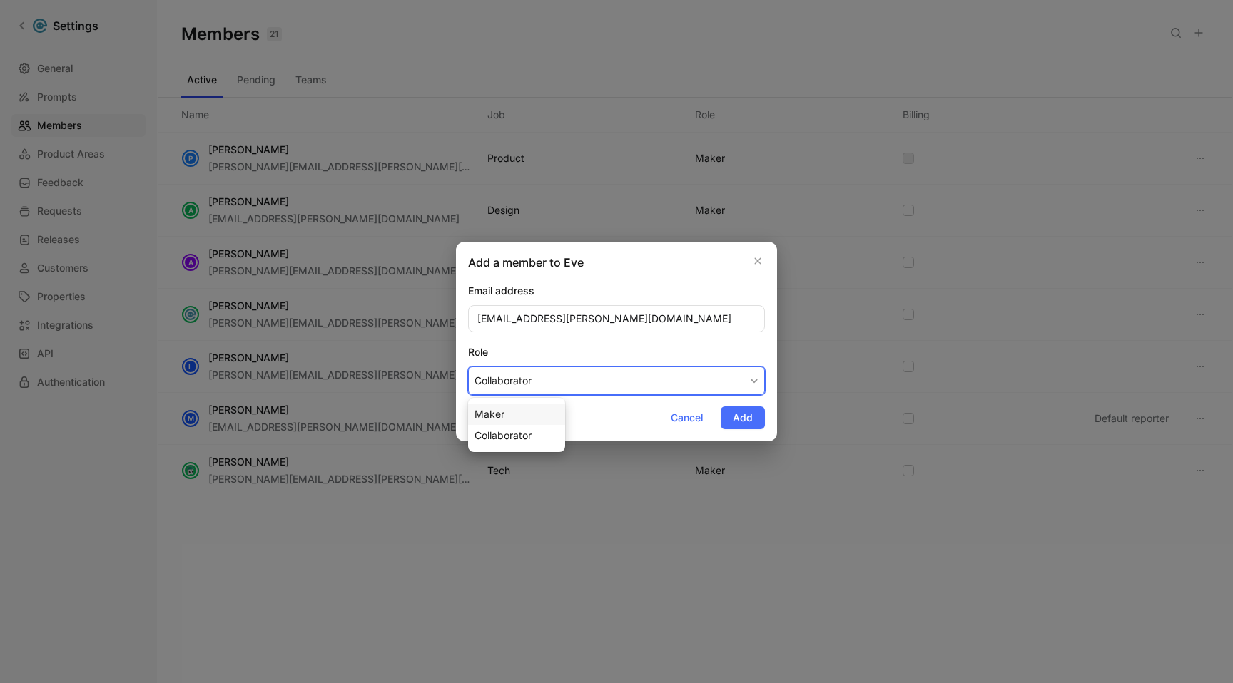
click at [528, 417] on div "Maker" at bounding box center [516, 414] width 84 height 17
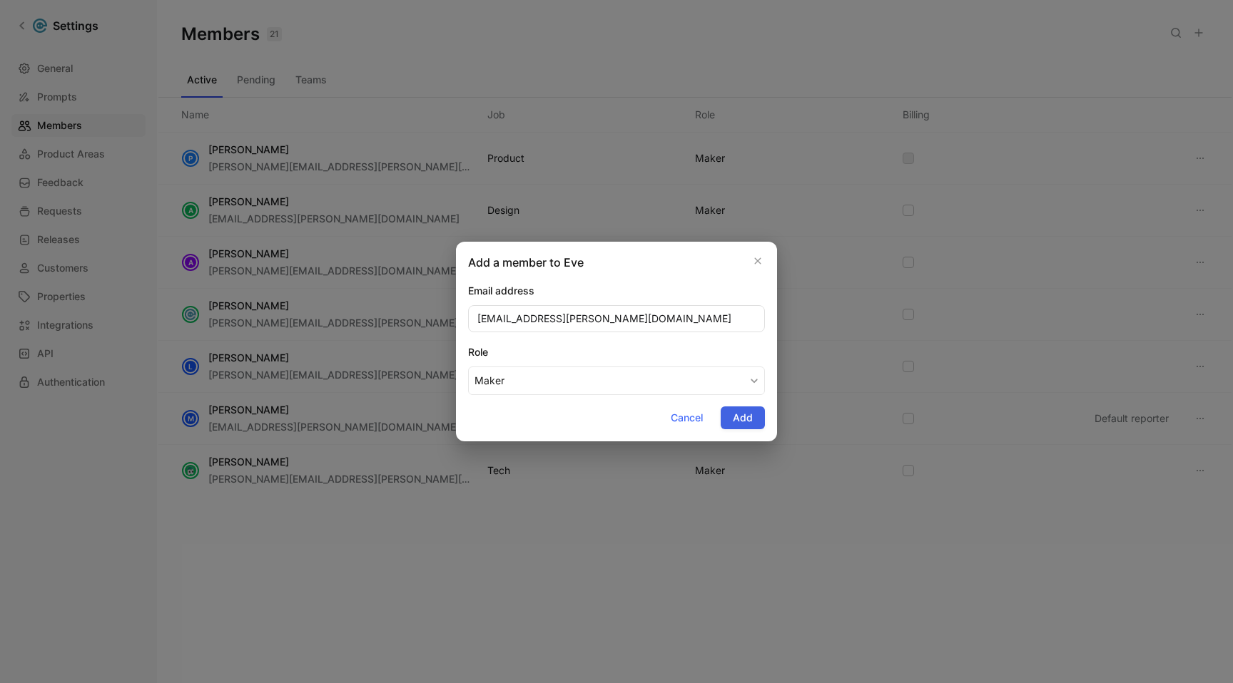
click at [735, 422] on span "Add" at bounding box center [743, 417] width 20 height 17
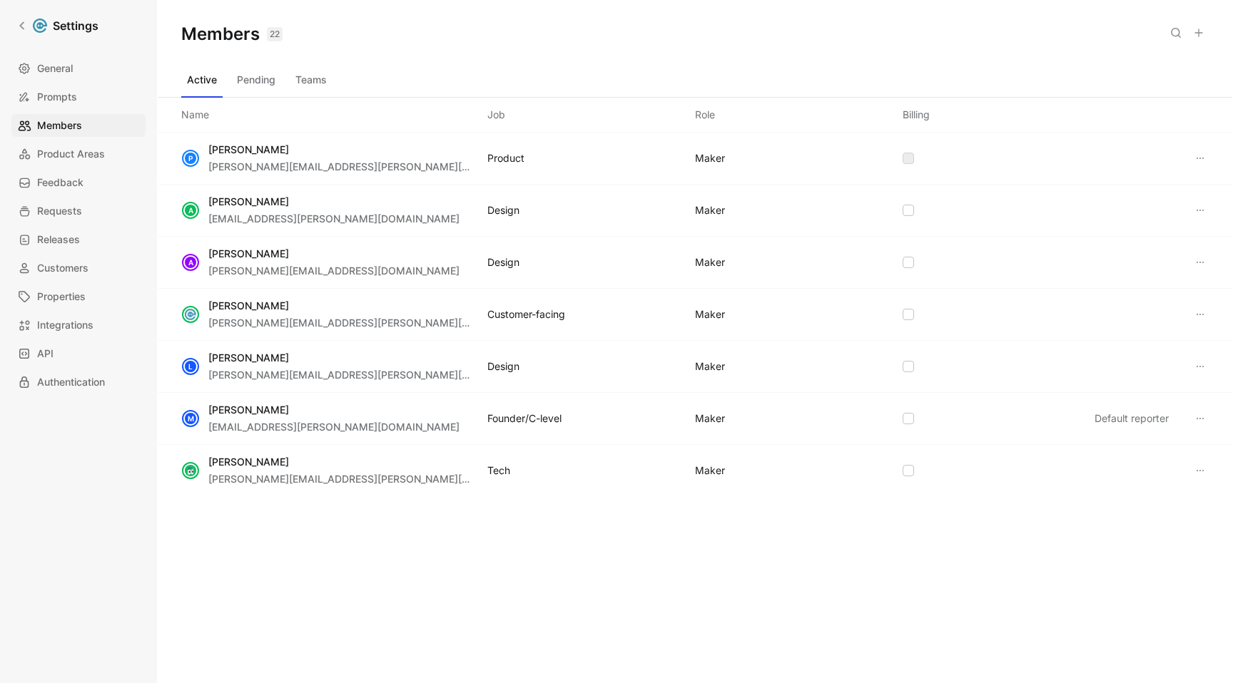
click at [1202, 31] on icon at bounding box center [1198, 32] width 11 height 11
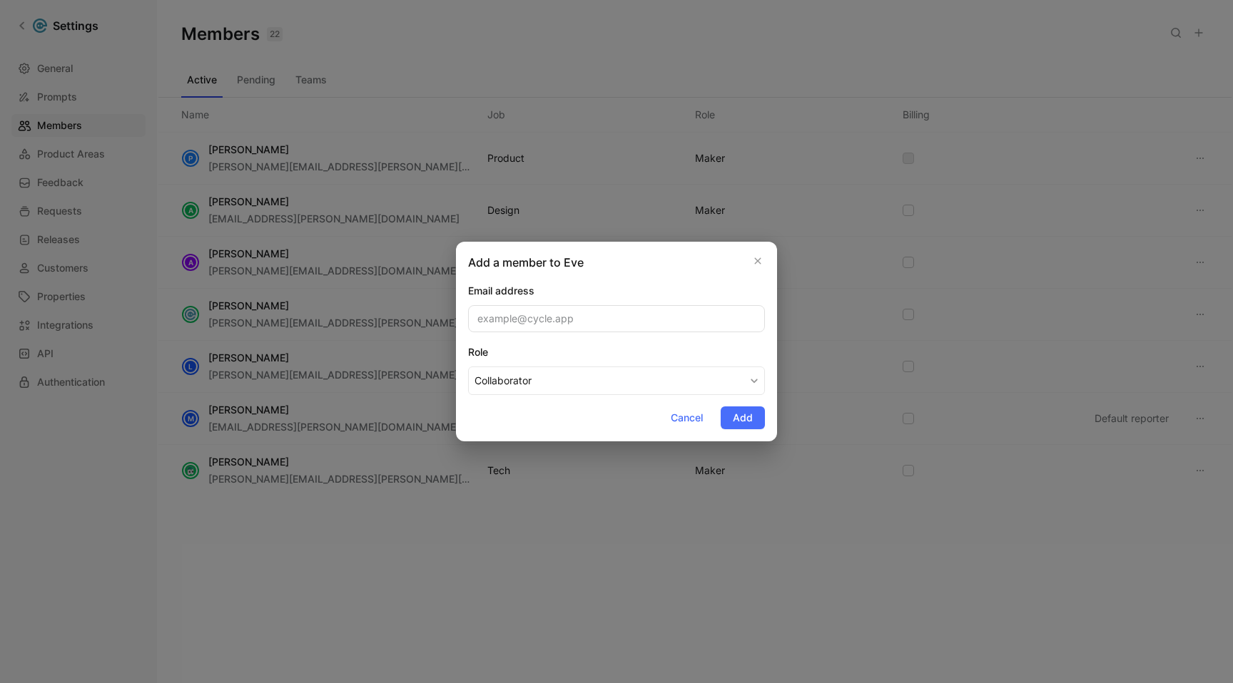
click at [606, 318] on input "email" at bounding box center [616, 318] width 297 height 27
type input "zheng.li@eve.legal"
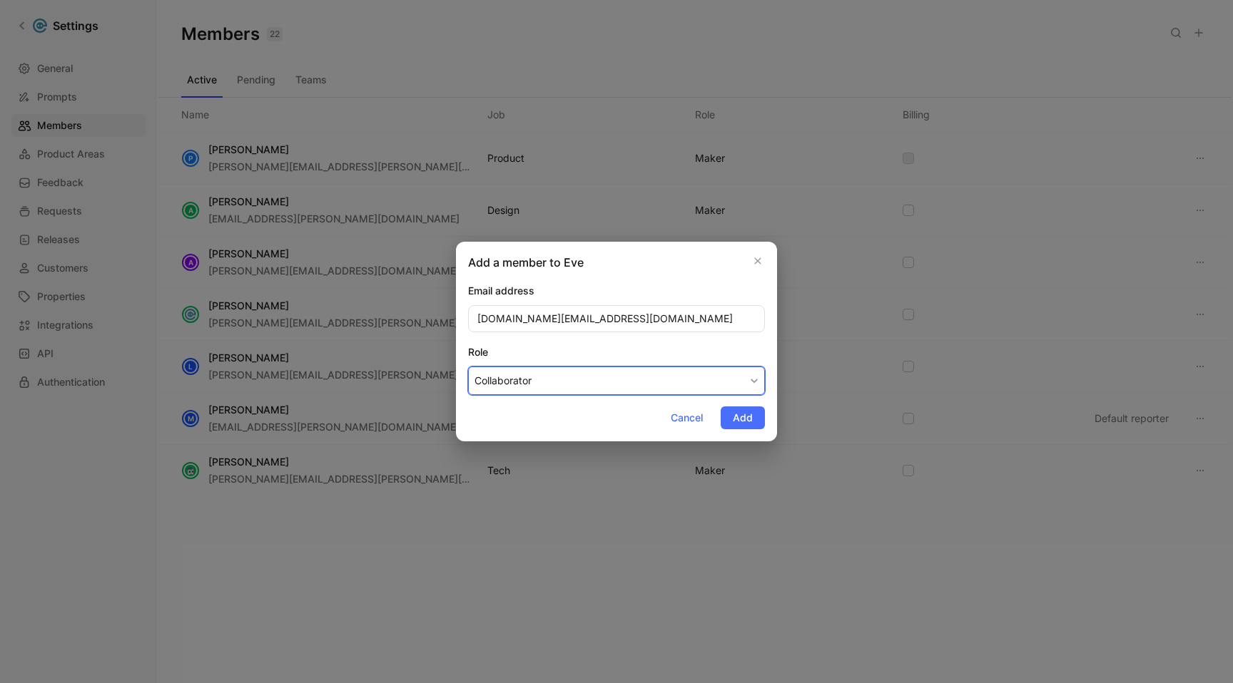
click at [574, 374] on button "Collaborator" at bounding box center [616, 381] width 297 height 29
click at [492, 408] on span "Maker" at bounding box center [489, 414] width 30 height 12
click at [742, 417] on span "Add" at bounding box center [743, 417] width 20 height 17
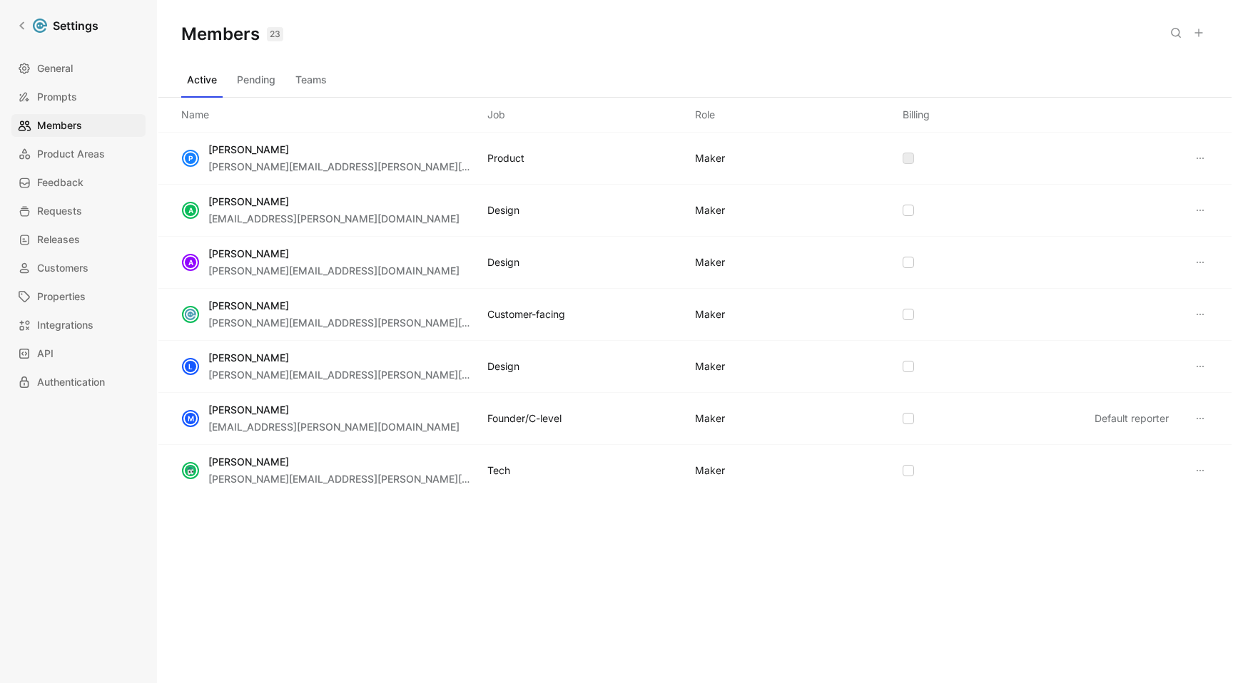
click at [307, 78] on button "Teams" at bounding box center [311, 79] width 43 height 23
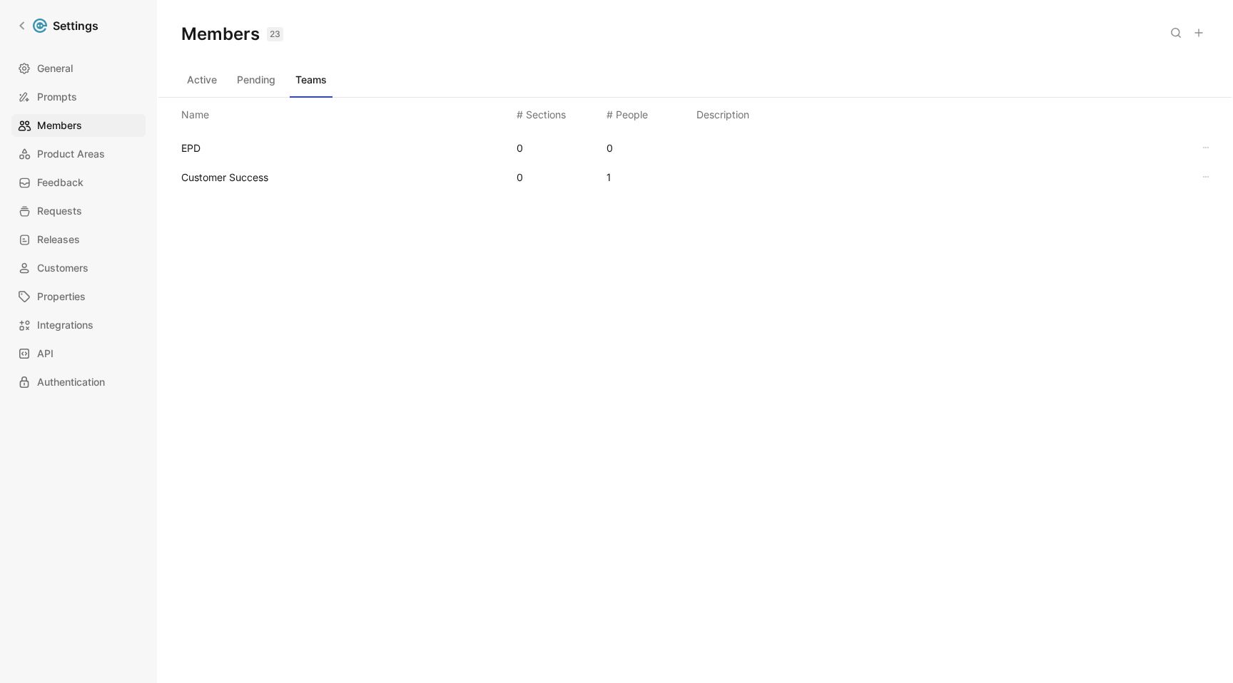
click at [1106, 141] on div "EPD 0 0" at bounding box center [695, 147] width 1050 height 29
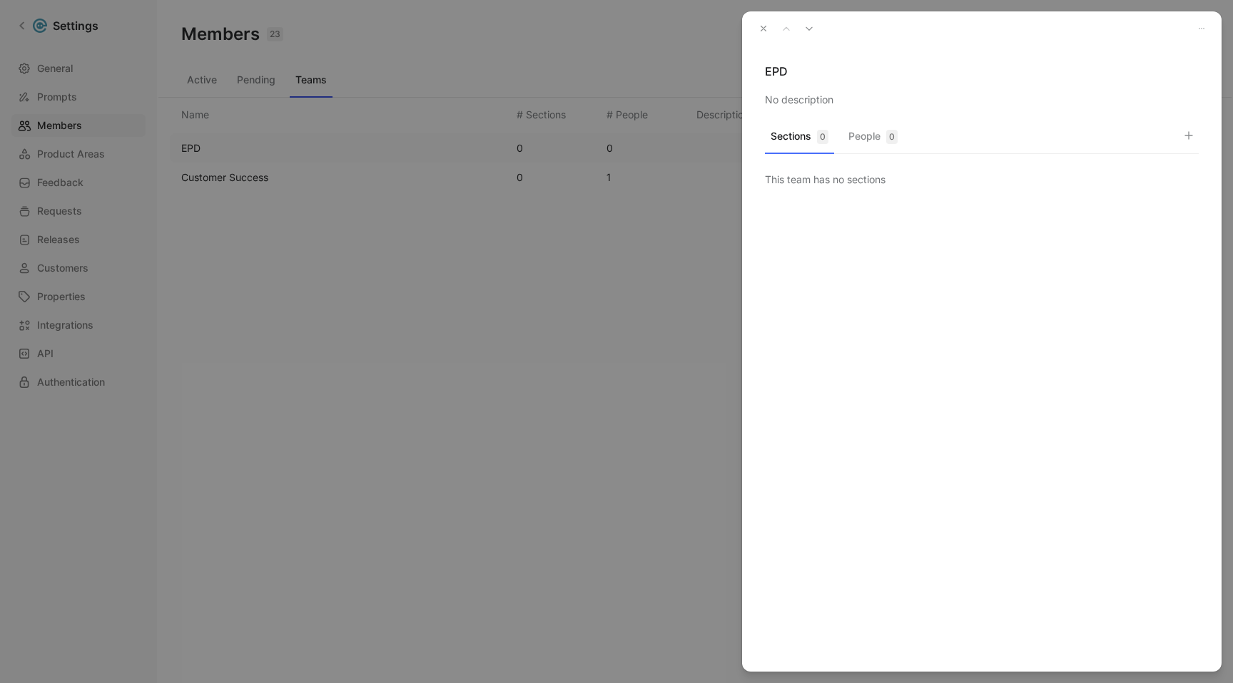
click at [891, 140] on div "0" at bounding box center [891, 137] width 11 height 14
click at [1184, 133] on icon "button" at bounding box center [1188, 135] width 11 height 11
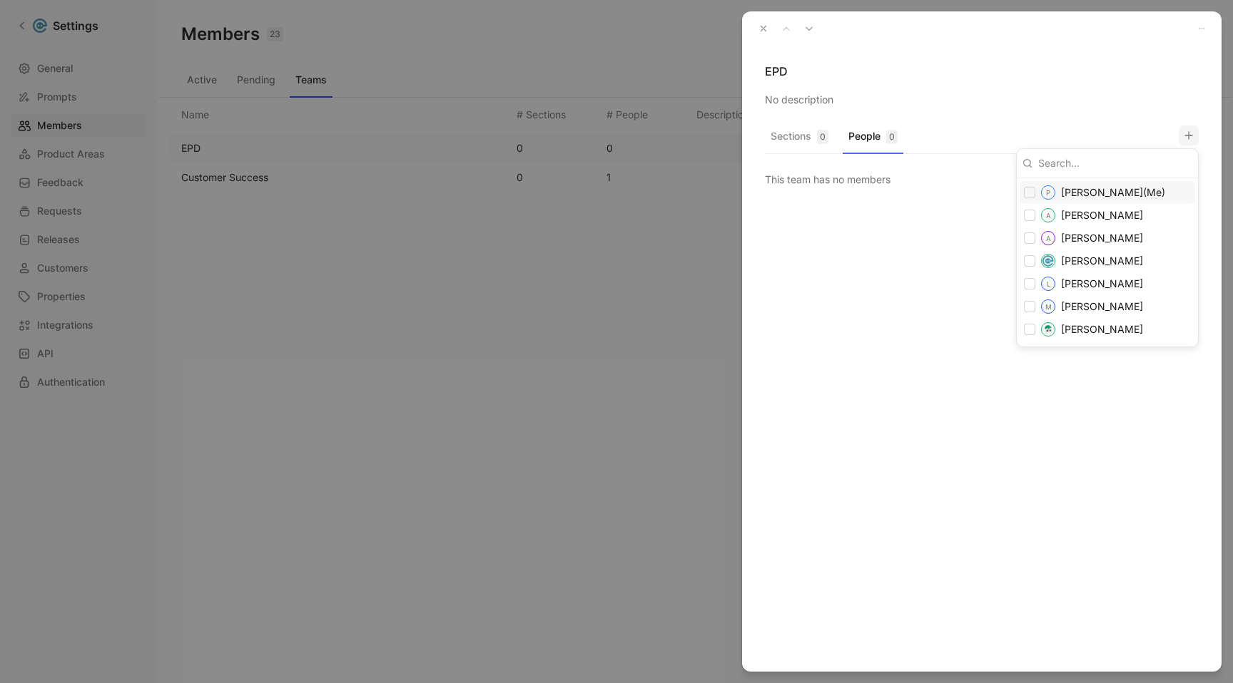
click at [1034, 194] on input "checkbox" at bounding box center [1029, 192] width 11 height 11
checkbox input "true"
click at [1031, 218] on input "checkbox" at bounding box center [1029, 215] width 11 height 11
checkbox input "true"
click at [1030, 241] on input "checkbox" at bounding box center [1029, 238] width 11 height 11
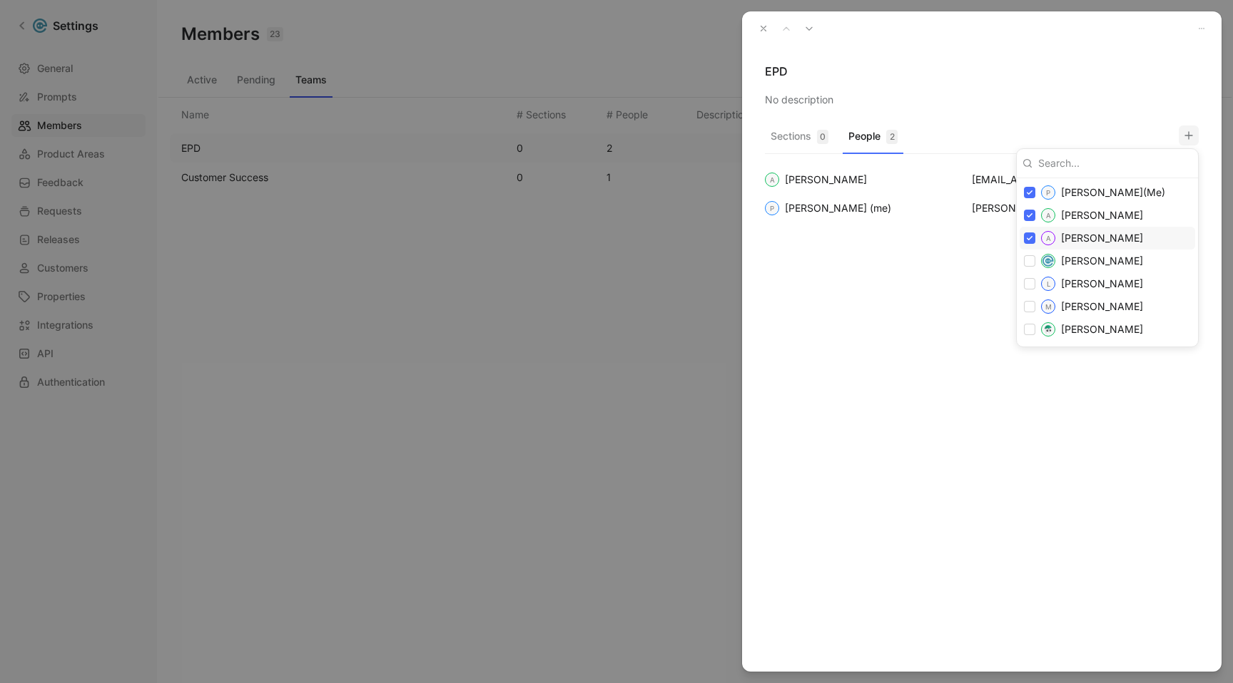
checkbox input "true"
click at [1034, 280] on div "L Lucy Zhao" at bounding box center [1106, 284] width 175 height 23
checkbox input "true"
click at [1032, 310] on input "checkbox" at bounding box center [1029, 306] width 11 height 11
checkbox input "true"
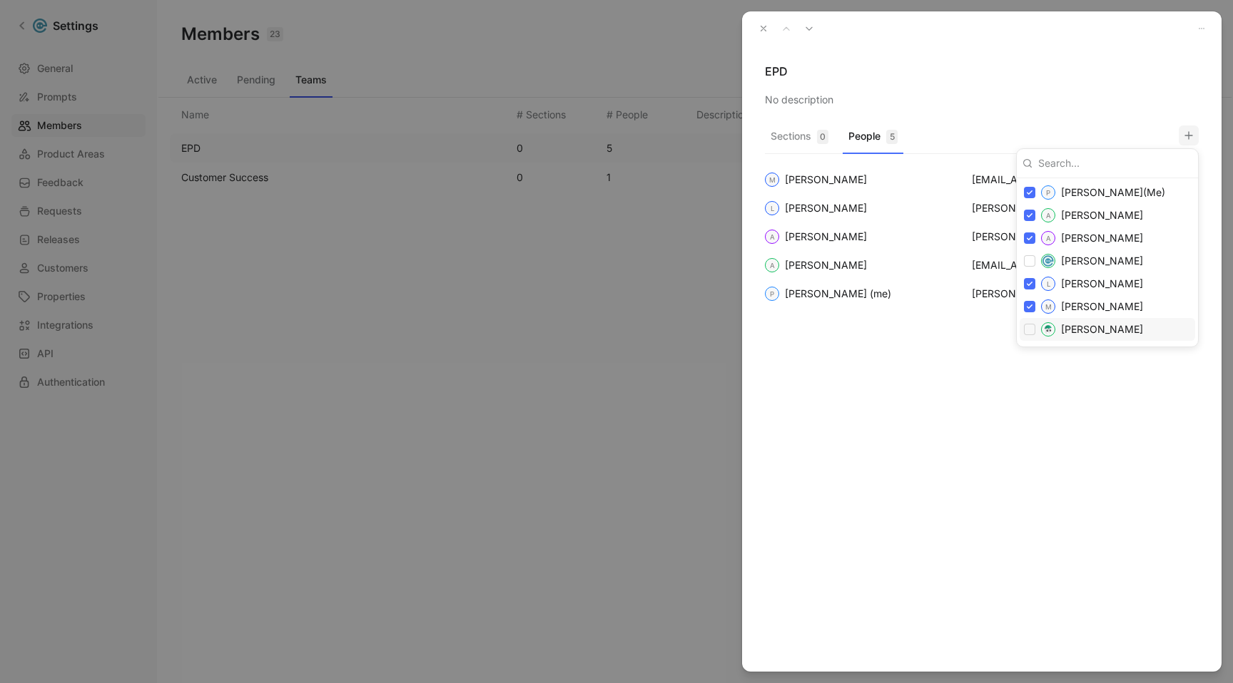
click at [1032, 330] on input "checkbox" at bounding box center [1029, 329] width 11 height 11
checkbox input "true"
click at [760, 28] on div at bounding box center [616, 341] width 1233 height 683
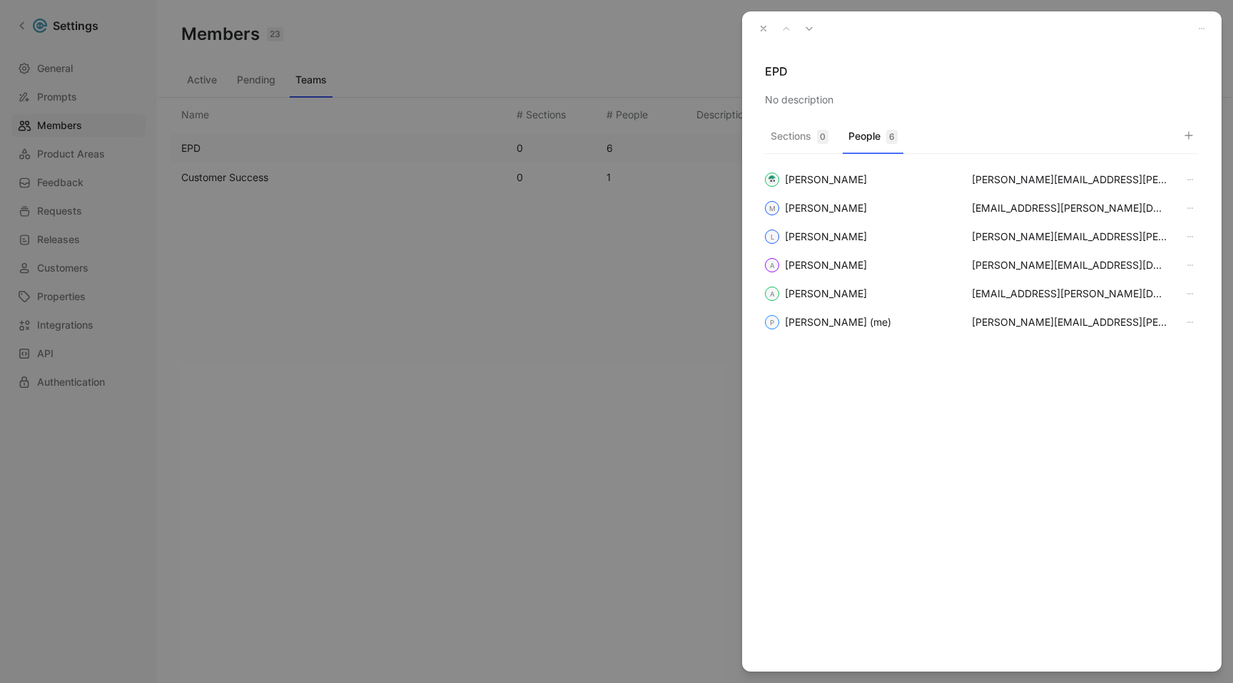
click at [760, 25] on icon "button" at bounding box center [763, 29] width 10 height 10
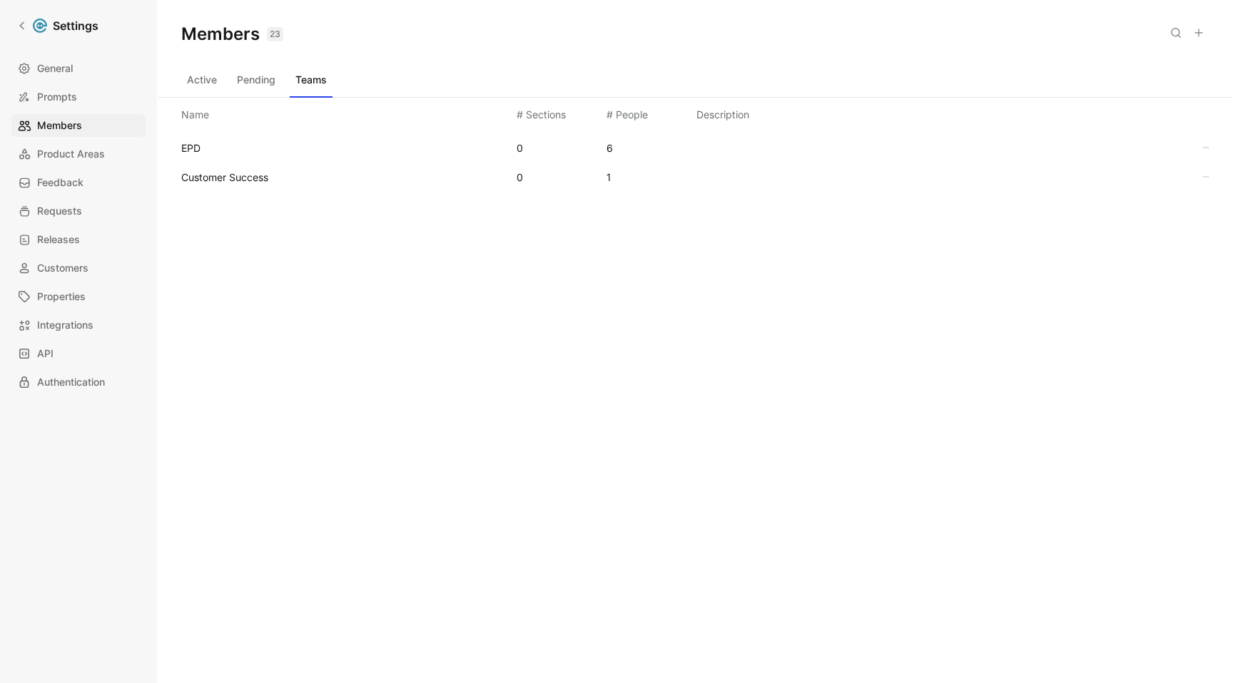
click at [198, 88] on button "Active" at bounding box center [201, 79] width 41 height 23
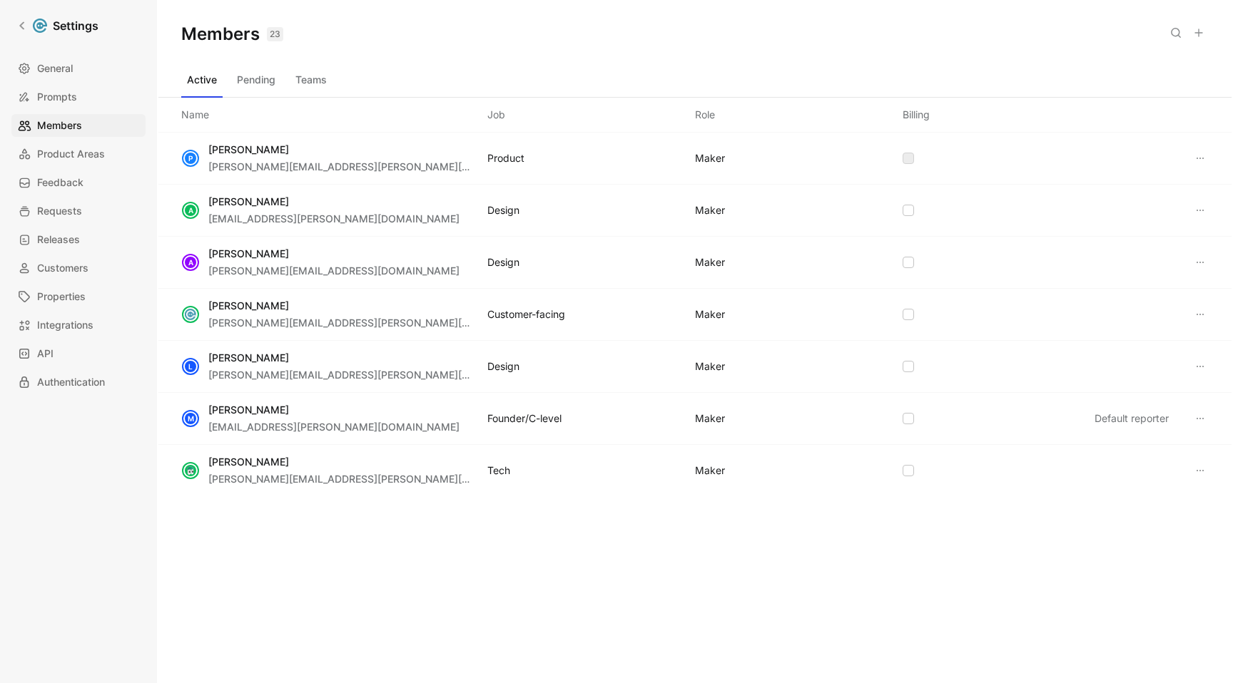
click at [248, 83] on button "Pending" at bounding box center [256, 79] width 50 height 23
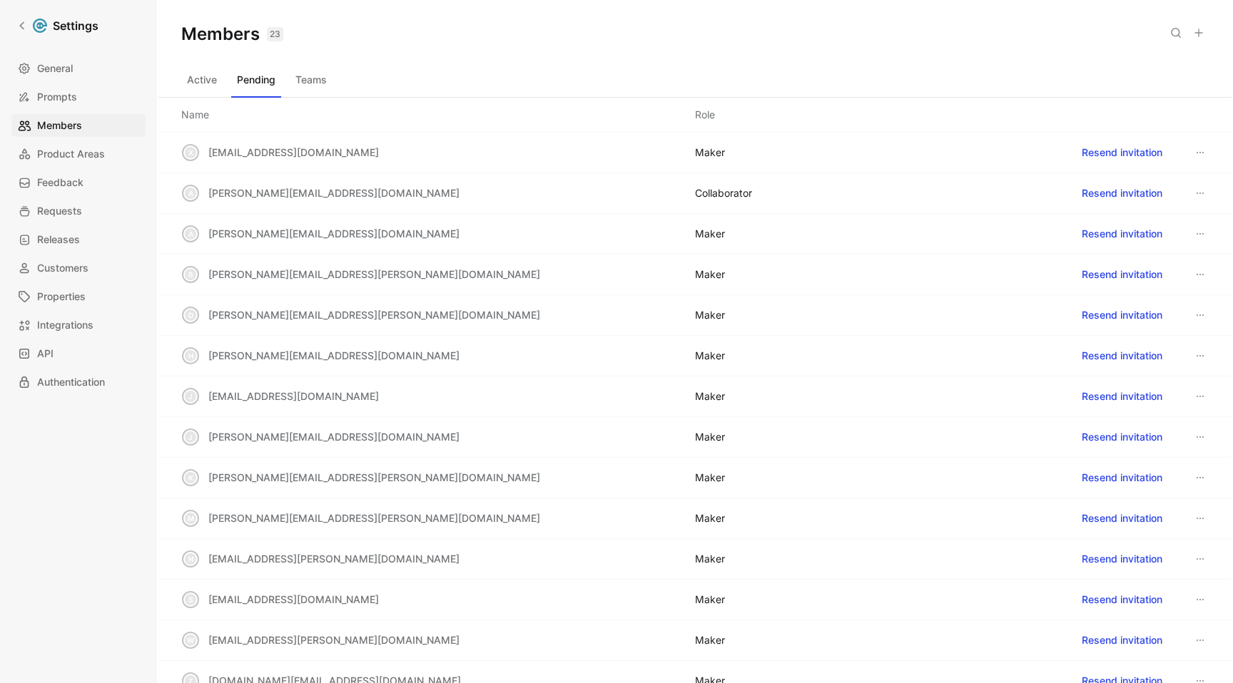
click at [210, 78] on button "Active" at bounding box center [201, 79] width 41 height 23
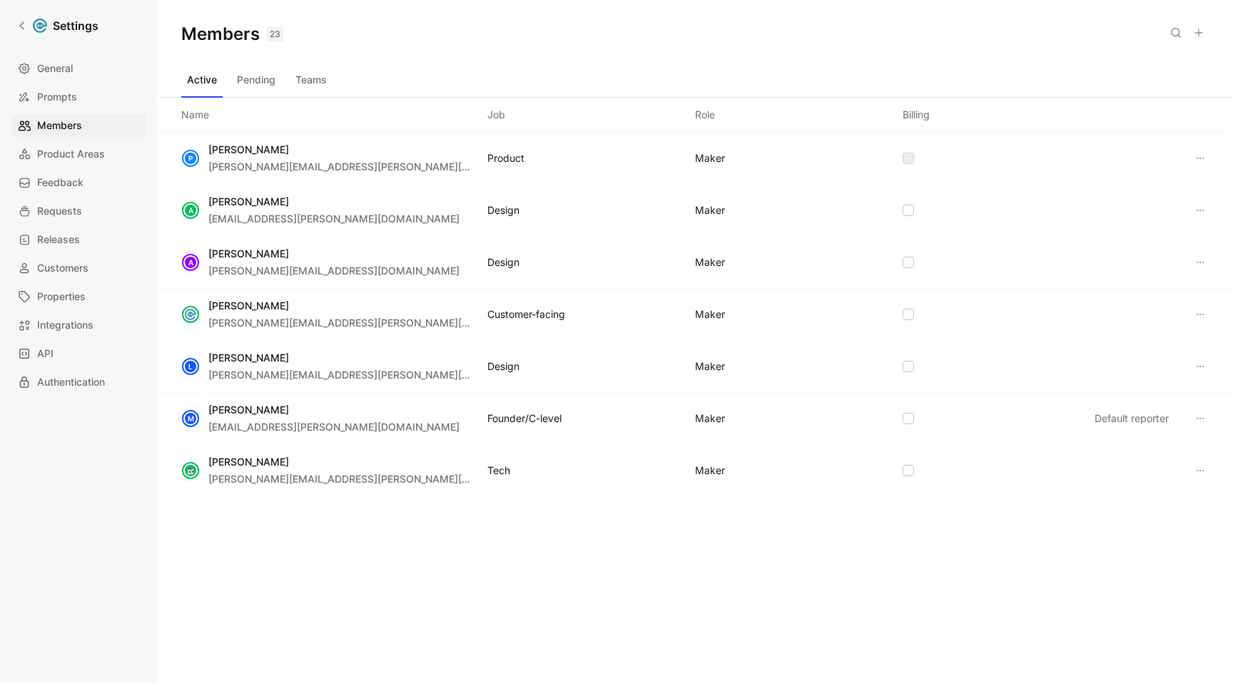
click at [308, 83] on button "Teams" at bounding box center [311, 79] width 43 height 23
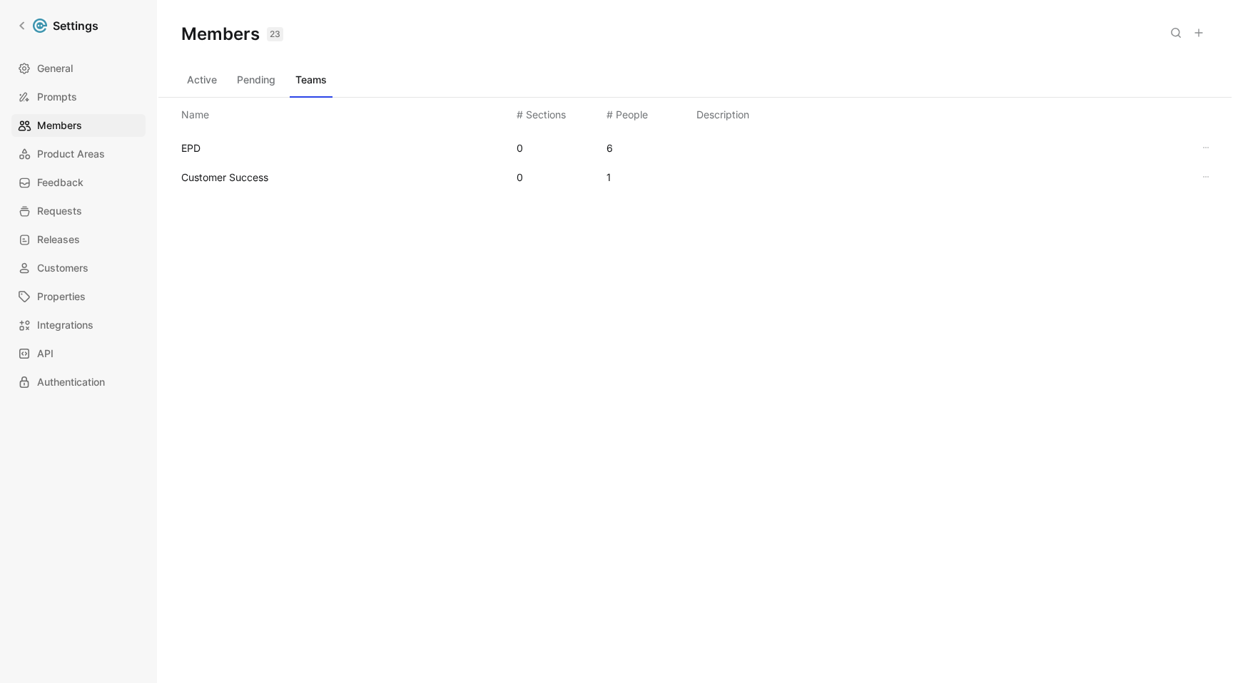
click at [260, 82] on button "Pending" at bounding box center [256, 79] width 50 height 23
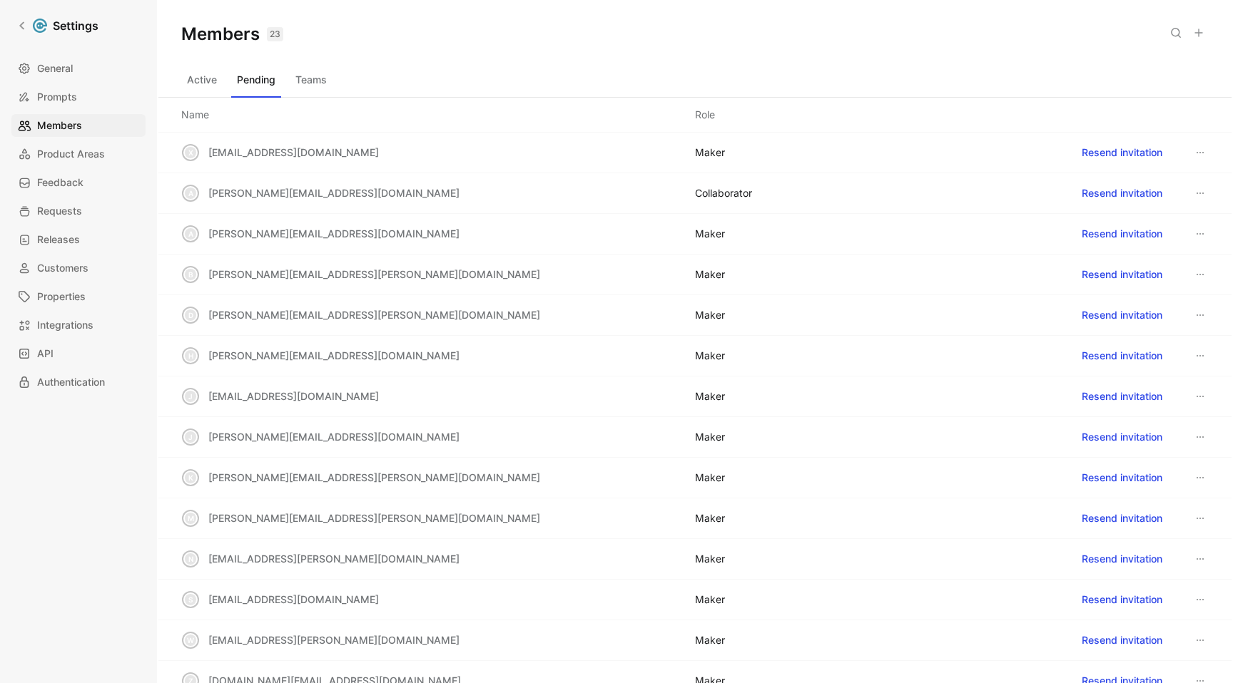
click at [203, 83] on button "Active" at bounding box center [201, 79] width 41 height 23
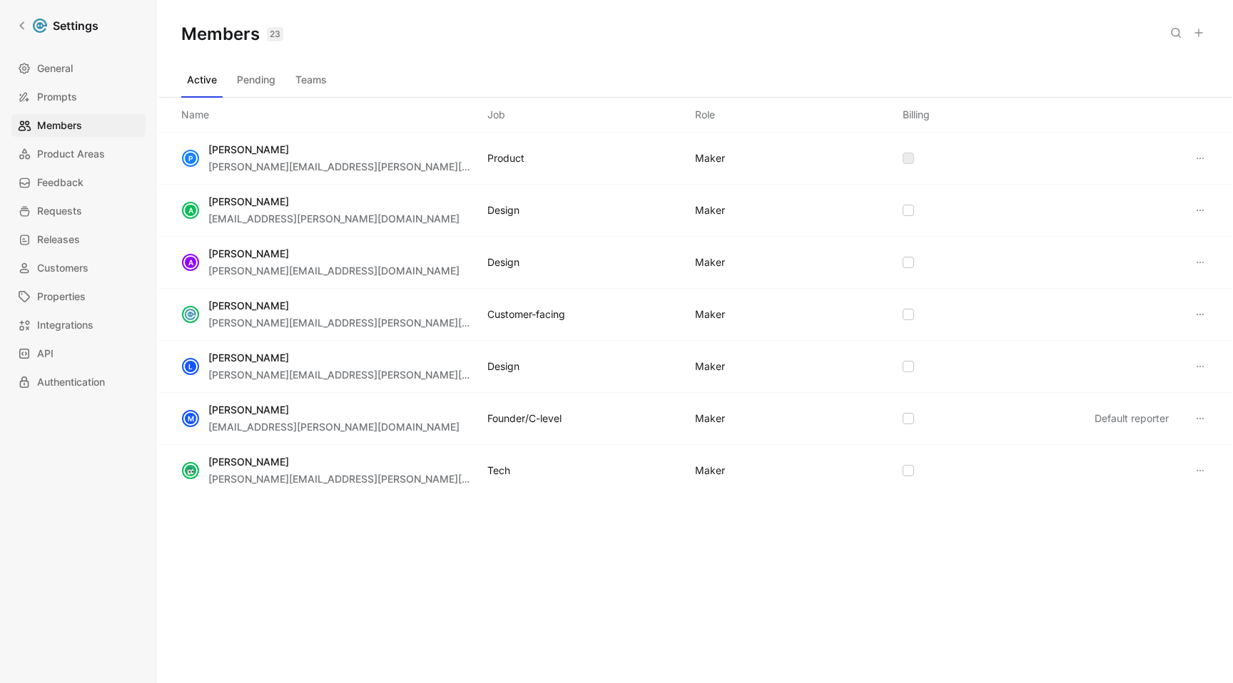
click at [241, 81] on button "Pending" at bounding box center [256, 79] width 50 height 23
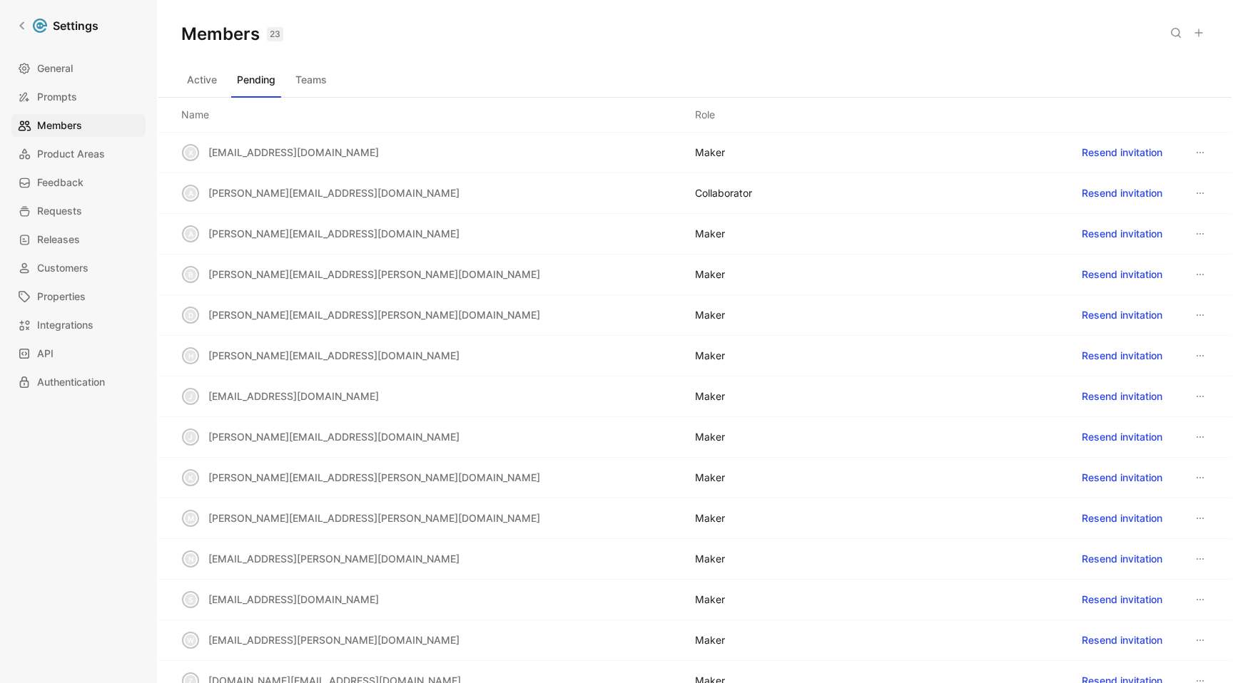
click at [702, 195] on div "COLLABORATOR" at bounding box center [723, 193] width 57 height 17
click at [706, 195] on div "COLLABORATOR" at bounding box center [723, 193] width 57 height 17
click at [1198, 193] on button at bounding box center [1199, 193] width 17 height 17
click at [1152, 220] on span "Edit role" at bounding box center [1146, 221] width 38 height 12
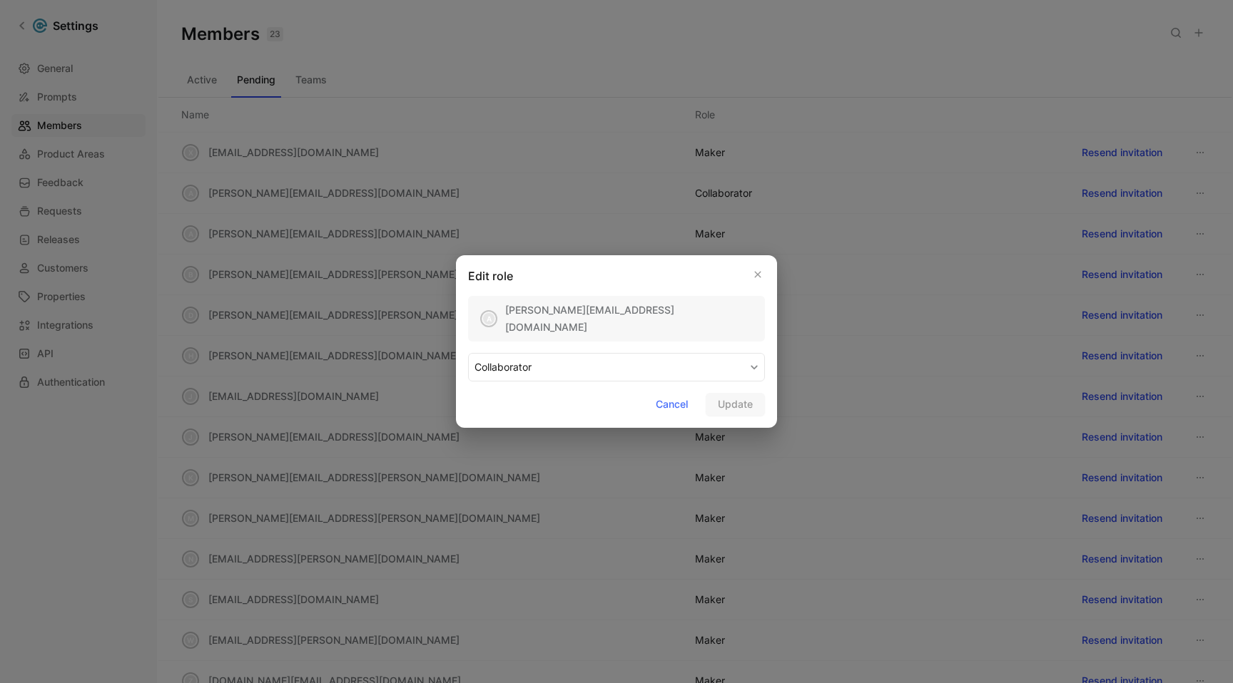
click at [544, 375] on button "COLLABORATOR" at bounding box center [616, 367] width 297 height 29
click at [517, 394] on div "MAKER" at bounding box center [516, 400] width 84 height 17
click at [725, 404] on span "Update" at bounding box center [735, 404] width 35 height 17
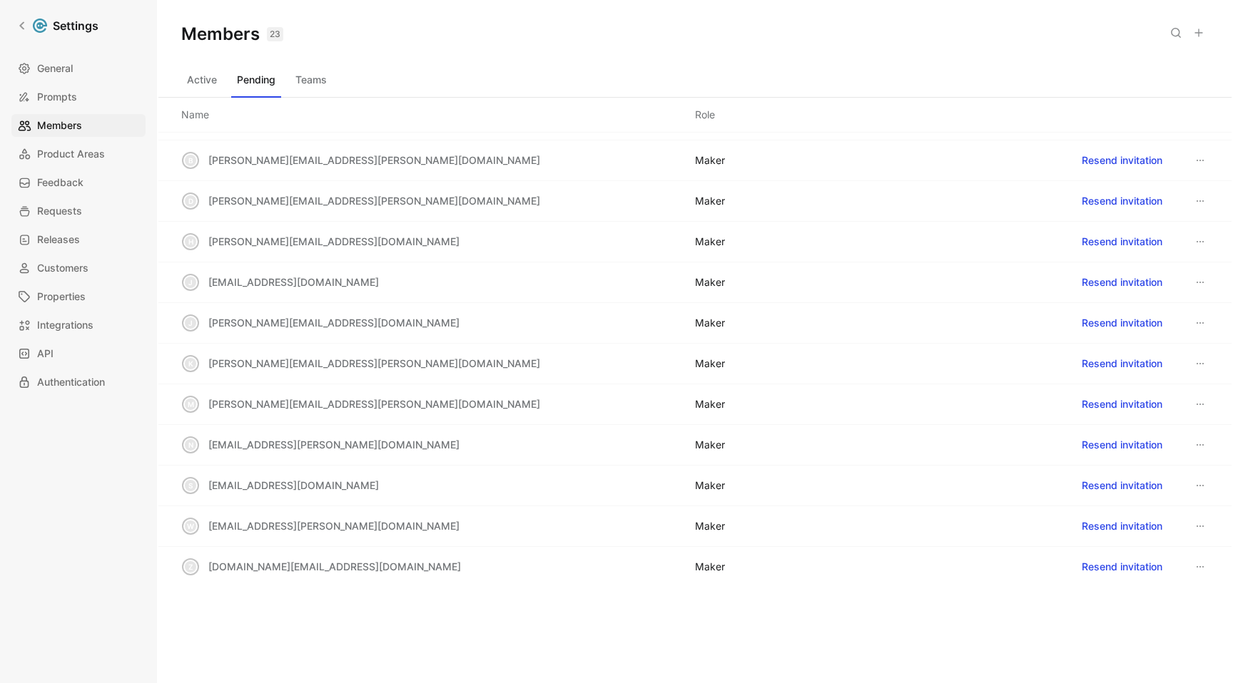
scroll to position [107, 0]
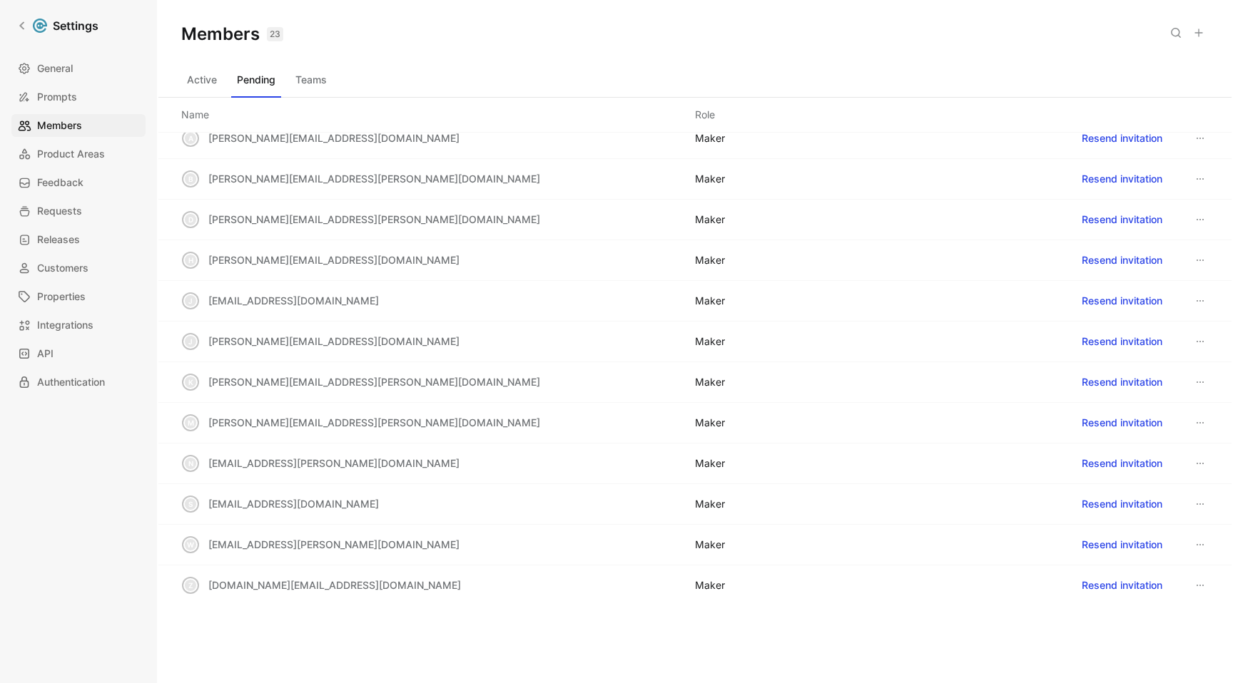
click at [1199, 178] on button at bounding box center [1199, 178] width 17 height 17
click at [1154, 222] on span "Remove" at bounding box center [1146, 228] width 38 height 12
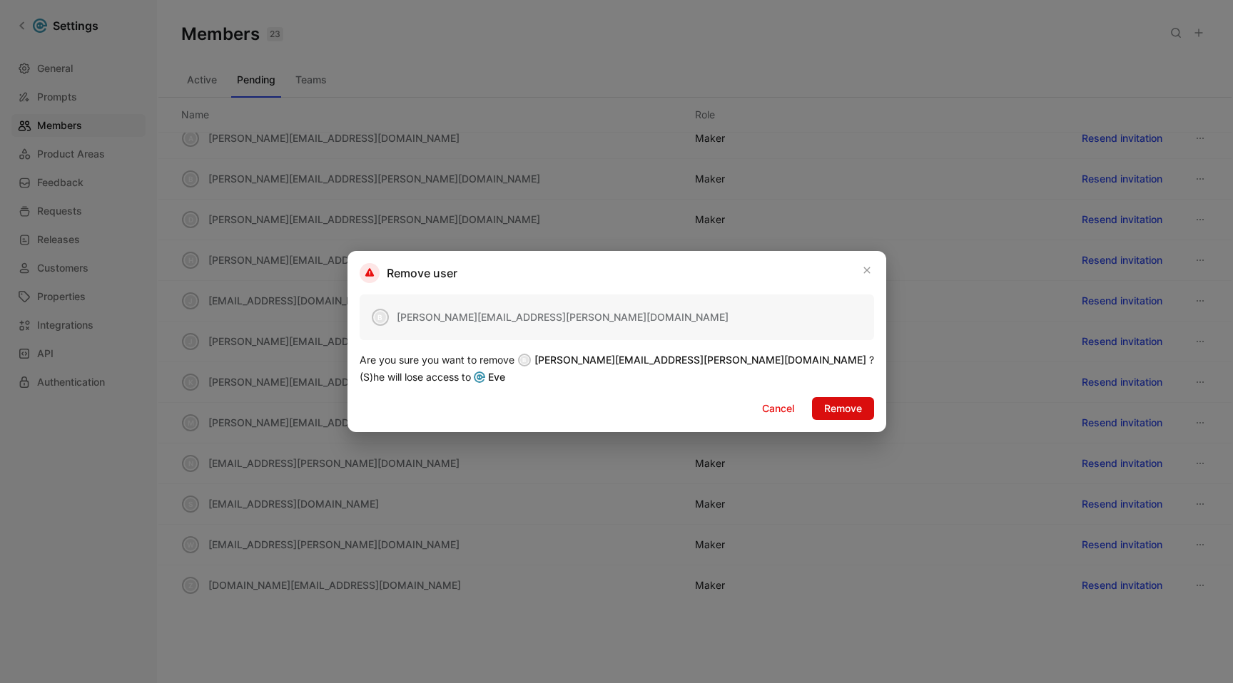
click at [824, 410] on span "Remove" at bounding box center [843, 408] width 38 height 17
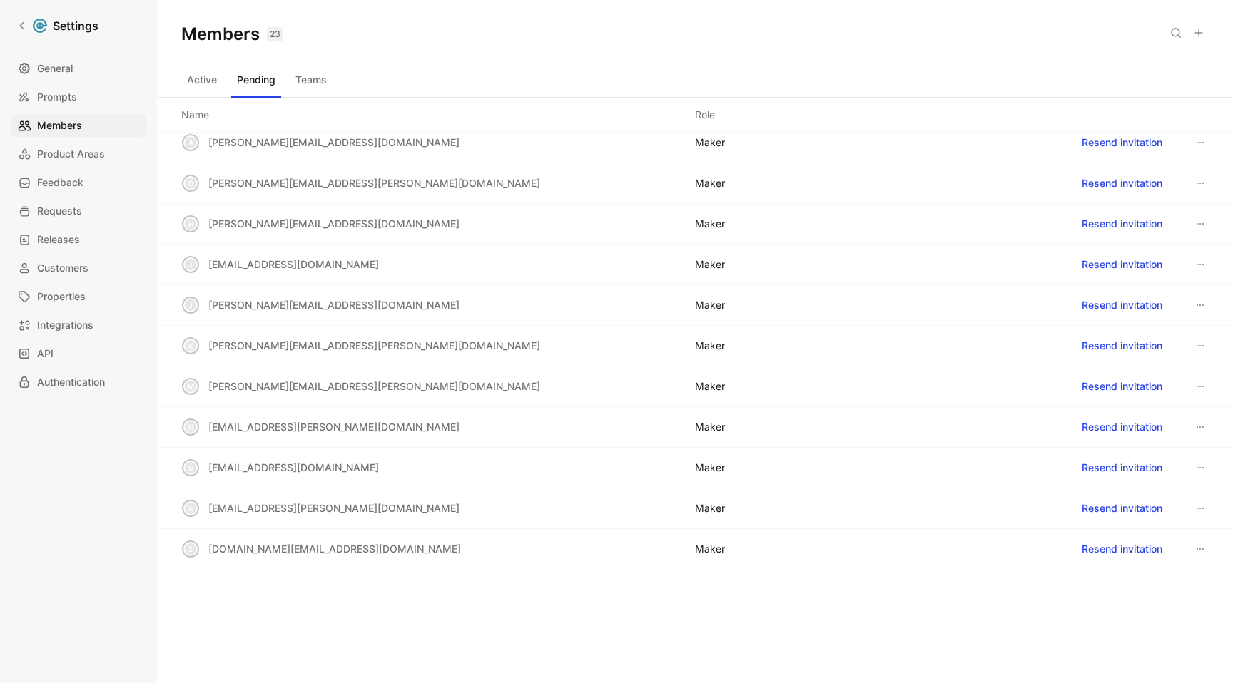
scroll to position [0, 0]
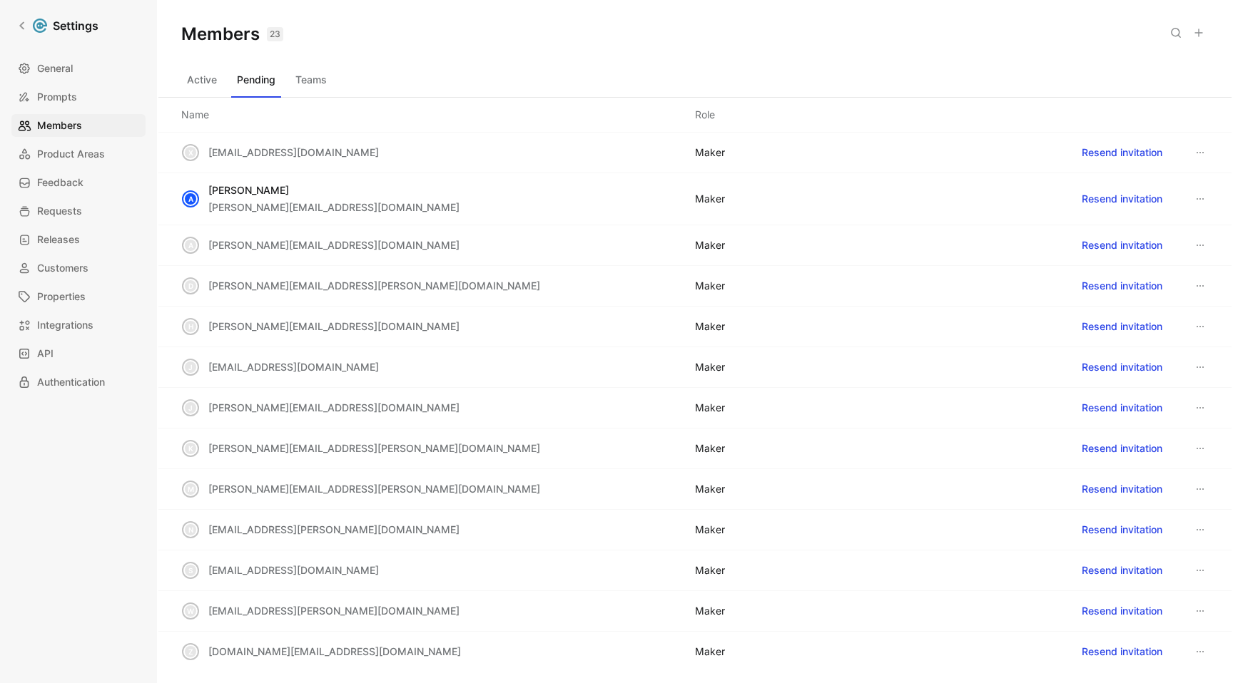
click at [210, 86] on button "Active" at bounding box center [201, 79] width 41 height 23
